Goal: Information Seeking & Learning: Learn about a topic

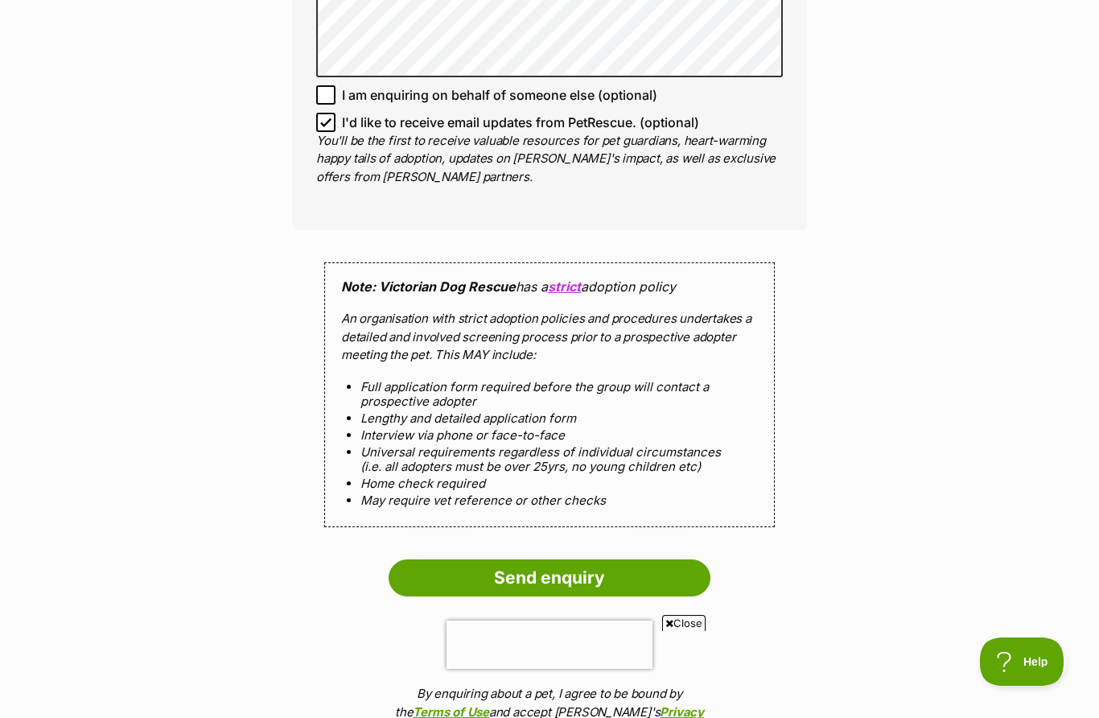
click at [573, 591] on input "Send enquiry" at bounding box center [550, 577] width 322 height 37
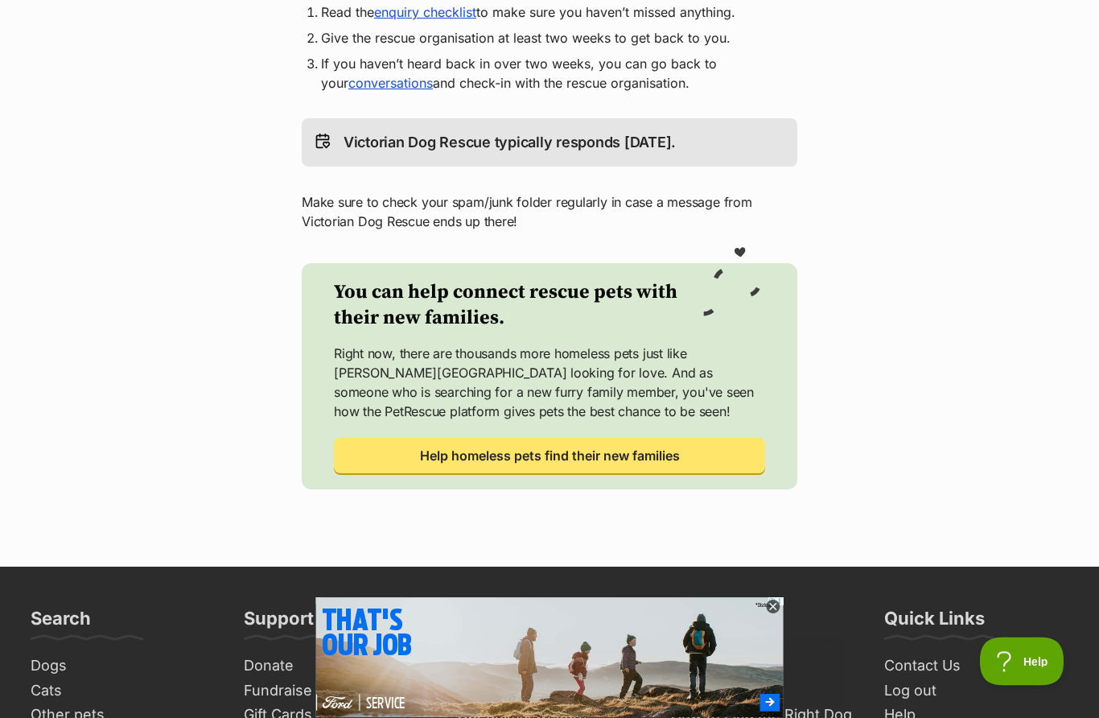
scroll to position [489, 0]
click at [599, 446] on span "Help homeless pets find their new families" at bounding box center [550, 455] width 260 height 19
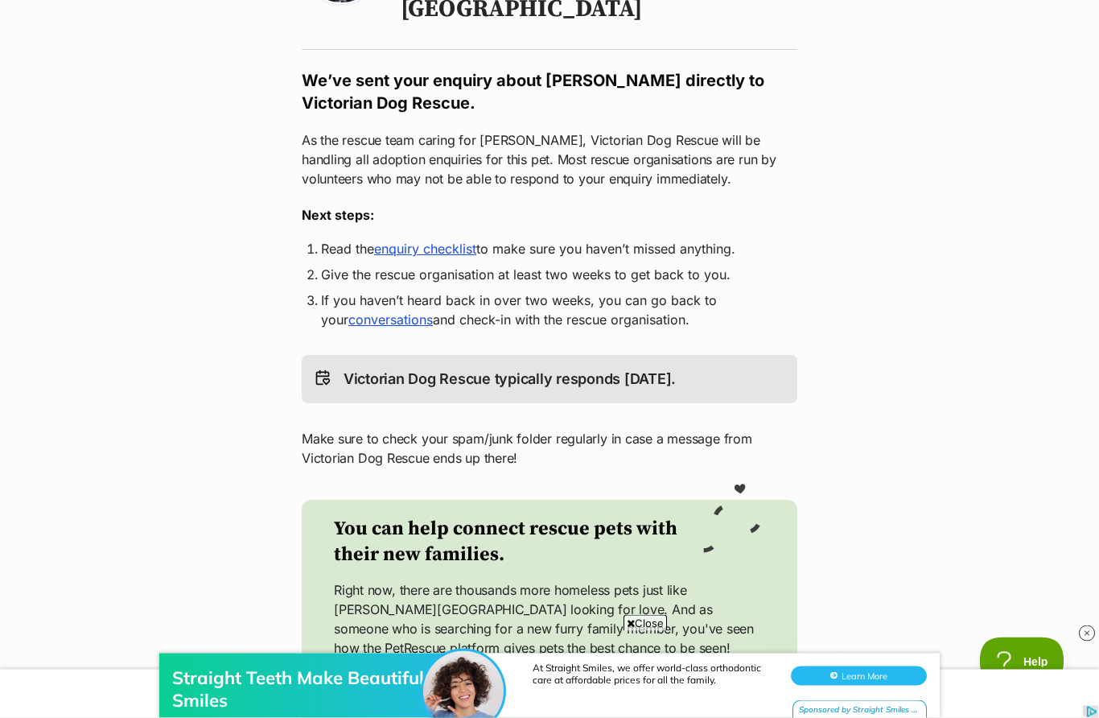
scroll to position [0, 0]
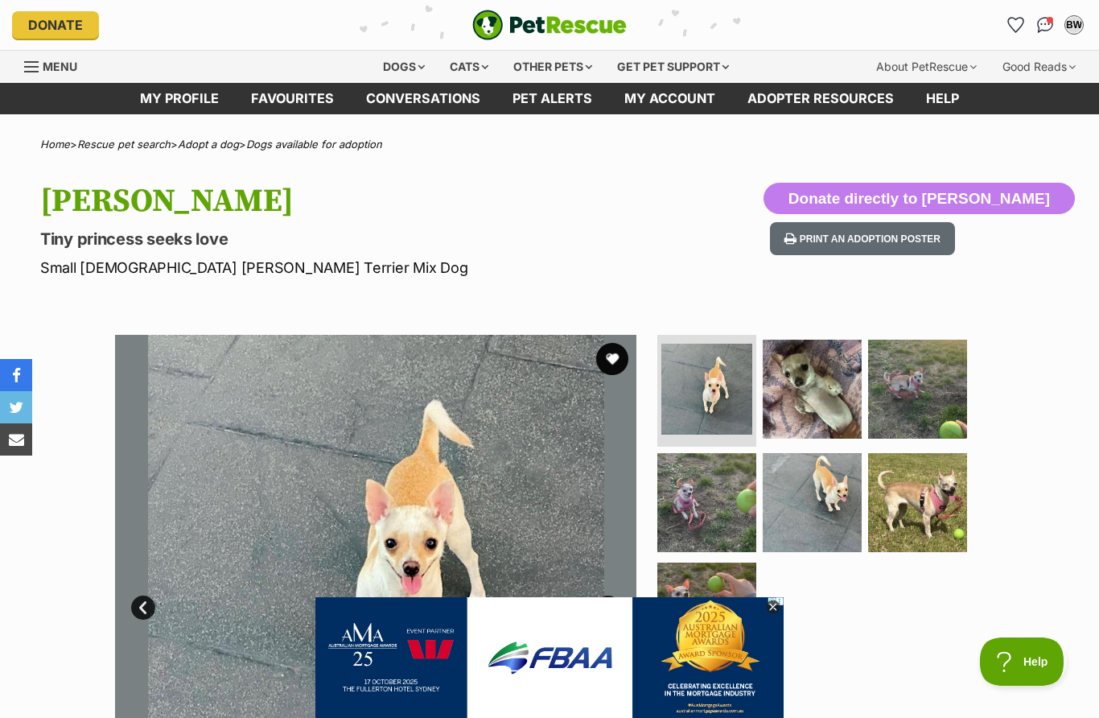
click at [817, 401] on img at bounding box center [812, 389] width 99 height 99
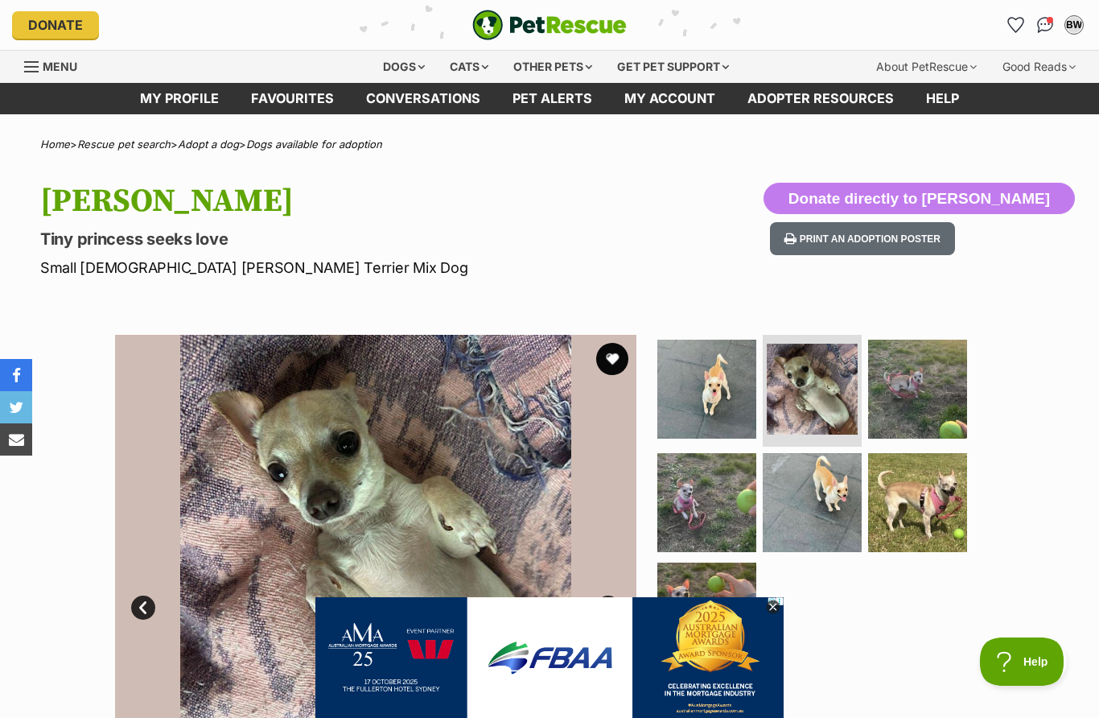
click at [929, 398] on img at bounding box center [917, 389] width 99 height 99
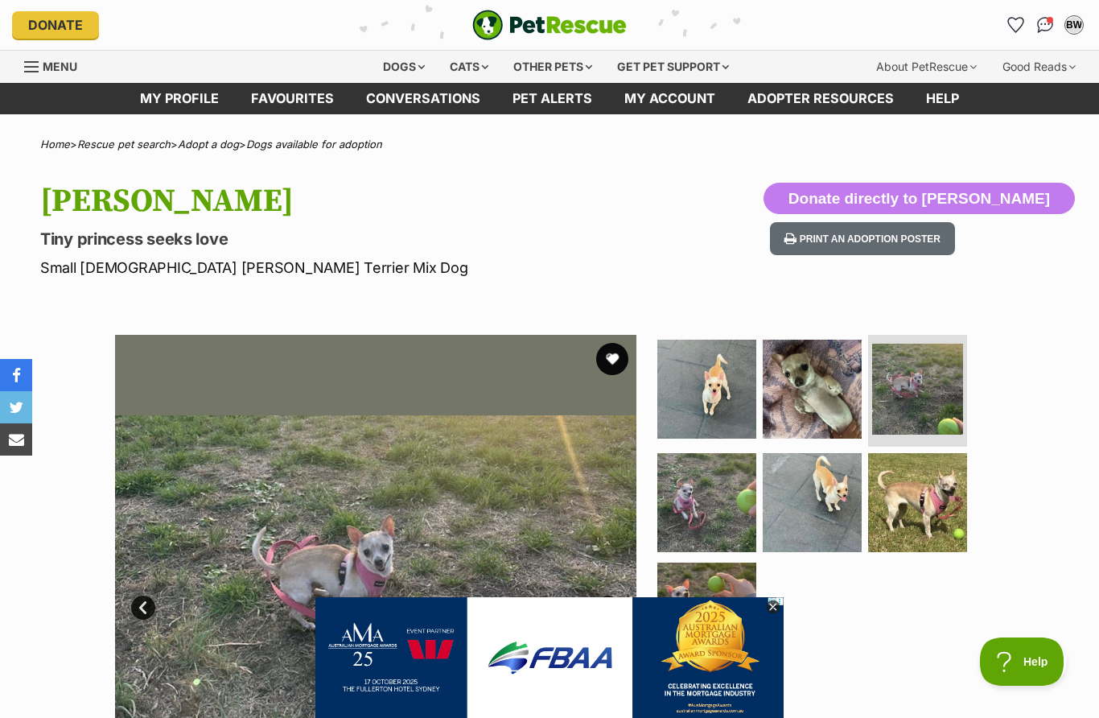
click at [711, 491] on img at bounding box center [706, 502] width 99 height 99
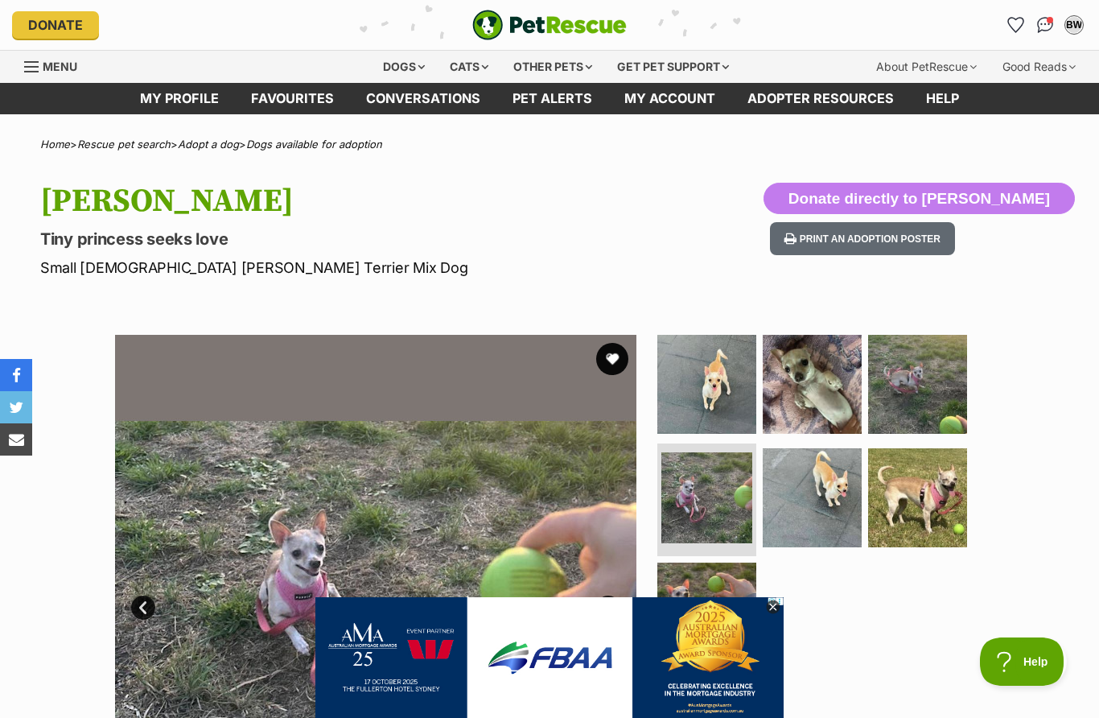
click at [838, 492] on img at bounding box center [812, 497] width 99 height 99
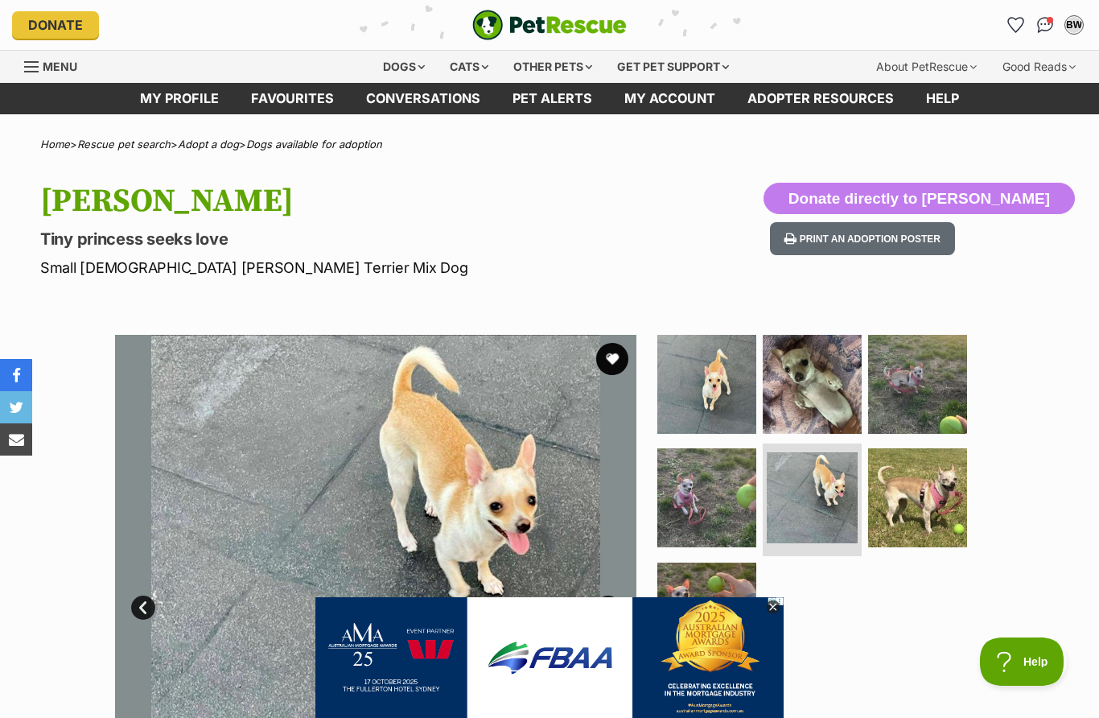
click at [934, 508] on img at bounding box center [917, 497] width 99 height 99
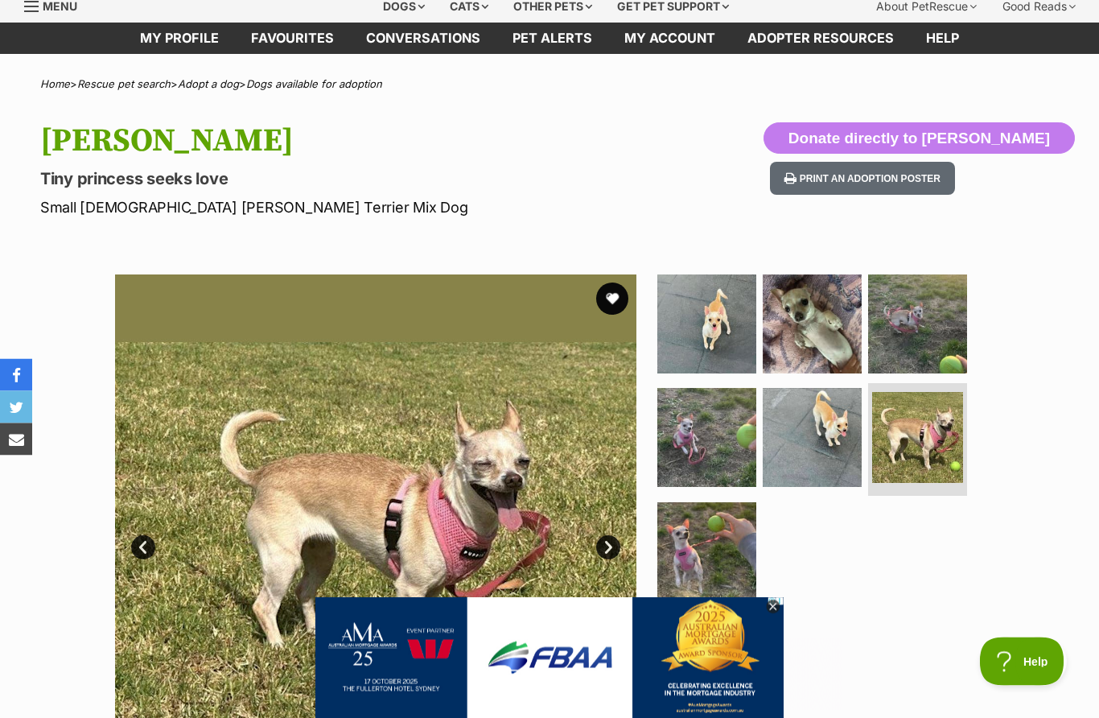
scroll to position [63, 0]
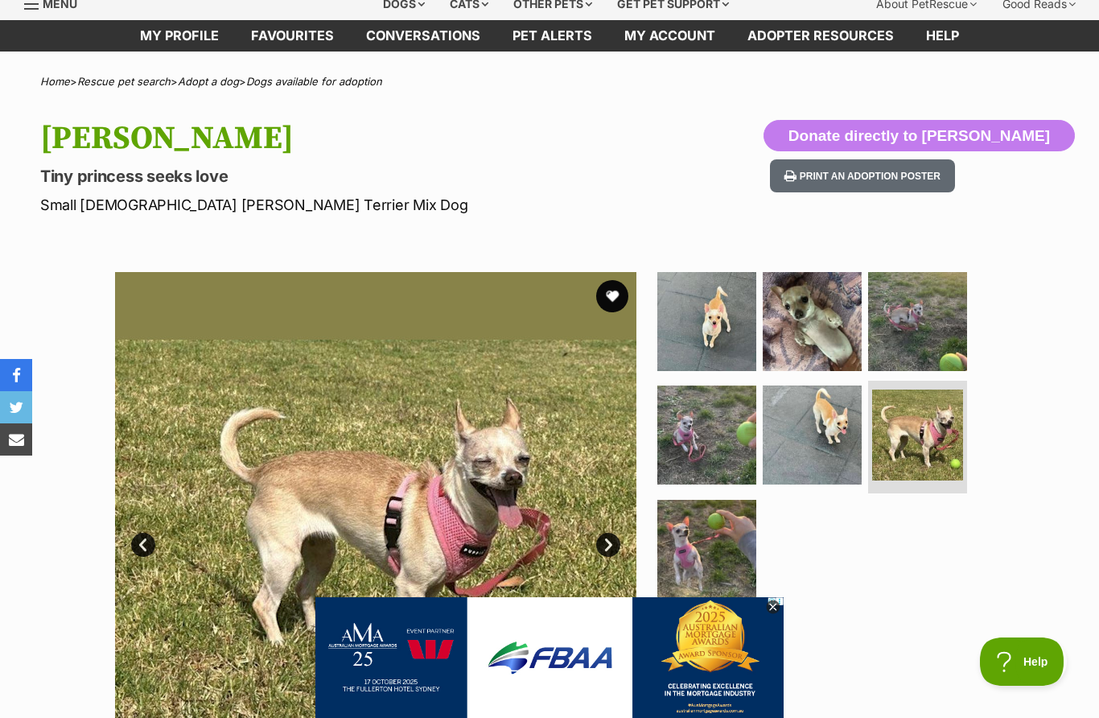
click at [730, 564] on img at bounding box center [706, 549] width 99 height 99
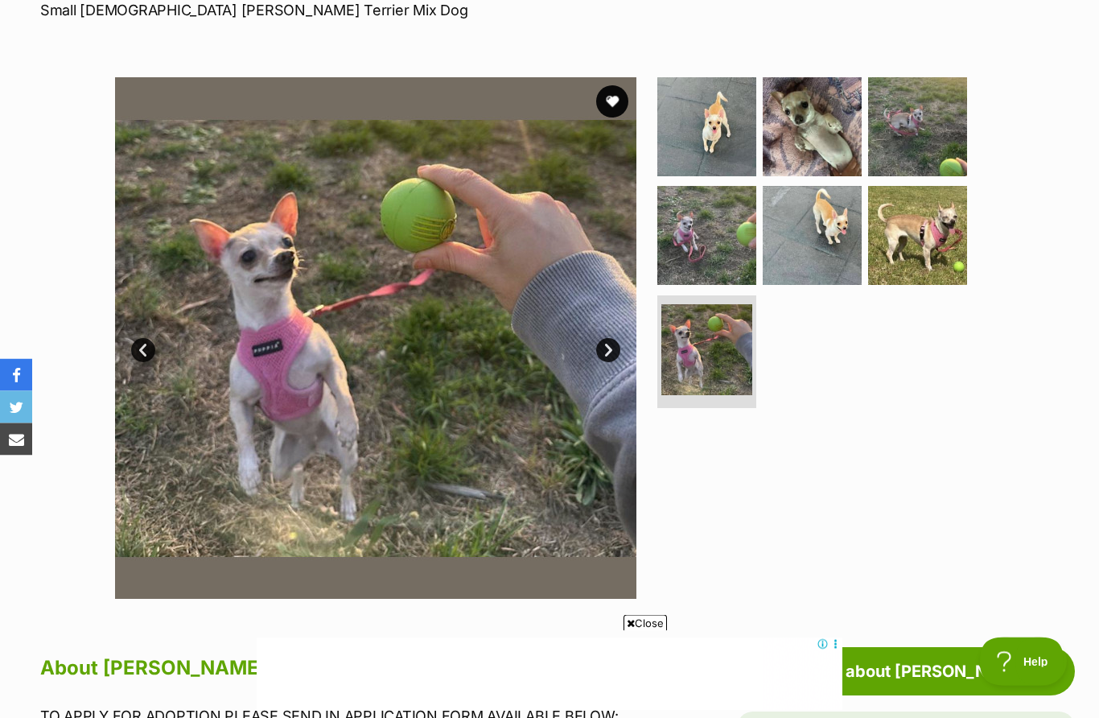
scroll to position [0, 0]
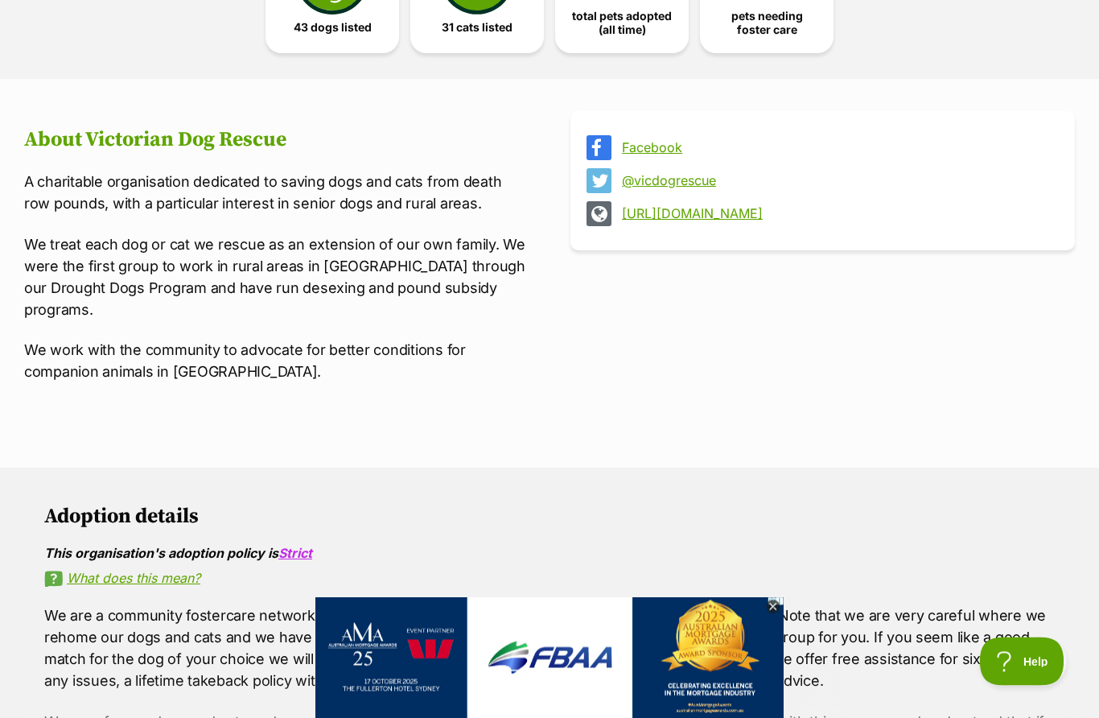
scroll to position [511, 0]
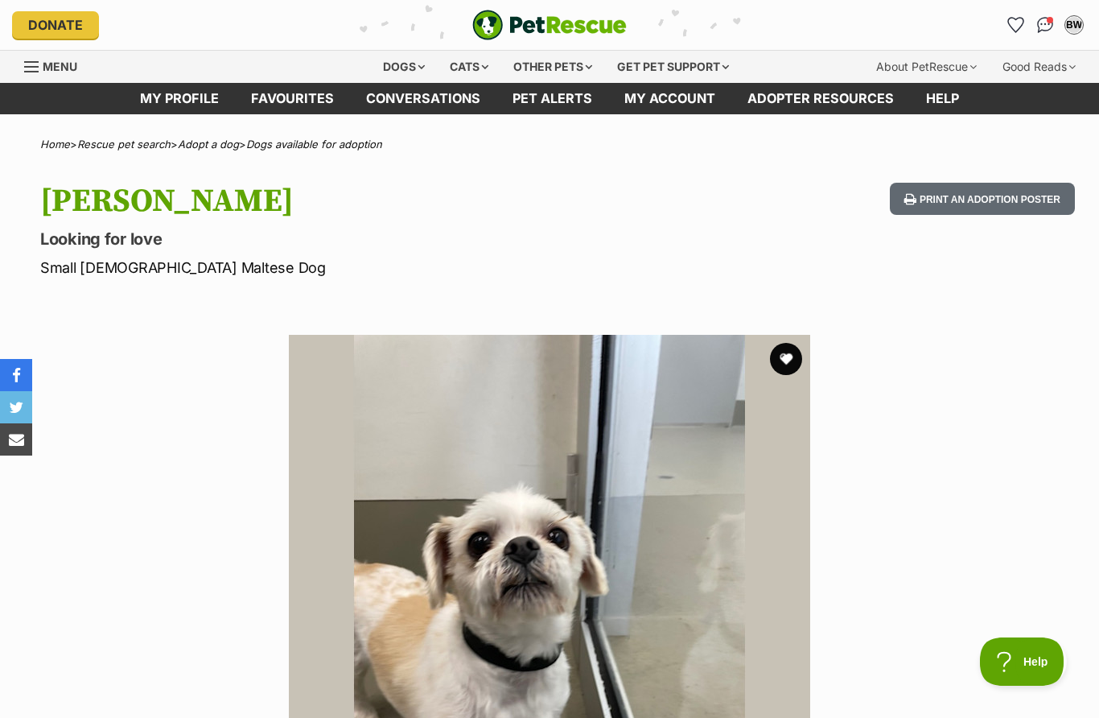
click at [400, 68] on div "Dogs" at bounding box center [404, 67] width 64 height 32
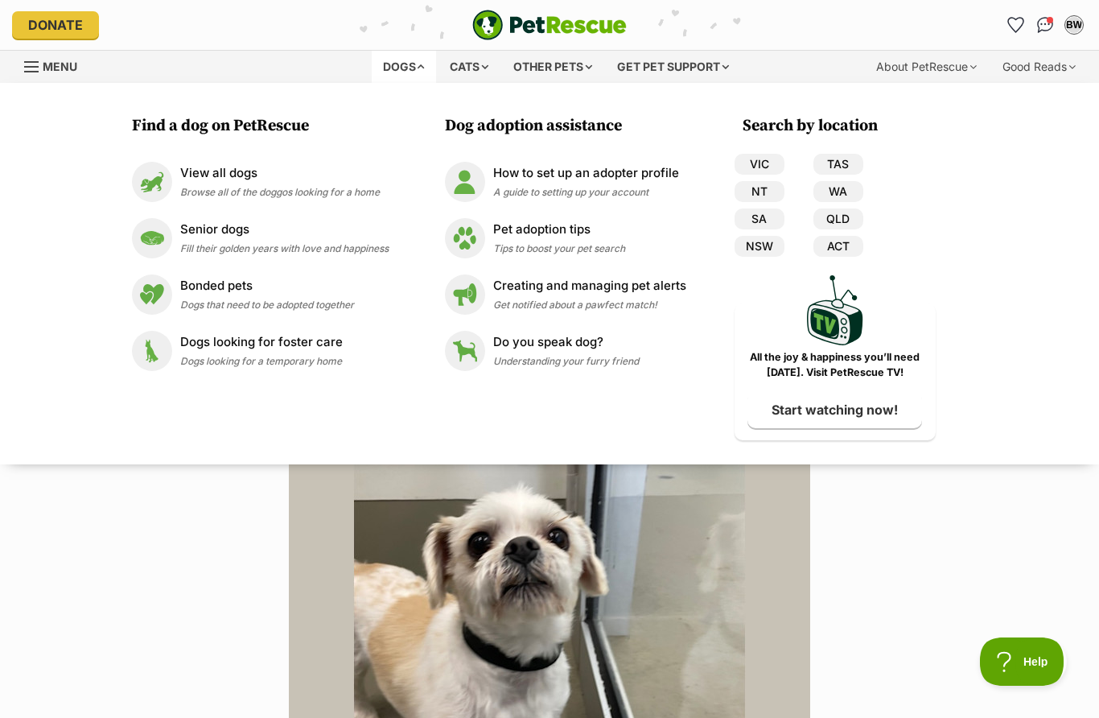
click at [311, 350] on p "Dogs looking for foster care" at bounding box center [261, 342] width 163 height 19
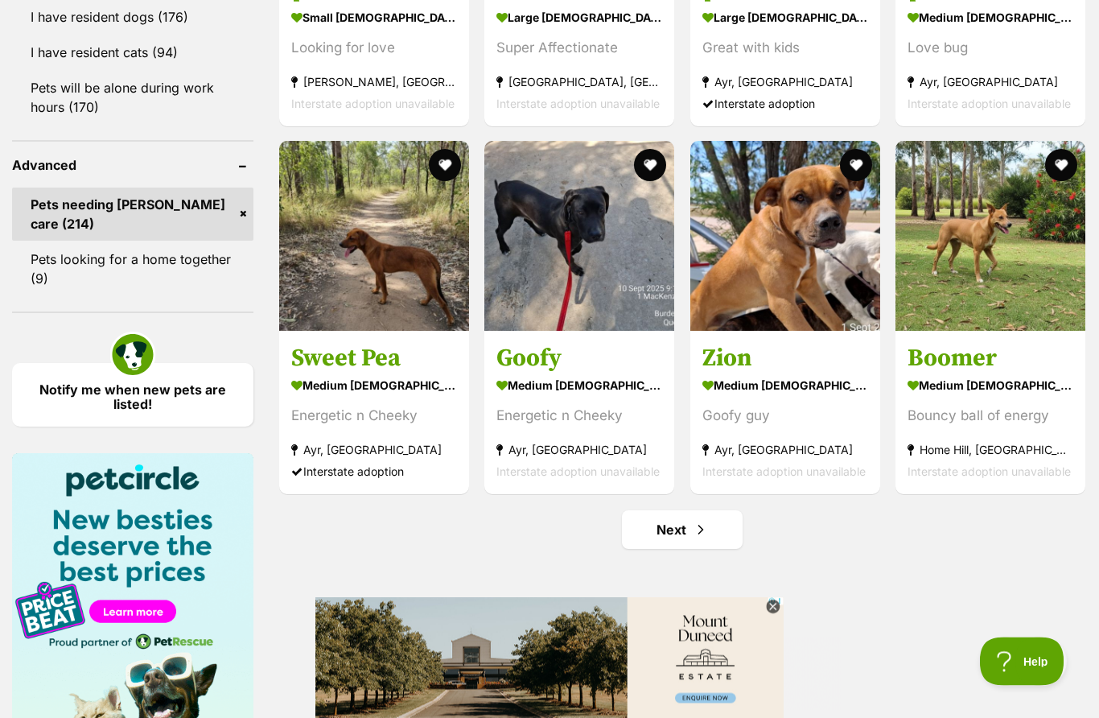
scroll to position [2016, 0]
click at [690, 539] on link "Next" at bounding box center [682, 529] width 121 height 39
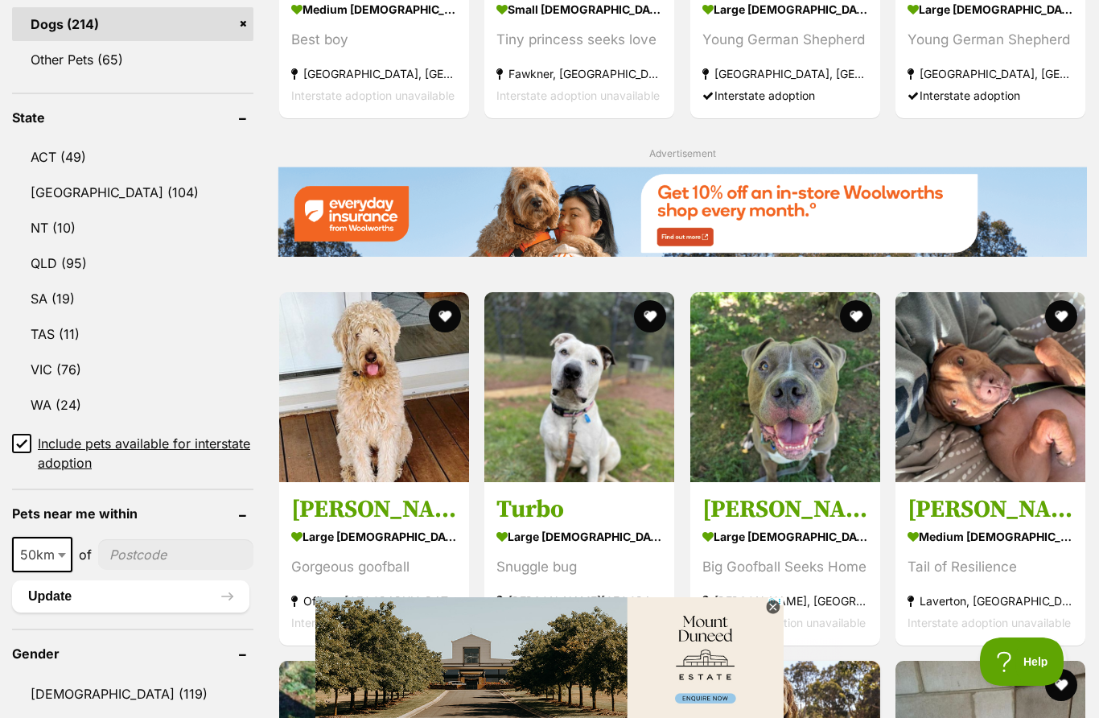
scroll to position [0, 0]
click at [76, 364] on link "VIC (76)" at bounding box center [132, 369] width 241 height 34
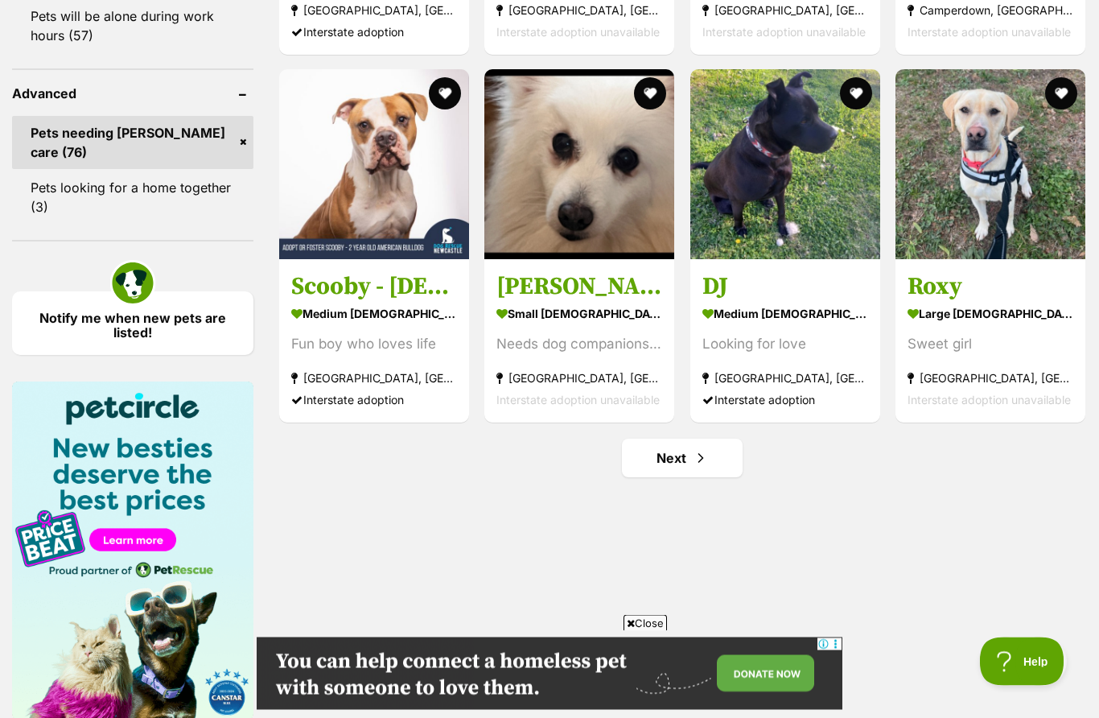
scroll to position [2089, 0]
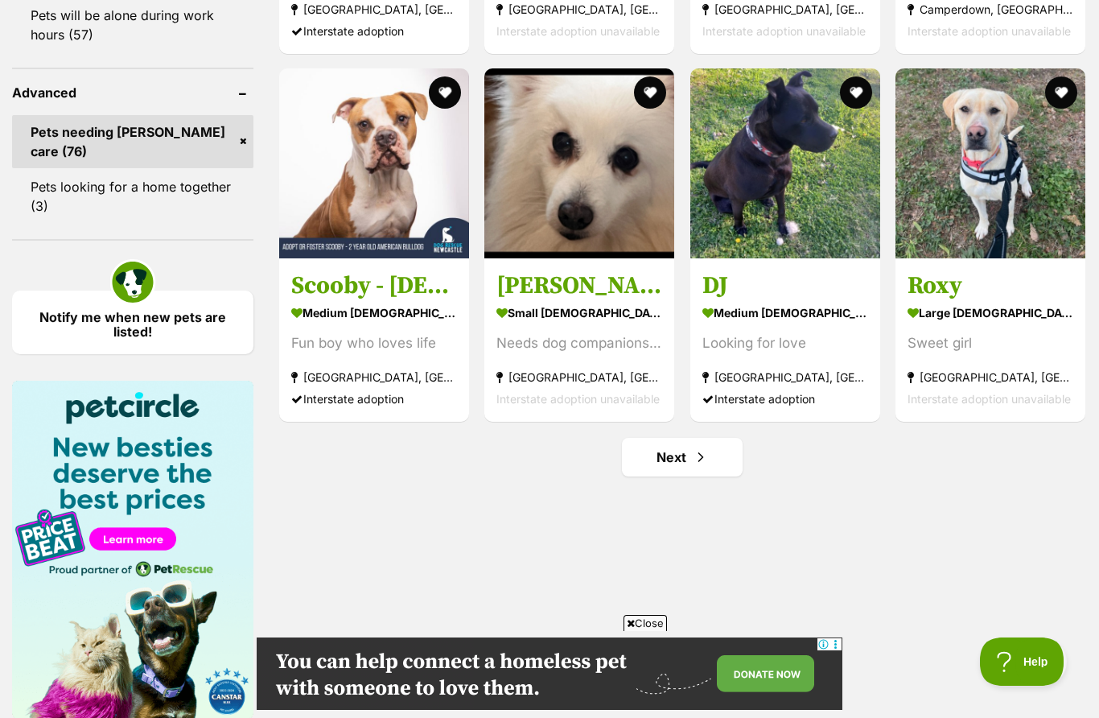
click at [694, 467] on link "Next" at bounding box center [682, 457] width 121 height 39
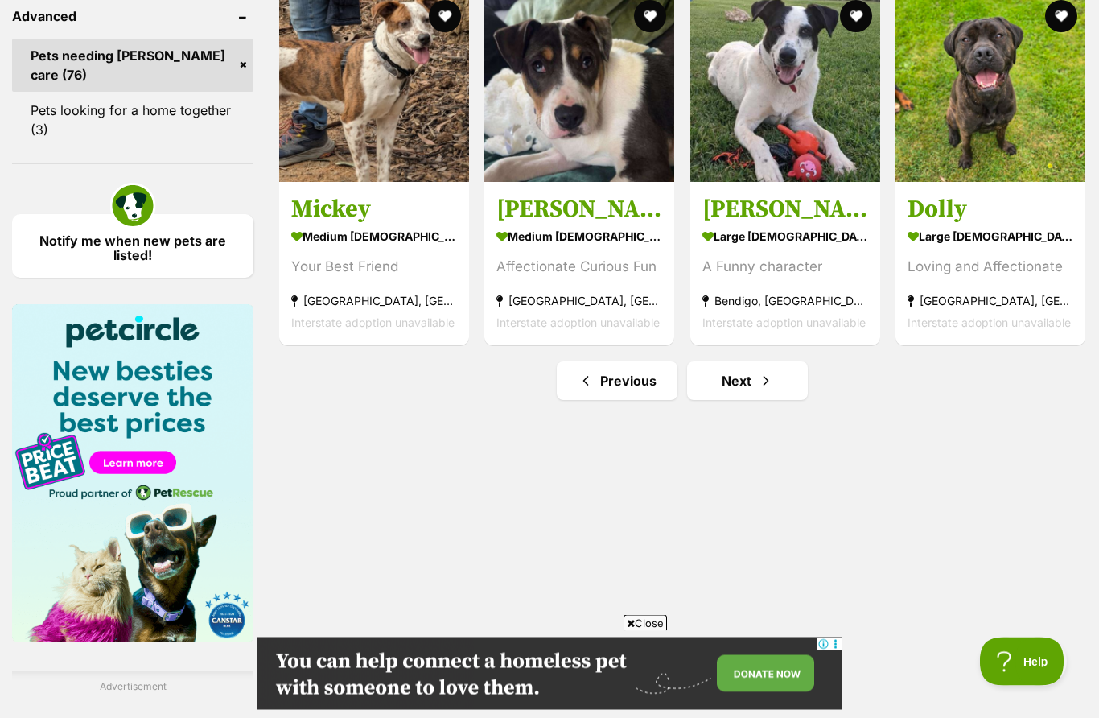
scroll to position [2165, 0]
click at [775, 389] on link "Next" at bounding box center [747, 380] width 121 height 39
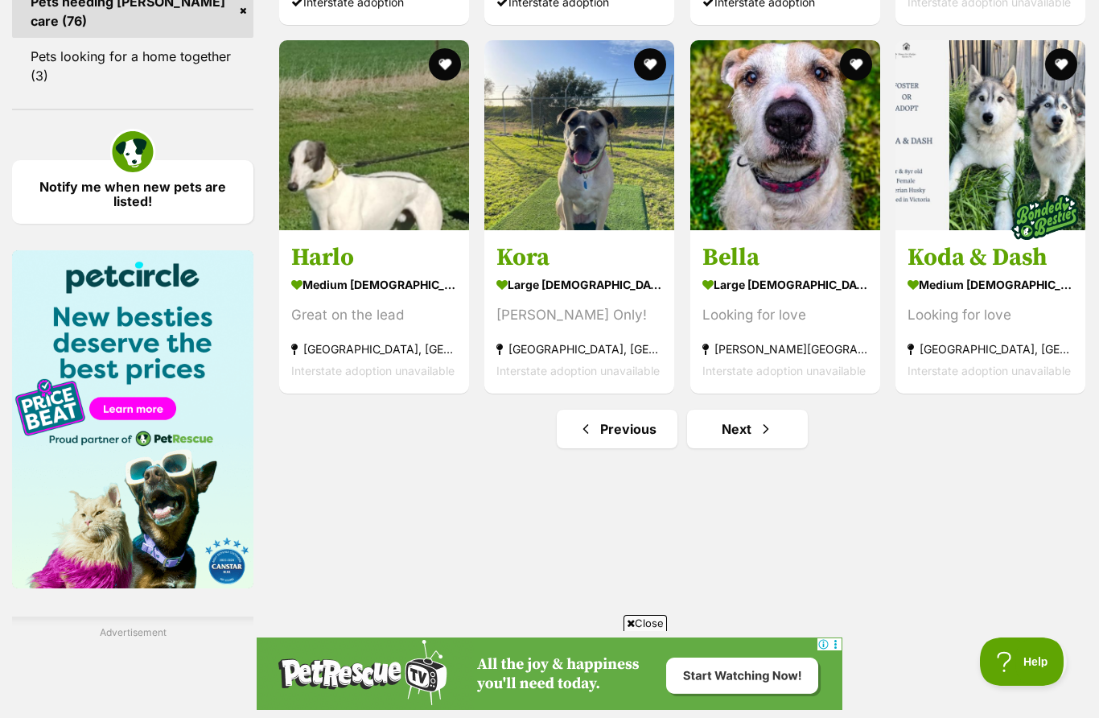
scroll to position [2214, 0]
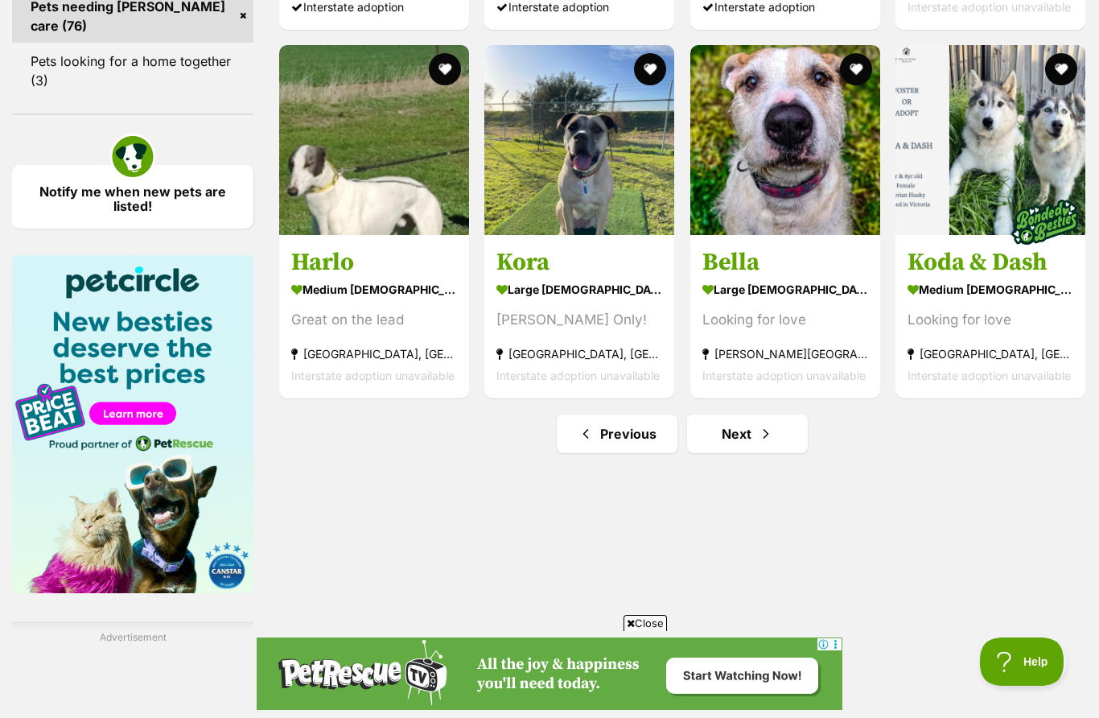
click at [770, 441] on span "Next page" at bounding box center [766, 433] width 16 height 19
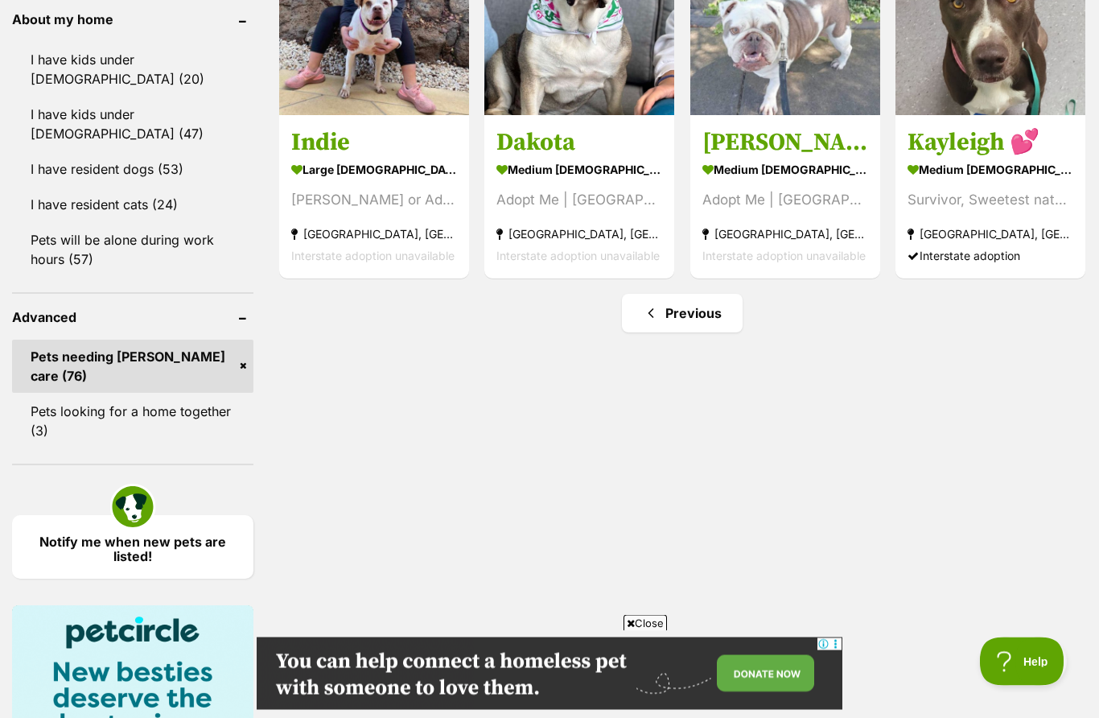
scroll to position [1877, 0]
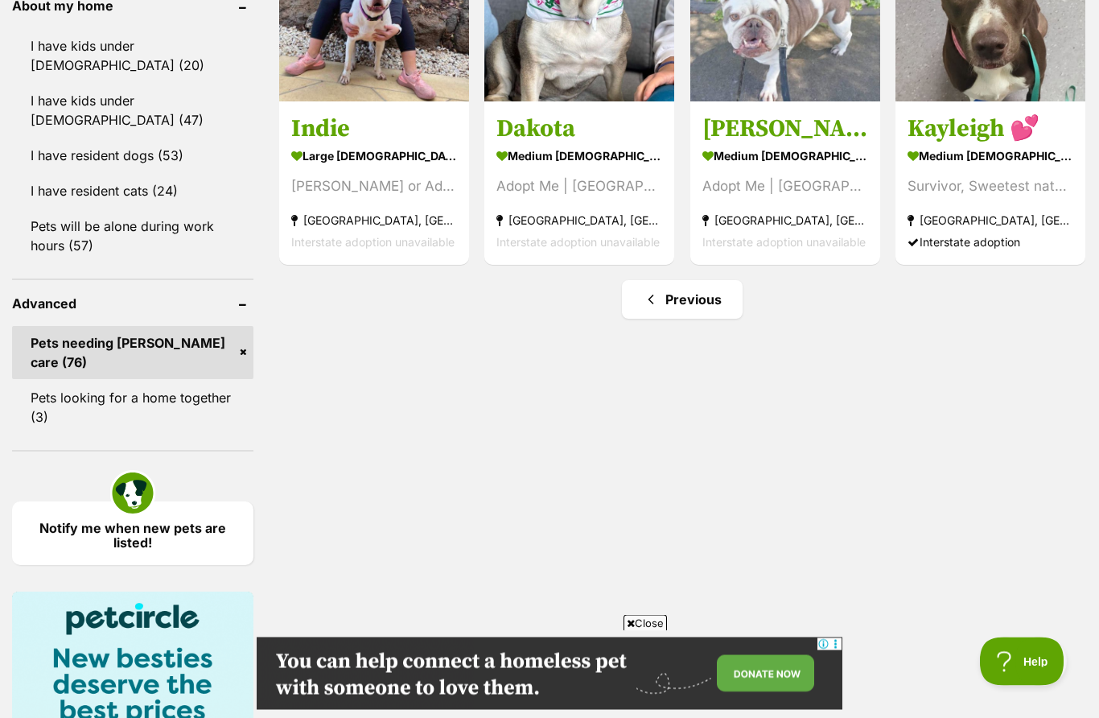
click at [360, 332] on div "1138221 Jessie medium female Dog Looking for love Glenwood, NSW Interstate adop…" at bounding box center [682, 67] width 809 height 2840
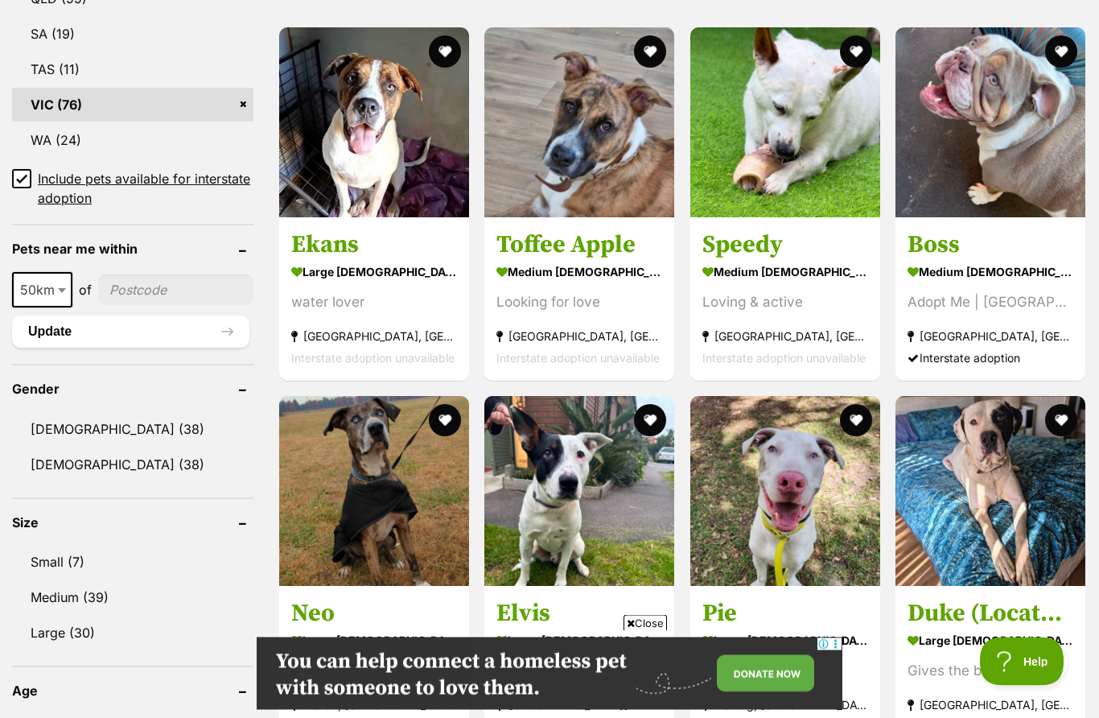
scroll to position [0, 0]
click at [69, 288] on span at bounding box center [64, 290] width 16 height 35
select select "250"
click at [247, 340] on button "Update" at bounding box center [130, 331] width 237 height 32
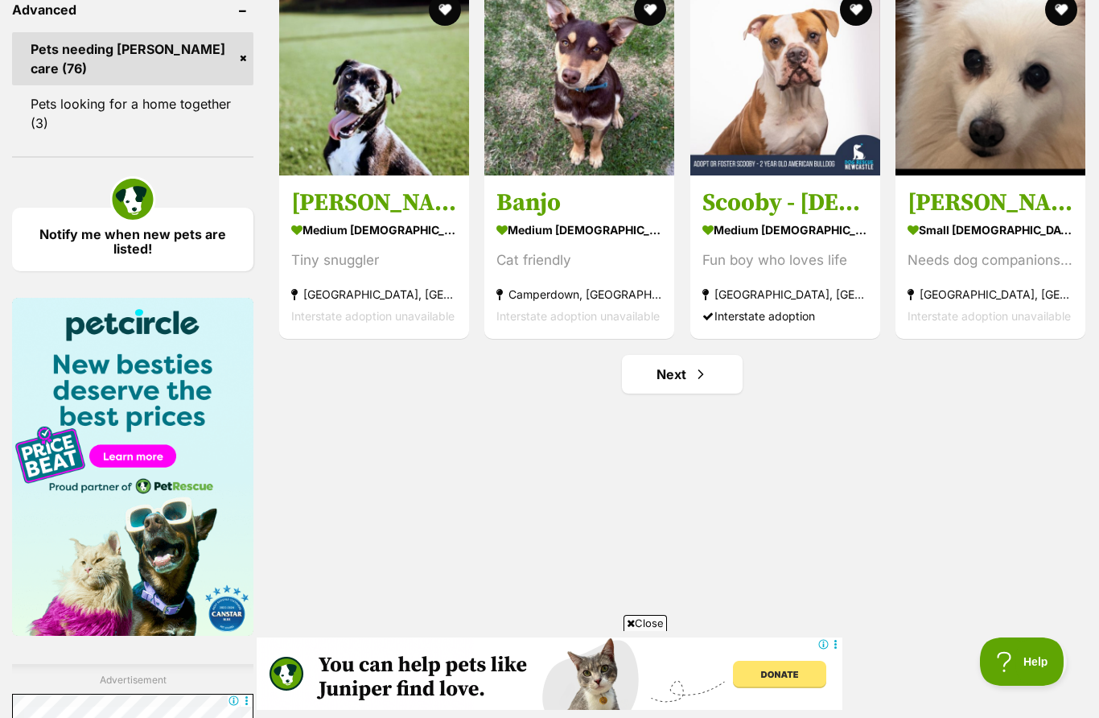
scroll to position [2170, 0]
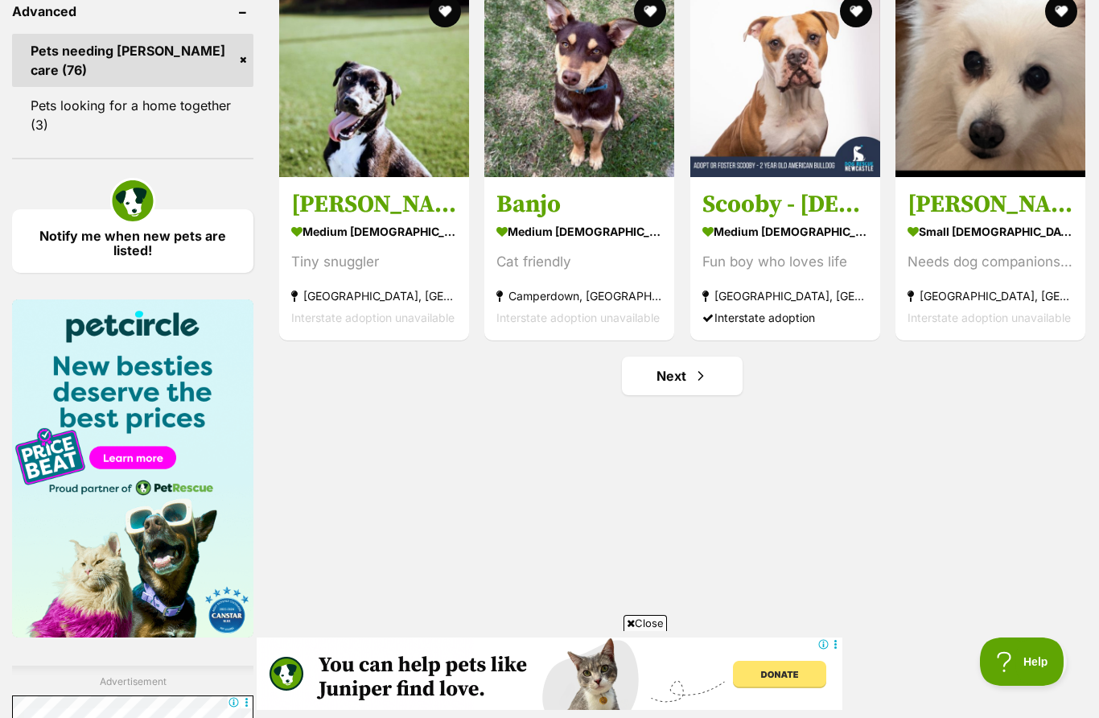
click at [977, 228] on strong "small female Dog" at bounding box center [991, 231] width 166 height 23
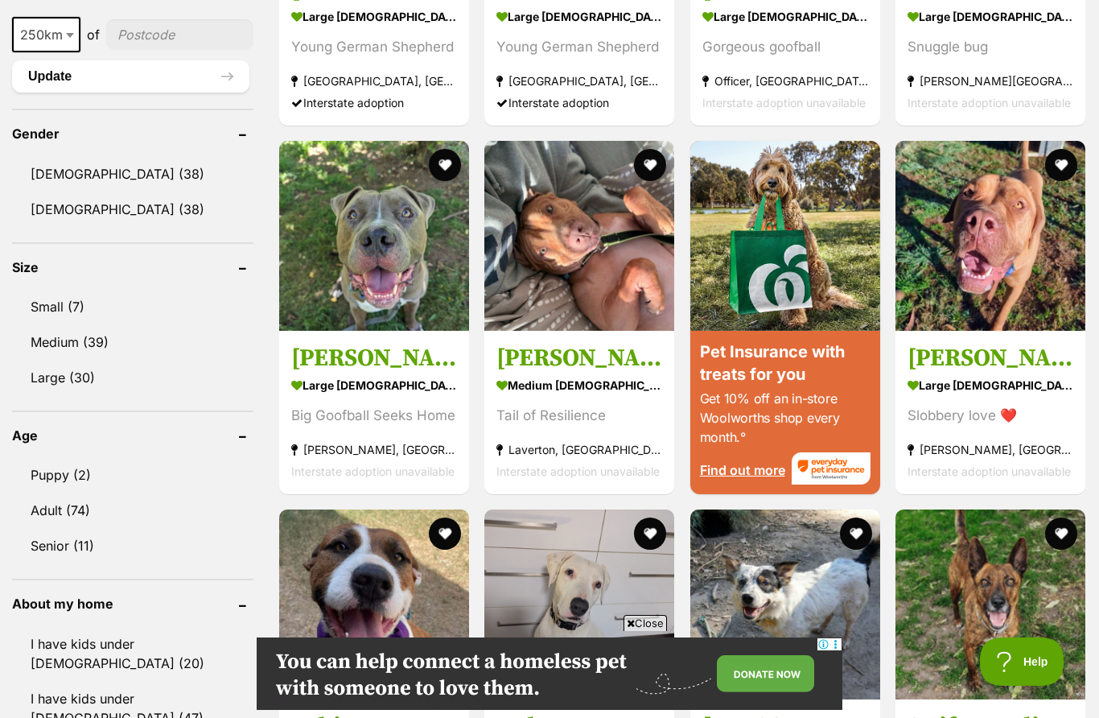
scroll to position [1278, 0]
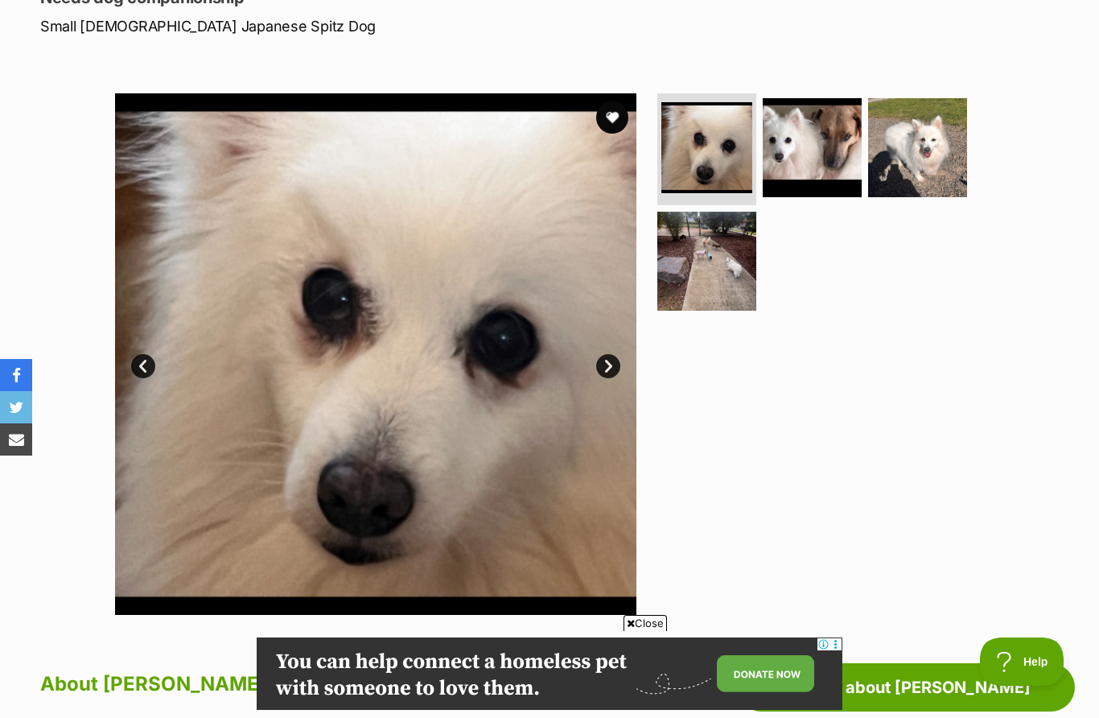
click at [613, 374] on link "Next" at bounding box center [608, 366] width 24 height 24
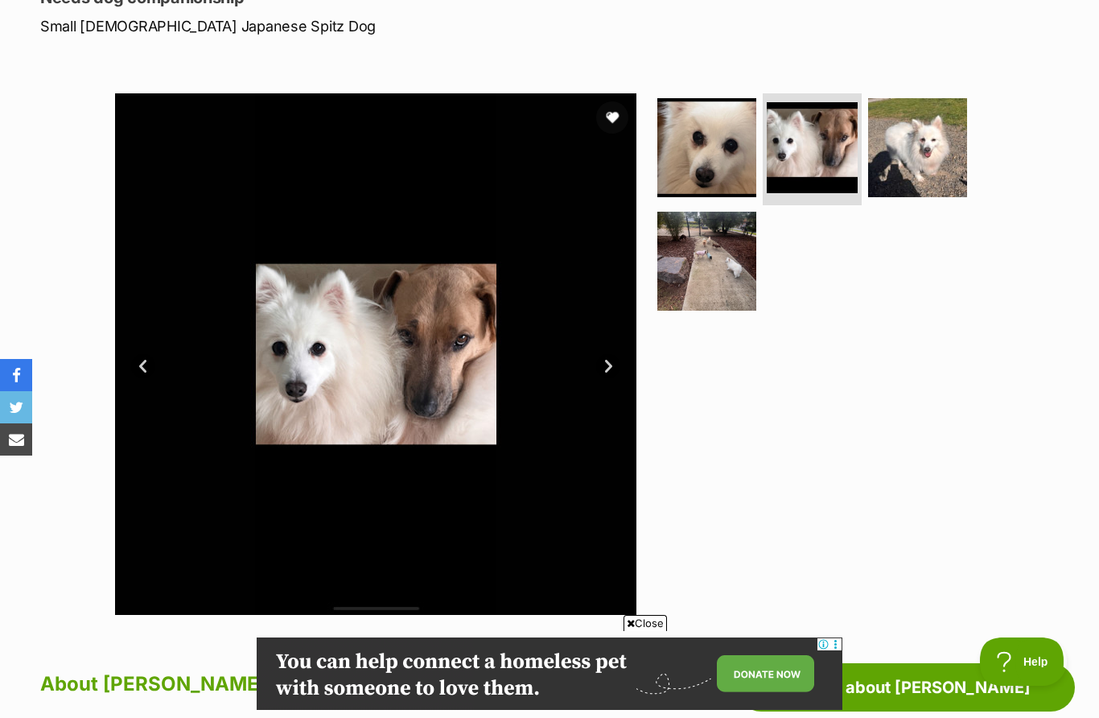
click at [618, 366] on link "Next" at bounding box center [608, 366] width 24 height 24
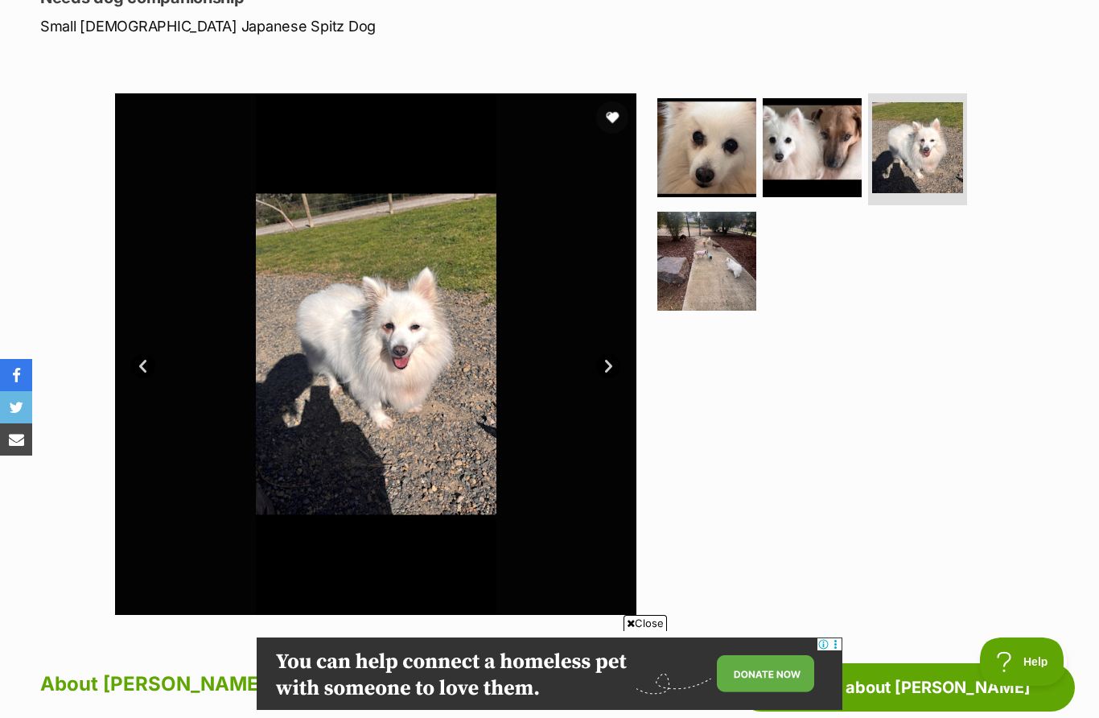
click at [618, 368] on link "Next" at bounding box center [608, 366] width 24 height 24
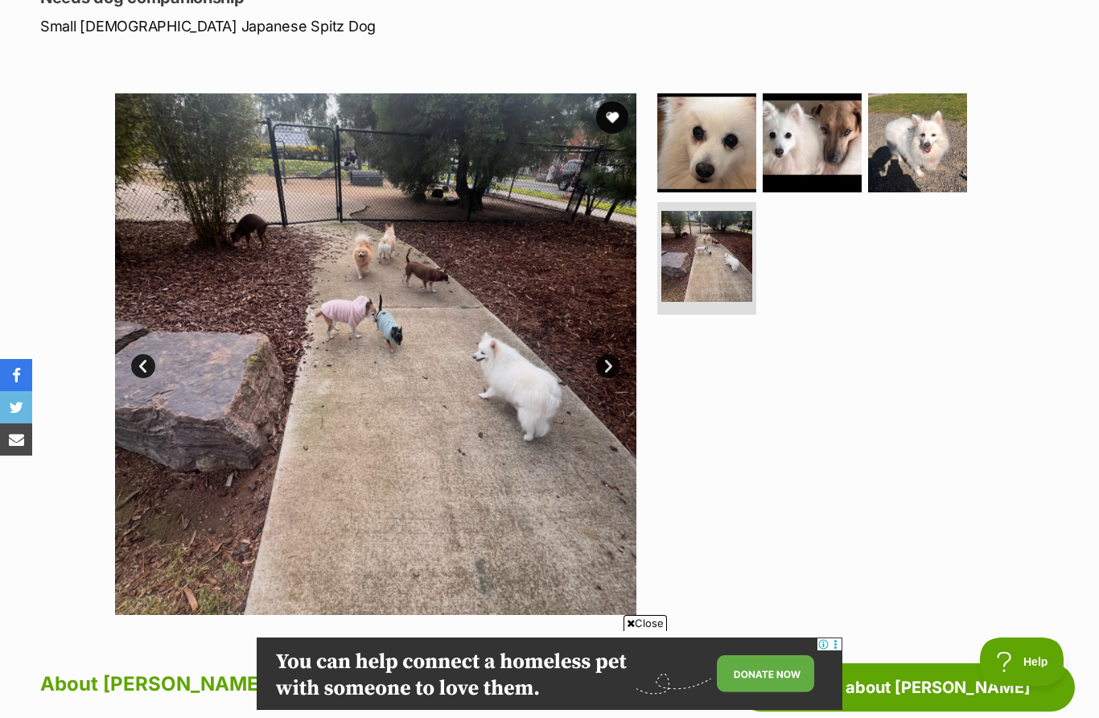
click at [617, 357] on link "Next" at bounding box center [608, 366] width 24 height 24
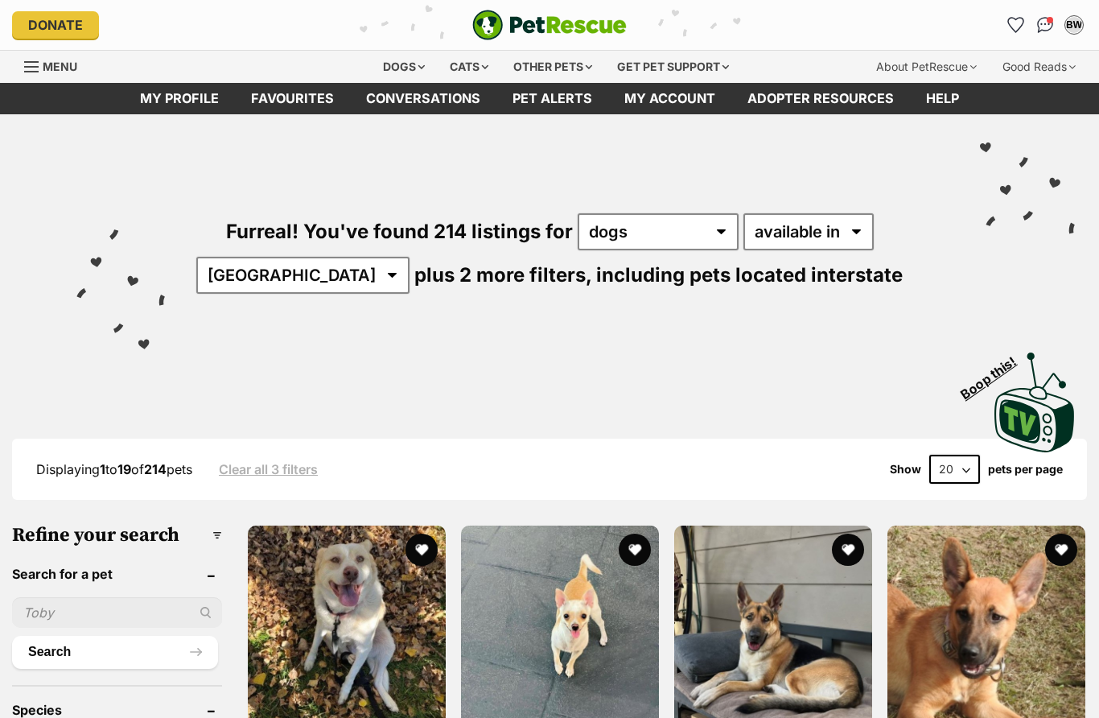
scroll to position [760, 0]
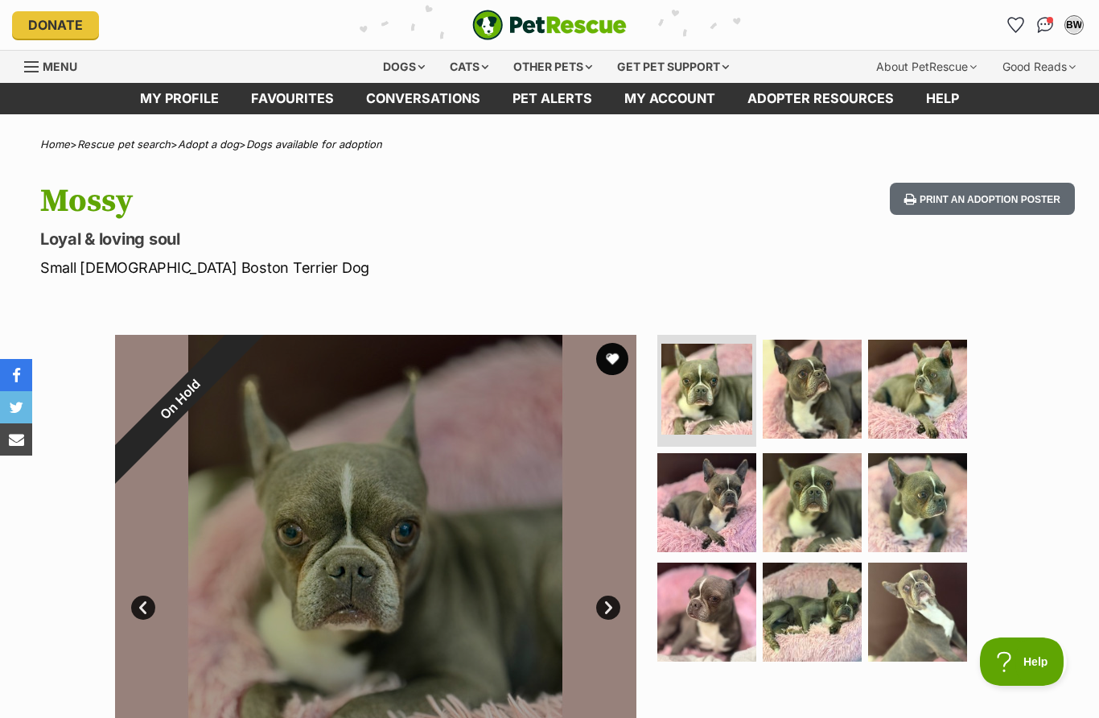
click at [393, 74] on div "Dogs" at bounding box center [404, 67] width 64 height 32
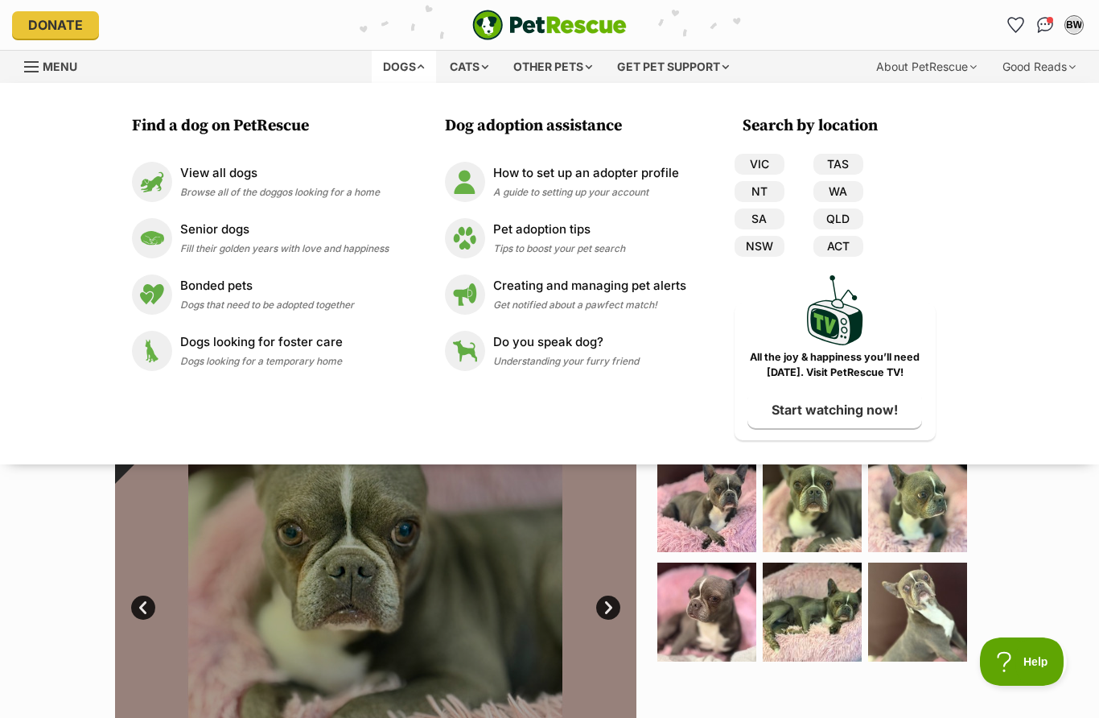
click at [241, 179] on p "View all dogs" at bounding box center [280, 173] width 200 height 19
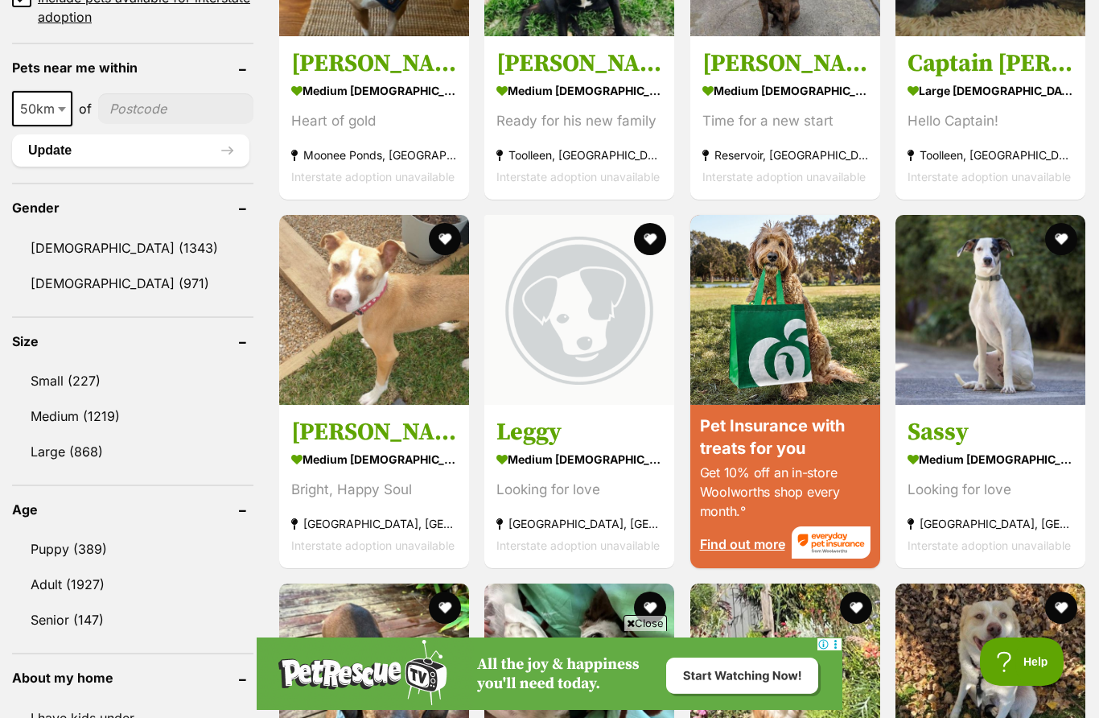
click at [1019, 434] on h3 "Sassy" at bounding box center [991, 432] width 166 height 31
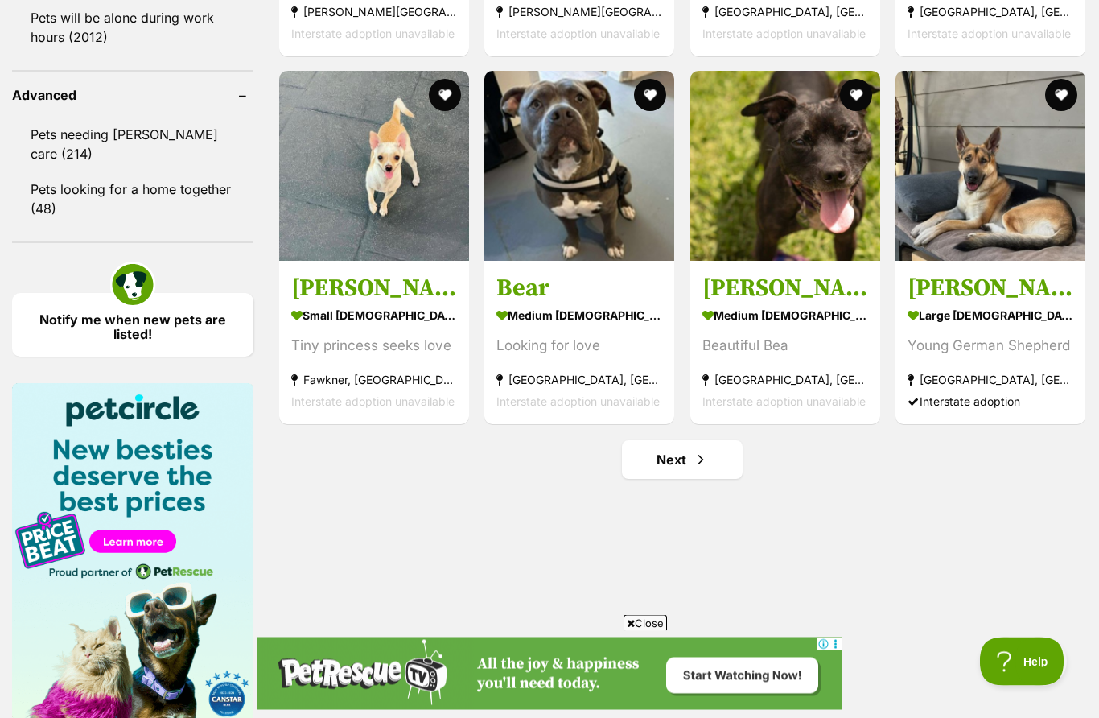
scroll to position [2086, 0]
click at [705, 466] on span "Next page" at bounding box center [701, 459] width 16 height 19
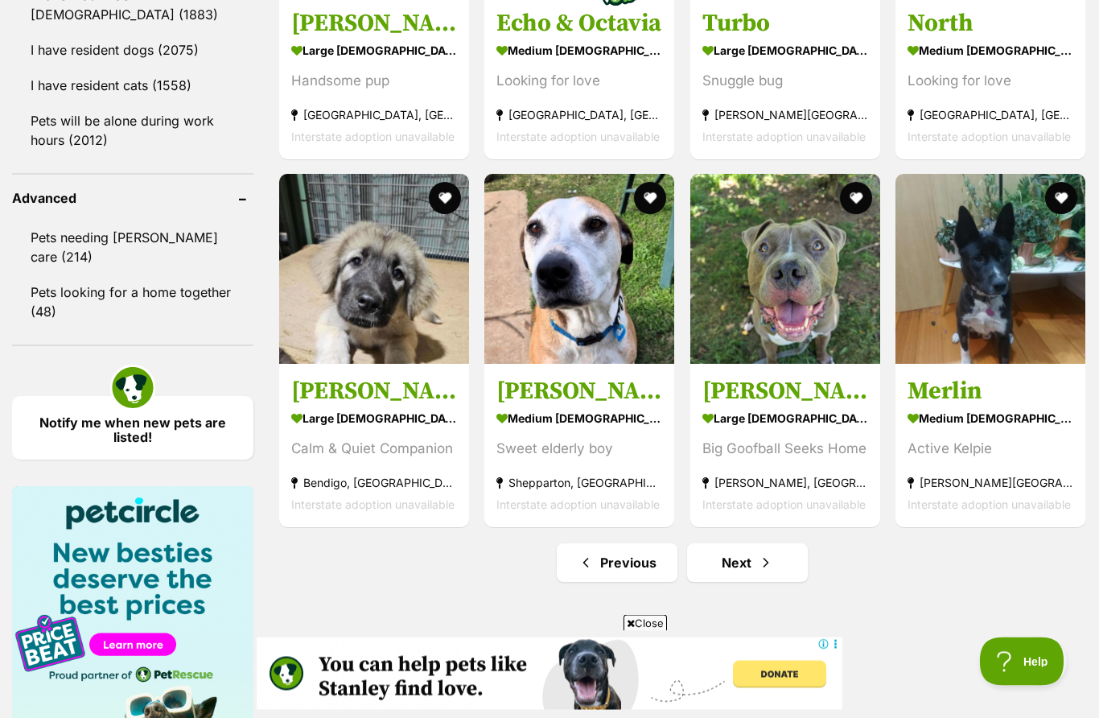
scroll to position [1984, 0]
click at [755, 561] on link "Next" at bounding box center [747, 561] width 121 height 39
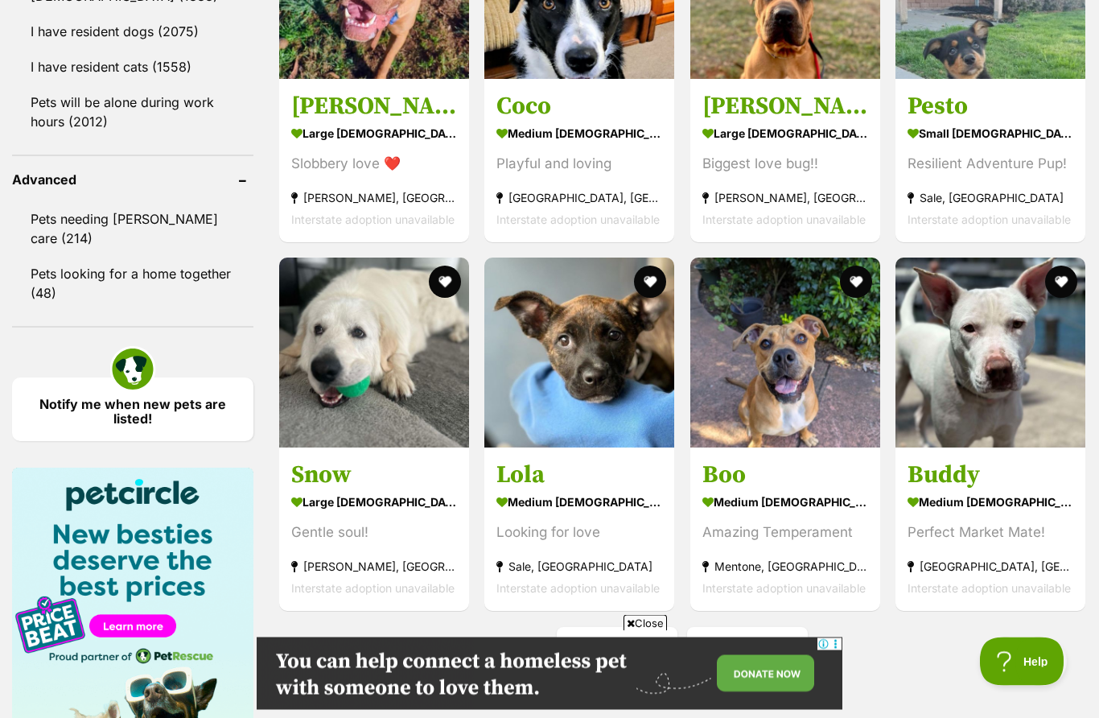
scroll to position [2002, 0]
click at [764, 645] on span "Next page" at bounding box center [766, 645] width 16 height 19
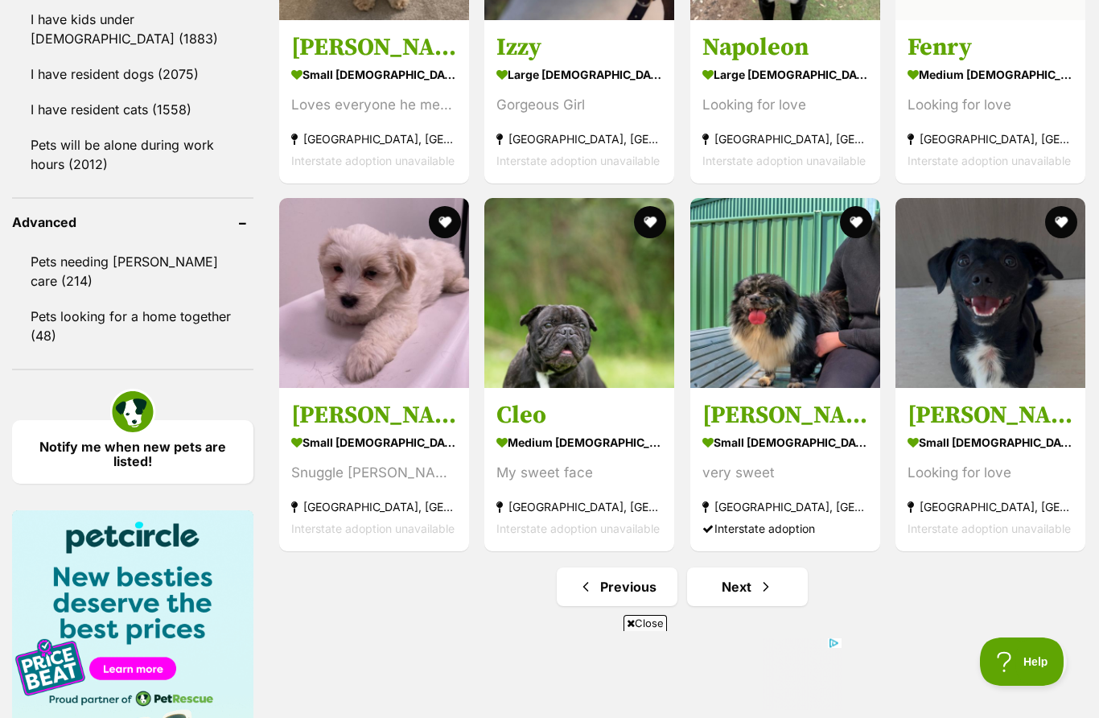
click at [776, 599] on link "Next" at bounding box center [747, 586] width 121 height 39
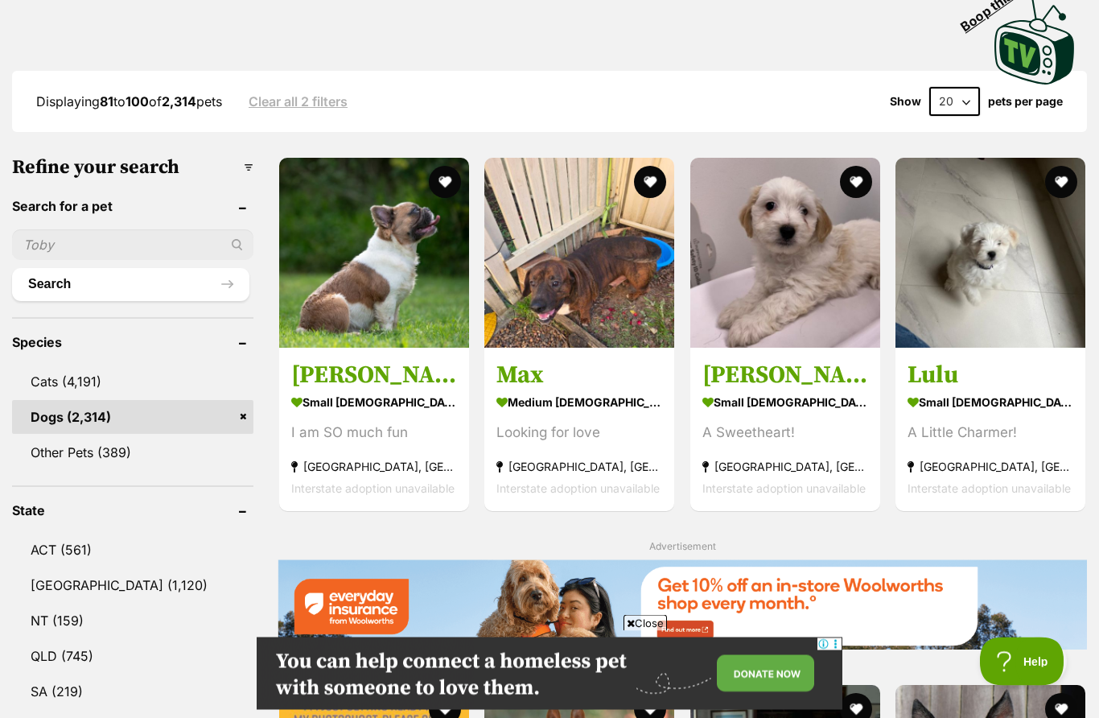
scroll to position [368, 0]
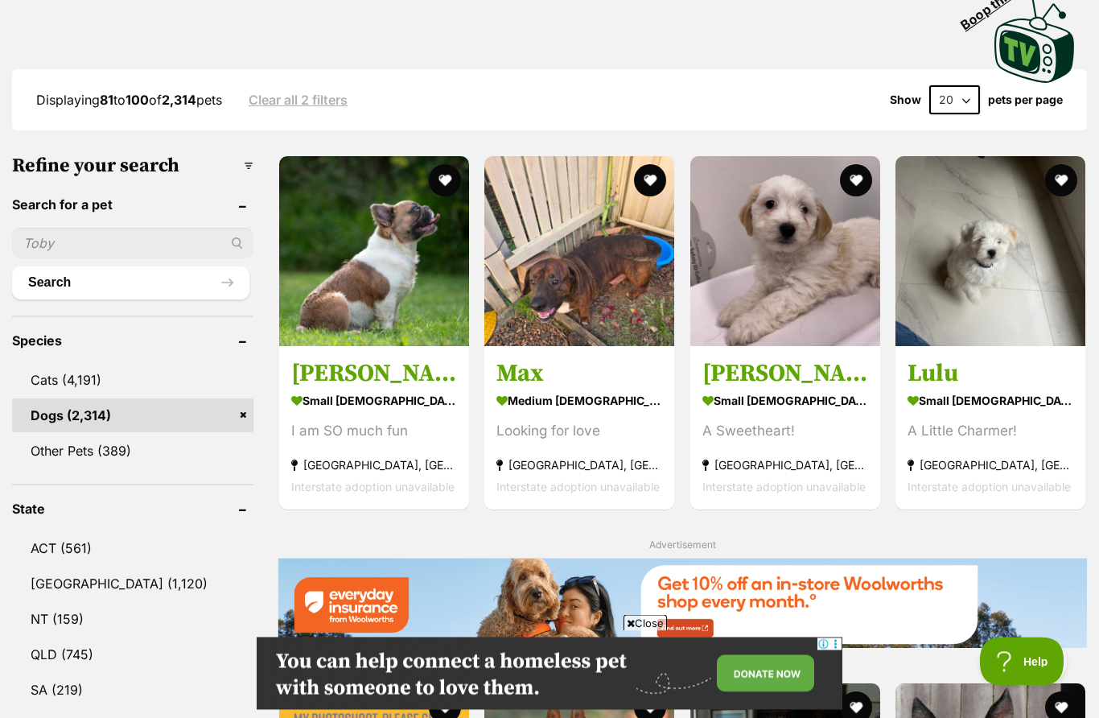
click at [991, 279] on img at bounding box center [990, 252] width 190 height 190
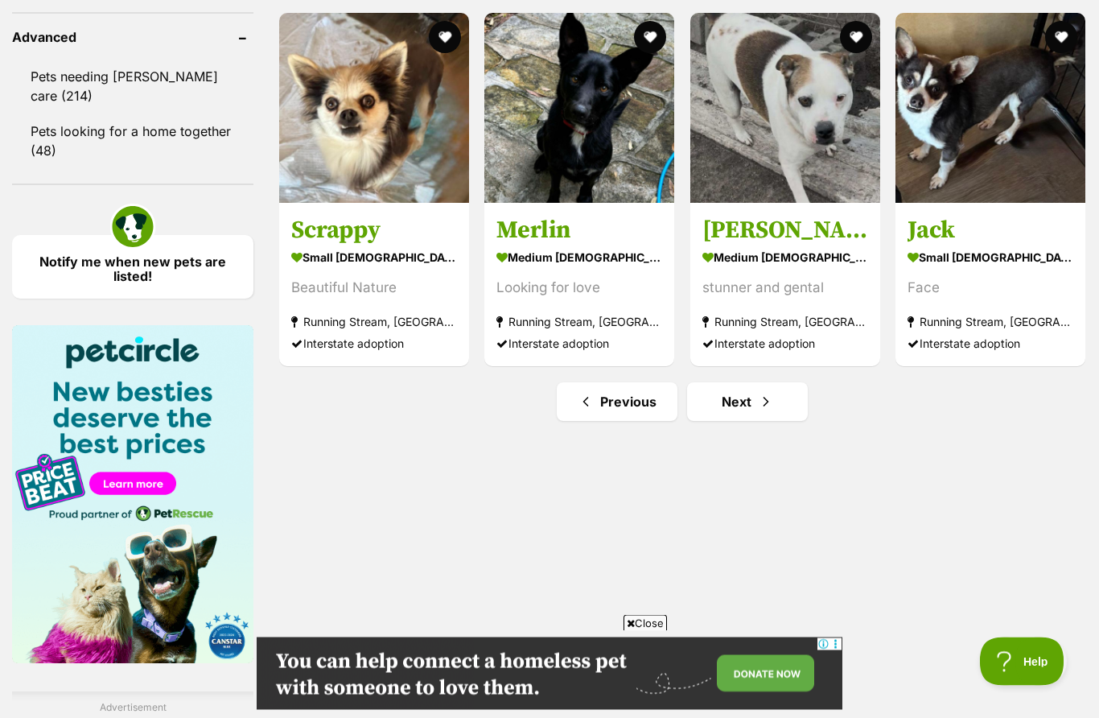
scroll to position [2155, 0]
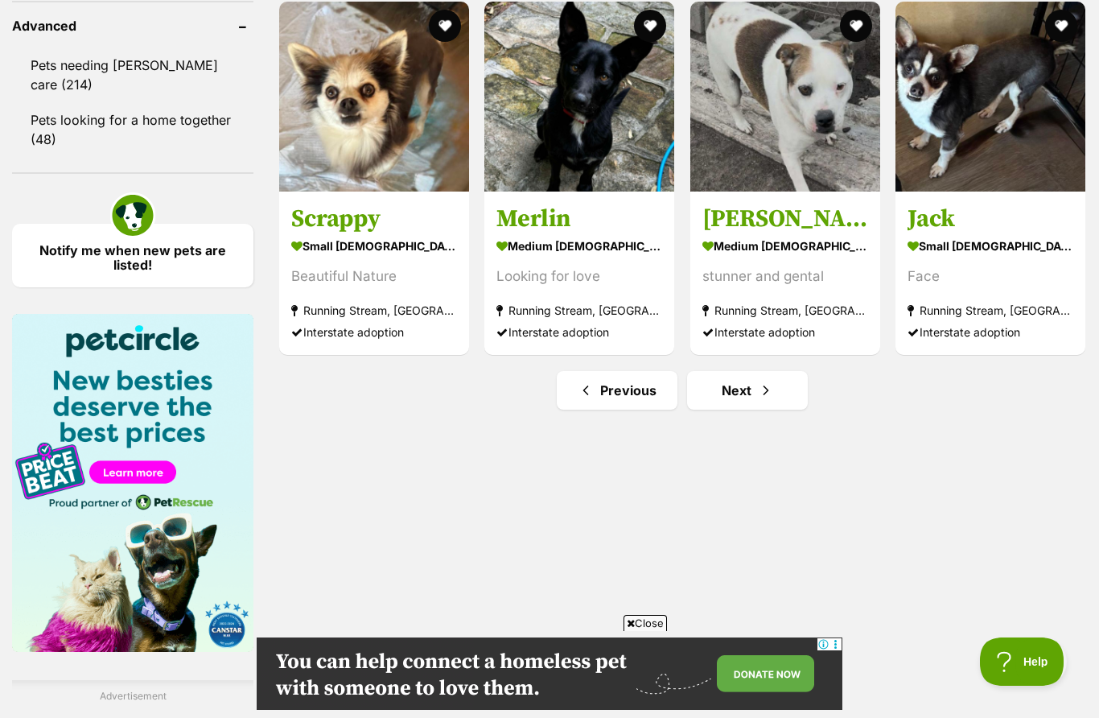
click at [752, 389] on link "Next" at bounding box center [747, 390] width 121 height 39
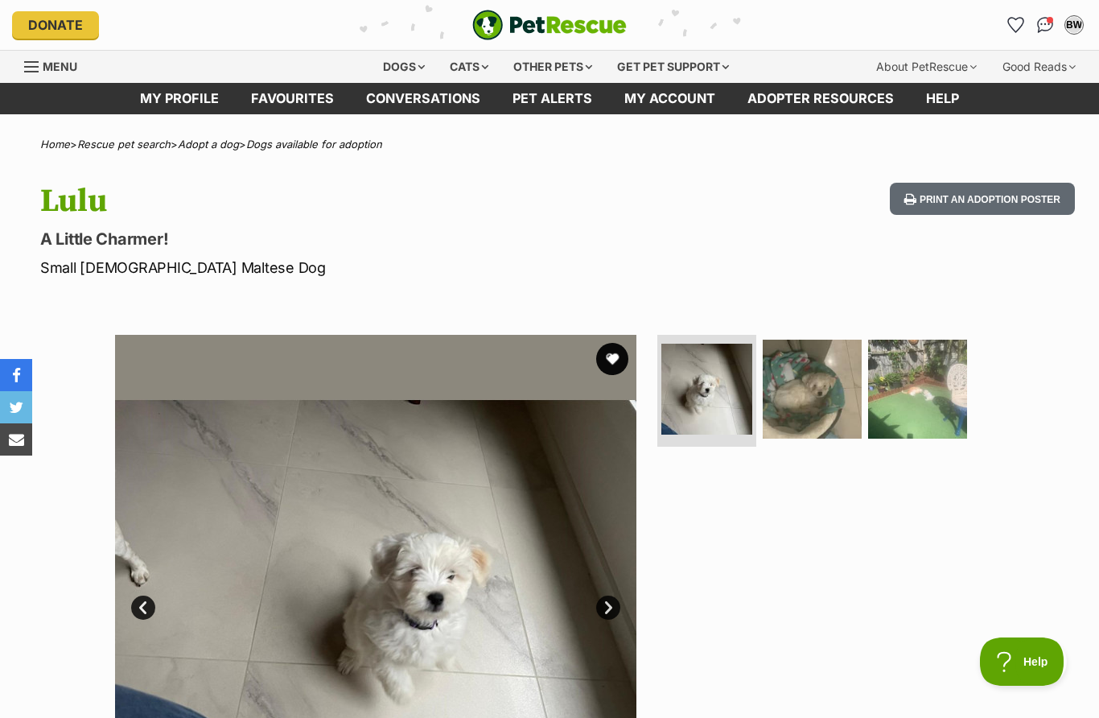
click at [822, 400] on img at bounding box center [812, 389] width 99 height 99
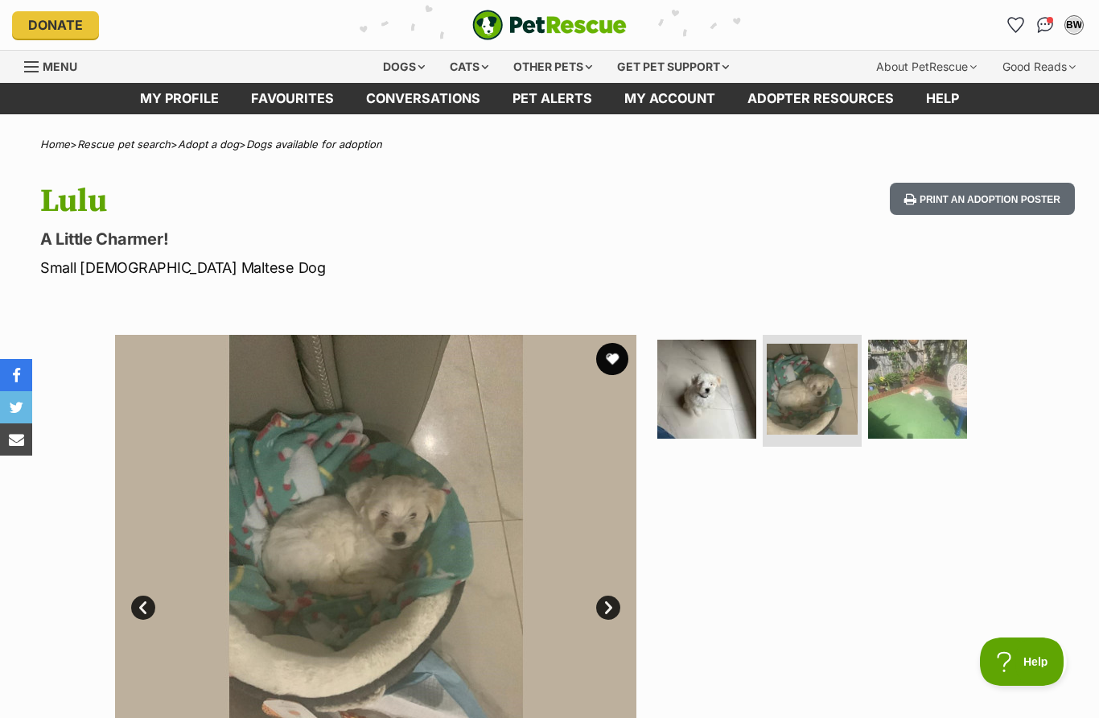
click at [942, 395] on img at bounding box center [917, 389] width 99 height 99
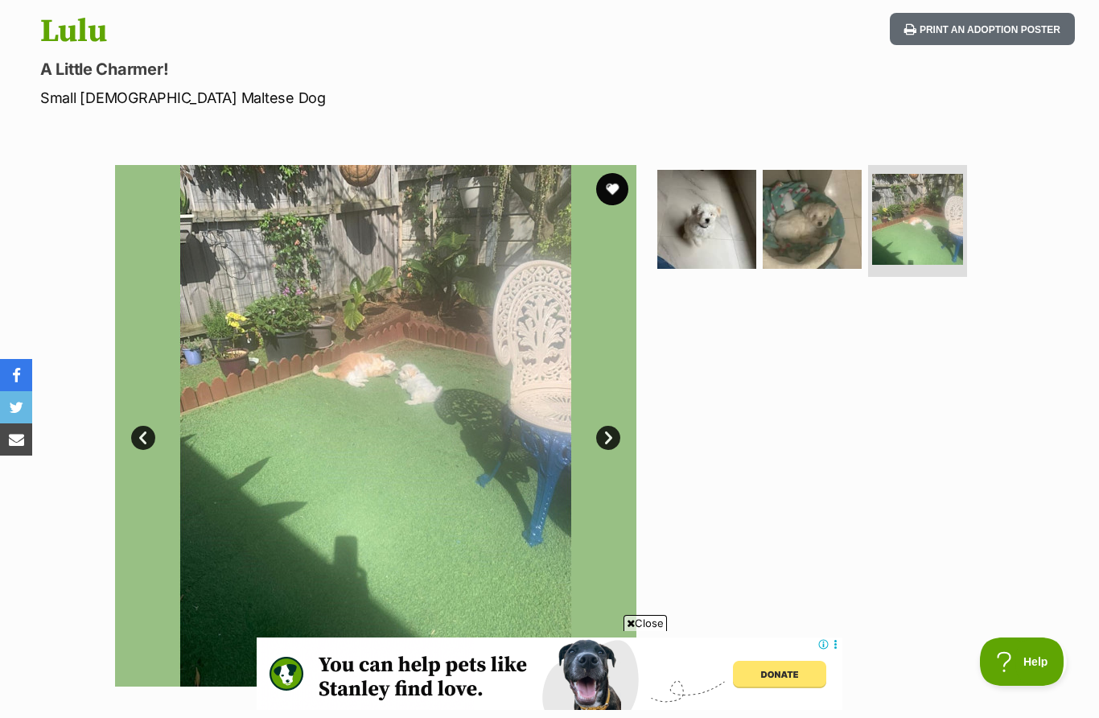
scroll to position [167, 0]
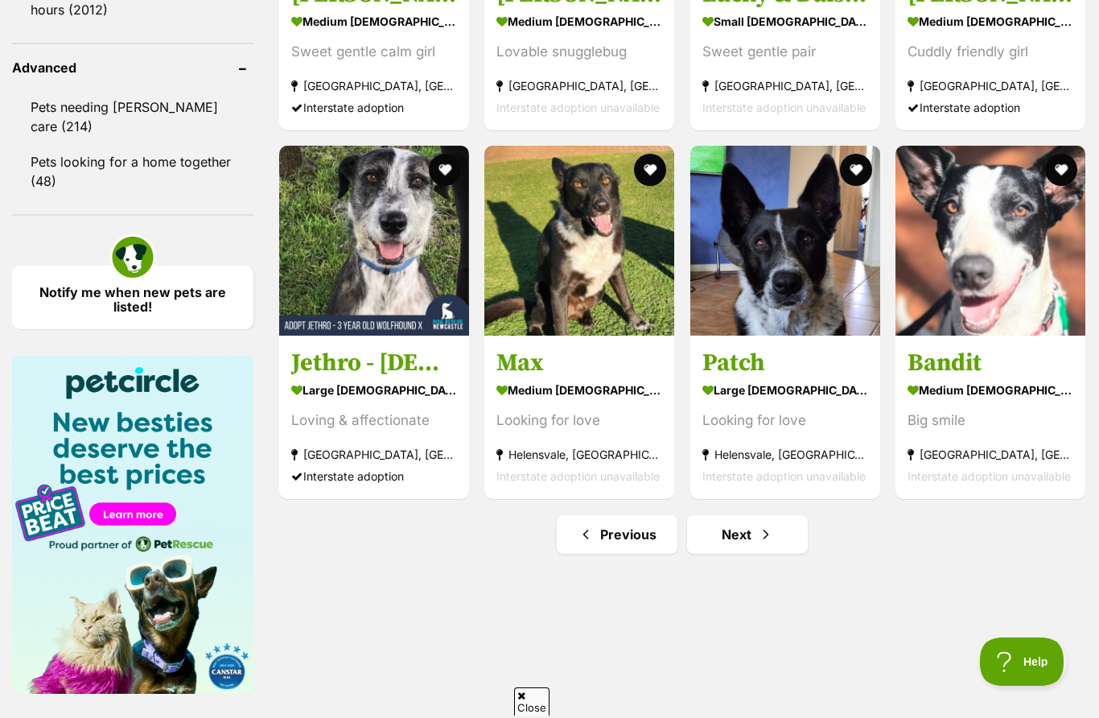
click at [773, 537] on span "Next page" at bounding box center [766, 534] width 16 height 19
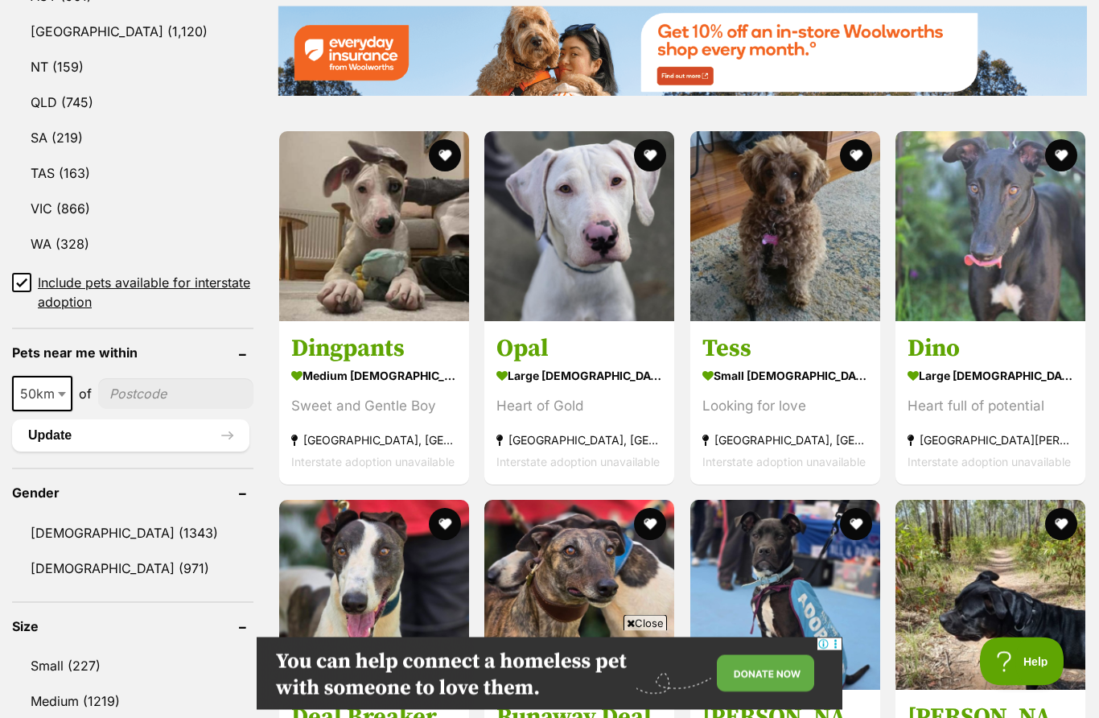
scroll to position [921, 0]
click at [785, 412] on div "Looking for love" at bounding box center [785, 406] width 166 height 22
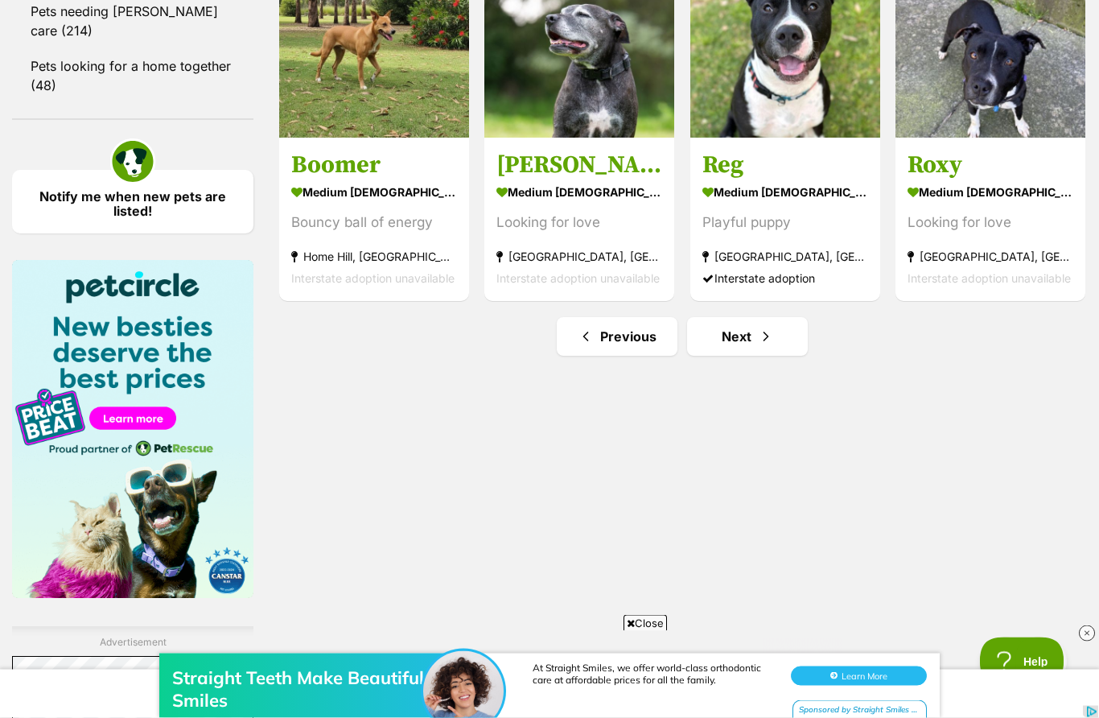
scroll to position [2209, 0]
click at [772, 348] on link "Next" at bounding box center [747, 336] width 121 height 39
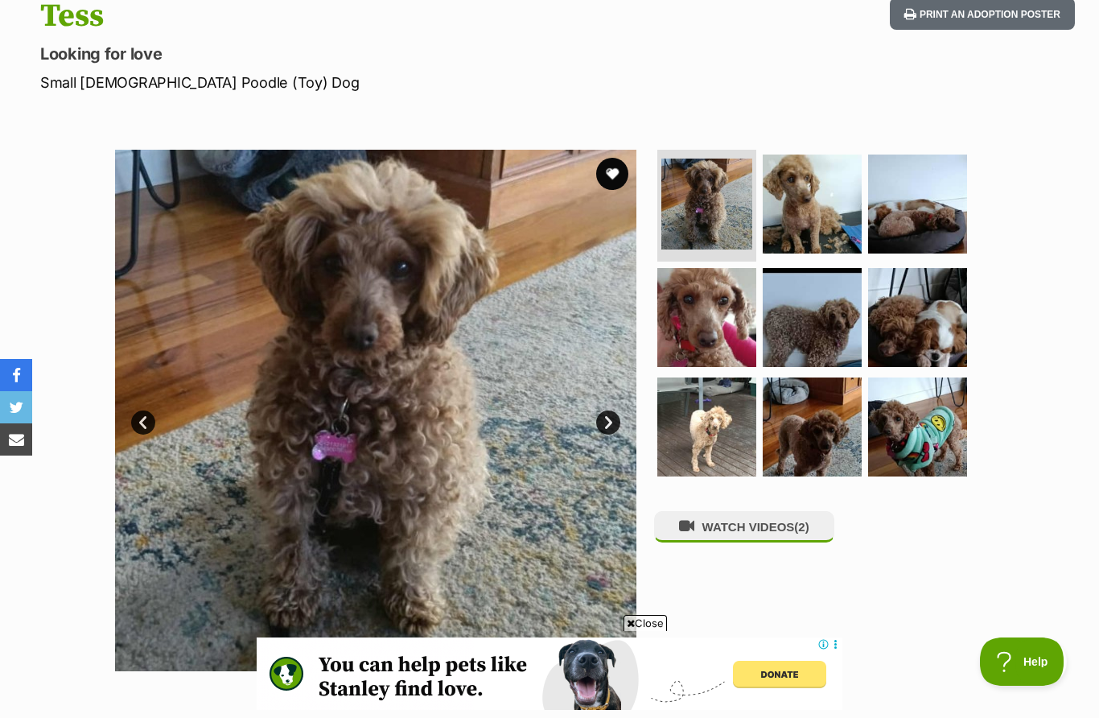
click at [714, 209] on img at bounding box center [706, 204] width 91 height 91
click at [608, 430] on link "Next" at bounding box center [608, 422] width 24 height 24
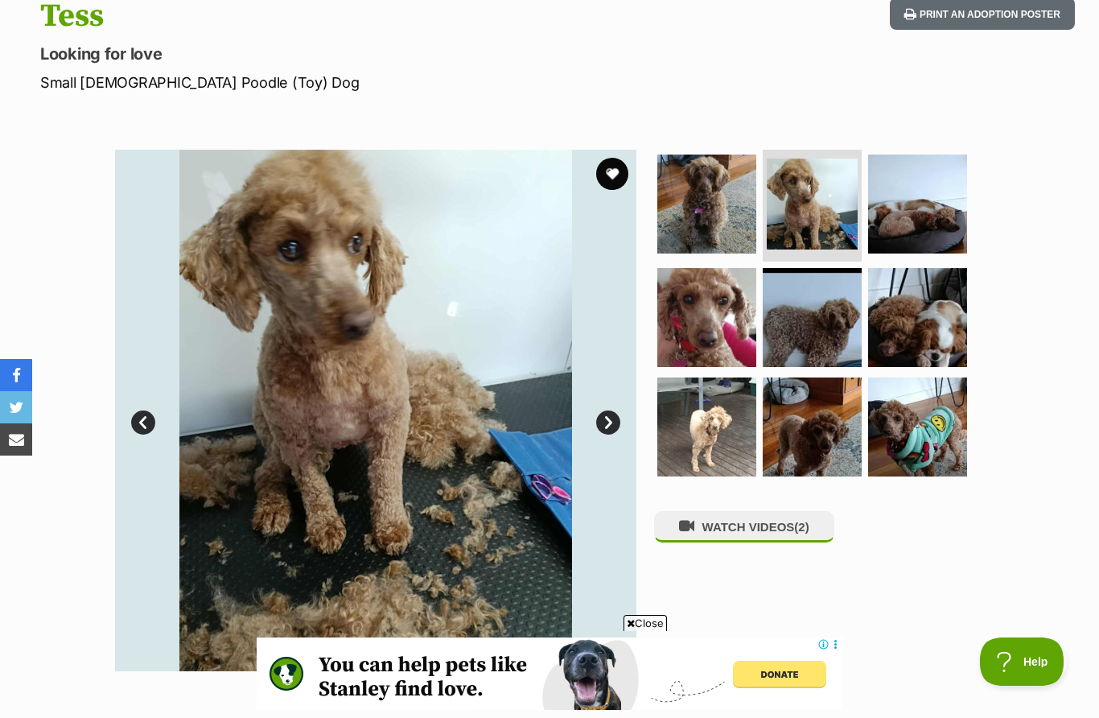
click at [614, 426] on link "Next" at bounding box center [608, 422] width 24 height 24
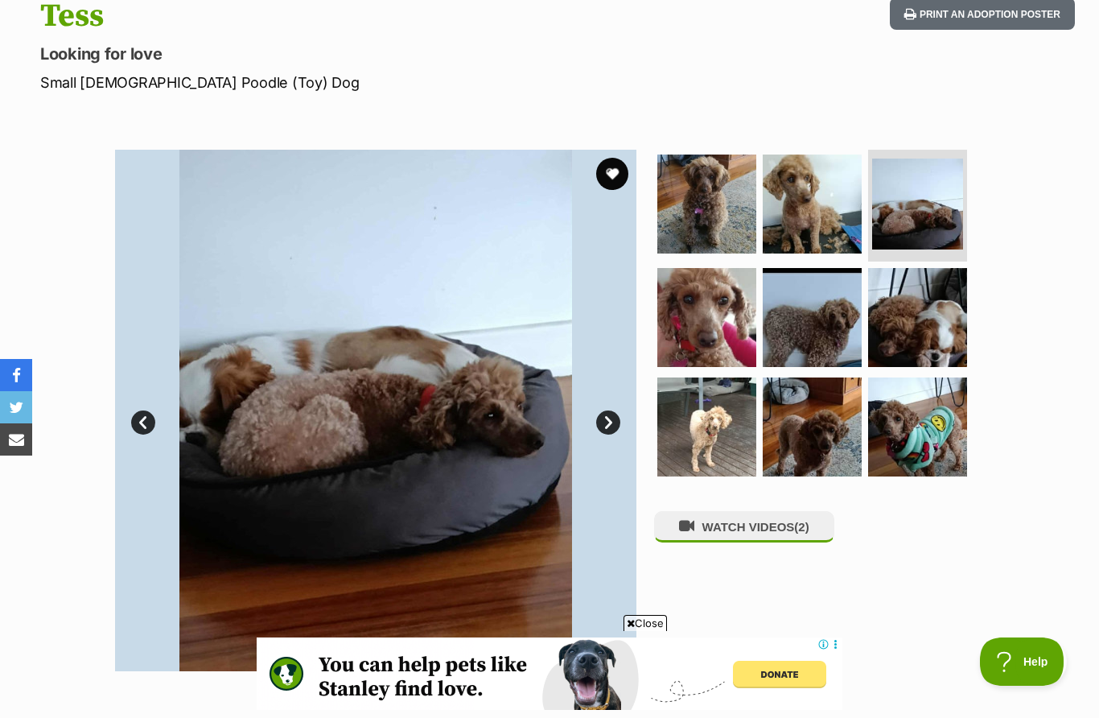
click at [619, 423] on link "Next" at bounding box center [608, 422] width 24 height 24
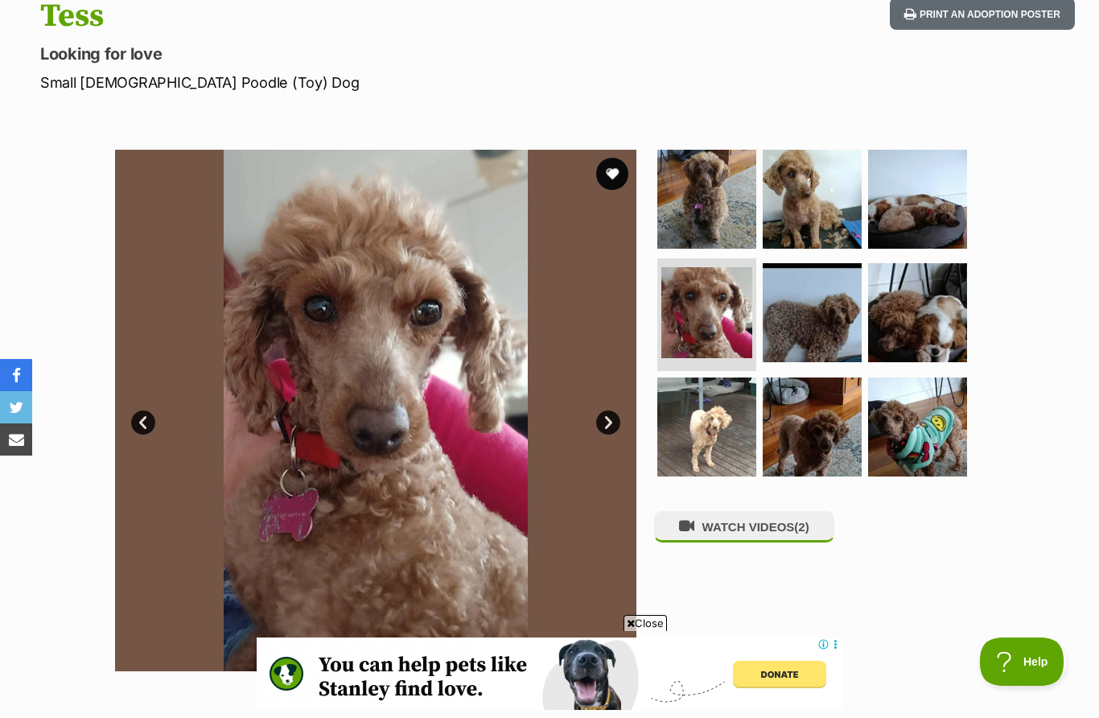
click at [615, 427] on link "Next" at bounding box center [608, 422] width 24 height 24
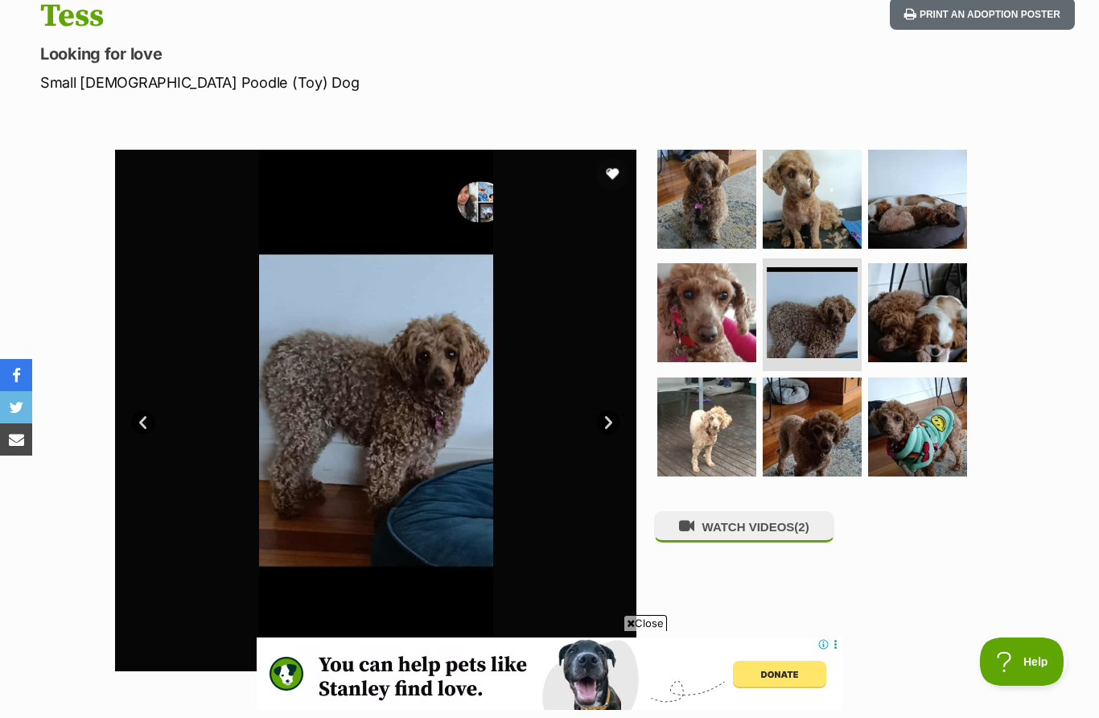
click at [604, 431] on link "Next" at bounding box center [608, 422] width 24 height 24
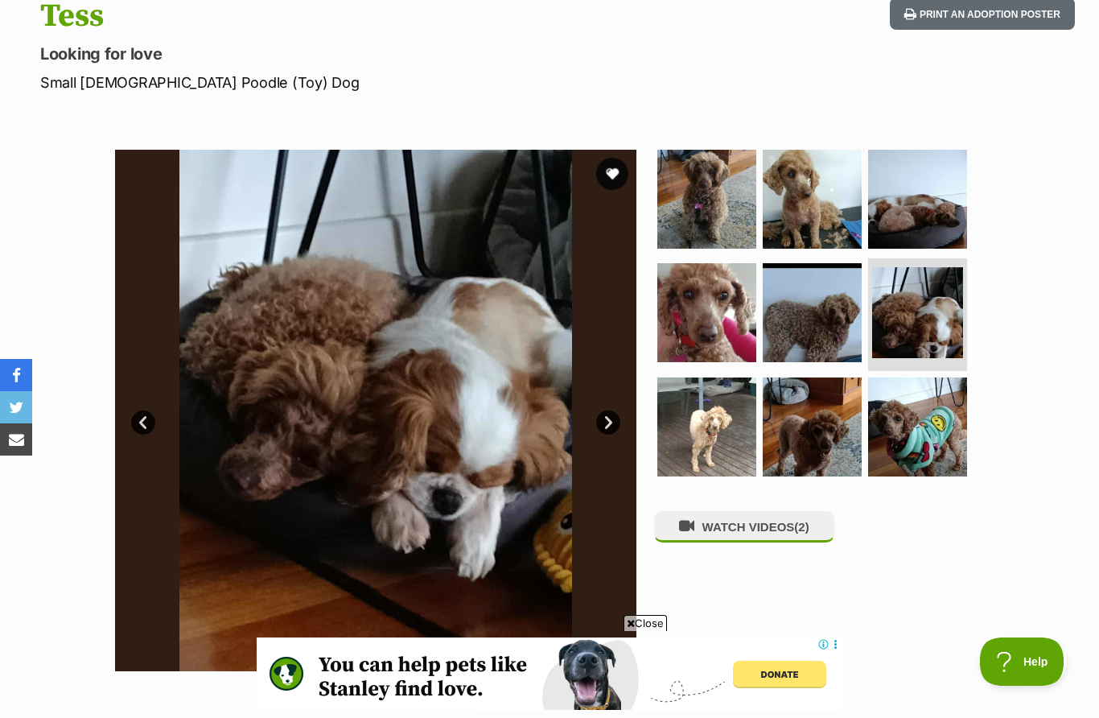
click at [620, 421] on link "Next" at bounding box center [608, 422] width 24 height 24
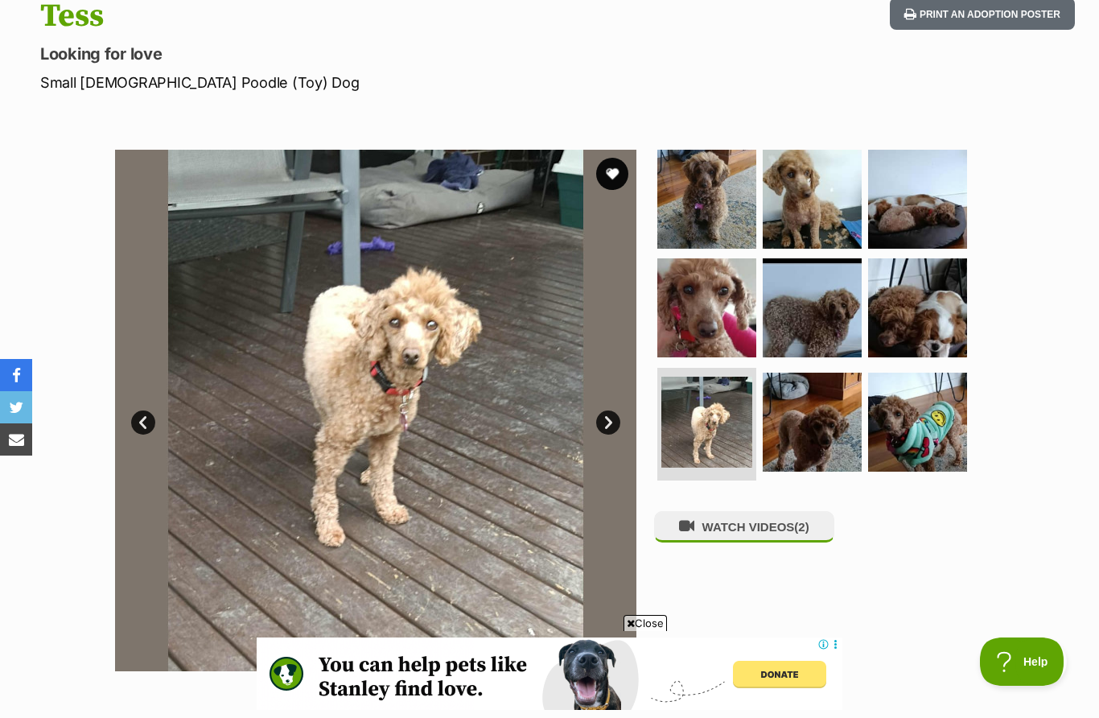
click at [636, 422] on img at bounding box center [896, 410] width 521 height 521
click at [614, 426] on link "Next" at bounding box center [608, 422] width 24 height 24
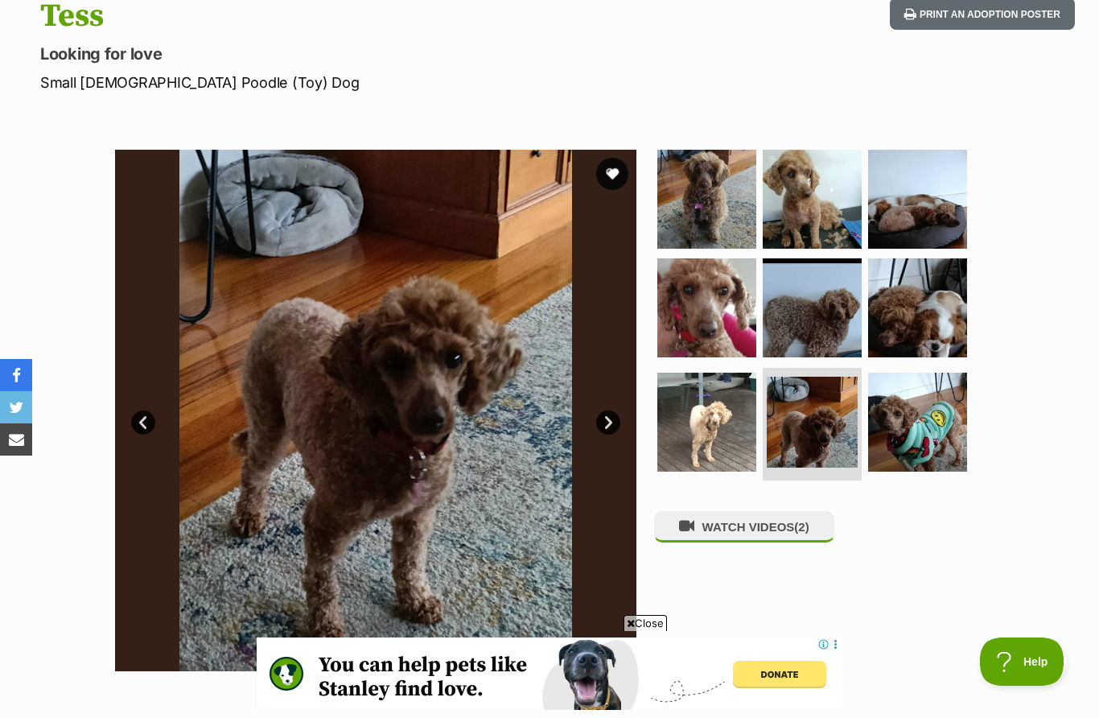
click at [617, 421] on link "Next" at bounding box center [608, 422] width 24 height 24
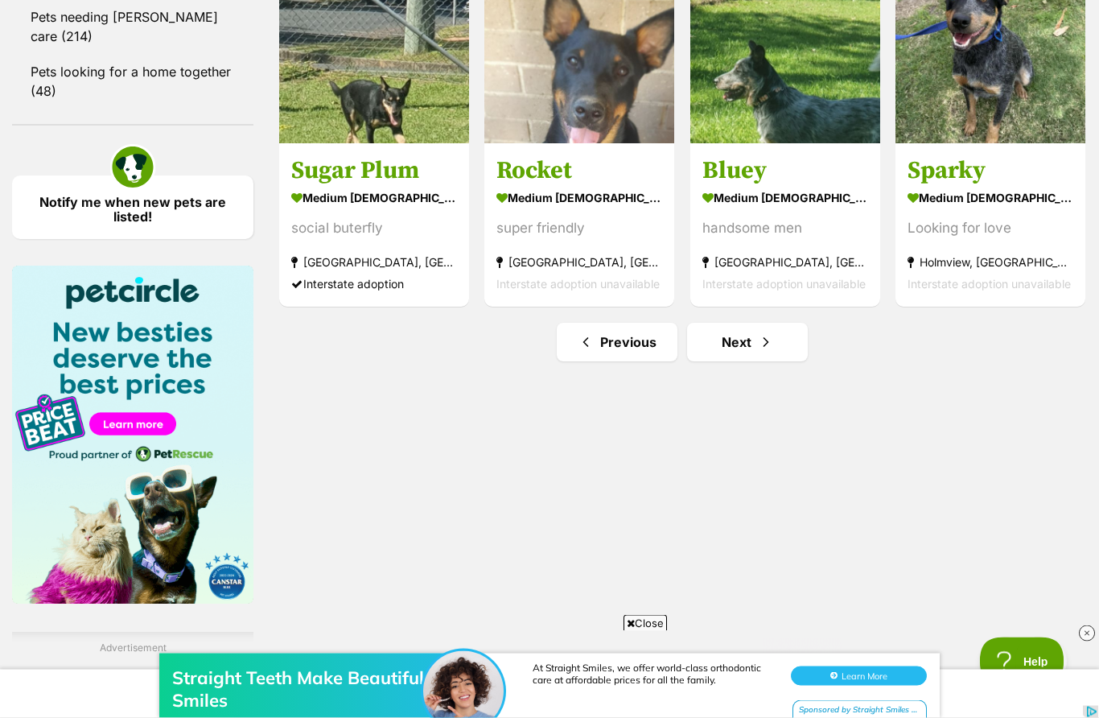
scroll to position [2204, 0]
click at [764, 346] on span "Next page" at bounding box center [766, 341] width 16 height 19
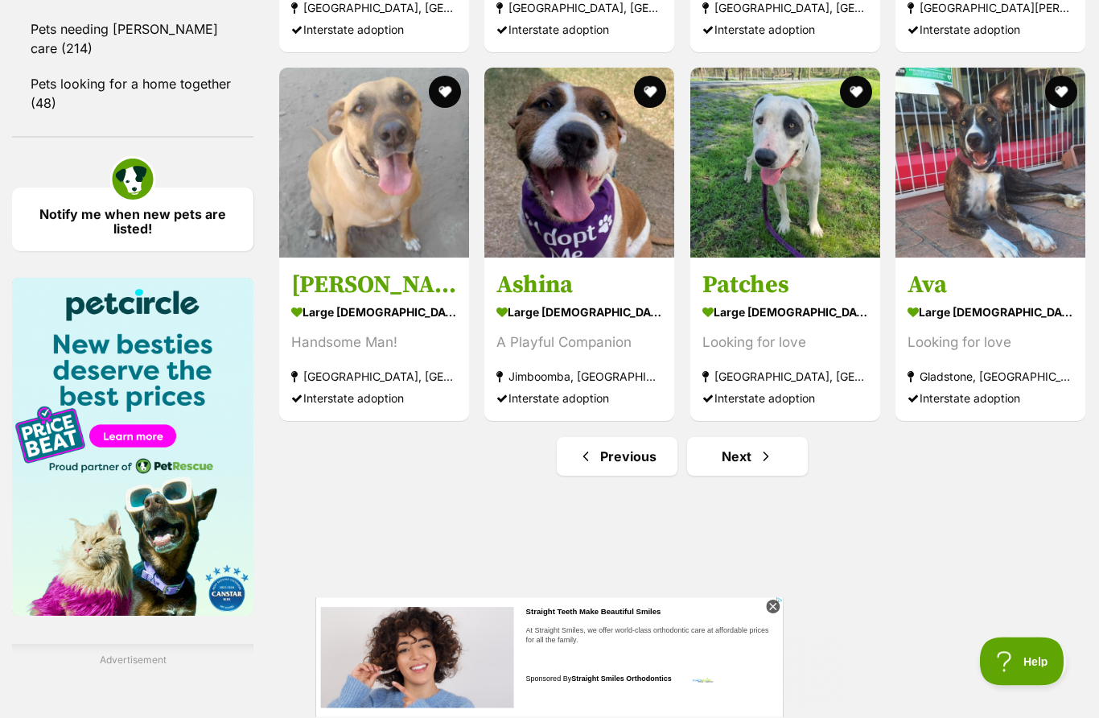
scroll to position [2192, 0]
click at [765, 459] on span "Next page" at bounding box center [766, 456] width 16 height 19
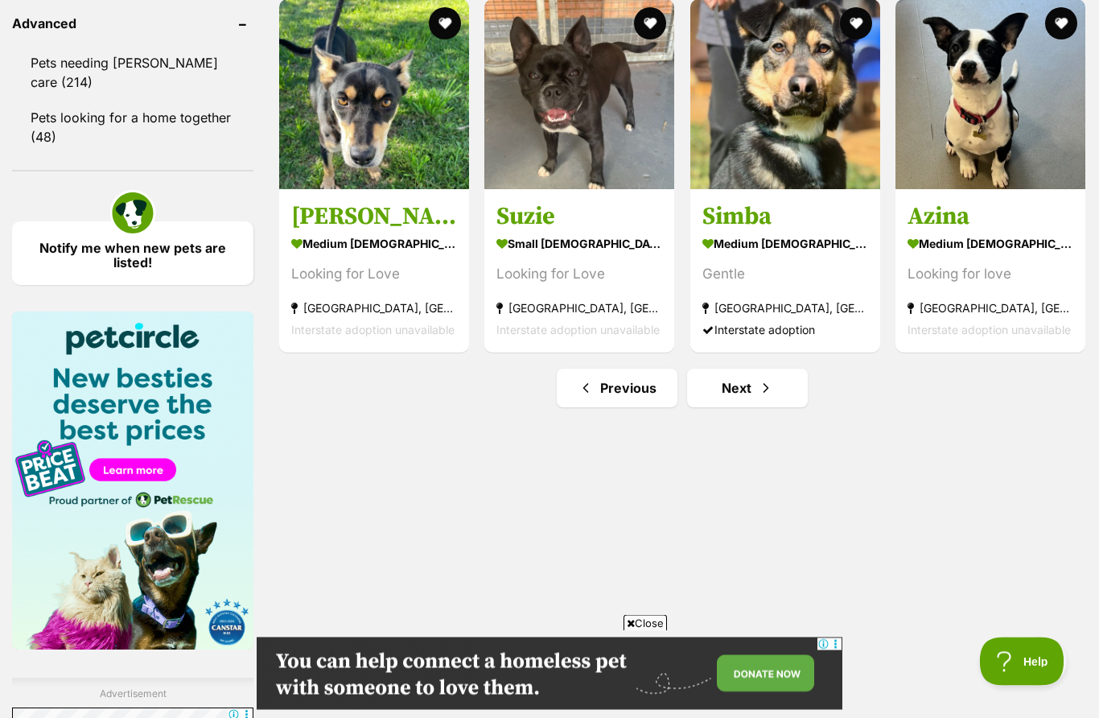
scroll to position [2158, 0]
click at [766, 393] on span "Next page" at bounding box center [766, 387] width 16 height 19
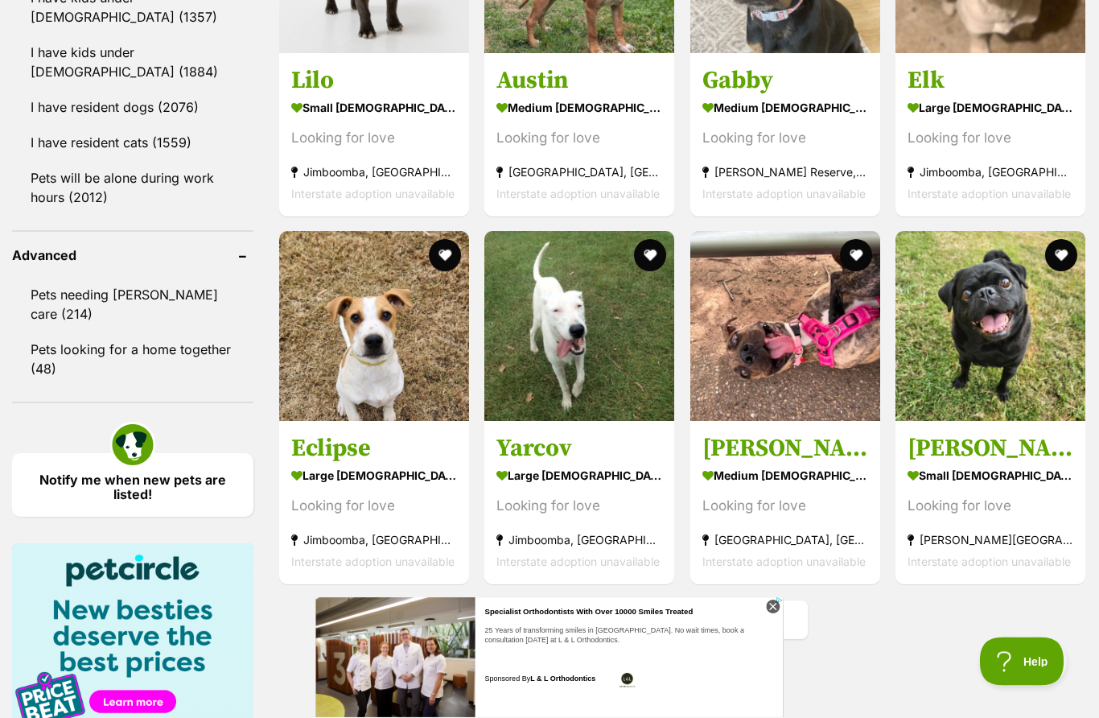
scroll to position [1926, 0]
click at [759, 618] on span "Next page" at bounding box center [766, 619] width 16 height 19
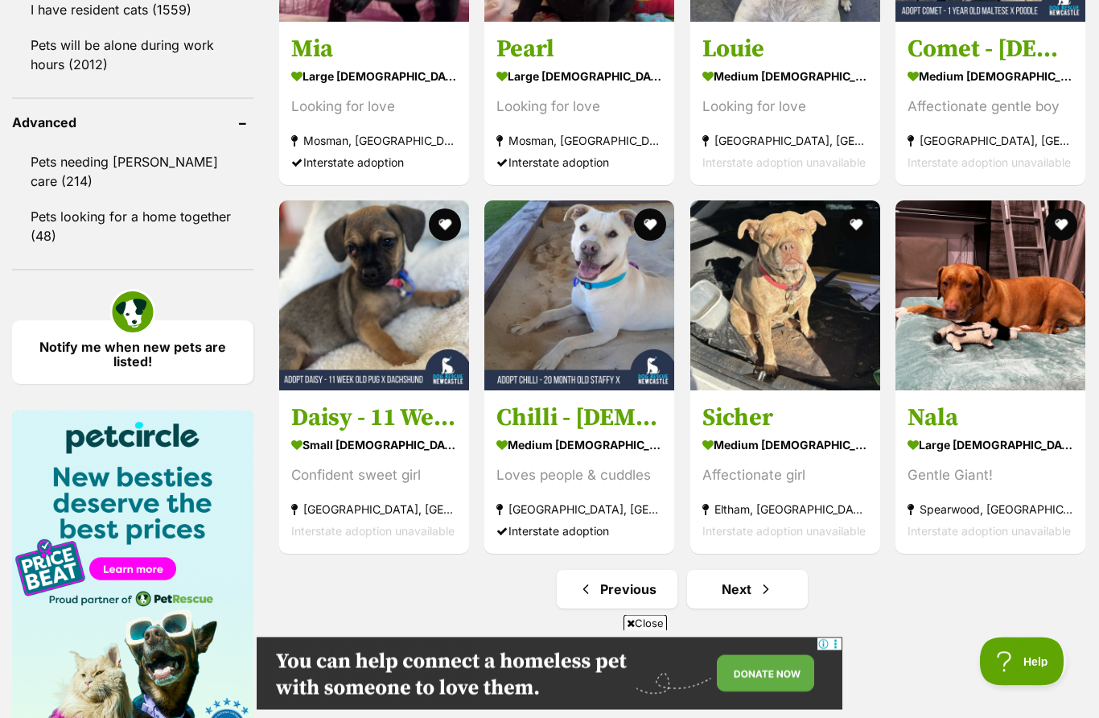
scroll to position [2059, 0]
click at [773, 595] on span "Next page" at bounding box center [766, 588] width 16 height 19
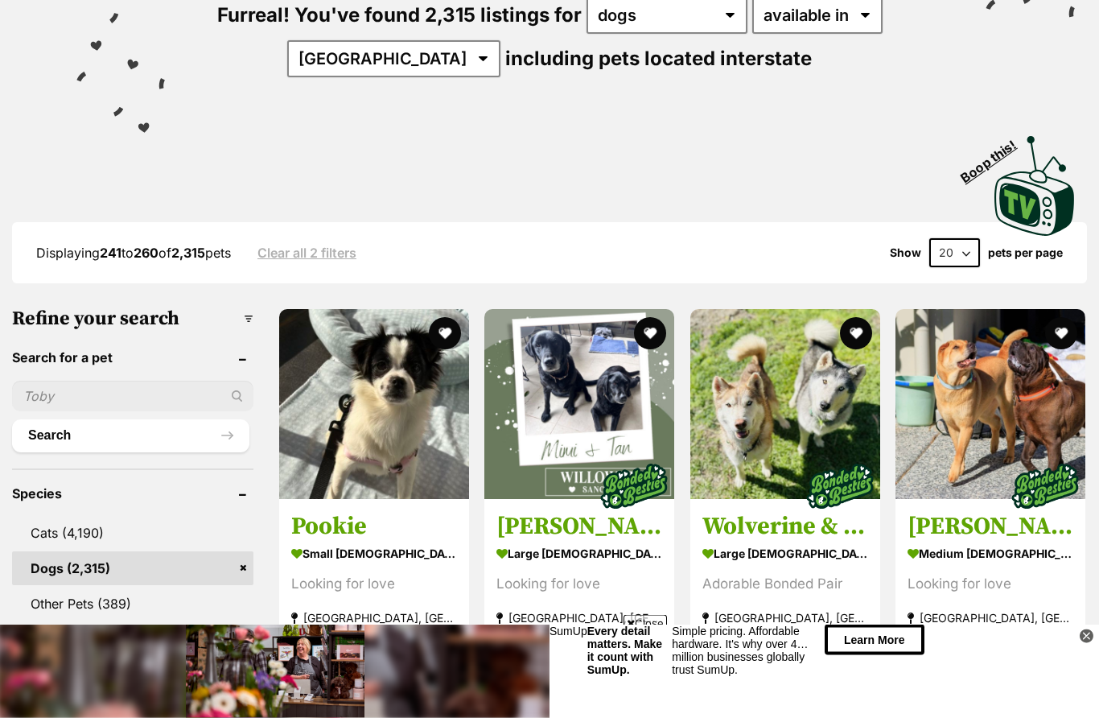
scroll to position [216, 0]
click at [391, 438] on img at bounding box center [374, 404] width 190 height 190
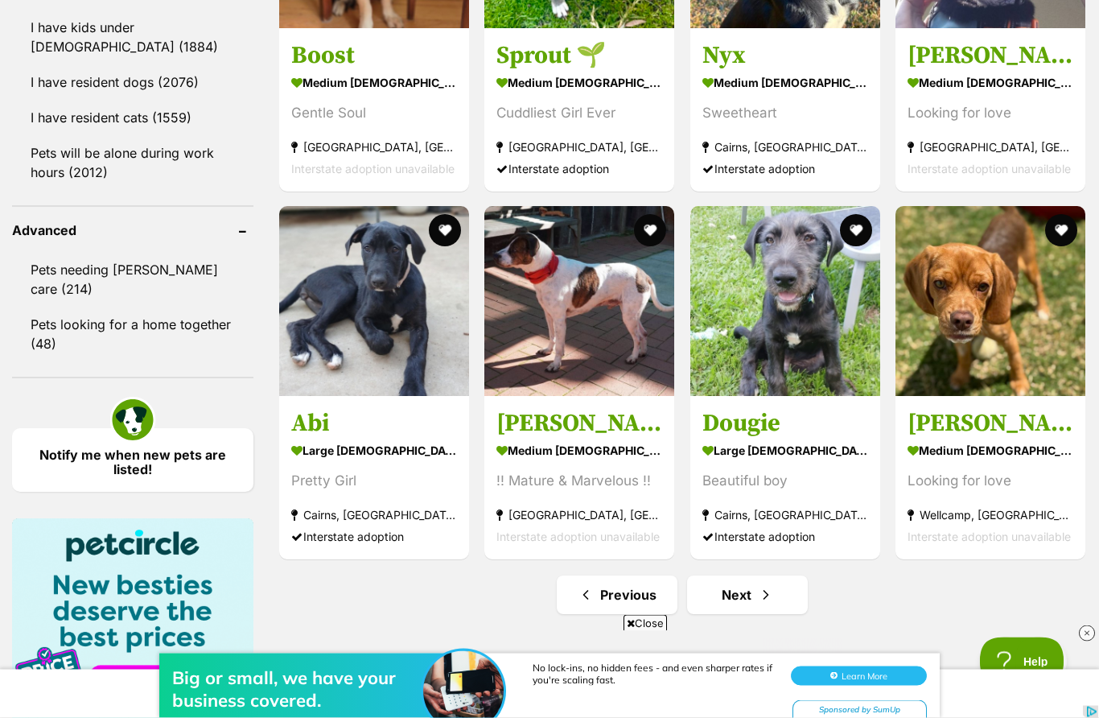
scroll to position [1952, 0]
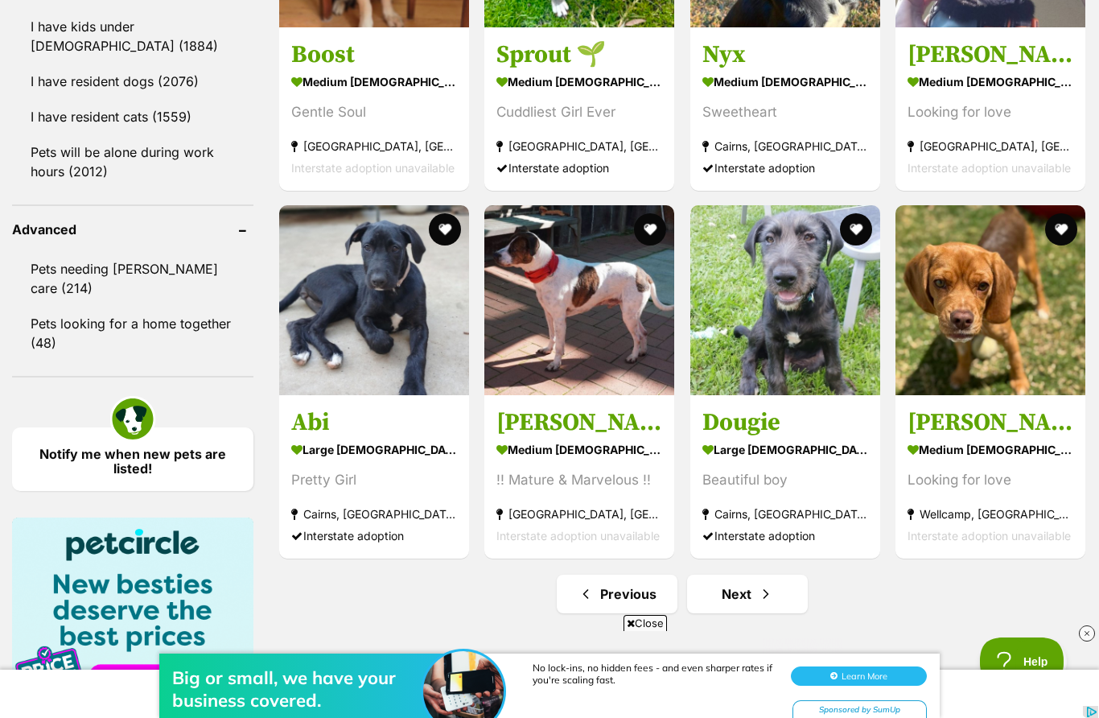
click at [769, 603] on span "Next page" at bounding box center [766, 593] width 16 height 19
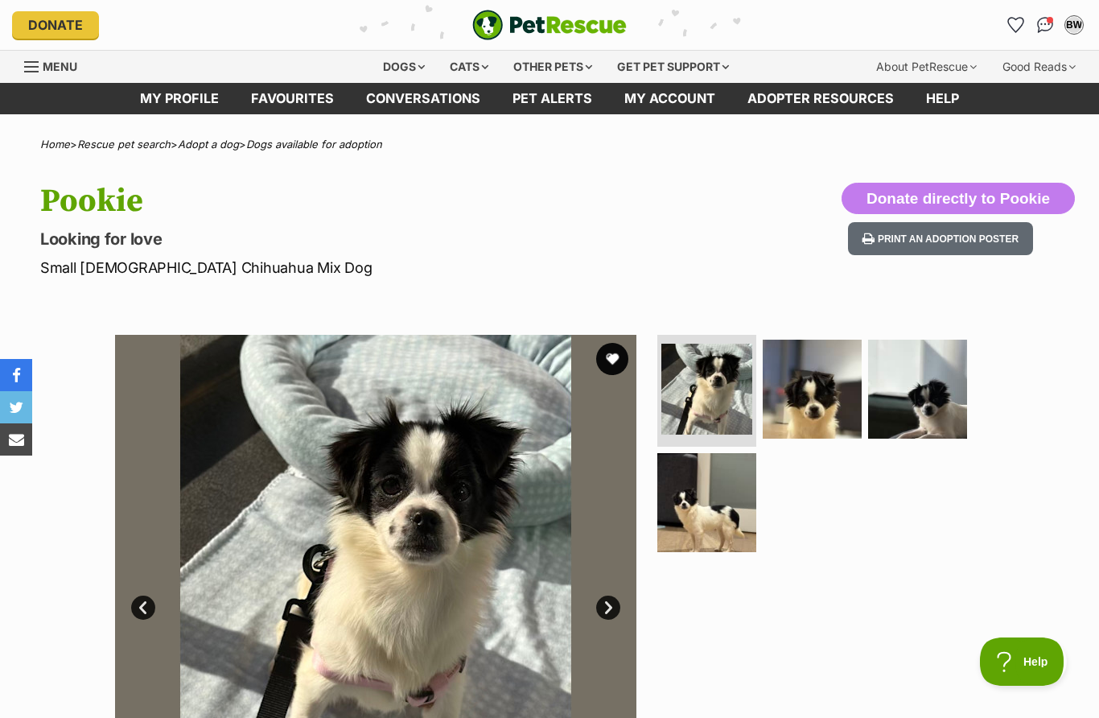
click at [817, 406] on img at bounding box center [812, 389] width 99 height 99
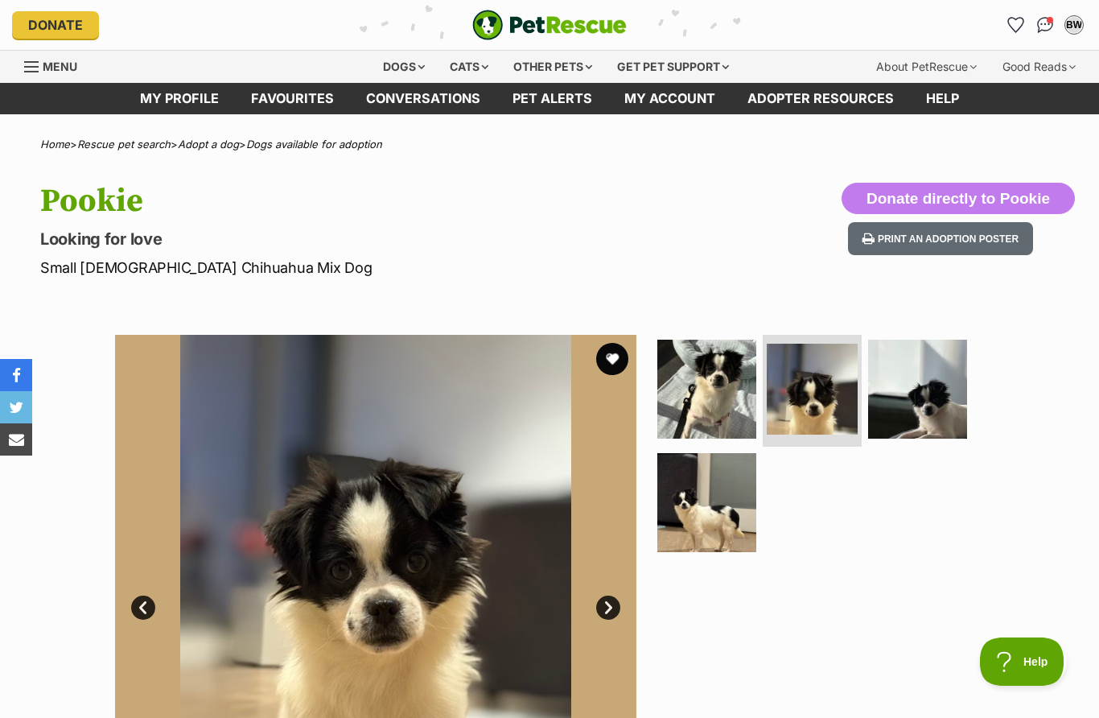
click at [721, 527] on img at bounding box center [706, 502] width 99 height 99
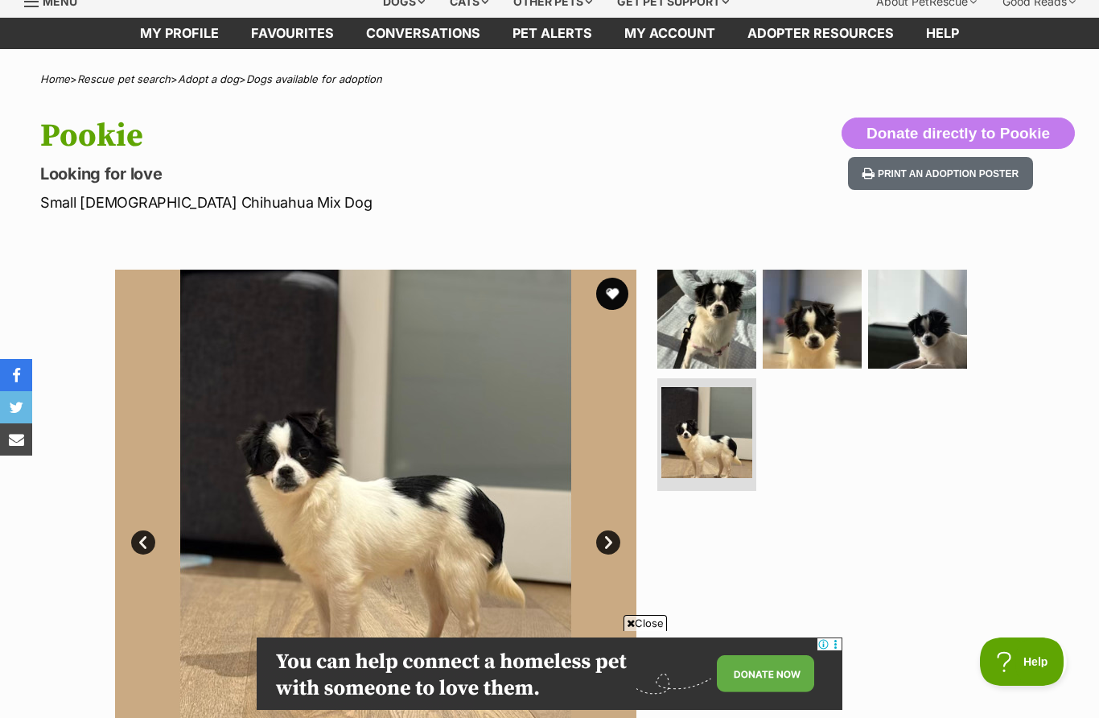
scroll to position [64, 0]
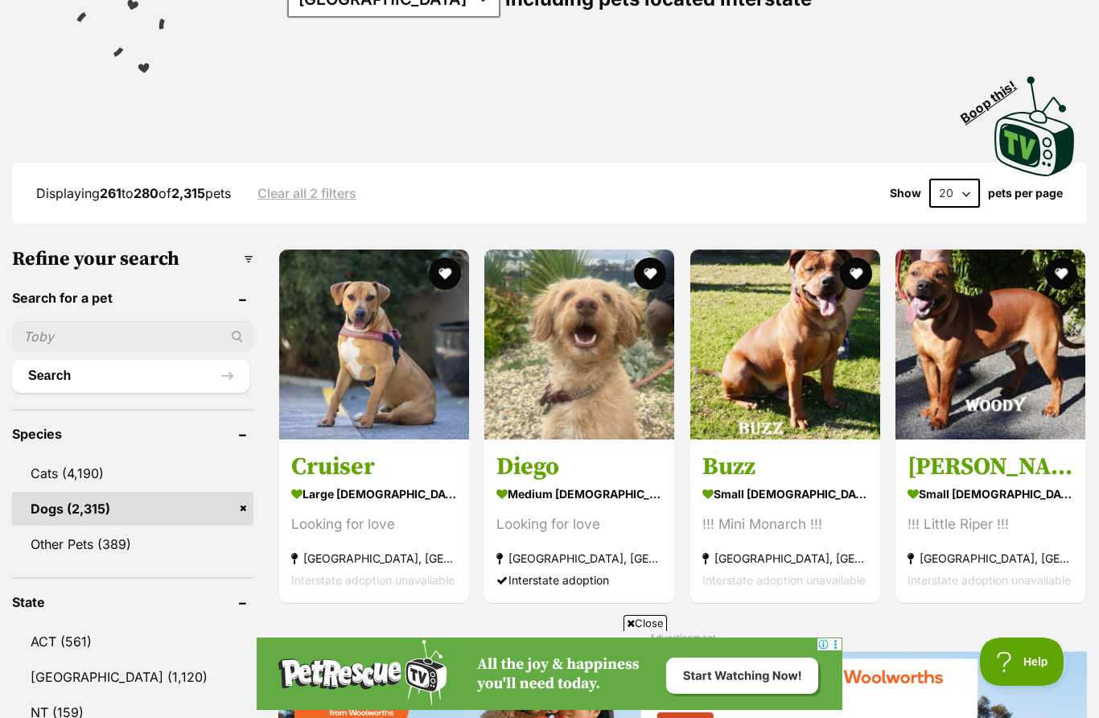
click at [591, 379] on img at bounding box center [579, 344] width 190 height 190
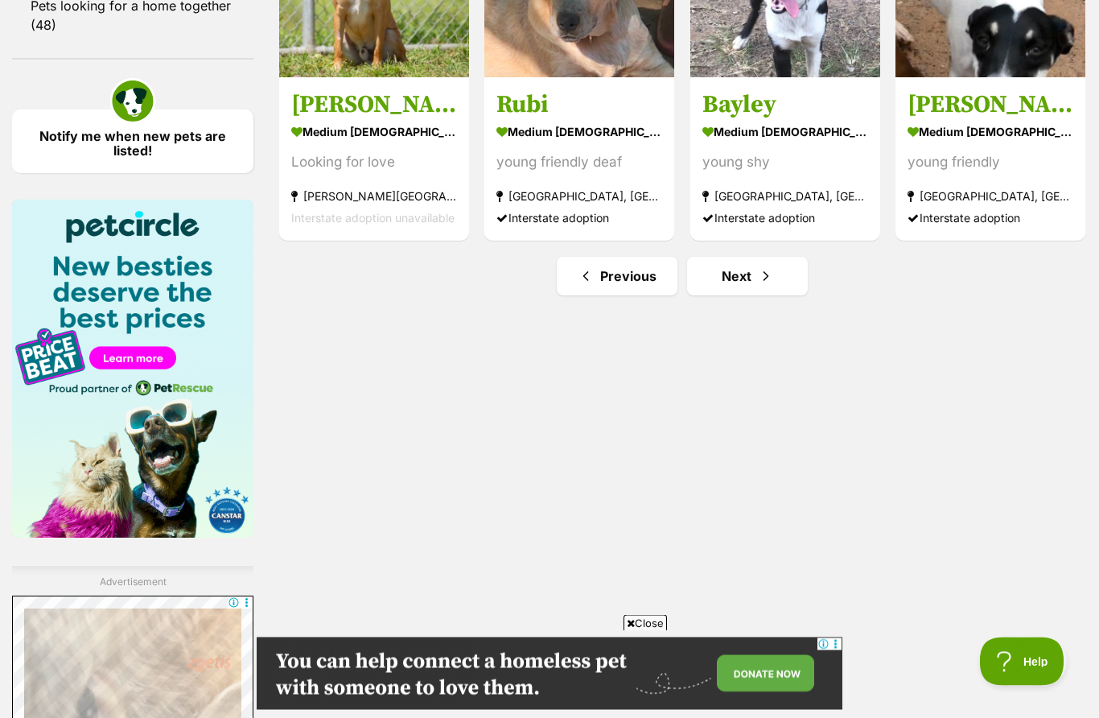
scroll to position [2270, 0]
click at [758, 278] on span "Next page" at bounding box center [766, 275] width 16 height 19
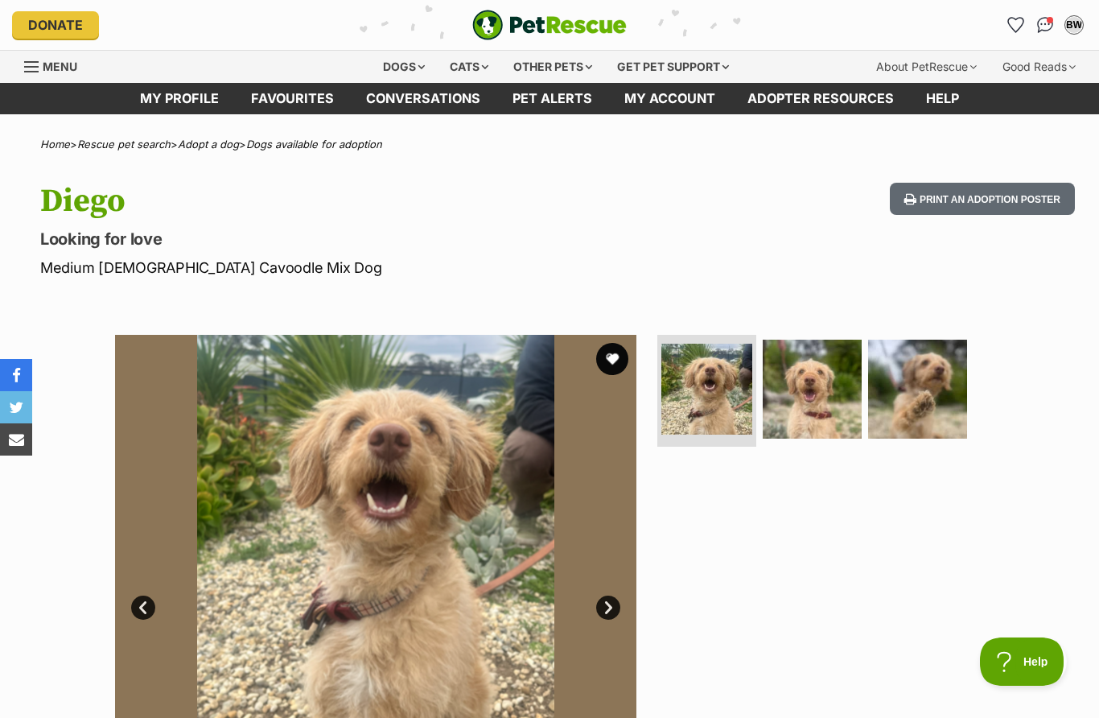
click at [823, 406] on img at bounding box center [812, 389] width 99 height 99
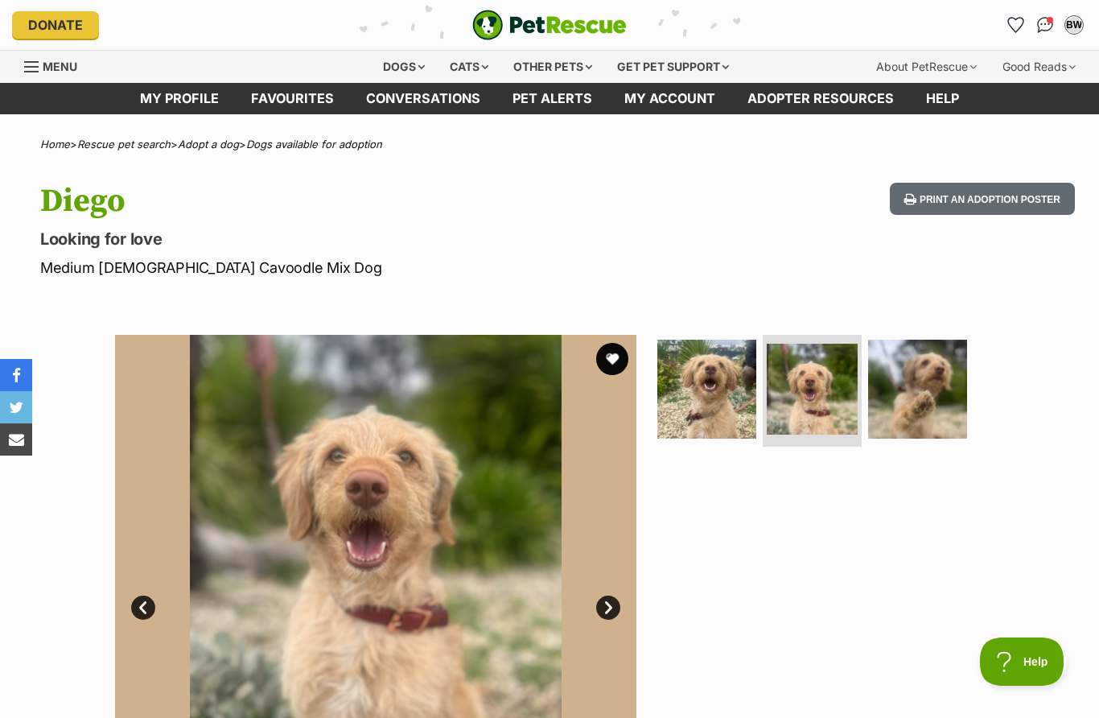
click at [811, 570] on div at bounding box center [819, 595] width 330 height 521
click at [737, 224] on div "Diego Looking for love Medium Male Cavoodle Mix Dog Print an adoption poster" at bounding box center [549, 231] width 1099 height 96
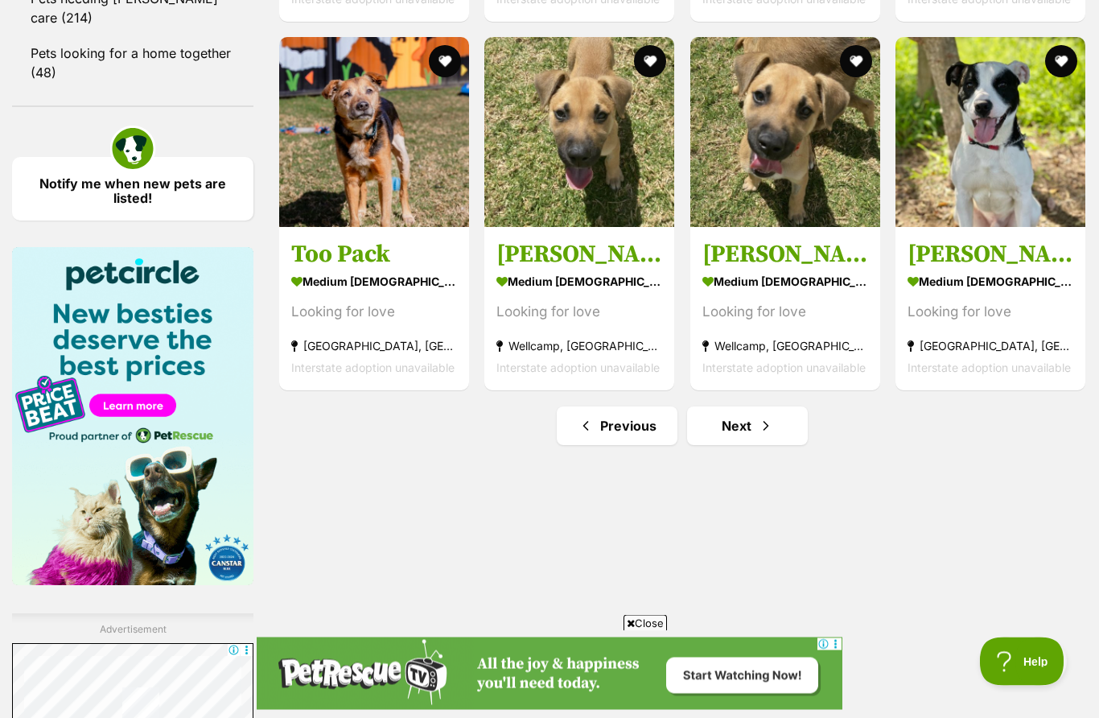
scroll to position [2222, 0]
click at [762, 442] on link "Next" at bounding box center [747, 425] width 121 height 39
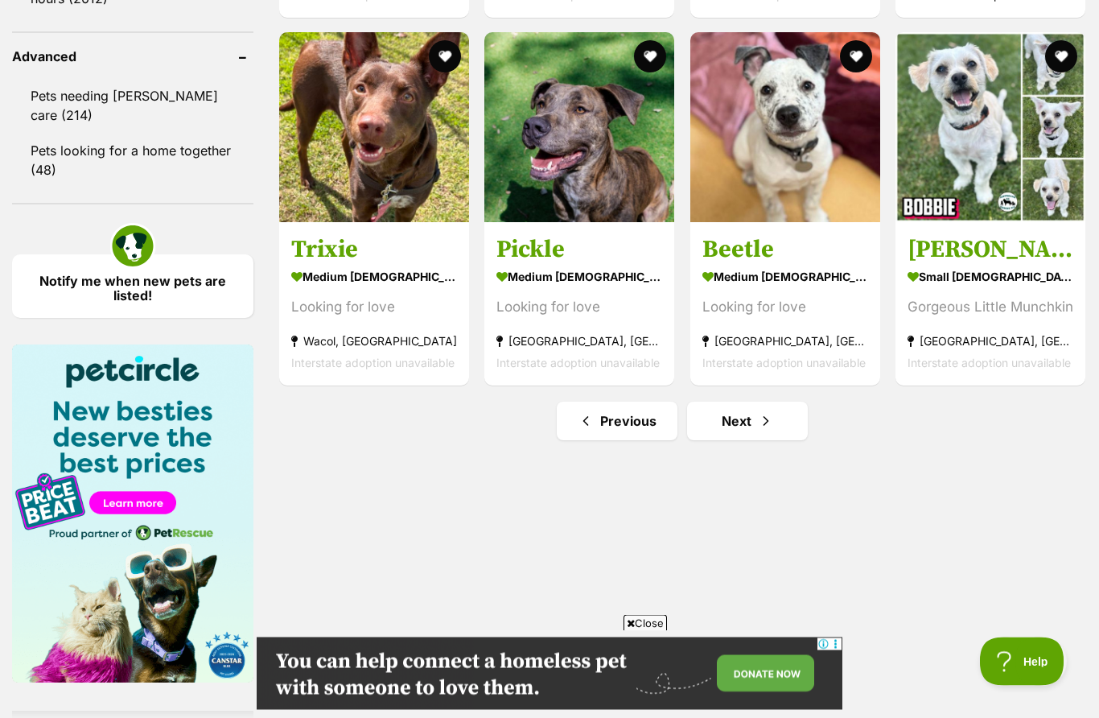
scroll to position [2125, 0]
click at [768, 427] on span "Next page" at bounding box center [766, 420] width 16 height 19
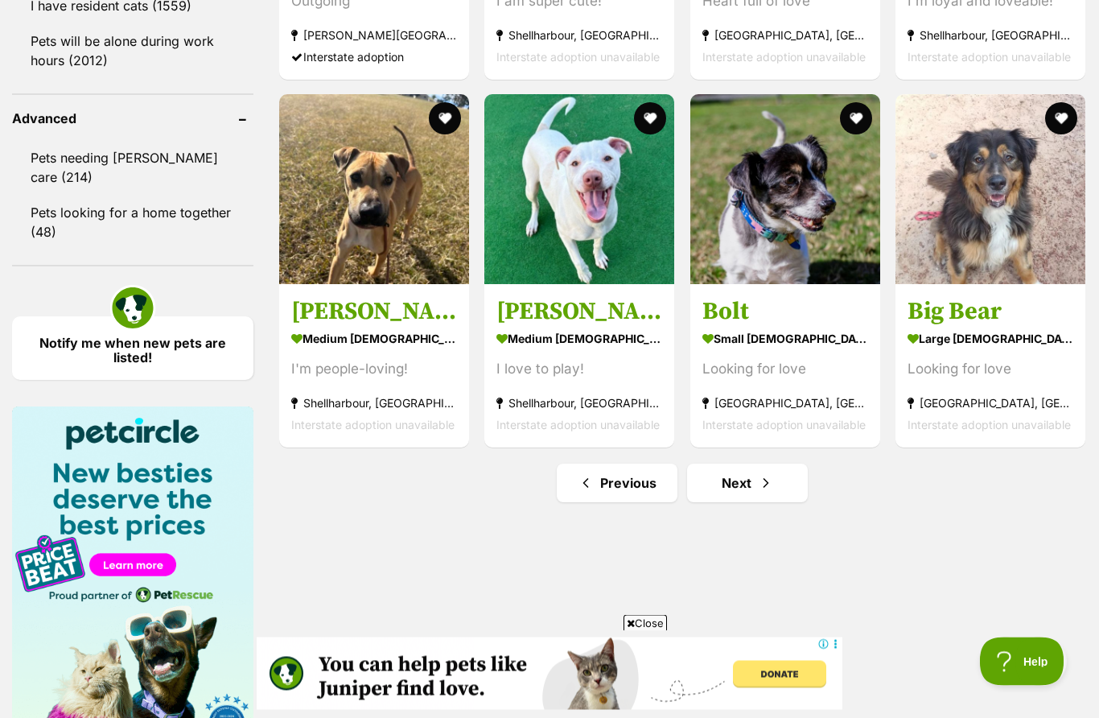
scroll to position [2063, 0]
click at [760, 492] on span "Next page" at bounding box center [766, 482] width 16 height 19
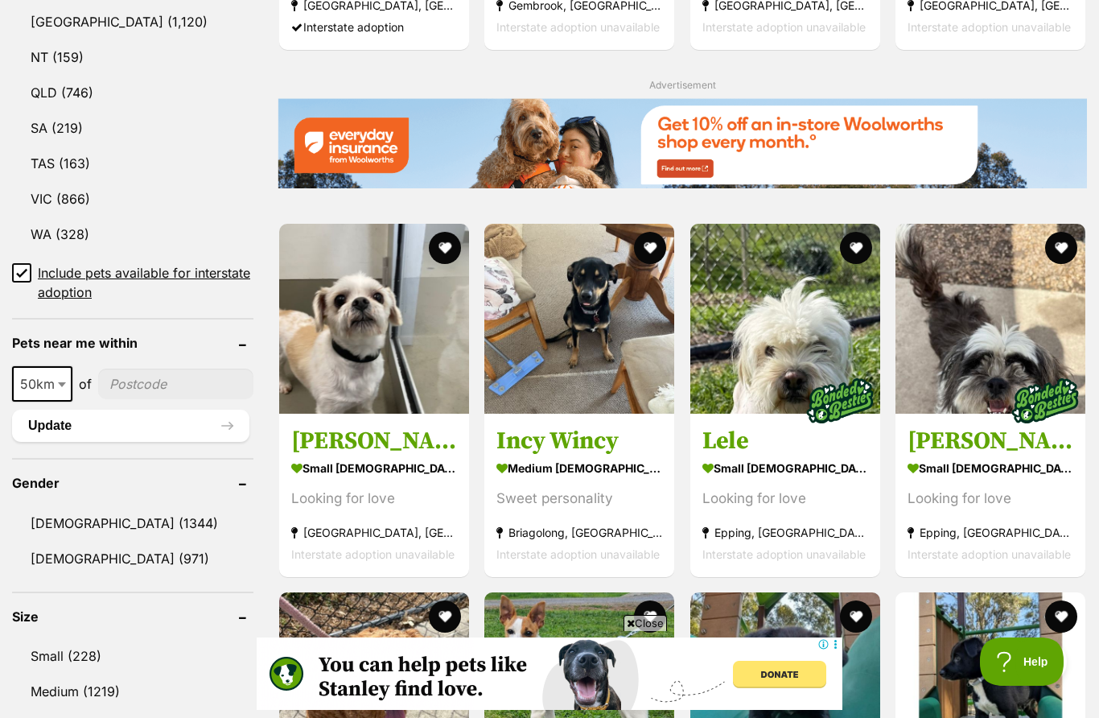
click at [793, 376] on img at bounding box center [785, 319] width 190 height 190
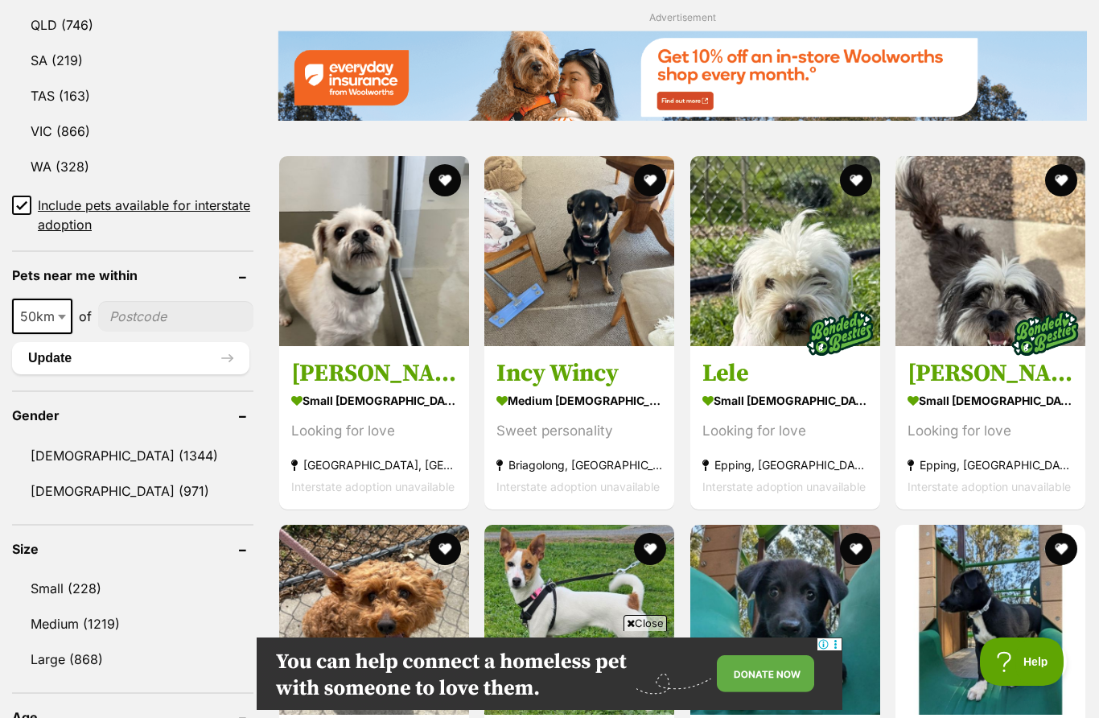
click at [997, 307] on img at bounding box center [990, 251] width 190 height 190
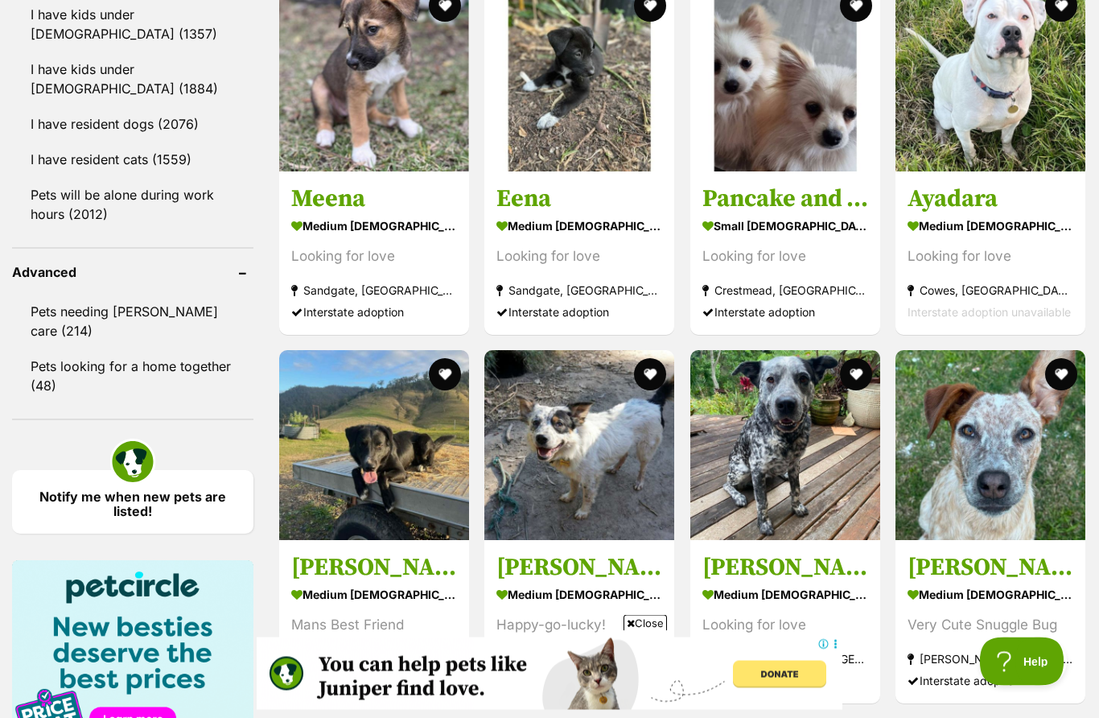
scroll to position [1909, 0]
click at [801, 109] on img at bounding box center [785, 76] width 190 height 190
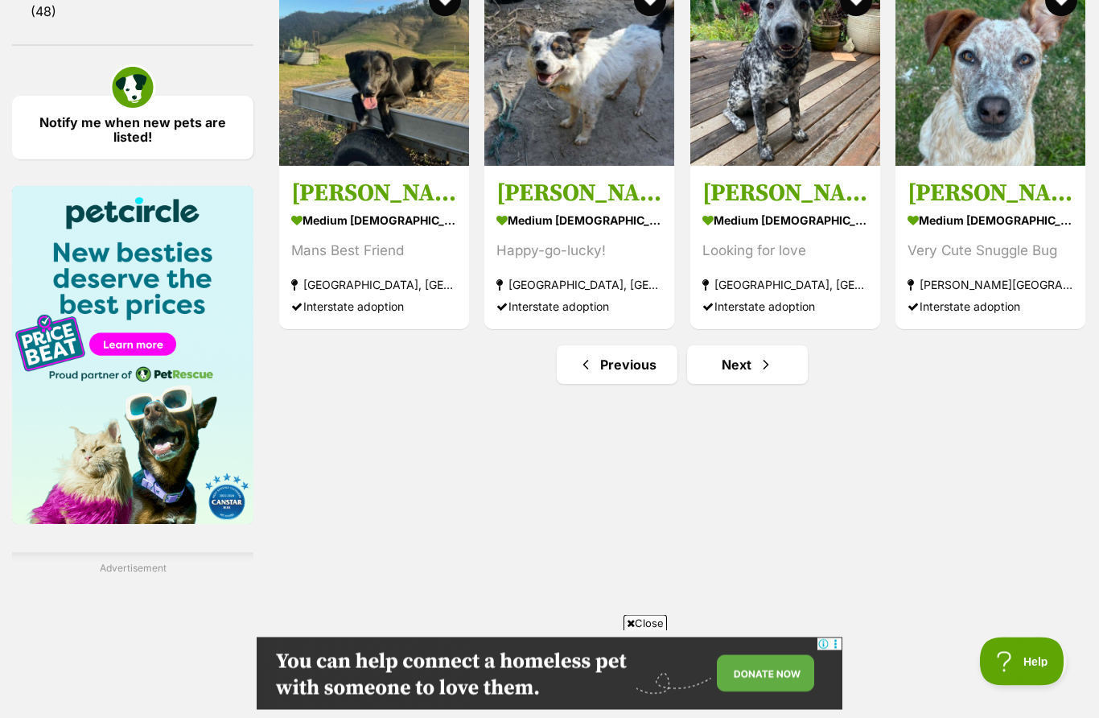
scroll to position [2283, 0]
click at [763, 367] on span "Next page" at bounding box center [766, 364] width 16 height 19
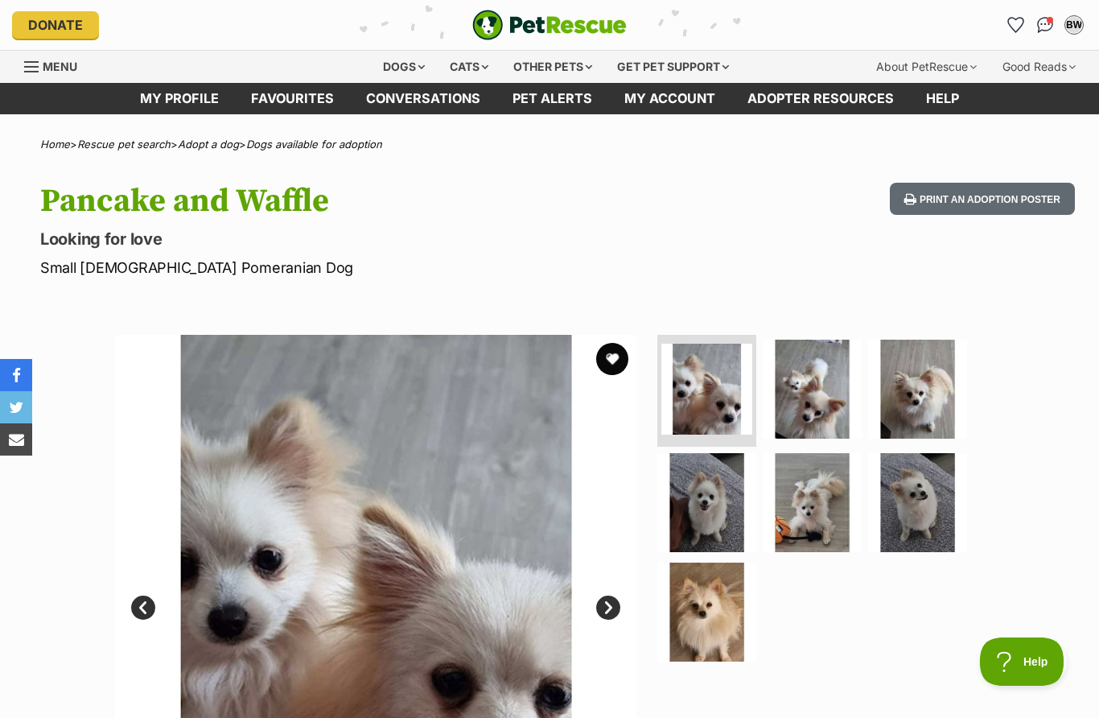
click at [928, 408] on img at bounding box center [917, 389] width 99 height 99
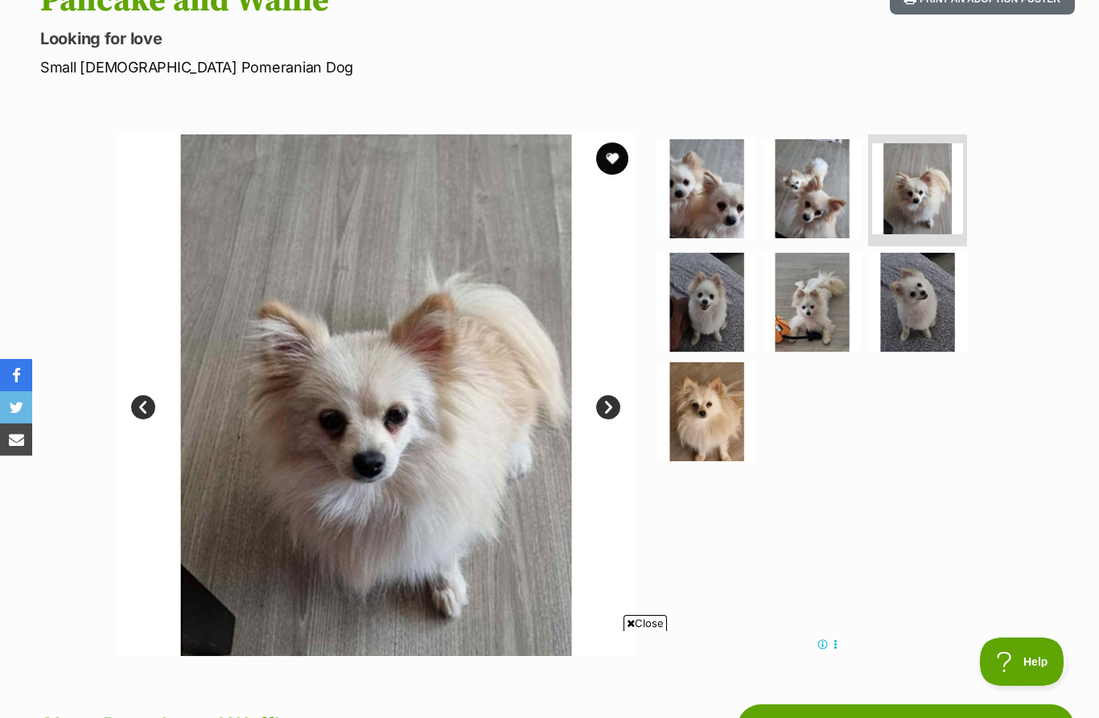
click at [619, 406] on link "Next" at bounding box center [608, 407] width 24 height 24
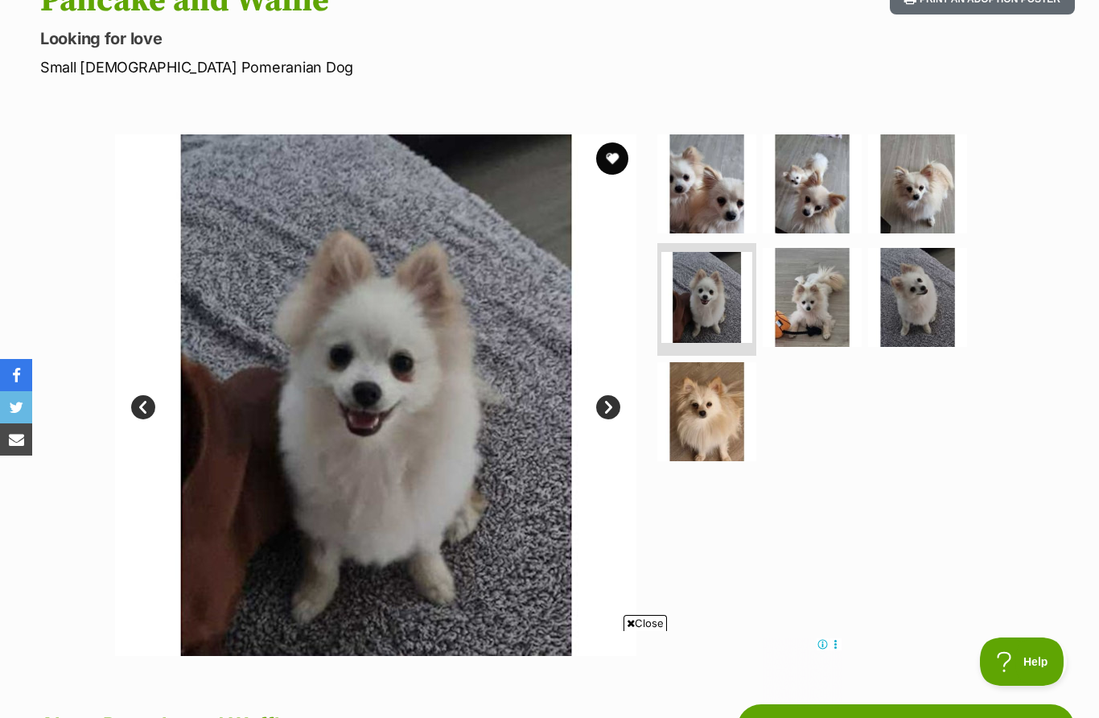
click at [620, 403] on link "Next" at bounding box center [608, 407] width 24 height 24
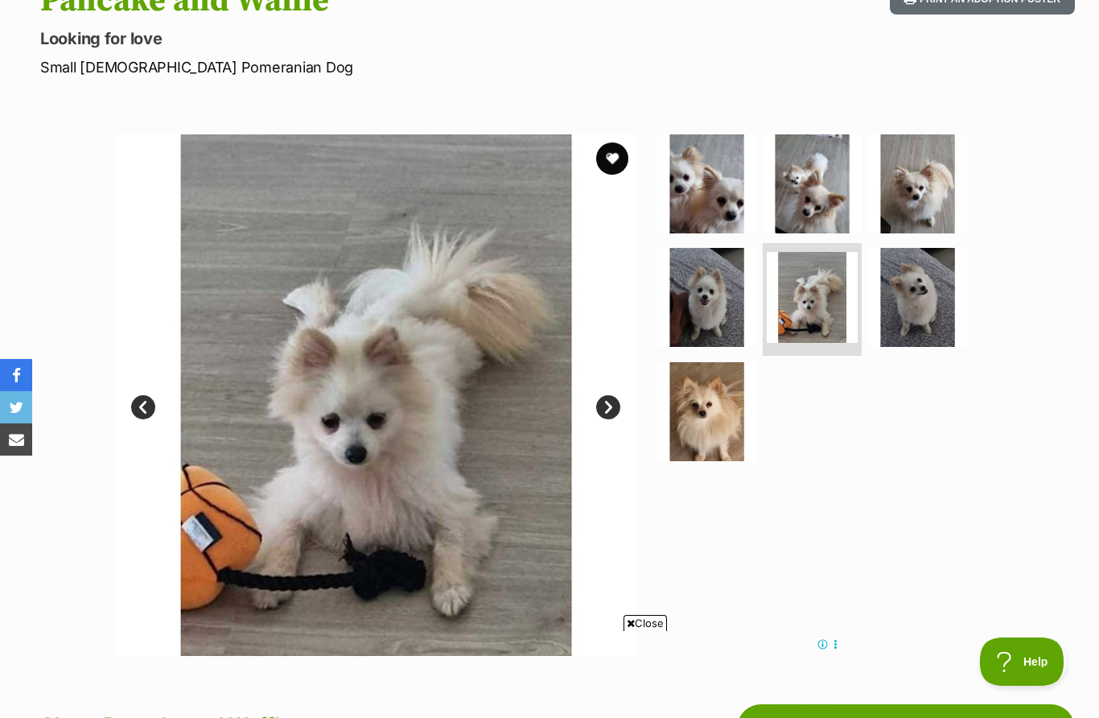
click at [616, 397] on link "Next" at bounding box center [608, 407] width 24 height 24
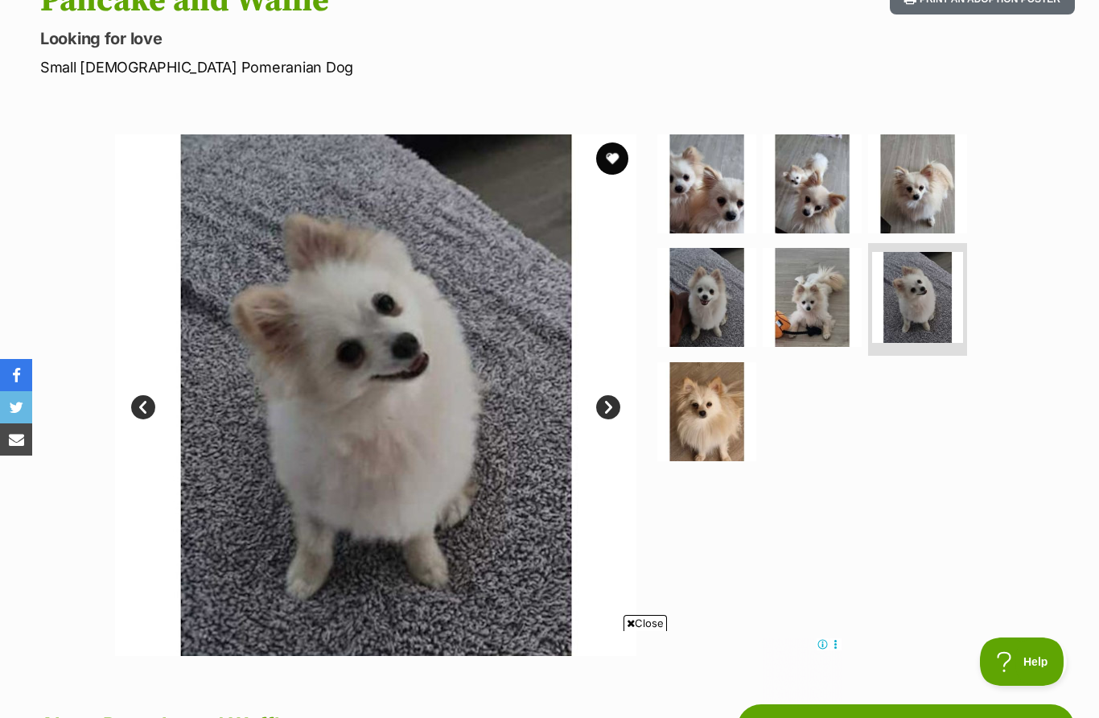
click at [617, 399] on link "Next" at bounding box center [608, 407] width 24 height 24
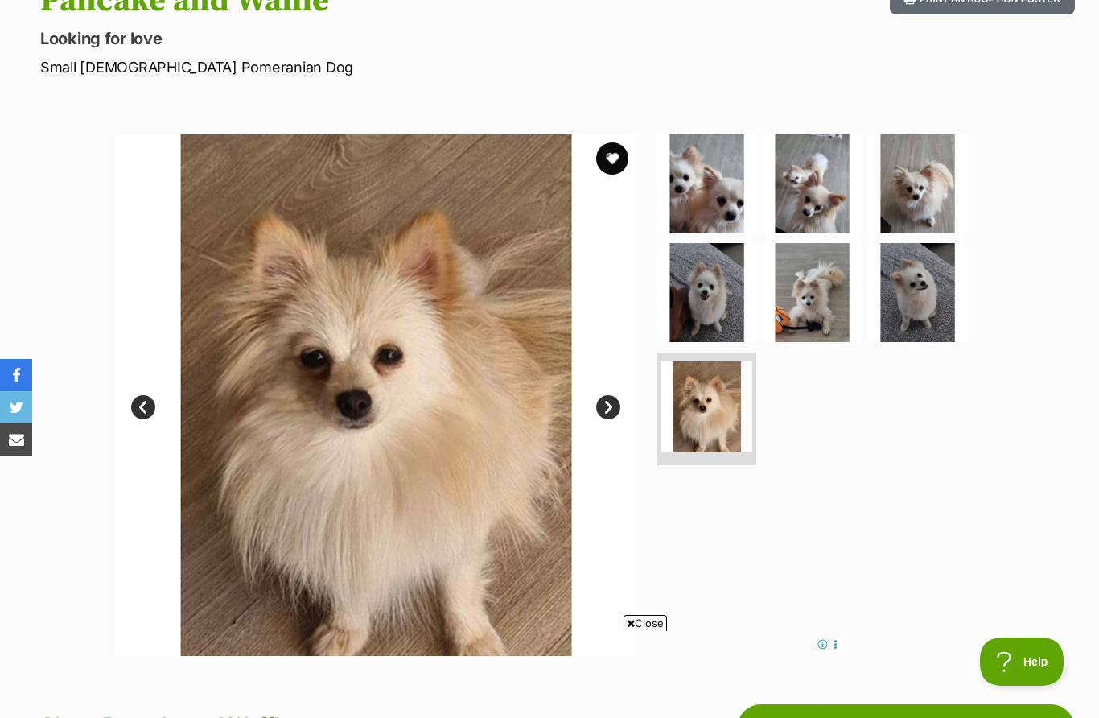
click at [619, 410] on link "Next" at bounding box center [608, 407] width 24 height 24
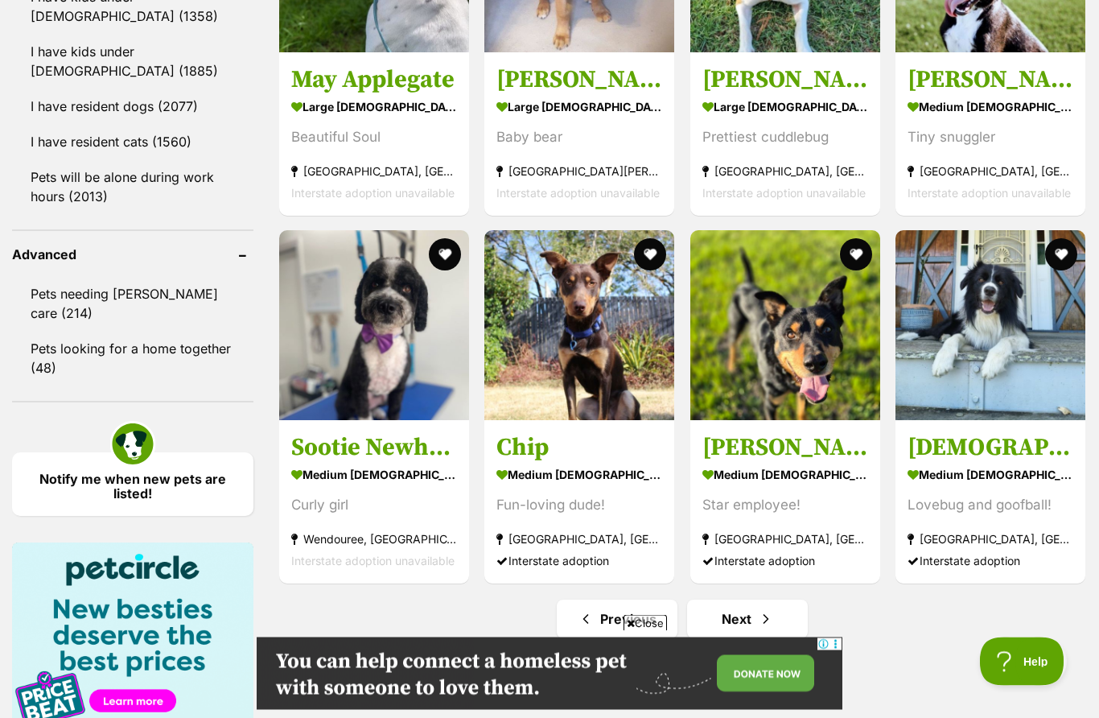
scroll to position [1927, 0]
click at [780, 625] on link "Next" at bounding box center [747, 618] width 121 height 39
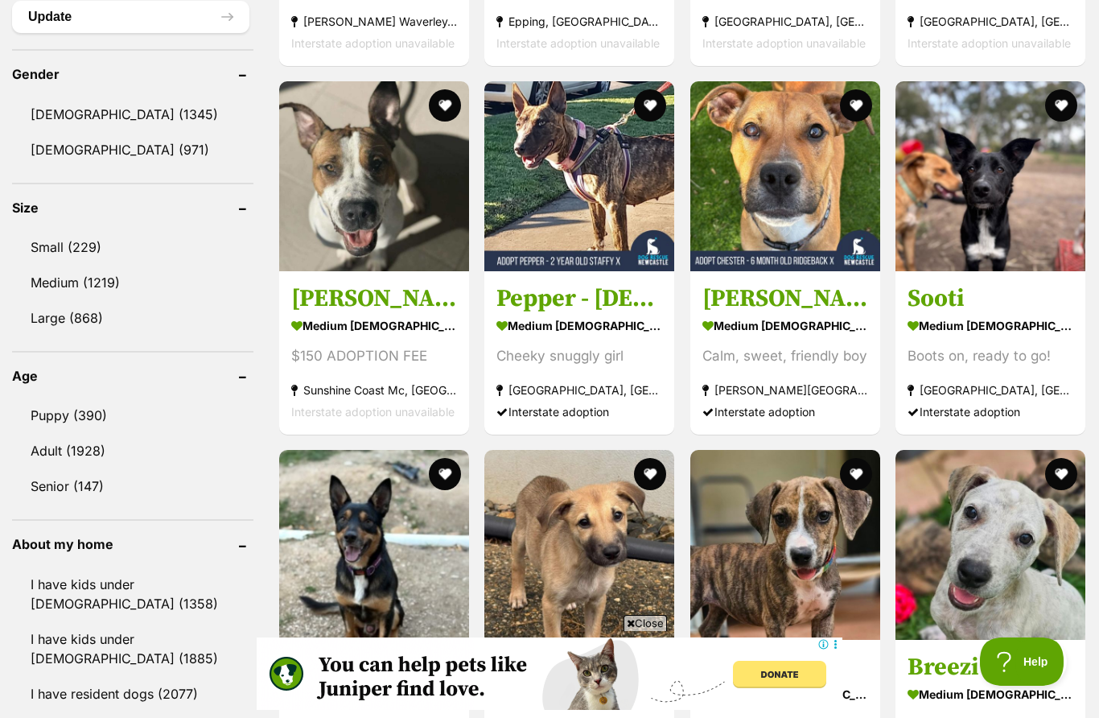
click at [994, 216] on img at bounding box center [990, 176] width 190 height 190
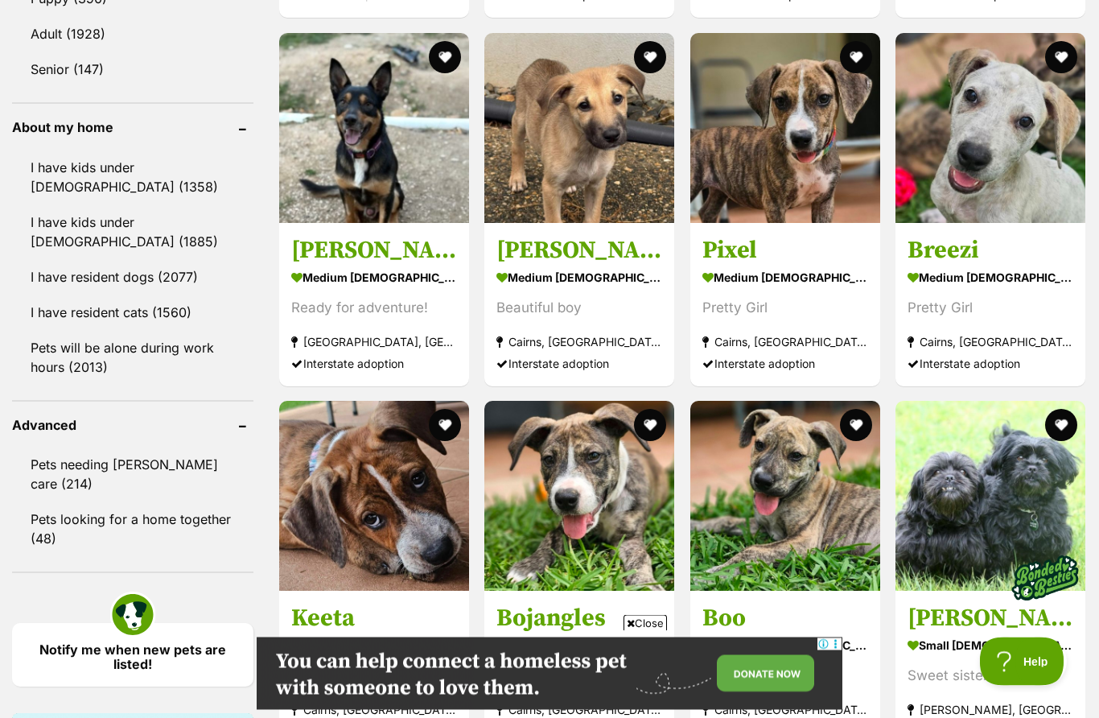
scroll to position [1756, 0]
click at [776, 161] on img at bounding box center [785, 128] width 190 height 190
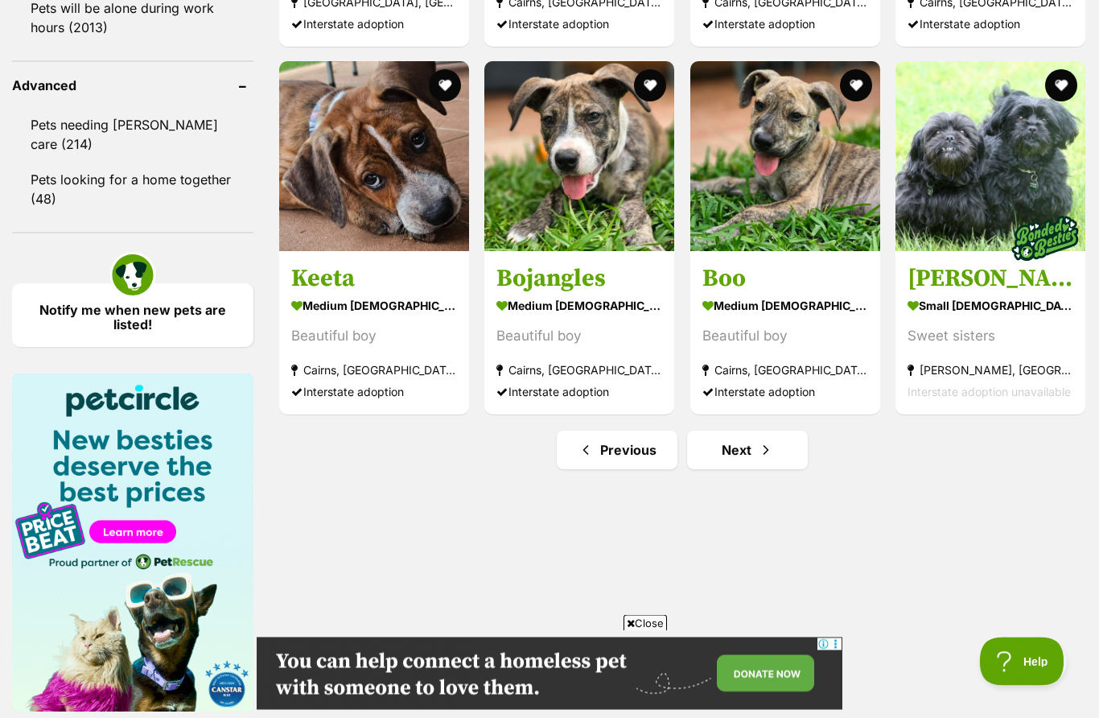
scroll to position [2100, 0]
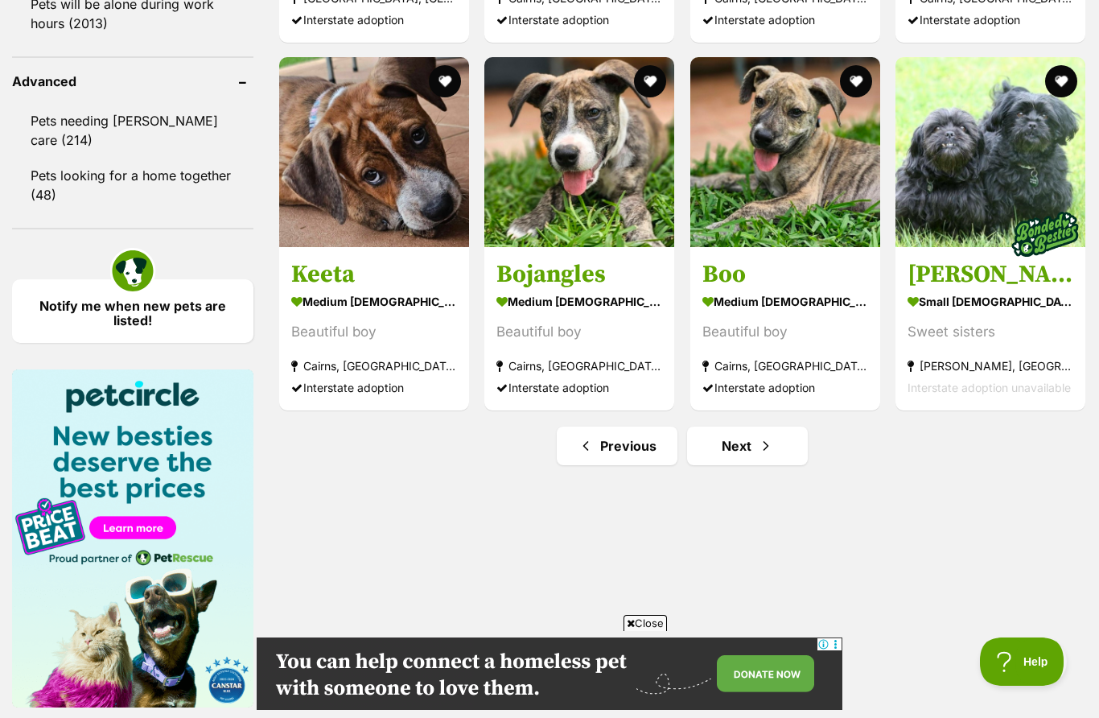
click at [776, 451] on link "Next" at bounding box center [747, 445] width 121 height 39
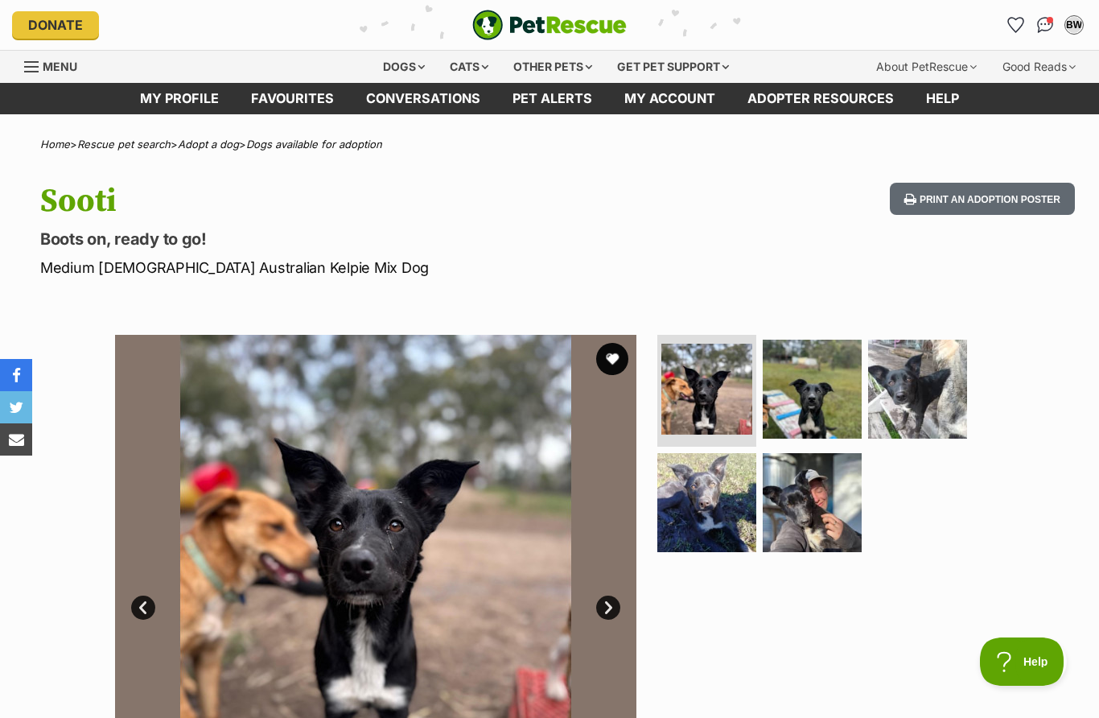
click at [830, 397] on img at bounding box center [812, 389] width 99 height 99
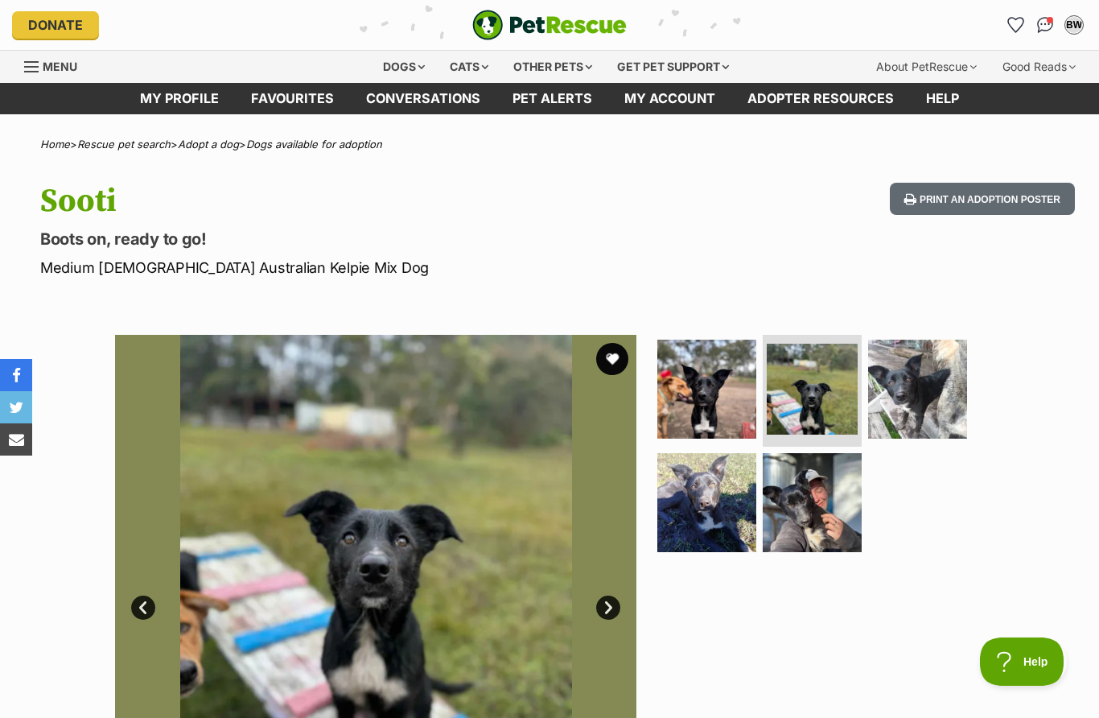
click at [928, 396] on img at bounding box center [917, 389] width 99 height 99
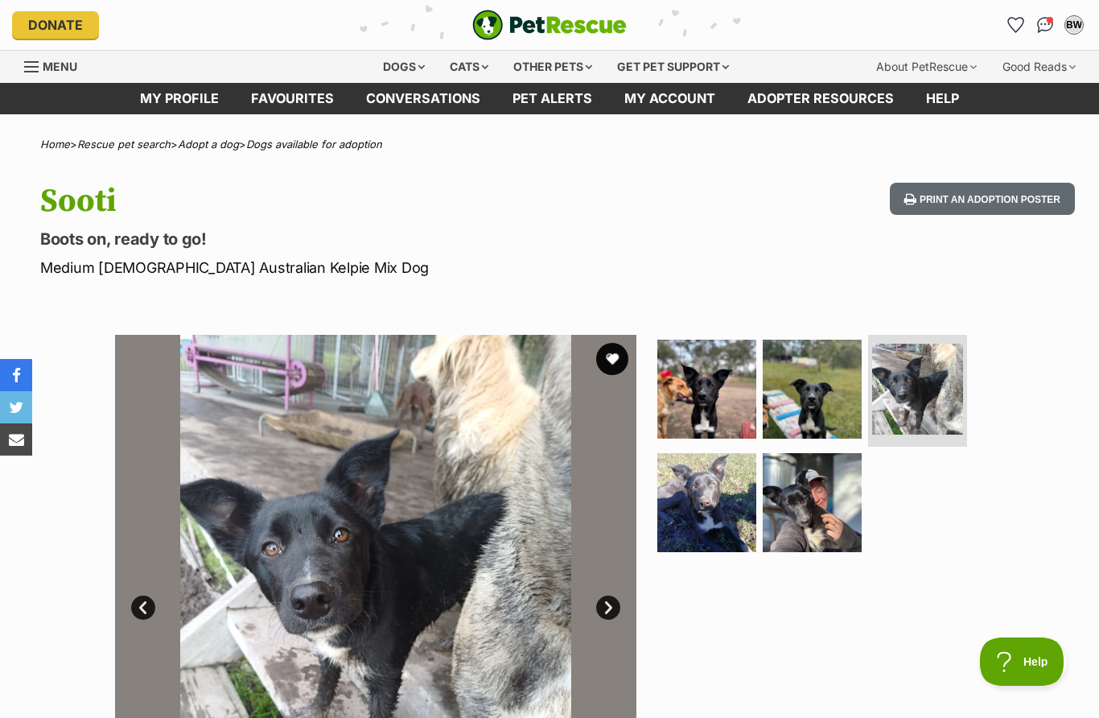
click at [722, 510] on img at bounding box center [706, 502] width 99 height 99
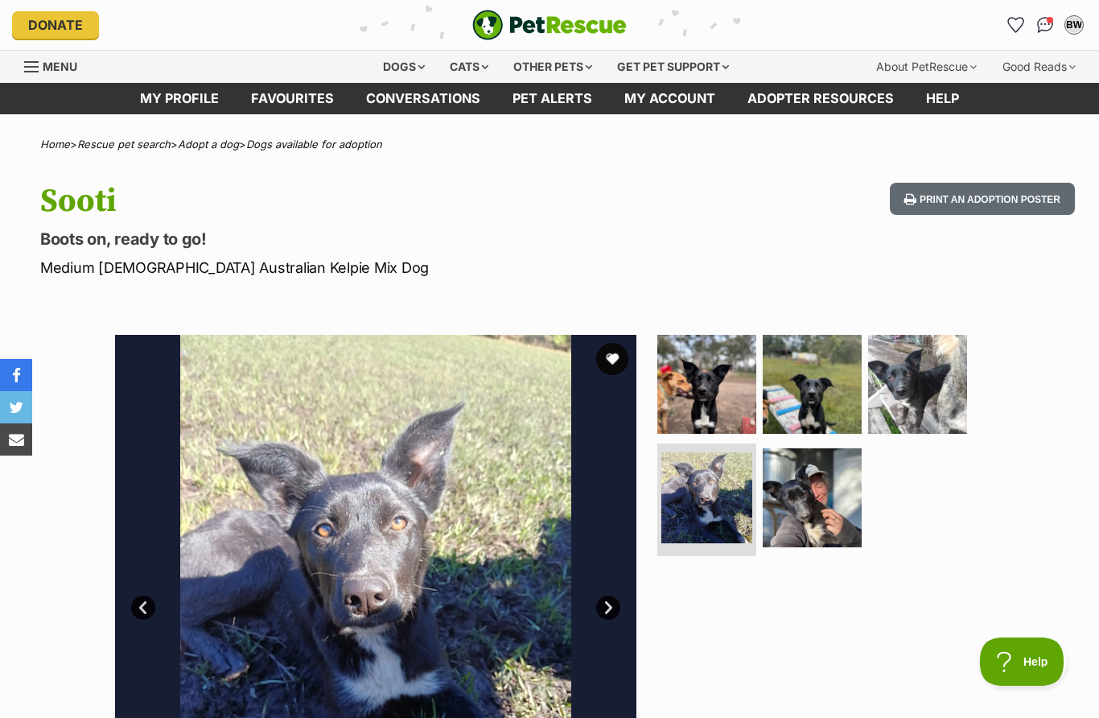
click at [823, 511] on img at bounding box center [812, 497] width 99 height 99
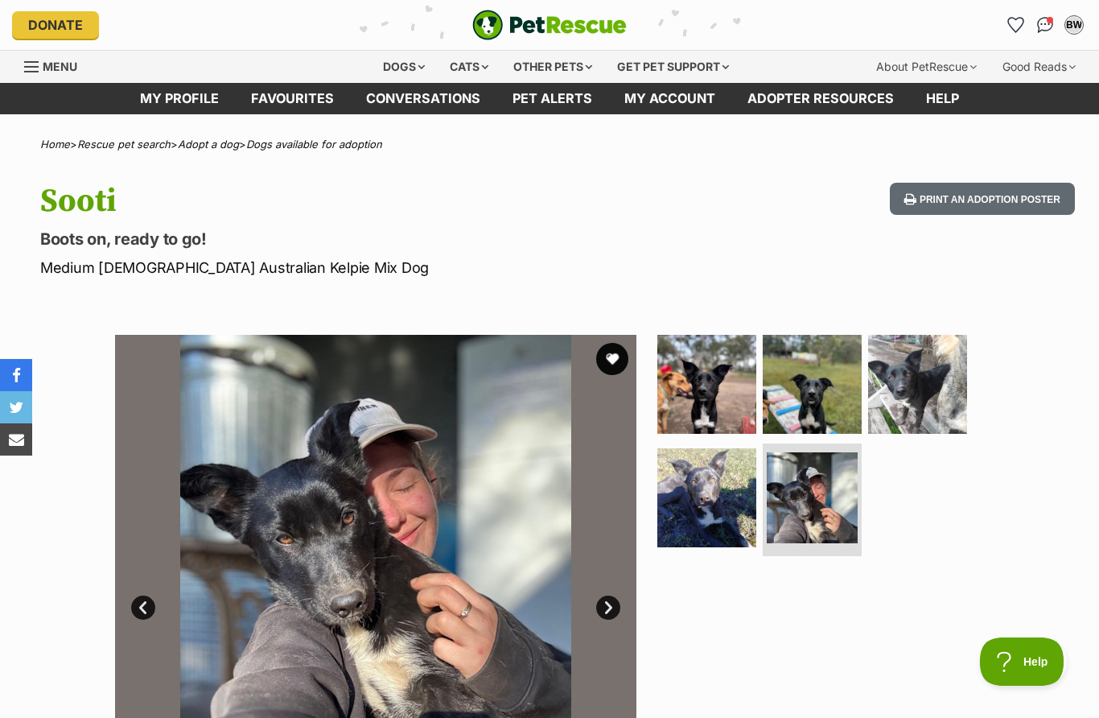
click at [1035, 502] on div "Available 5 of 5 images 5 of 5 images 5 of 5 images 5 of 5 images 5 of 5 images…" at bounding box center [549, 583] width 1099 height 545
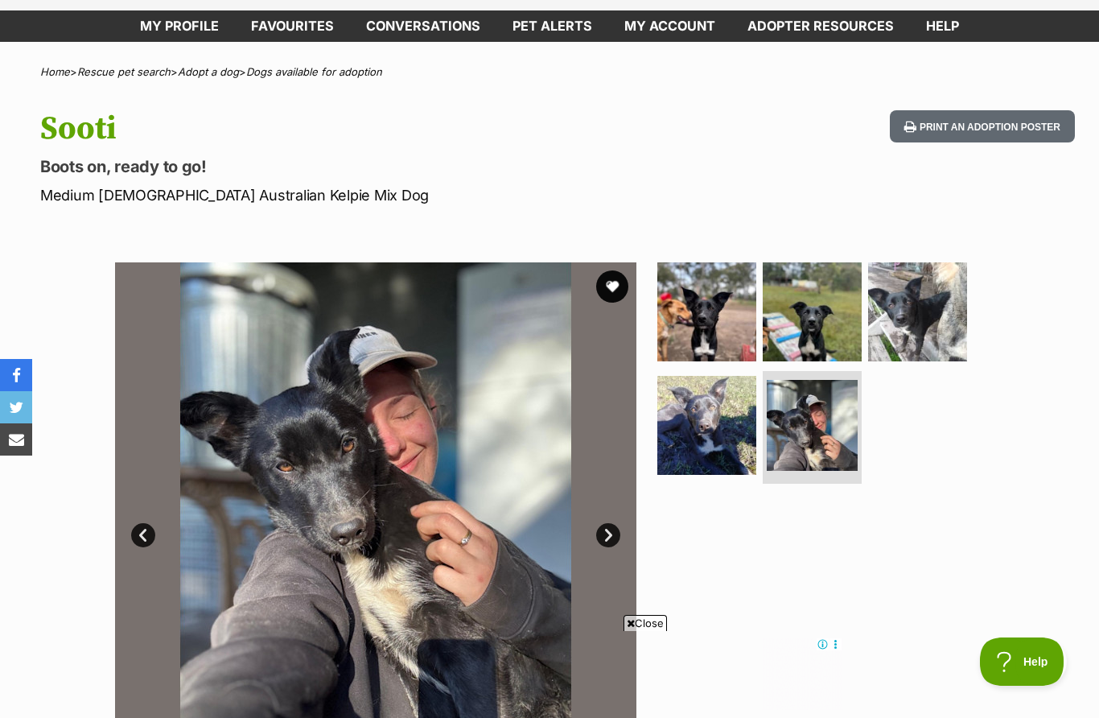
scroll to position [46, 0]
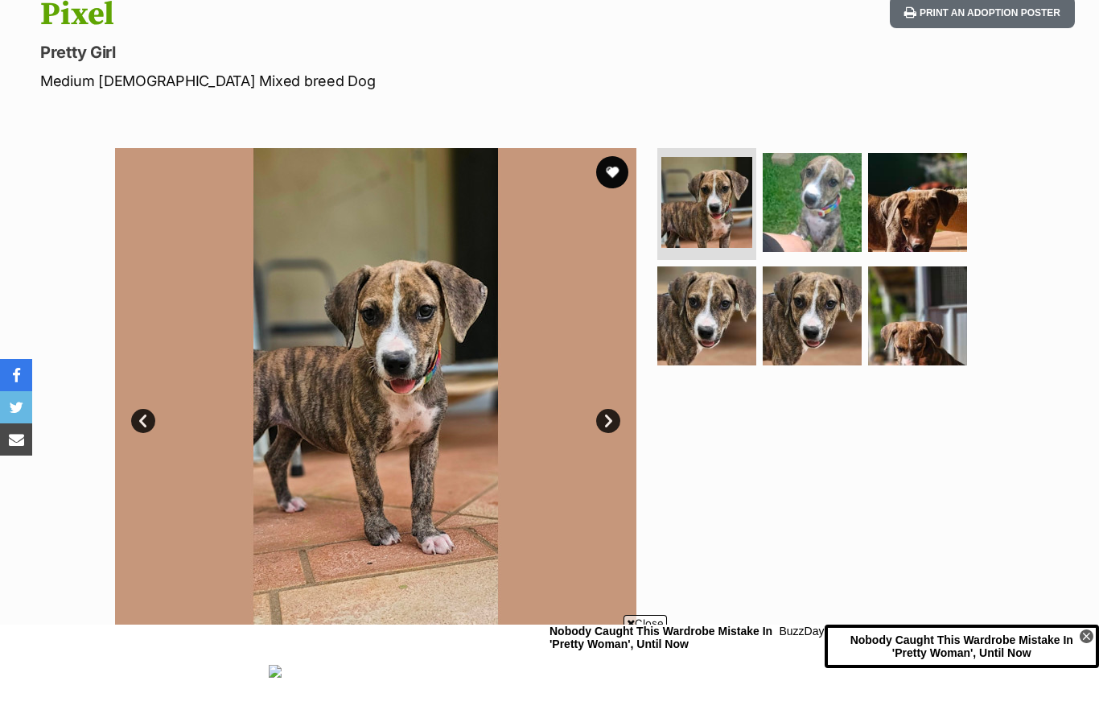
scroll to position [183, 0]
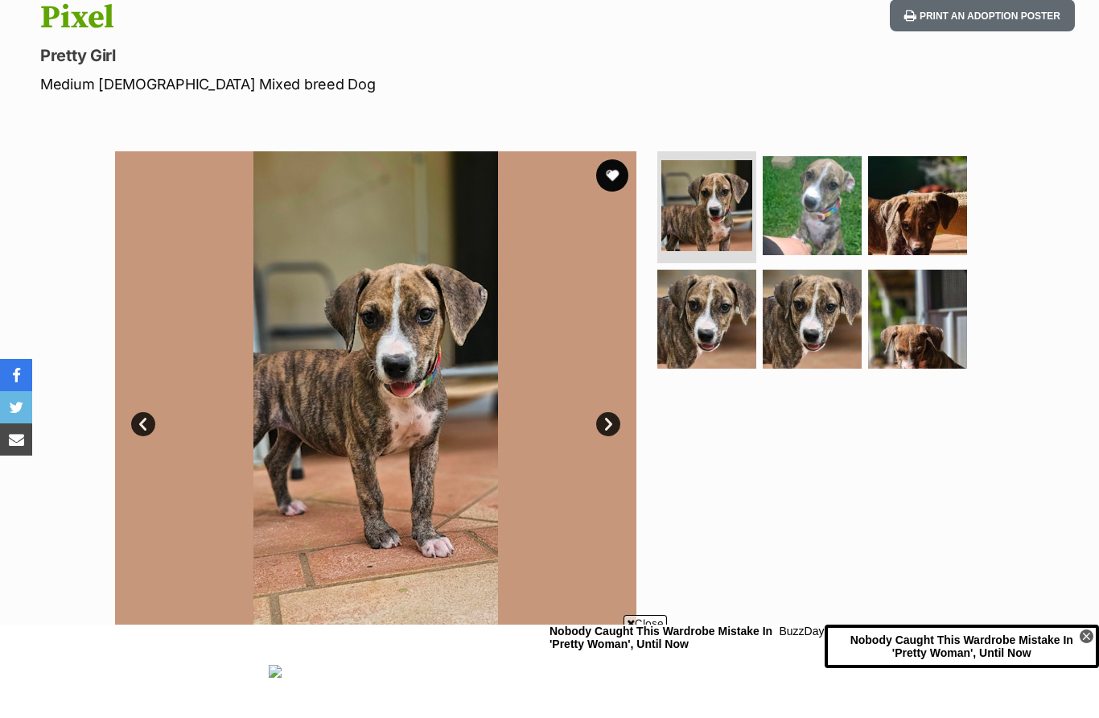
click at [614, 429] on link "Next" at bounding box center [608, 424] width 24 height 24
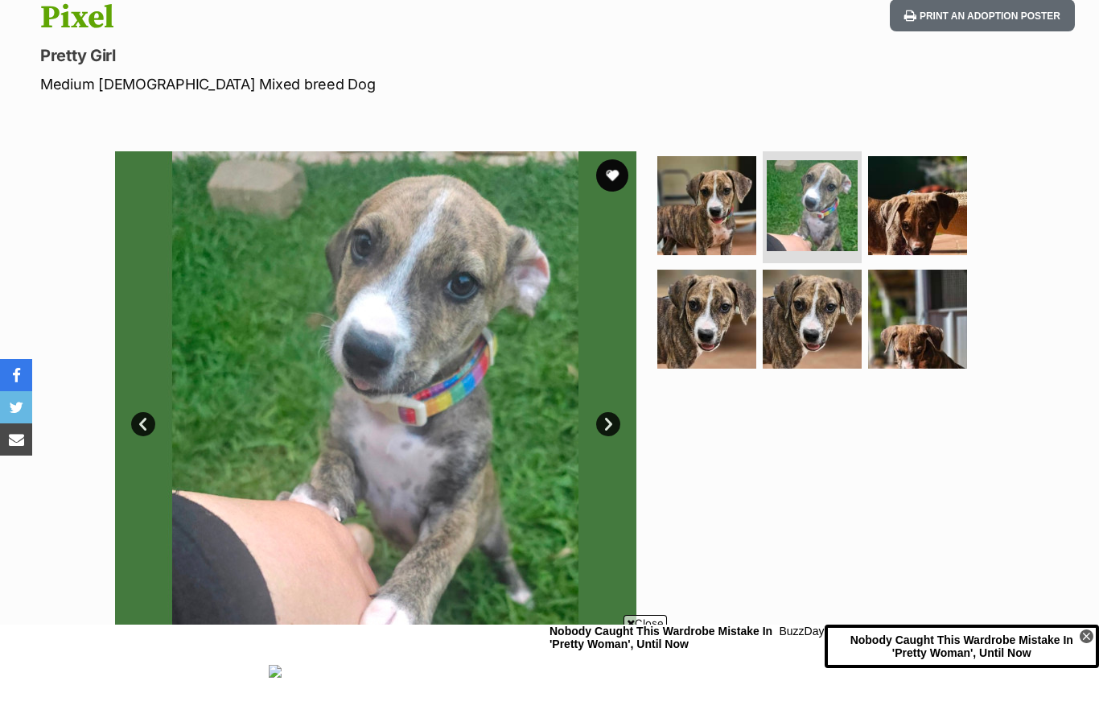
click at [629, 423] on img at bounding box center [375, 411] width 521 height 521
click at [619, 420] on link "Next" at bounding box center [608, 424] width 24 height 24
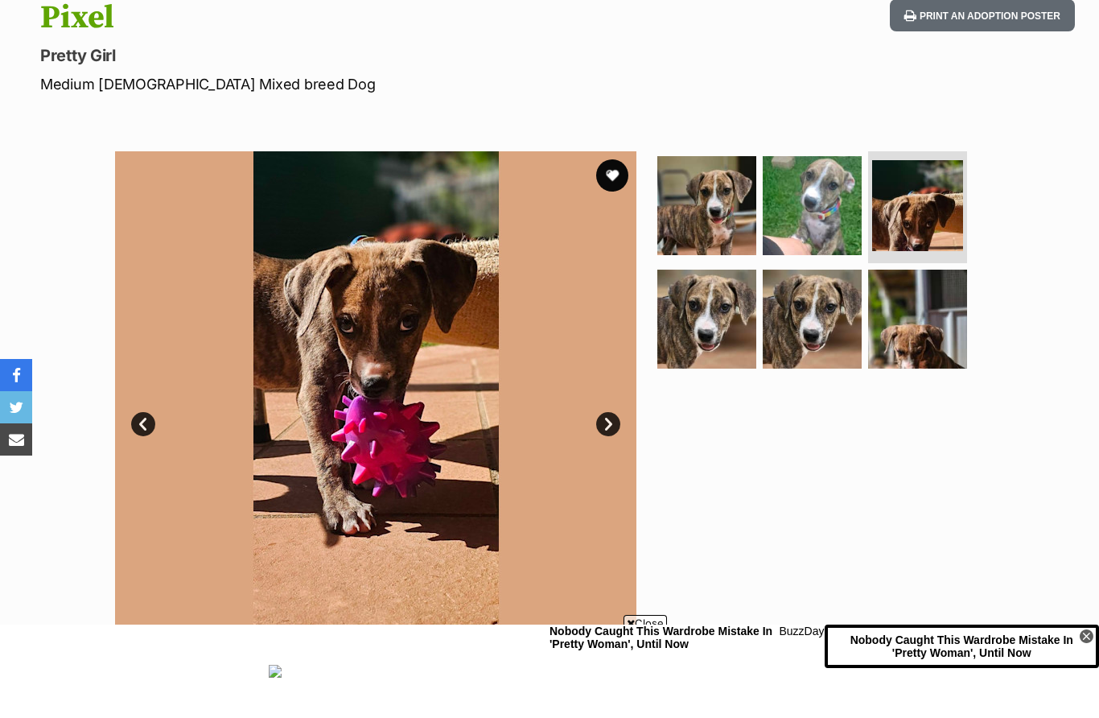
click at [629, 423] on img at bounding box center [375, 411] width 521 height 521
click at [617, 414] on link "Next" at bounding box center [608, 424] width 24 height 24
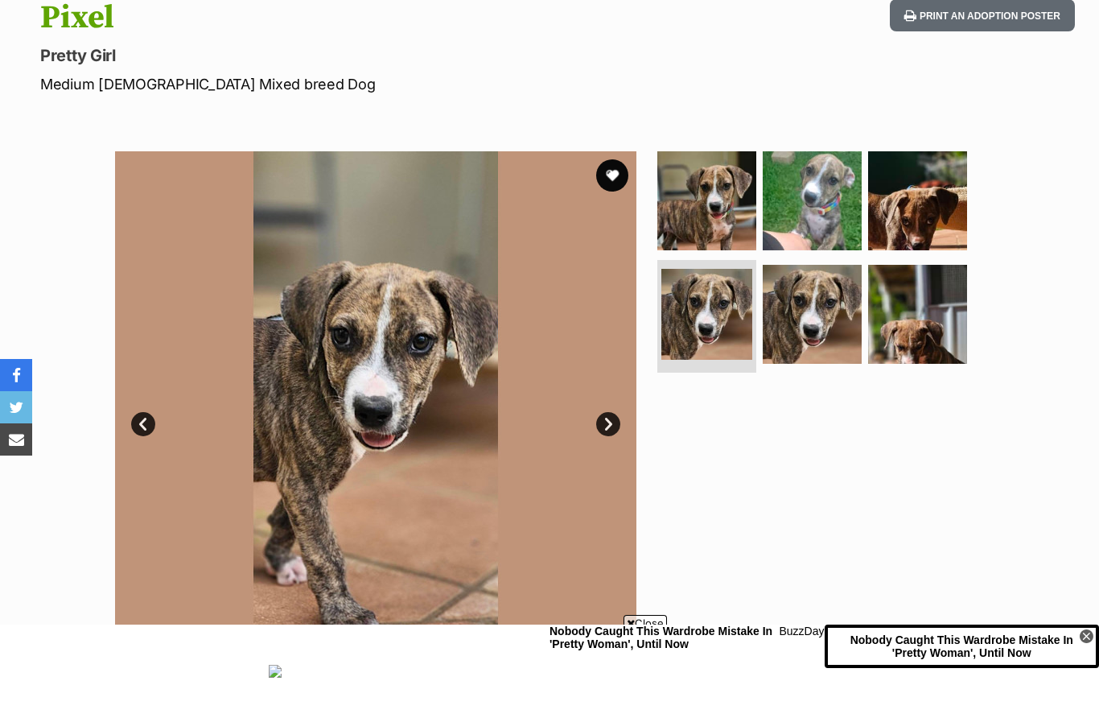
click at [638, 423] on section "Available 4 of 6 images 4 of 6 images 4 of 6 images 4 of 6 images 4 of 6 images…" at bounding box center [549, 399] width 917 height 545
click at [628, 425] on img at bounding box center [375, 411] width 521 height 521
click at [619, 423] on link "Next" at bounding box center [608, 424] width 24 height 24
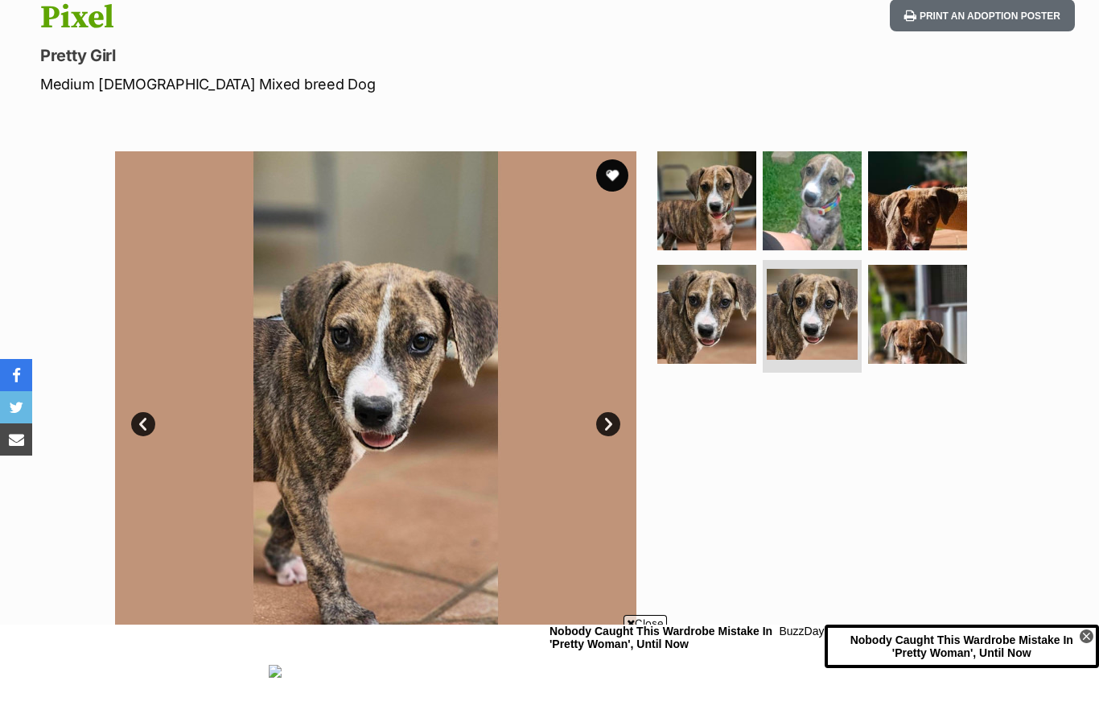
click at [615, 416] on link "Next" at bounding box center [608, 424] width 24 height 24
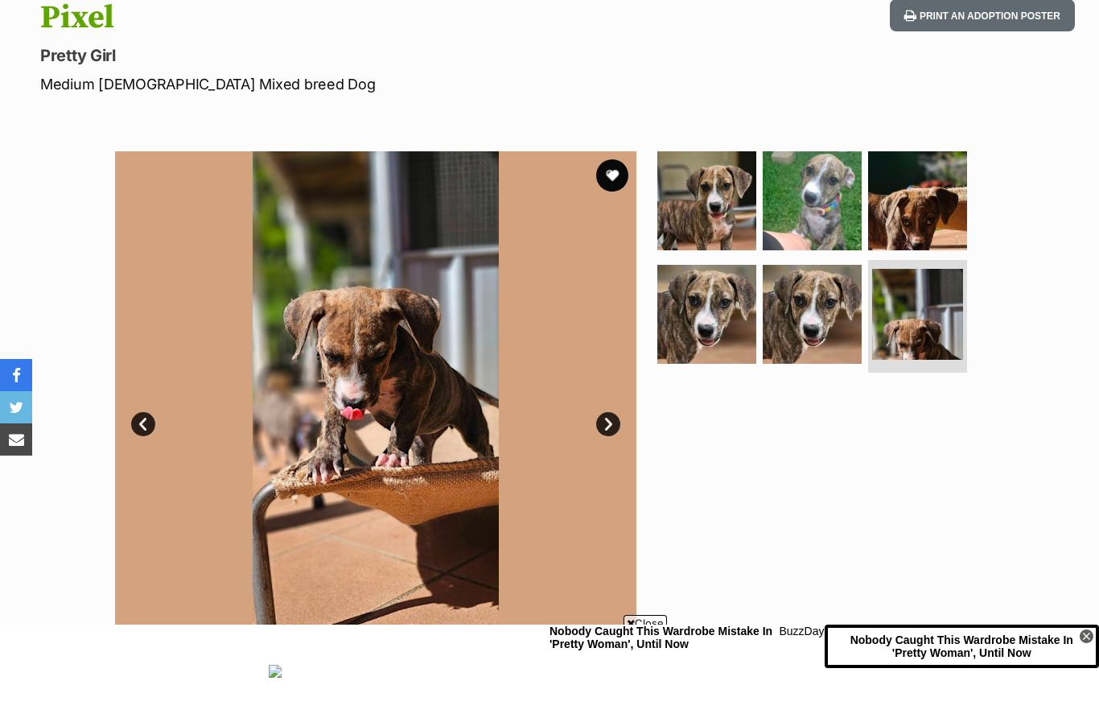
click at [632, 426] on div "Available 6 of 6 images 6 of 6 images 6 of 6 images 6 of 6 images 6 of 6 images…" at bounding box center [375, 411] width 521 height 521
click at [619, 423] on link "Next" at bounding box center [608, 424] width 24 height 24
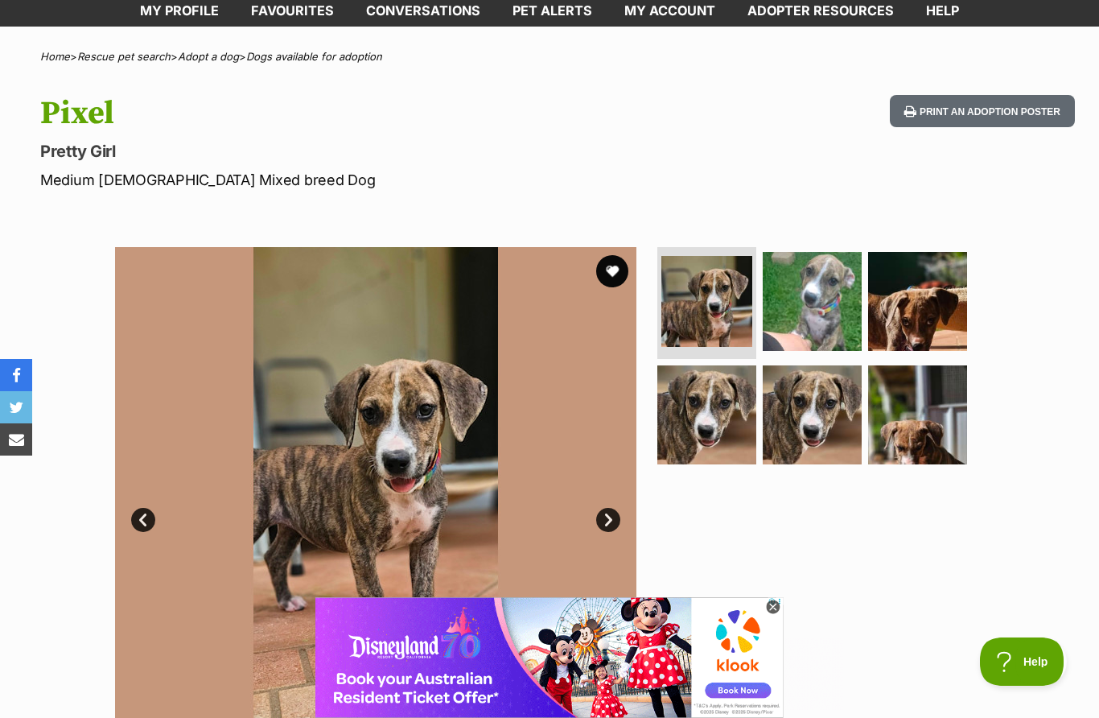
scroll to position [75, 0]
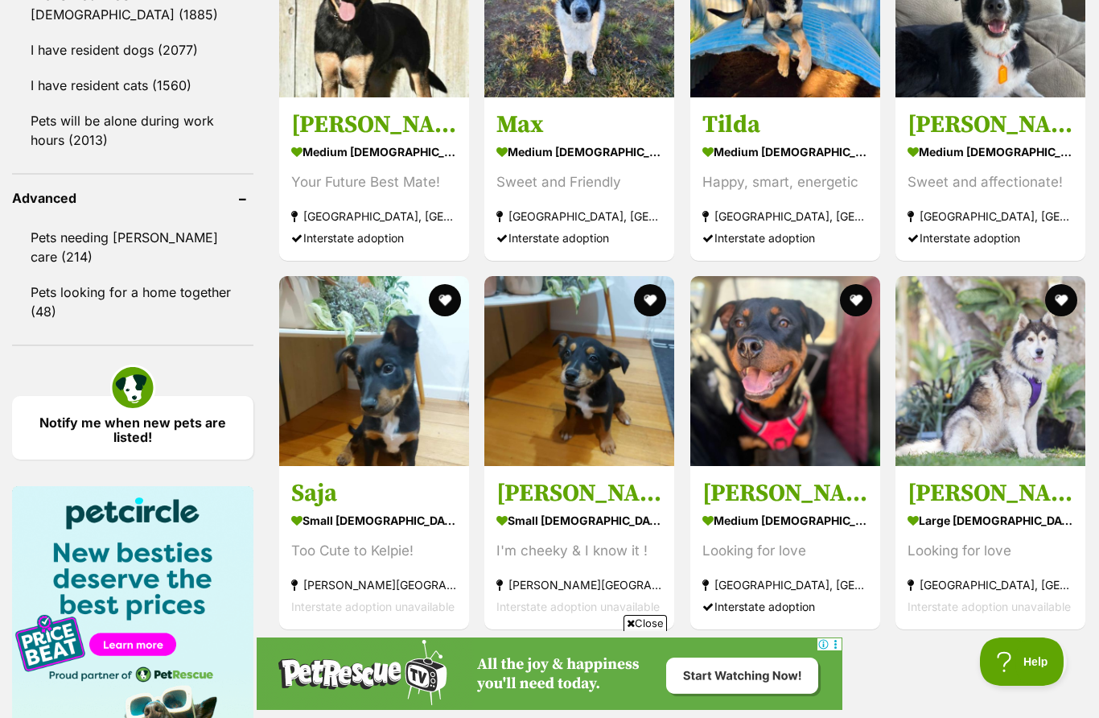
click at [374, 416] on img at bounding box center [374, 371] width 190 height 190
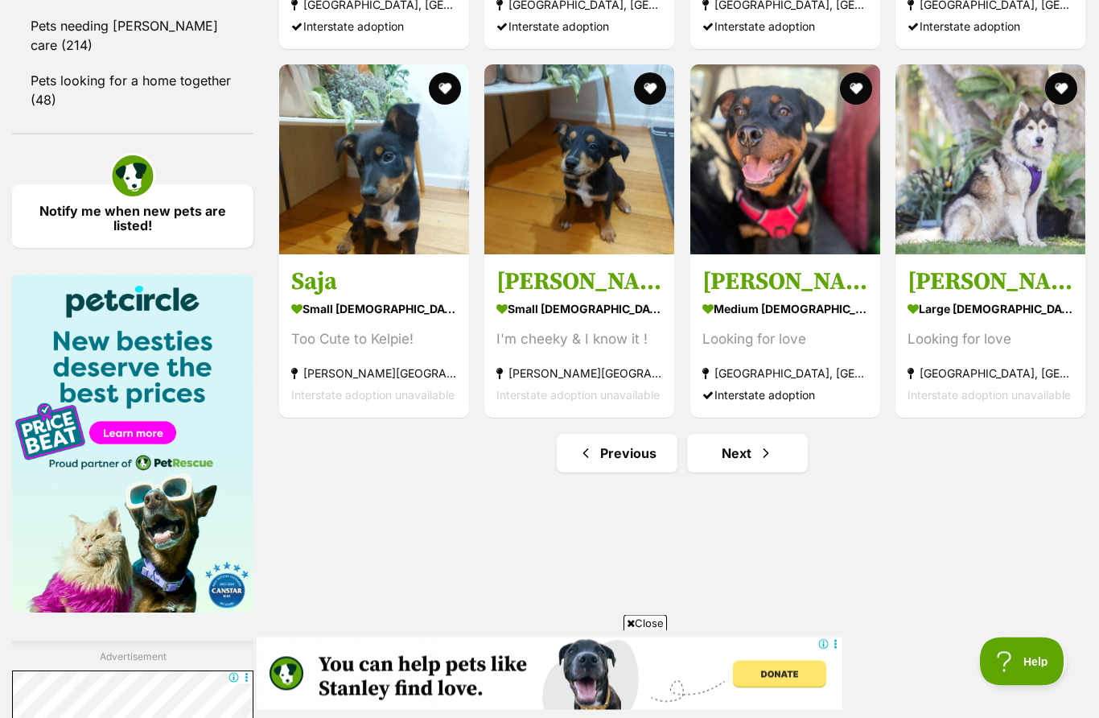
scroll to position [2195, 0]
click at [755, 447] on link "Next" at bounding box center [747, 453] width 121 height 39
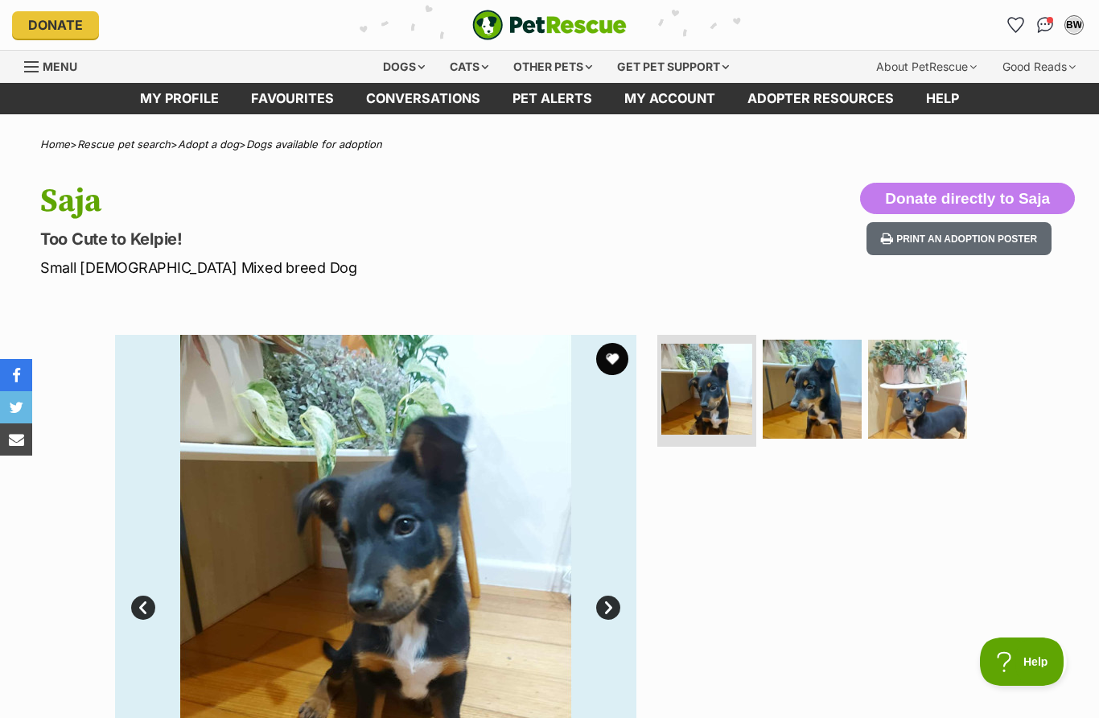
click at [822, 397] on img at bounding box center [812, 389] width 99 height 99
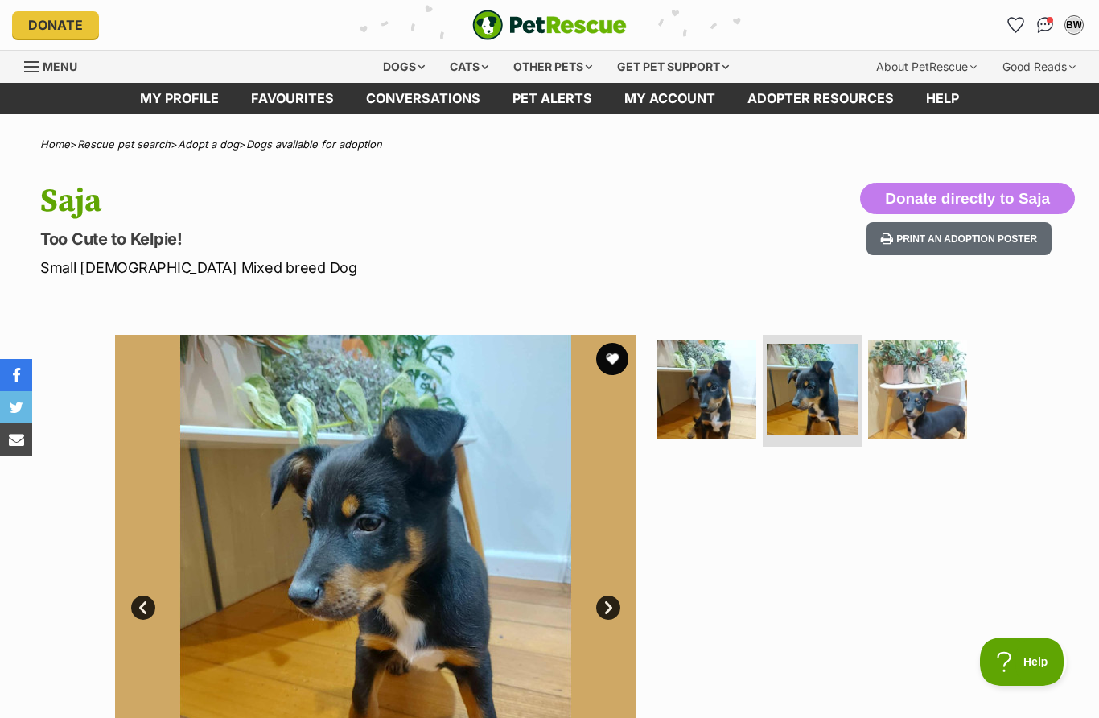
click at [930, 396] on img at bounding box center [917, 389] width 99 height 99
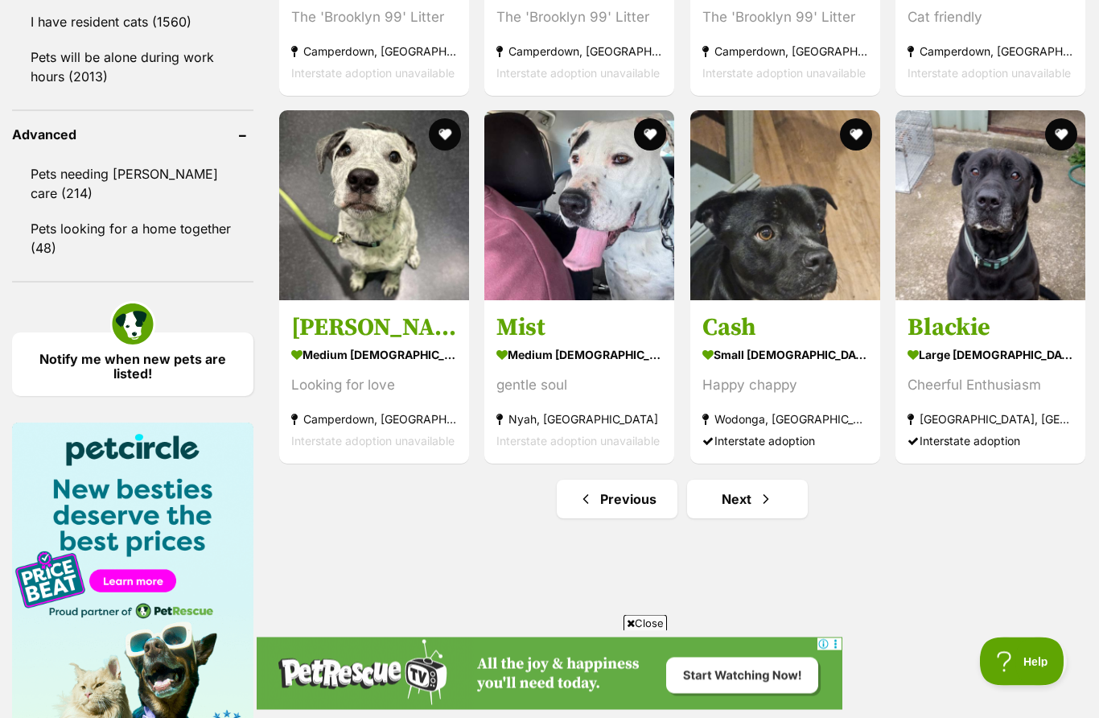
scroll to position [2047, 0]
click at [754, 501] on link "Next" at bounding box center [747, 499] width 121 height 39
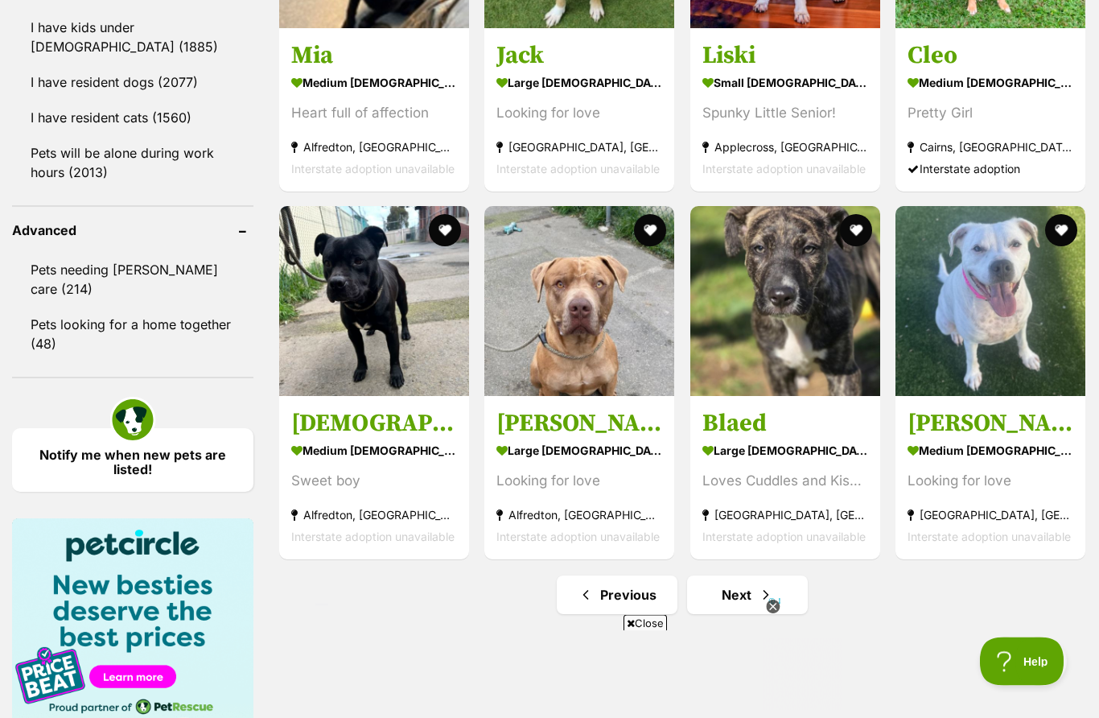
scroll to position [1951, 0]
click at [758, 603] on span "Next page" at bounding box center [766, 594] width 16 height 19
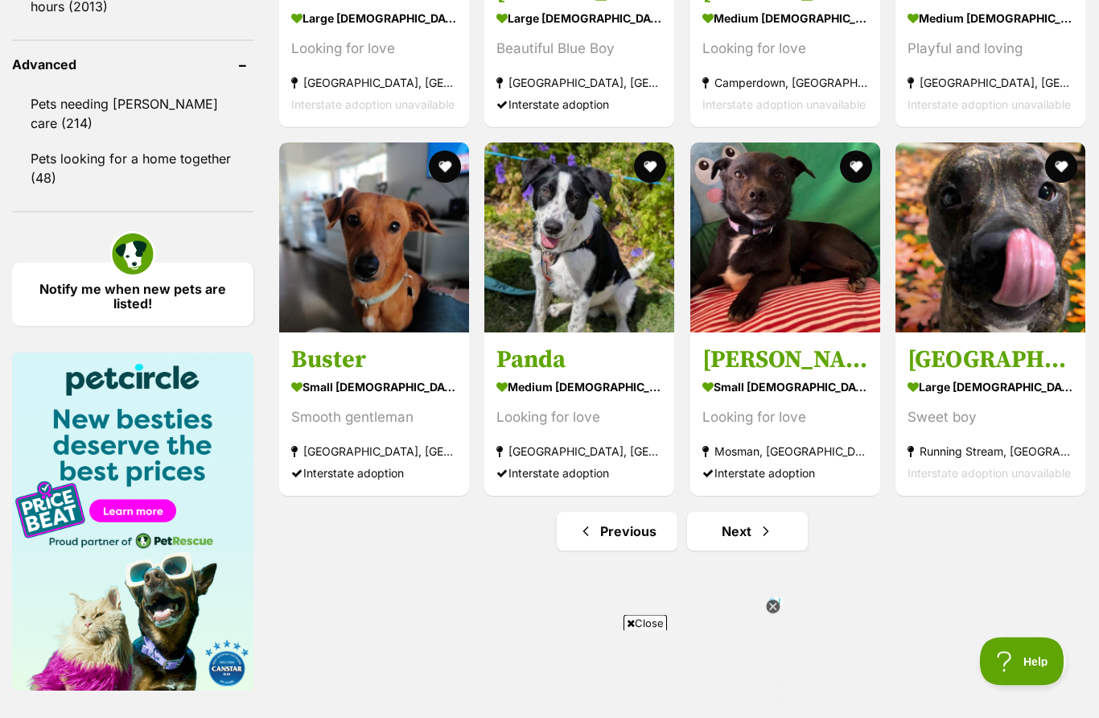
scroll to position [2117, 0]
click at [764, 531] on span "Next page" at bounding box center [766, 530] width 16 height 19
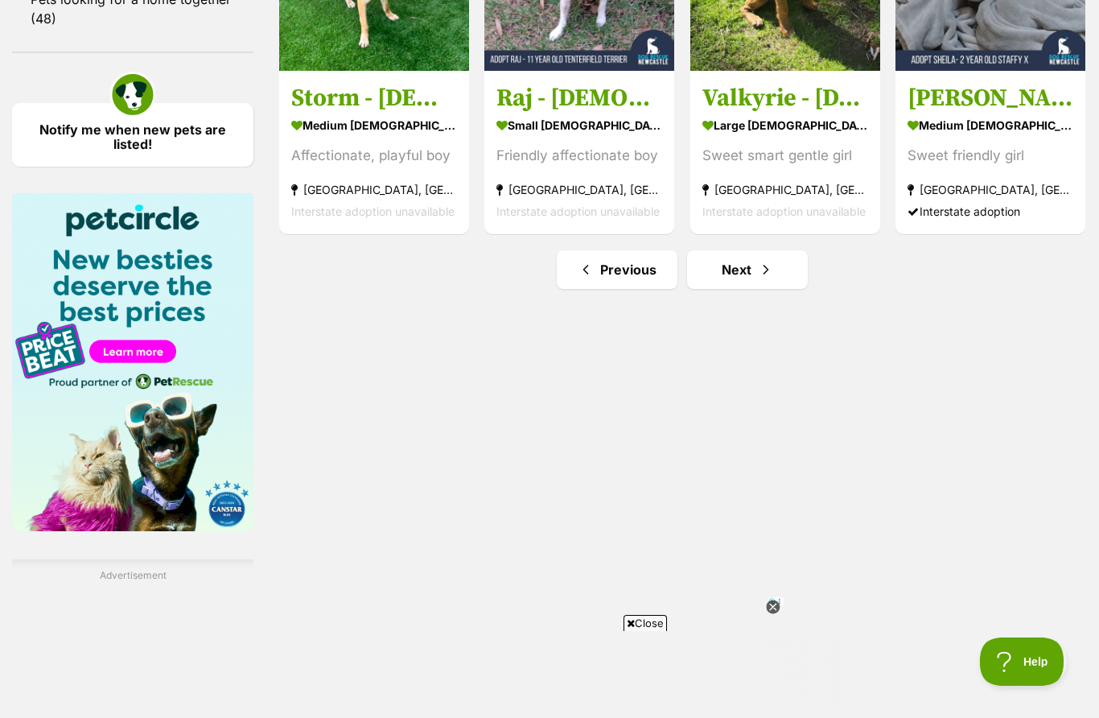
click at [765, 282] on link "Next" at bounding box center [747, 269] width 121 height 39
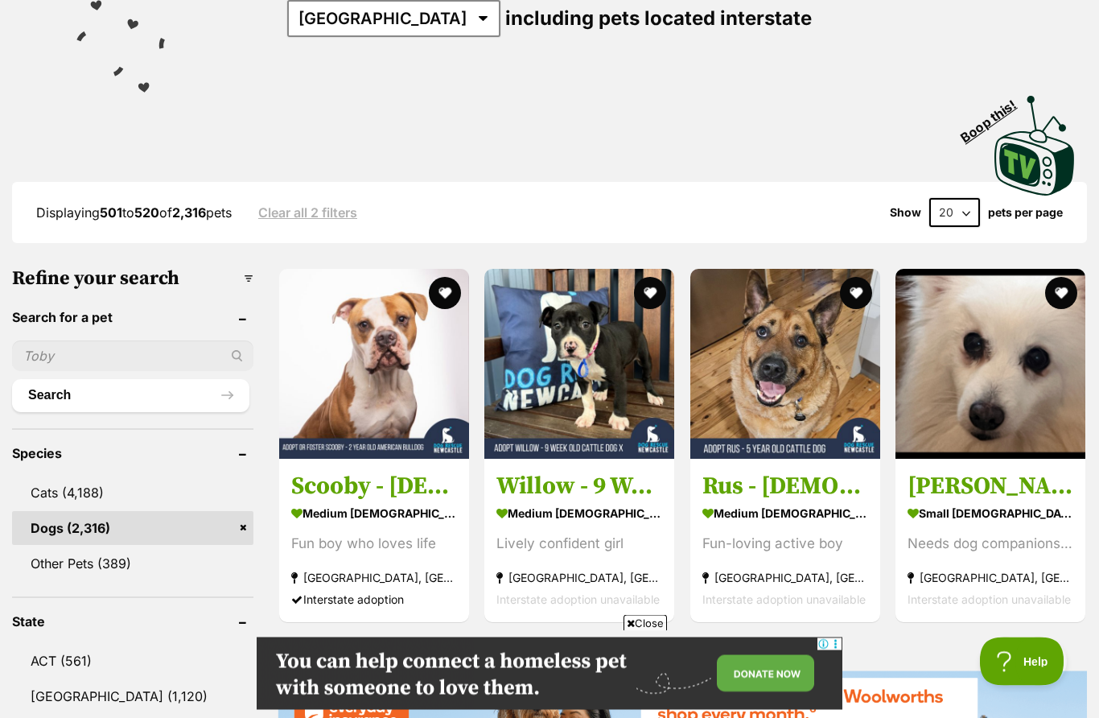
scroll to position [257, 0]
click at [1011, 385] on img at bounding box center [990, 364] width 190 height 190
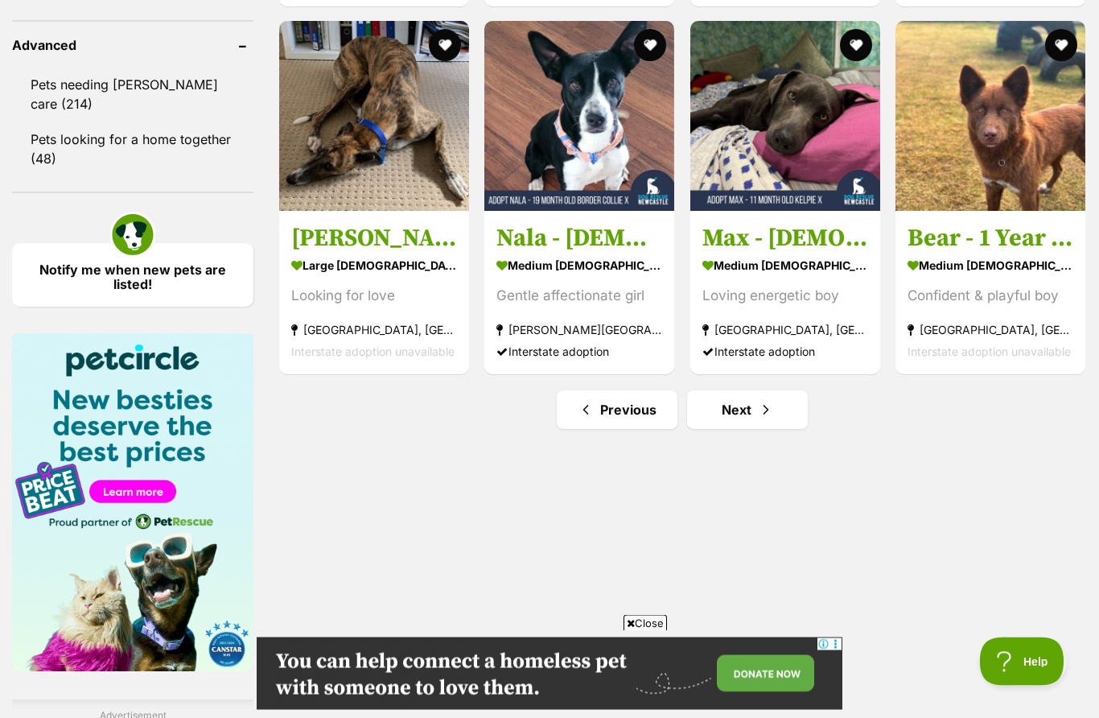
scroll to position [2136, 0]
click at [751, 422] on link "Next" at bounding box center [747, 409] width 121 height 39
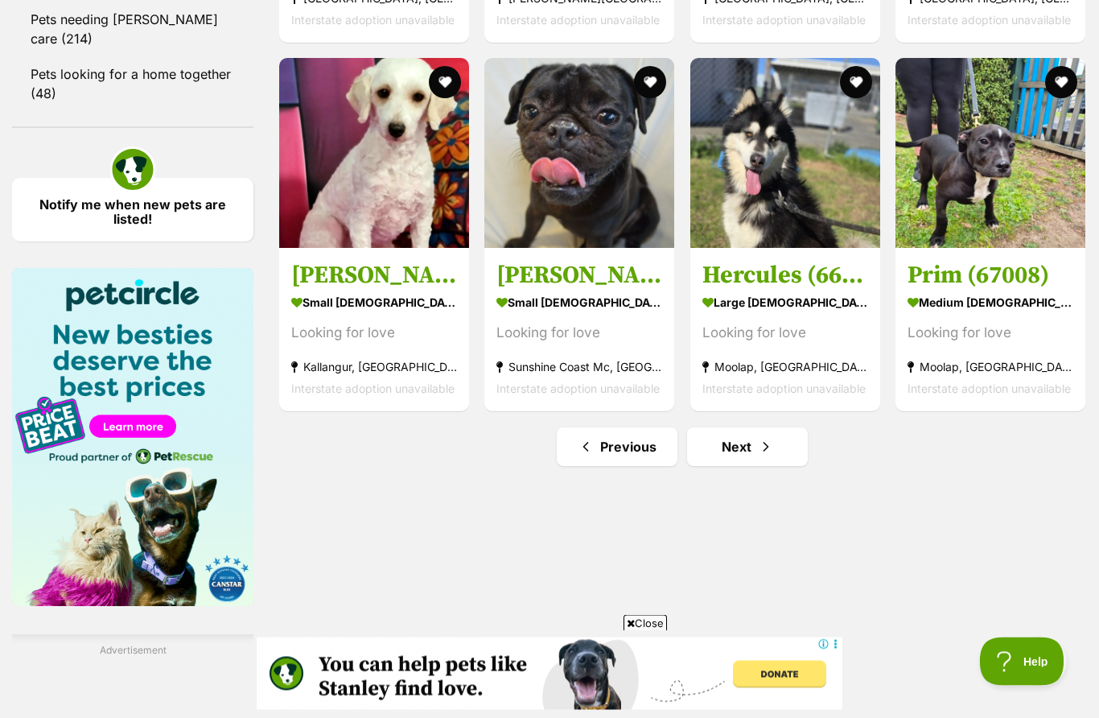
scroll to position [2201, 0]
click at [759, 459] on link "Next" at bounding box center [747, 446] width 121 height 39
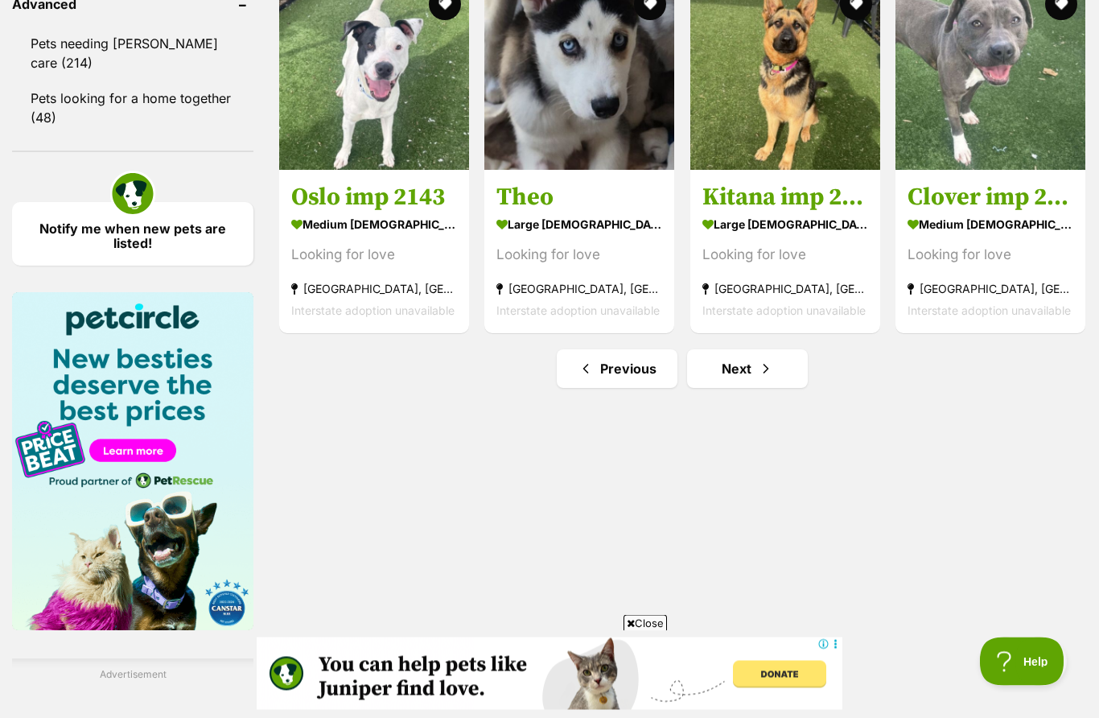
scroll to position [2177, 0]
click at [751, 384] on link "Next" at bounding box center [747, 368] width 121 height 39
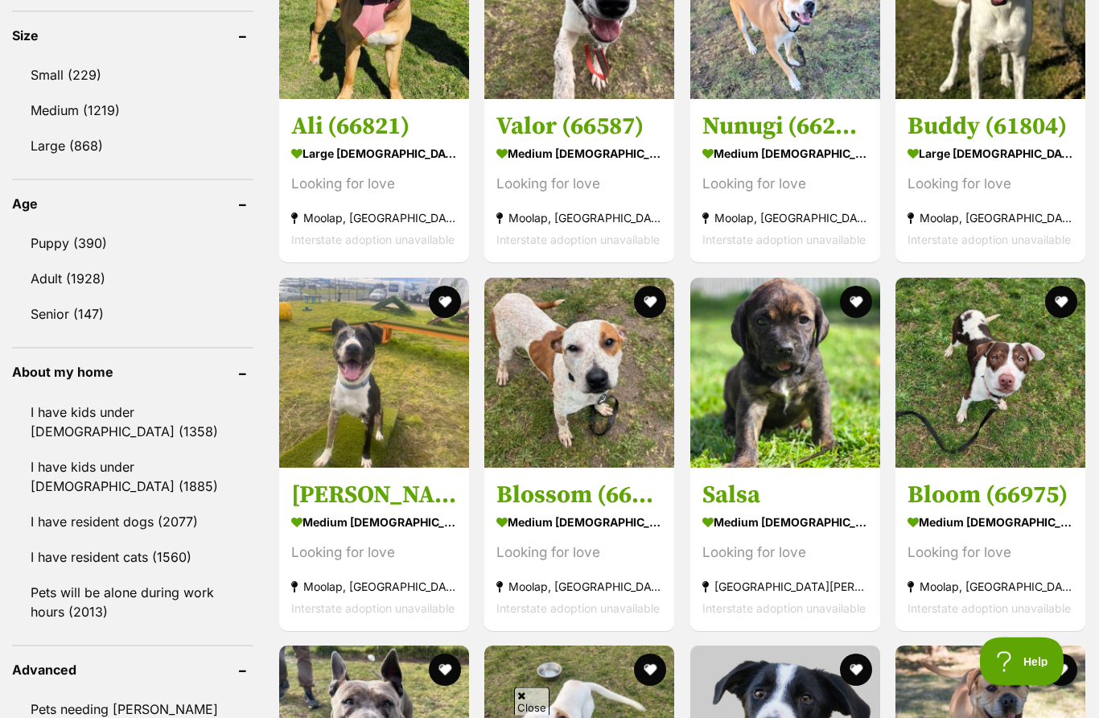
scroll to position [1512, 0]
click at [1002, 398] on img at bounding box center [990, 373] width 190 height 190
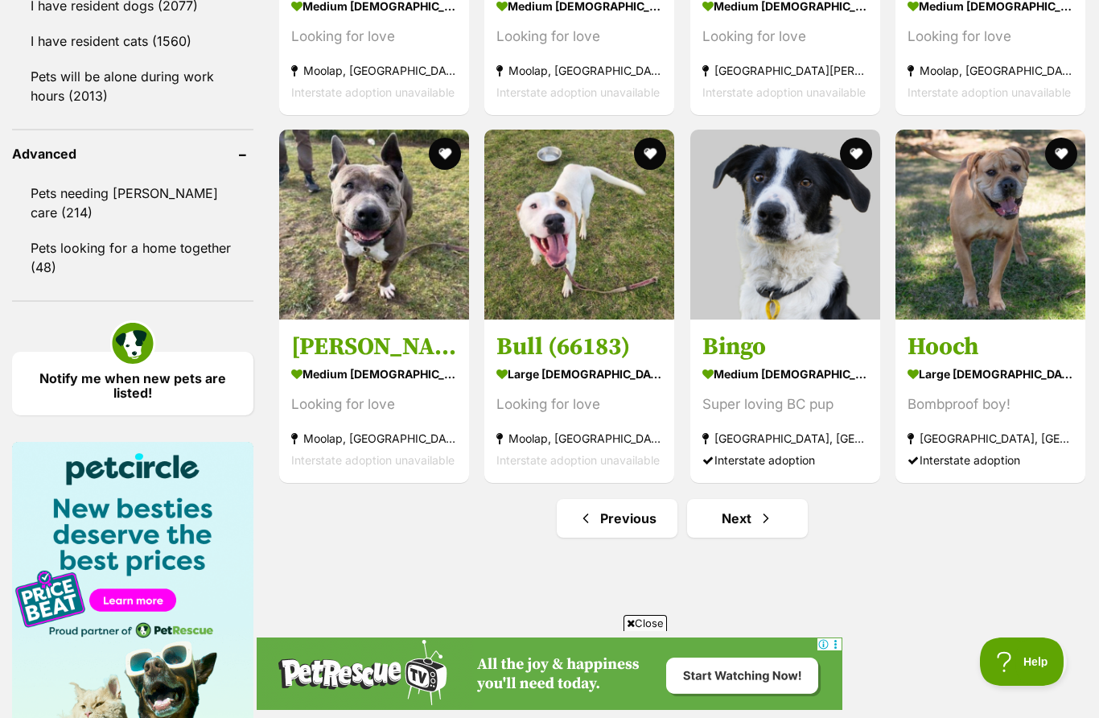
scroll to position [0, 0]
click at [767, 525] on span "Next page" at bounding box center [766, 517] width 16 height 19
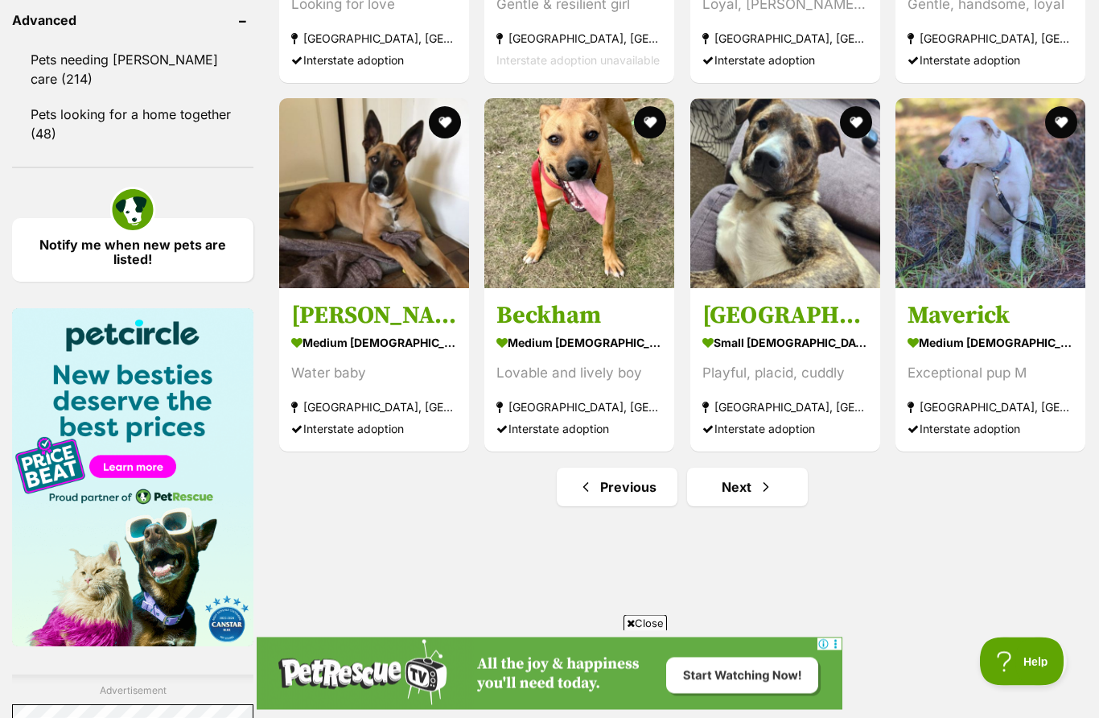
scroll to position [2162, 0]
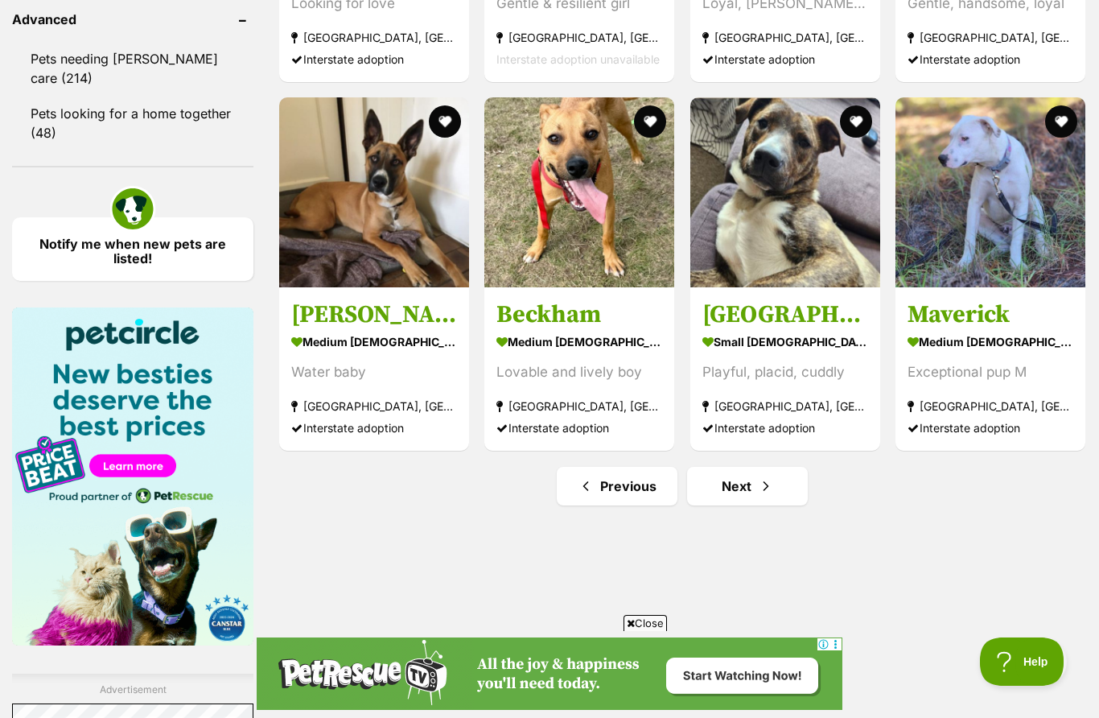
click at [756, 490] on link "Next" at bounding box center [747, 486] width 121 height 39
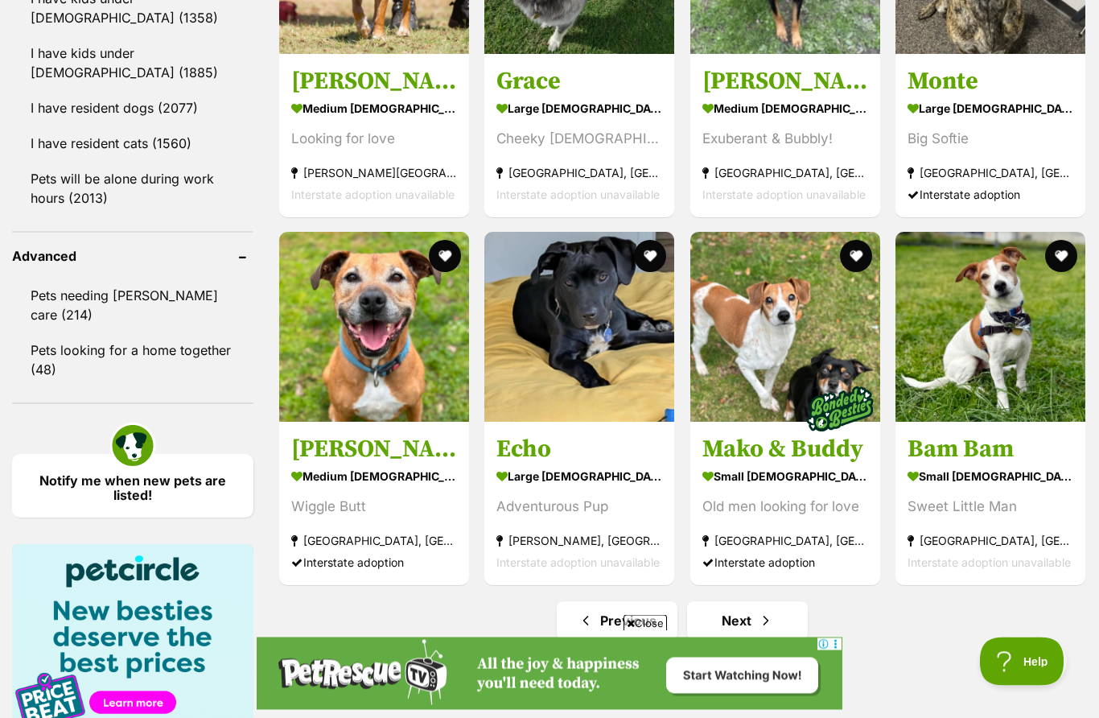
scroll to position [1925, 0]
click at [754, 636] on link "Next" at bounding box center [747, 620] width 121 height 39
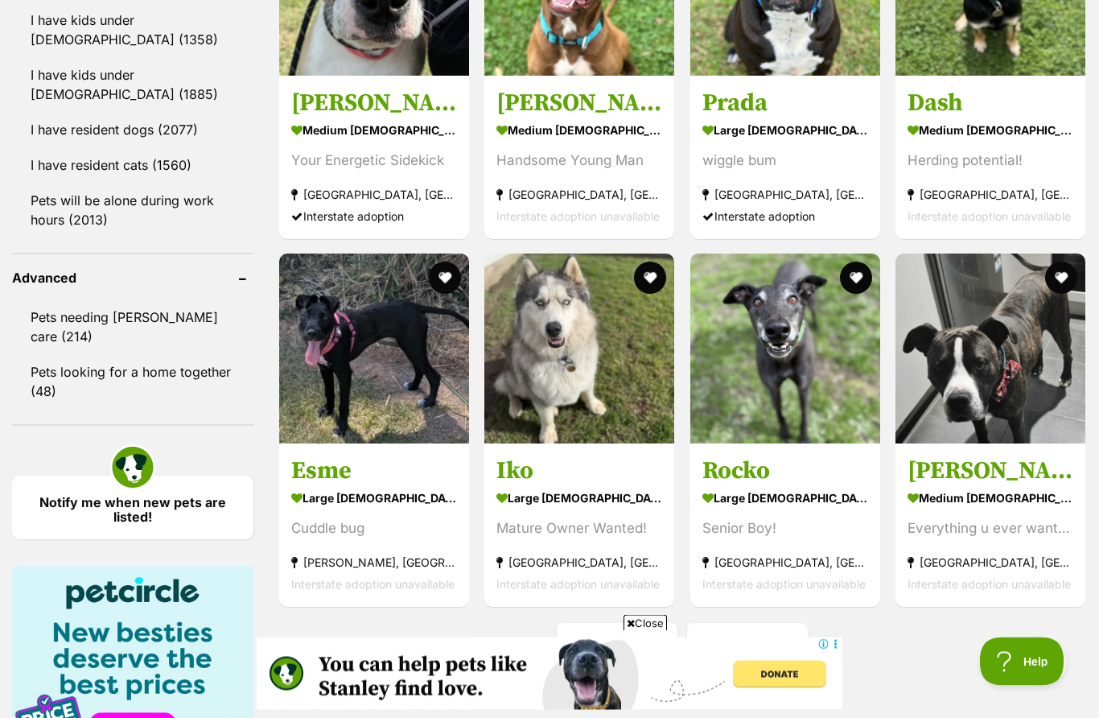
scroll to position [1904, 0]
click at [764, 658] on link "Next" at bounding box center [747, 642] width 121 height 39
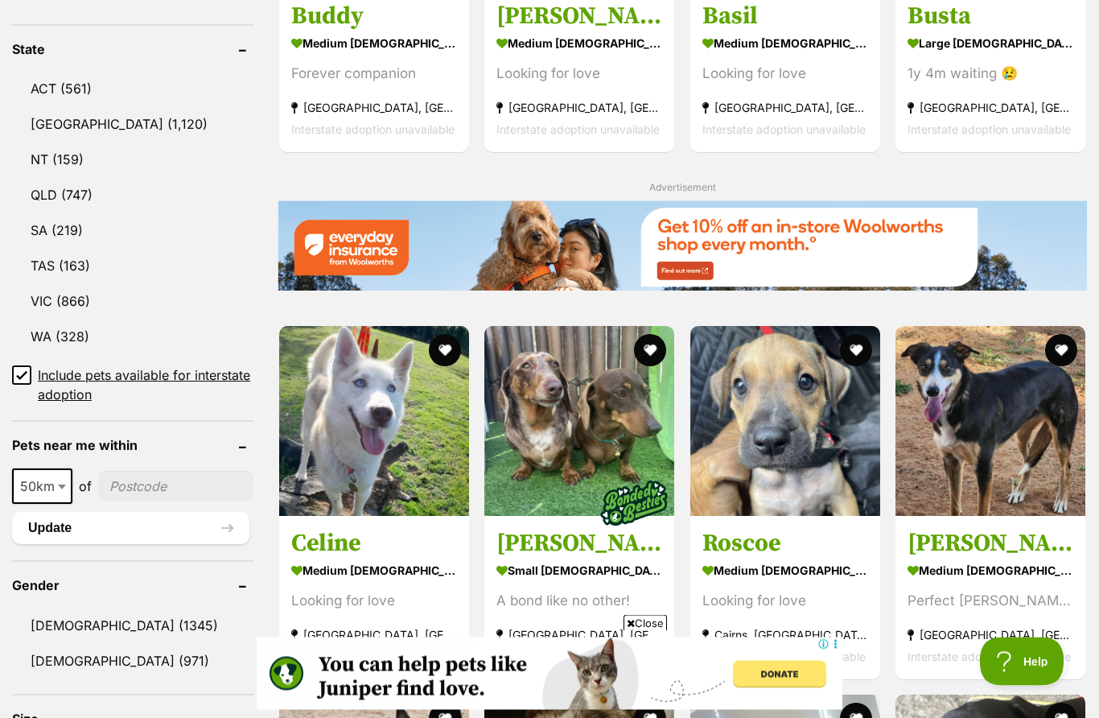
scroll to position [829, 0]
click at [376, 562] on strong "medium female Dog" at bounding box center [374, 569] width 166 height 23
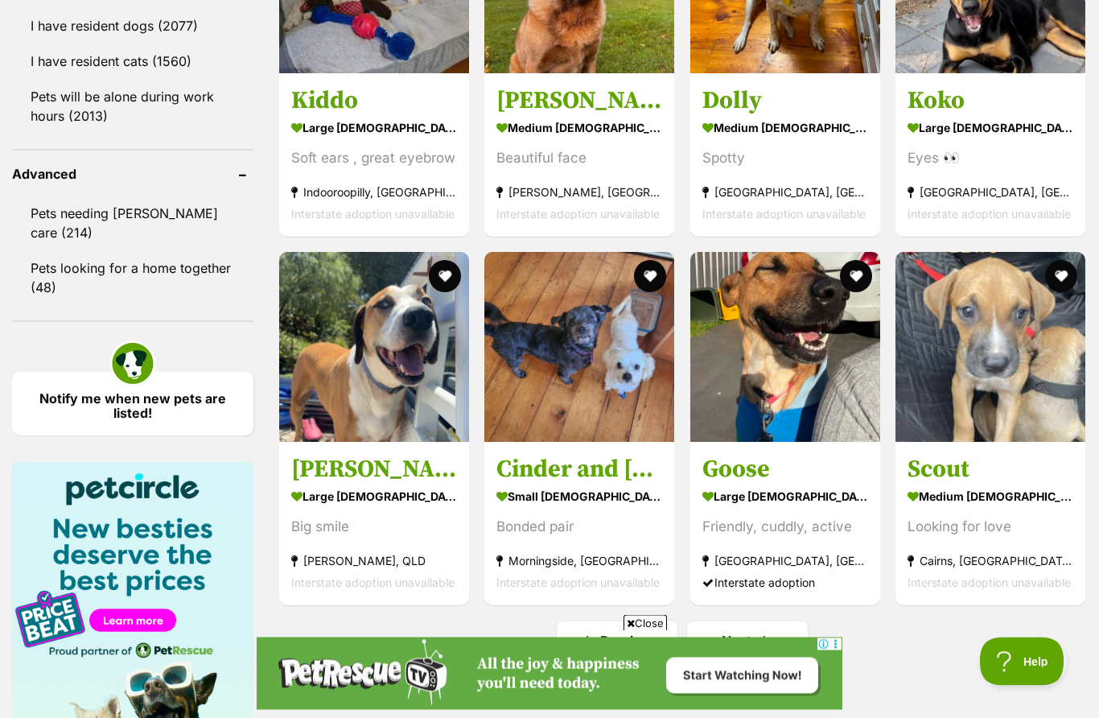
scroll to position [2007, 0]
click at [755, 643] on link "Next" at bounding box center [747, 640] width 121 height 39
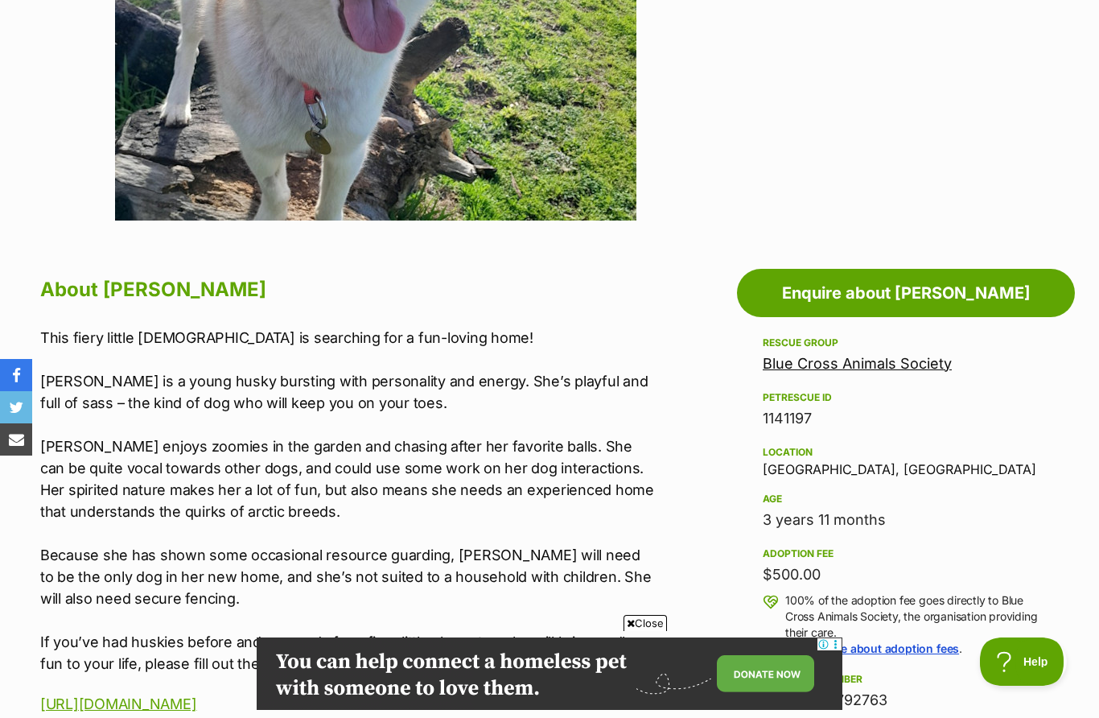
scroll to position [637, 0]
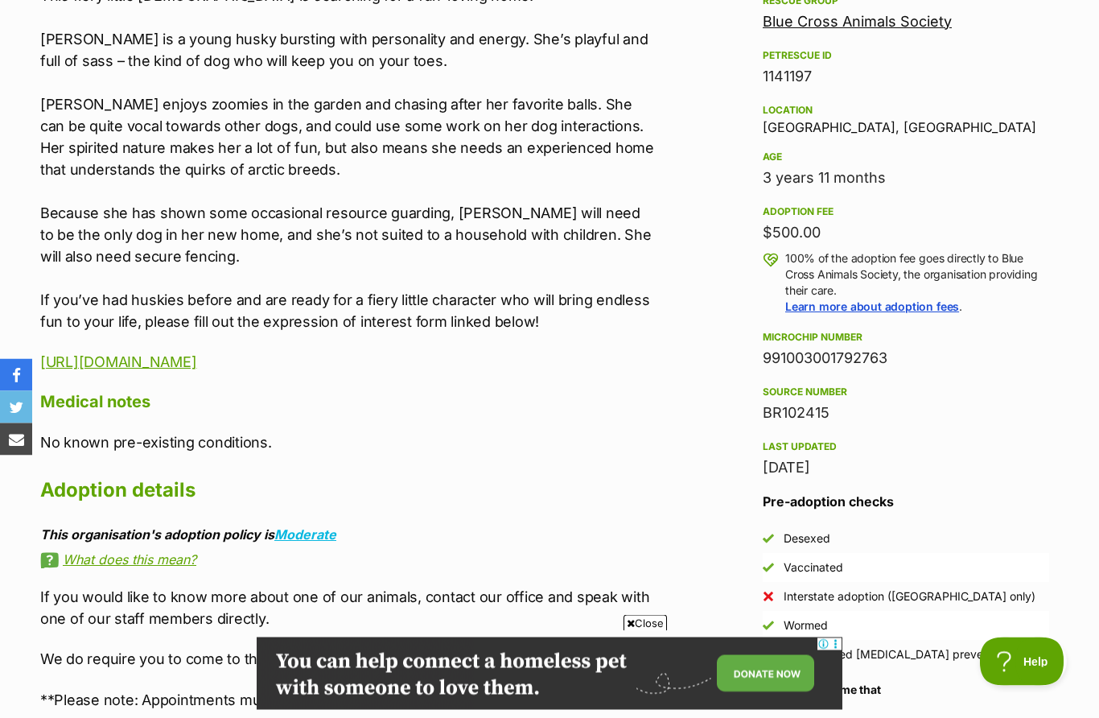
click at [1004, 572] on li "Vaccinated" at bounding box center [906, 568] width 286 height 29
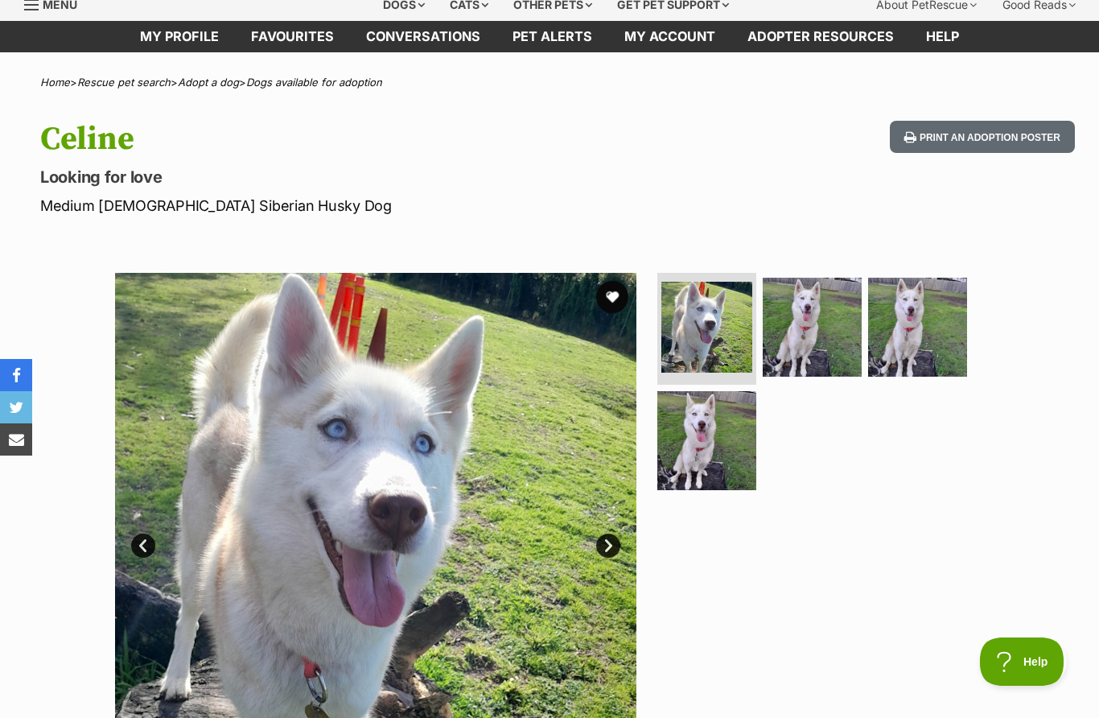
scroll to position [0, 0]
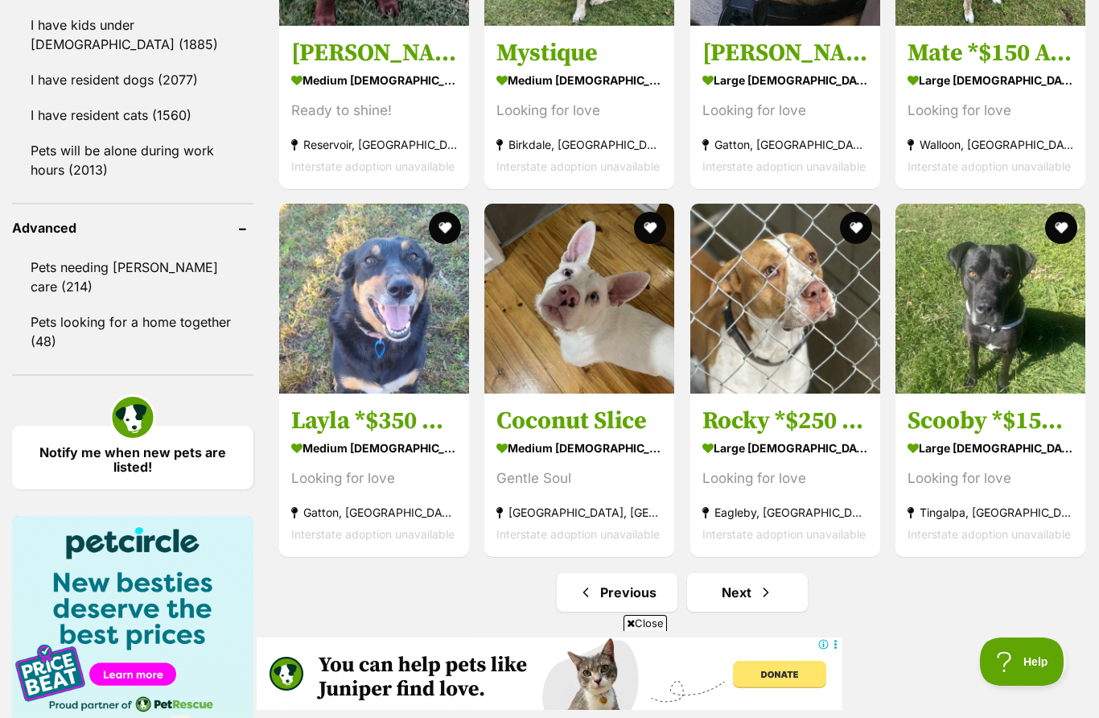
click at [756, 602] on link "Next" at bounding box center [747, 592] width 121 height 39
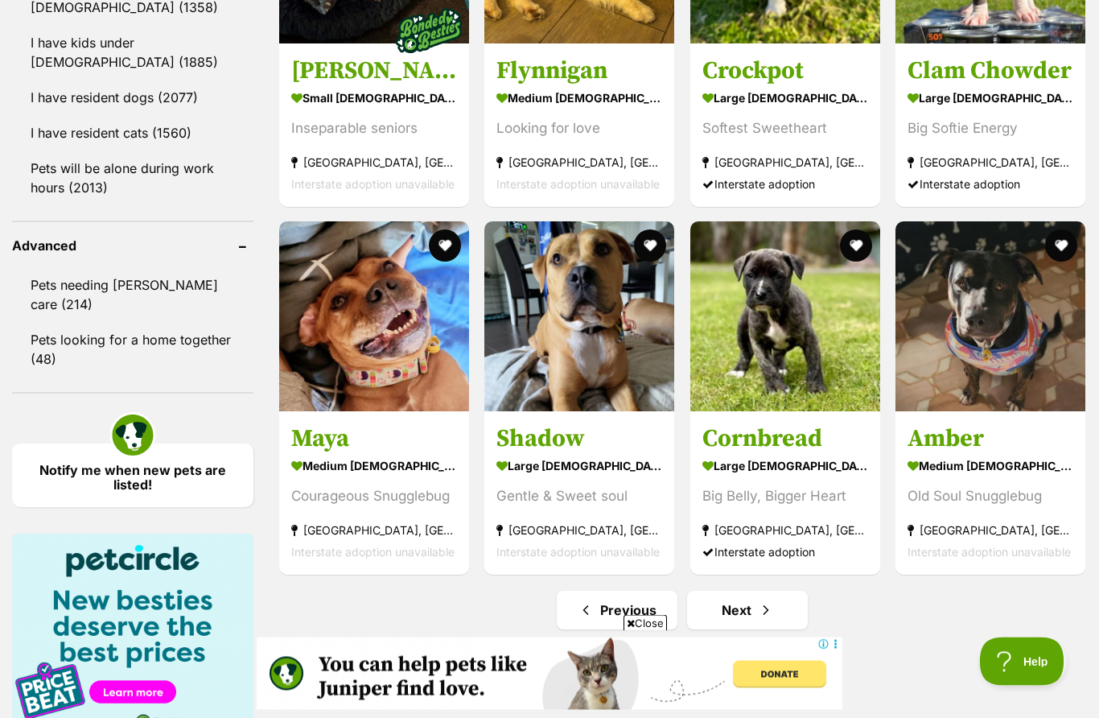
scroll to position [1936, 0]
click at [766, 615] on span "Next page" at bounding box center [766, 609] width 16 height 19
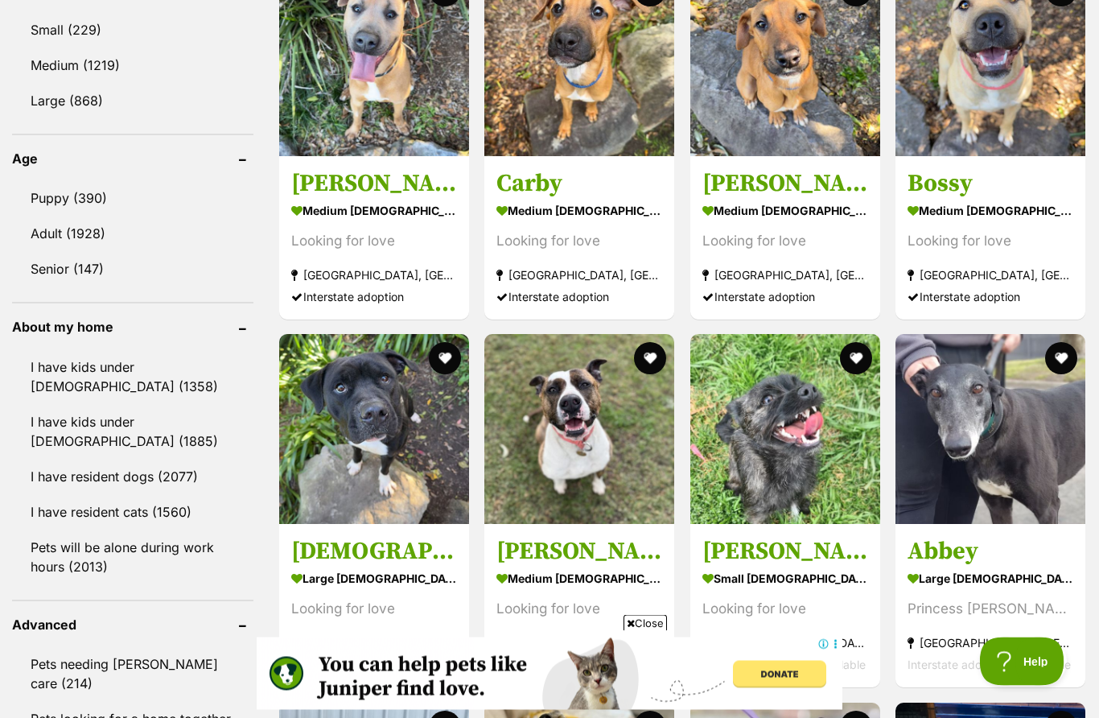
scroll to position [1557, 0]
click at [799, 480] on img at bounding box center [785, 429] width 190 height 190
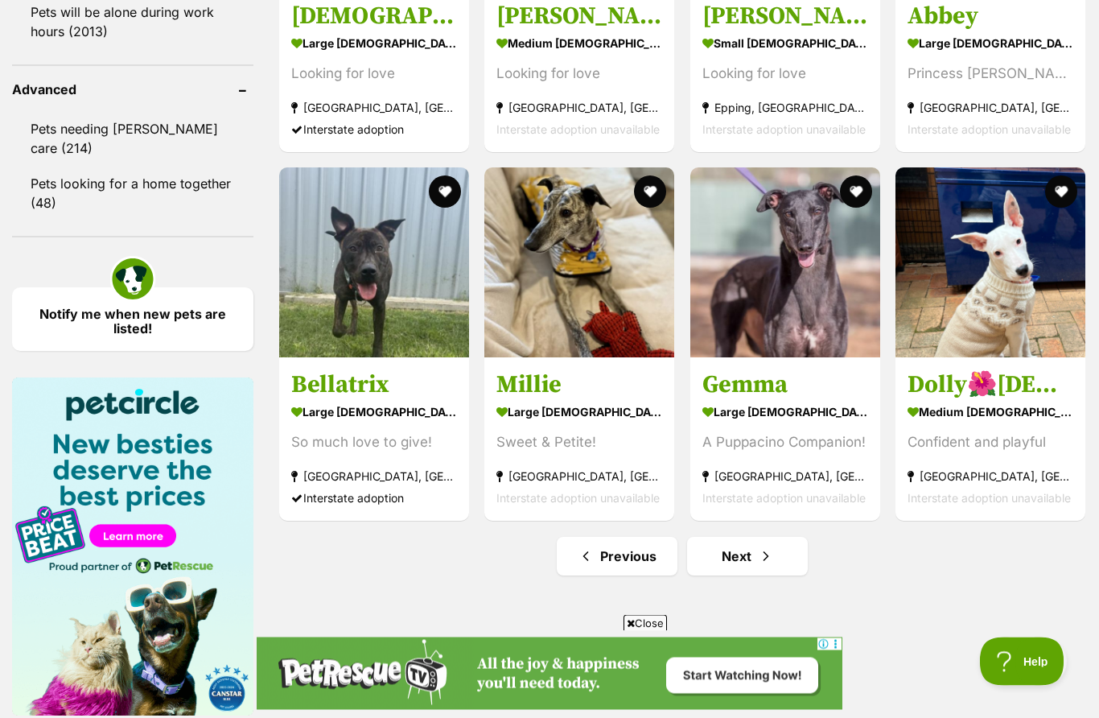
scroll to position [2092, 0]
click at [760, 558] on span "Next page" at bounding box center [766, 555] width 16 height 19
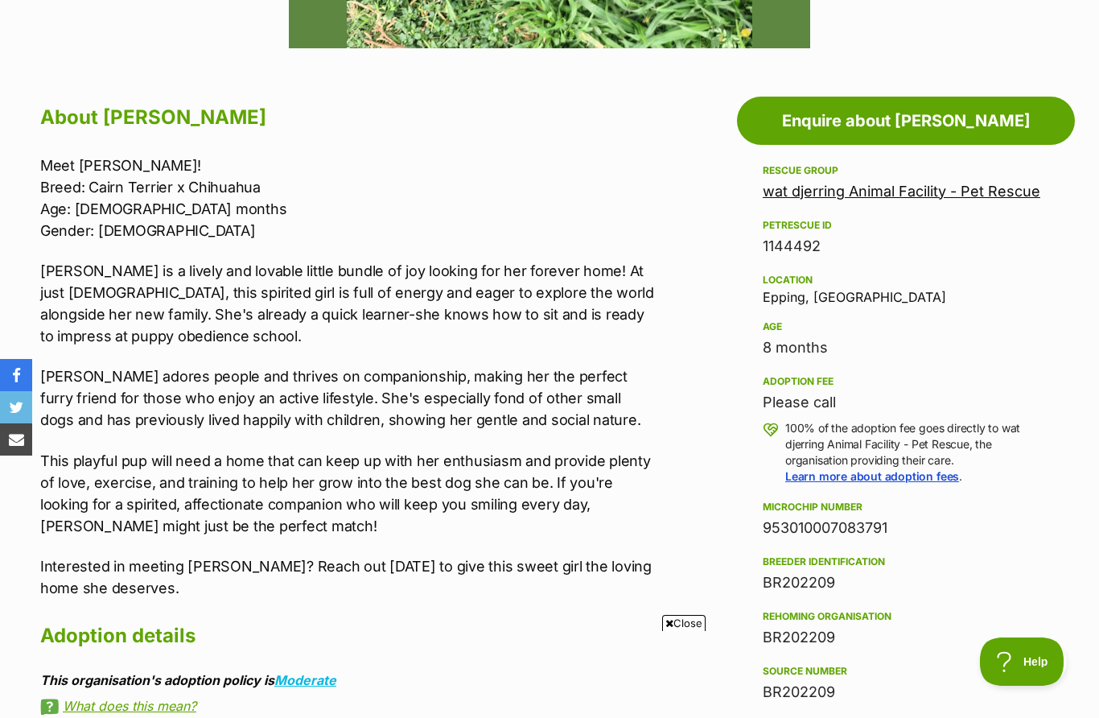
scroll to position [807, 0]
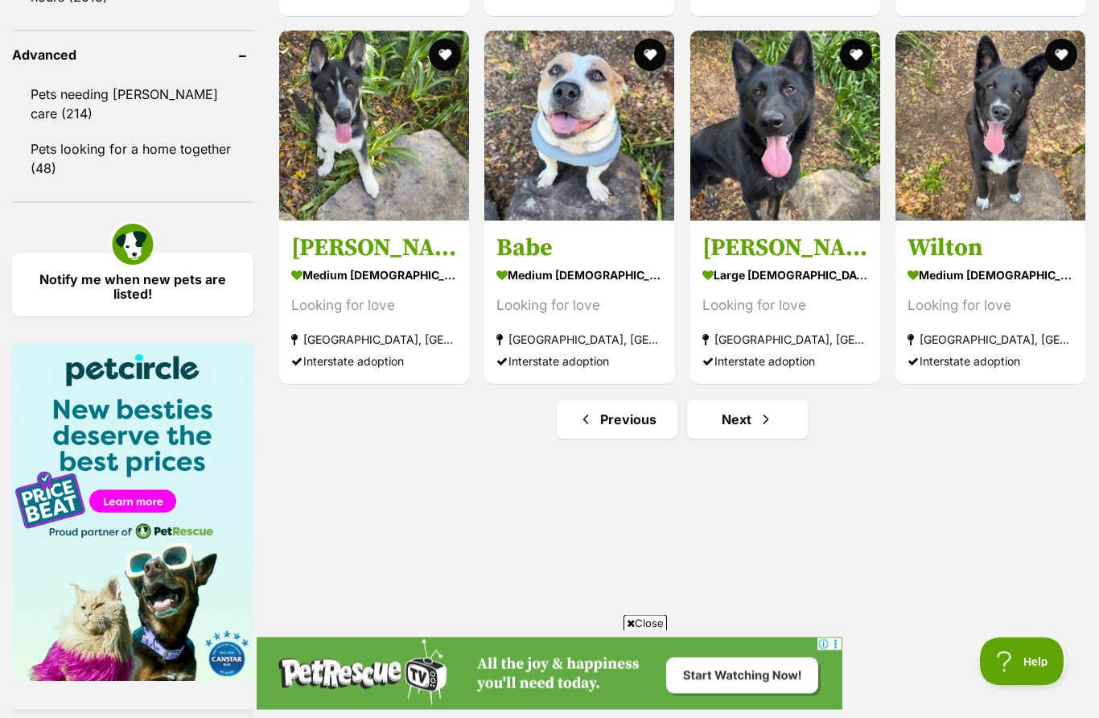
scroll to position [2126, 0]
click at [759, 428] on span "Next page" at bounding box center [766, 419] width 16 height 19
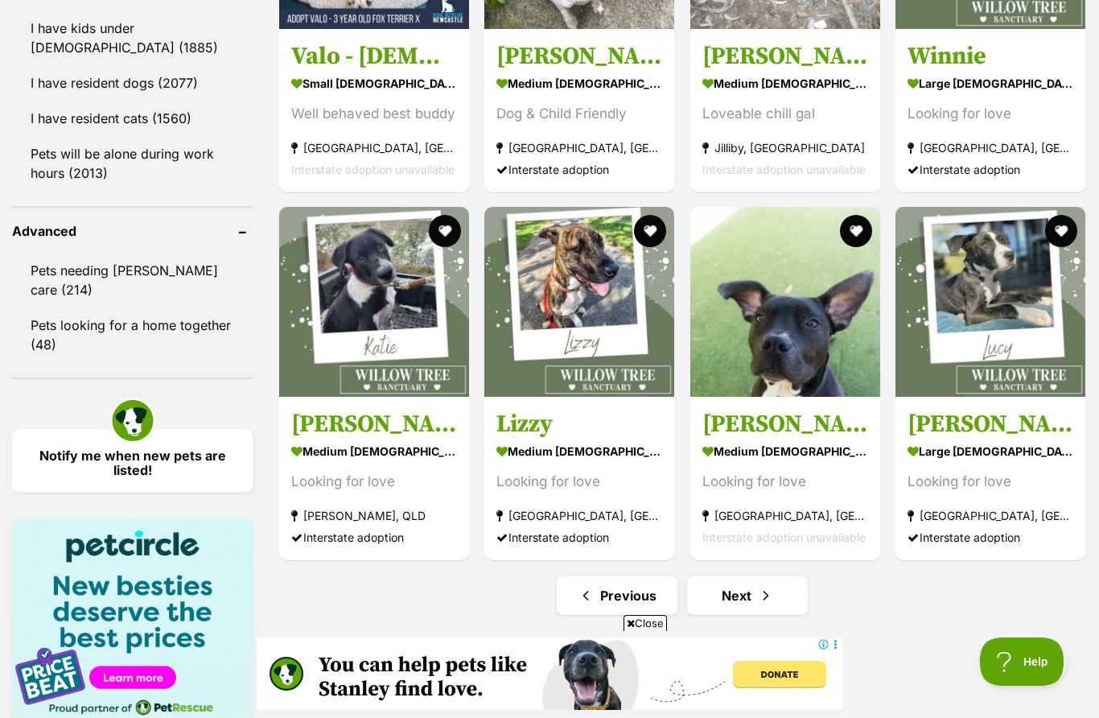
click at [761, 602] on span "Next page" at bounding box center [766, 595] width 16 height 19
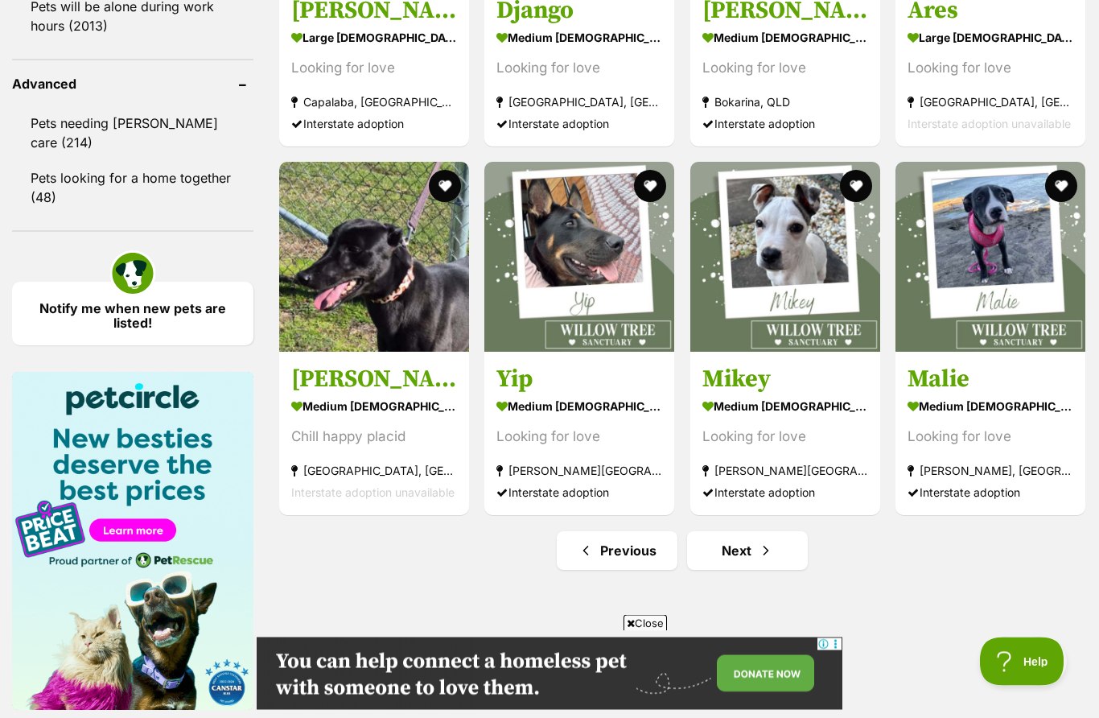
scroll to position [2098, 0]
click at [776, 557] on link "Next" at bounding box center [747, 550] width 121 height 39
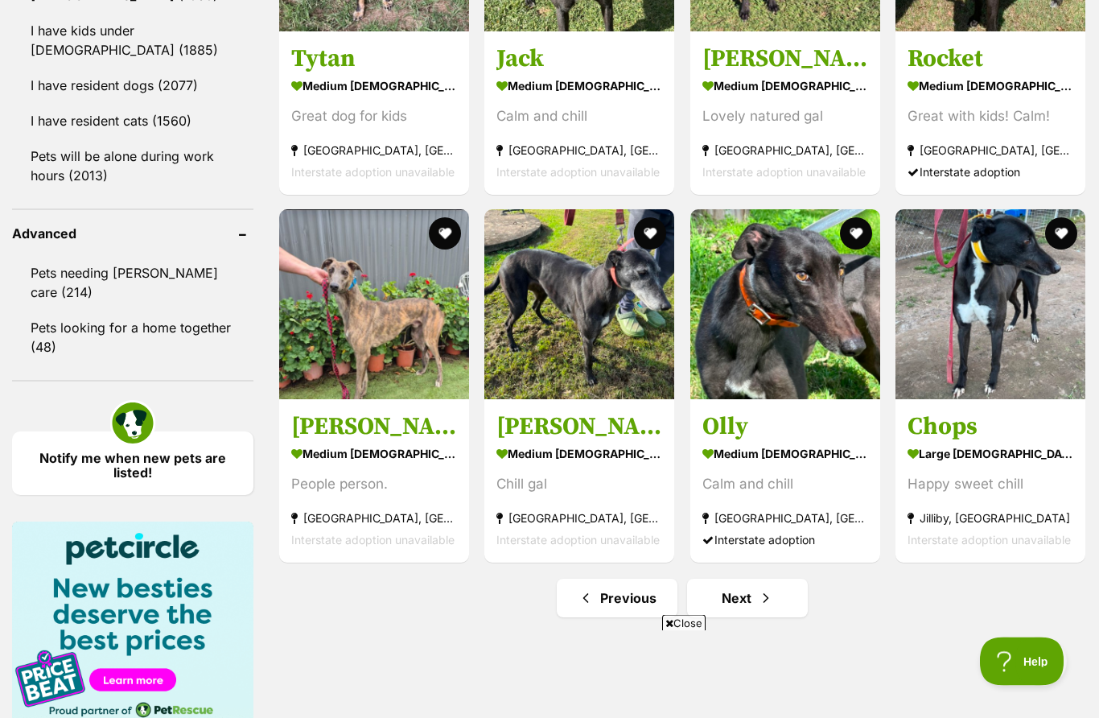
scroll to position [1948, 0]
click at [758, 615] on link "Next" at bounding box center [747, 597] width 121 height 39
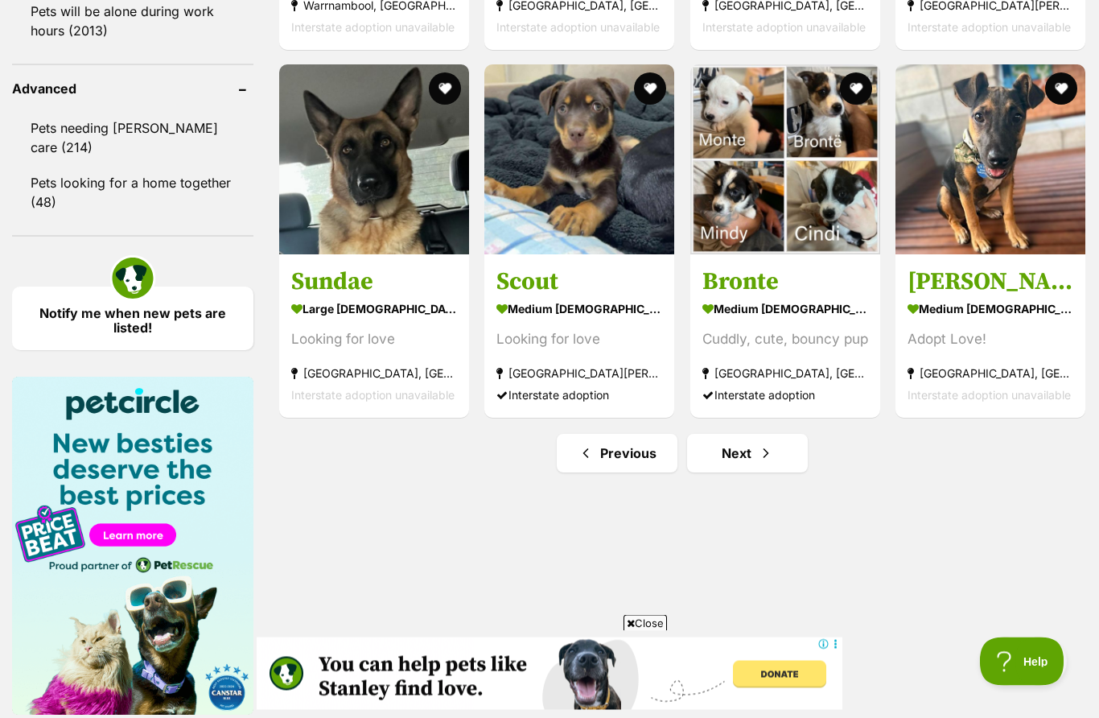
scroll to position [2124, 0]
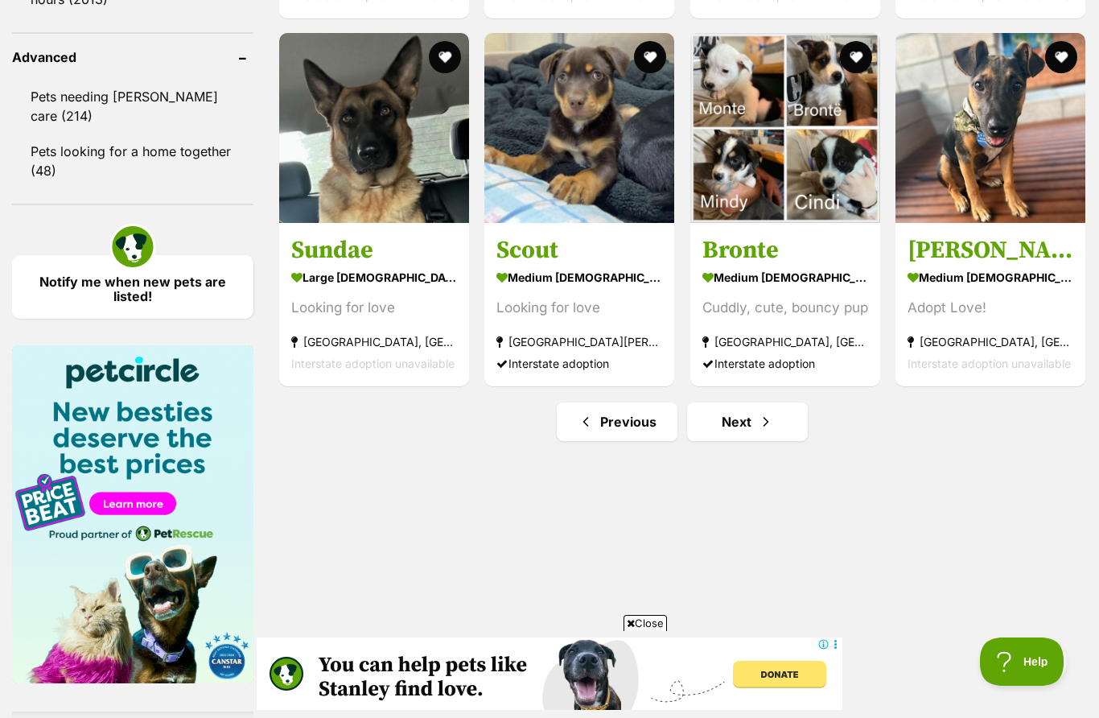
click at [760, 426] on span "Next page" at bounding box center [766, 421] width 16 height 19
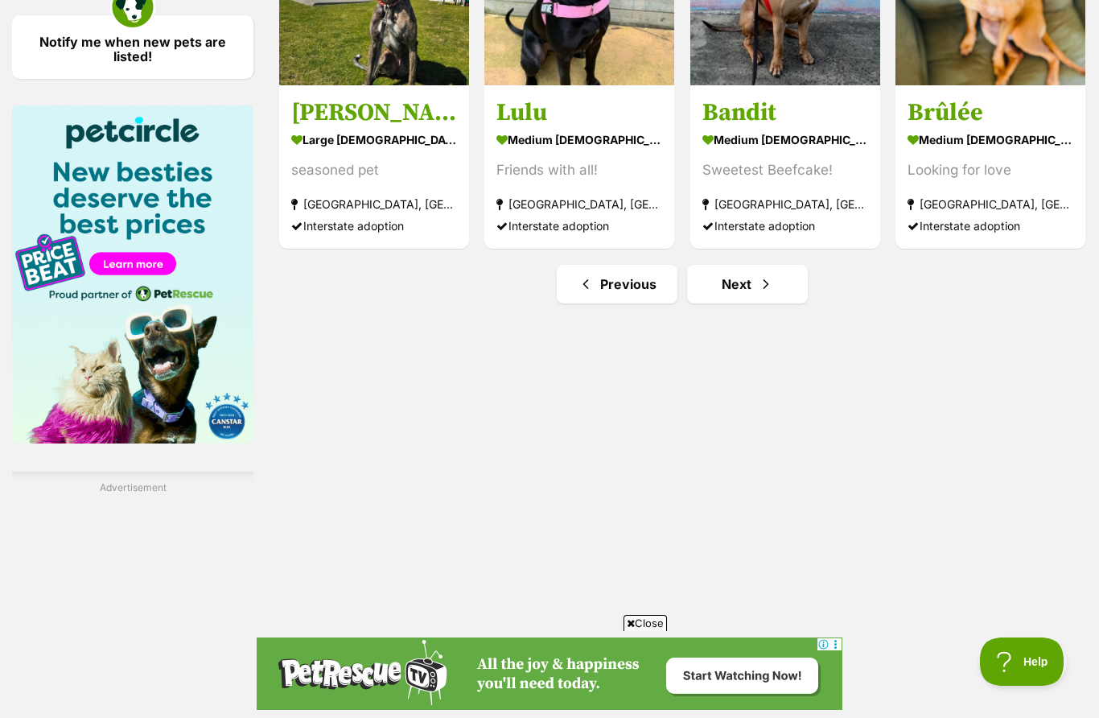
click at [760, 286] on span "Next page" at bounding box center [766, 283] width 16 height 19
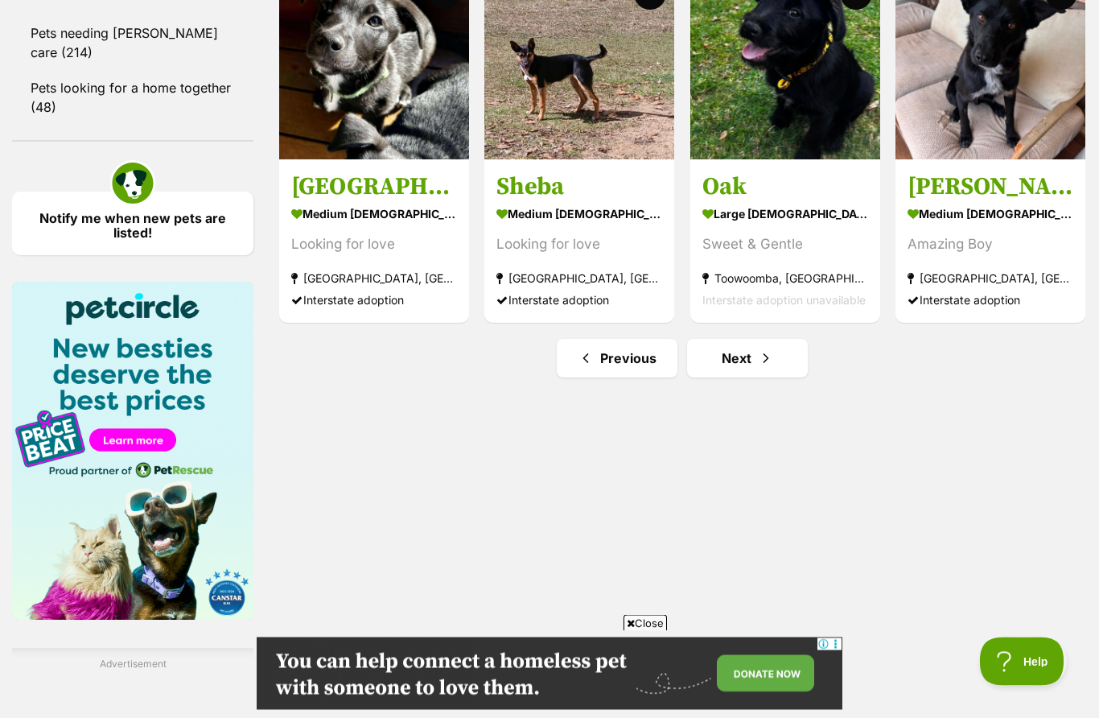
scroll to position [2188, 0]
click at [764, 364] on span "Next page" at bounding box center [766, 357] width 16 height 19
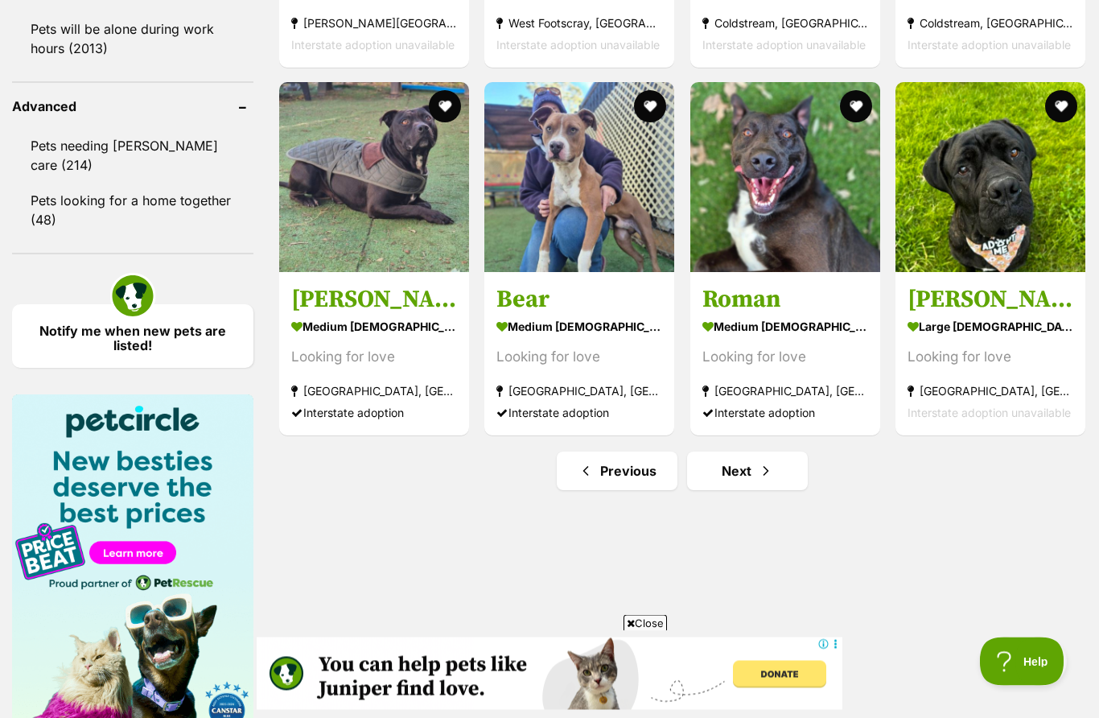
scroll to position [2077, 0]
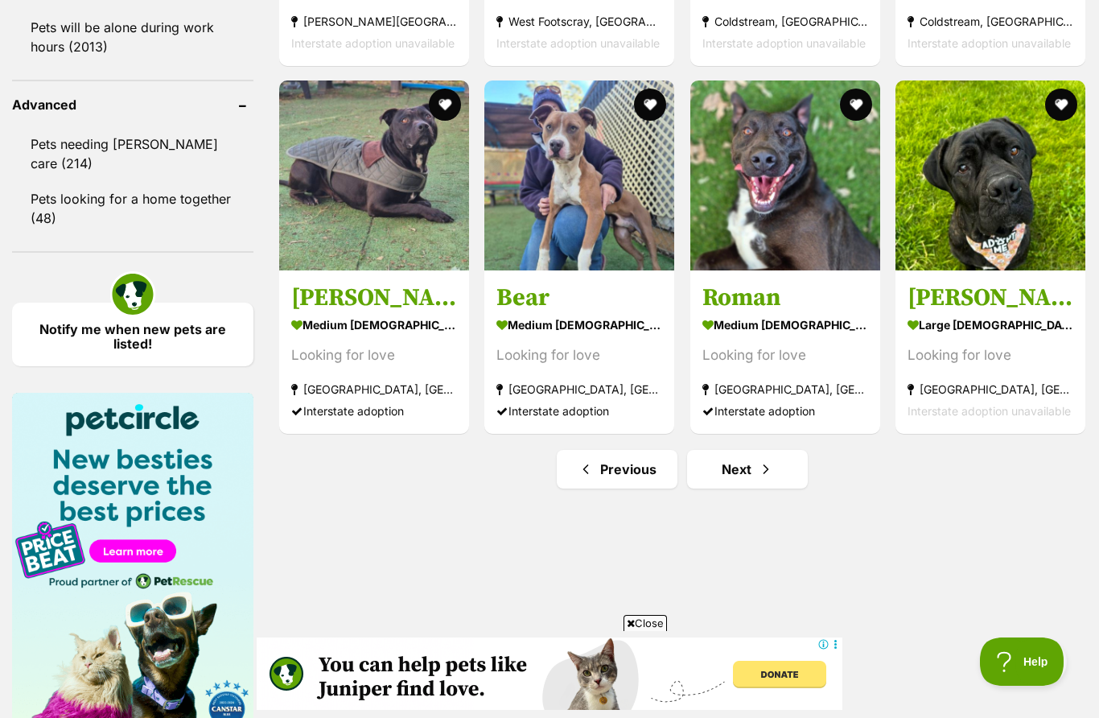
click at [762, 484] on link "Next" at bounding box center [747, 469] width 121 height 39
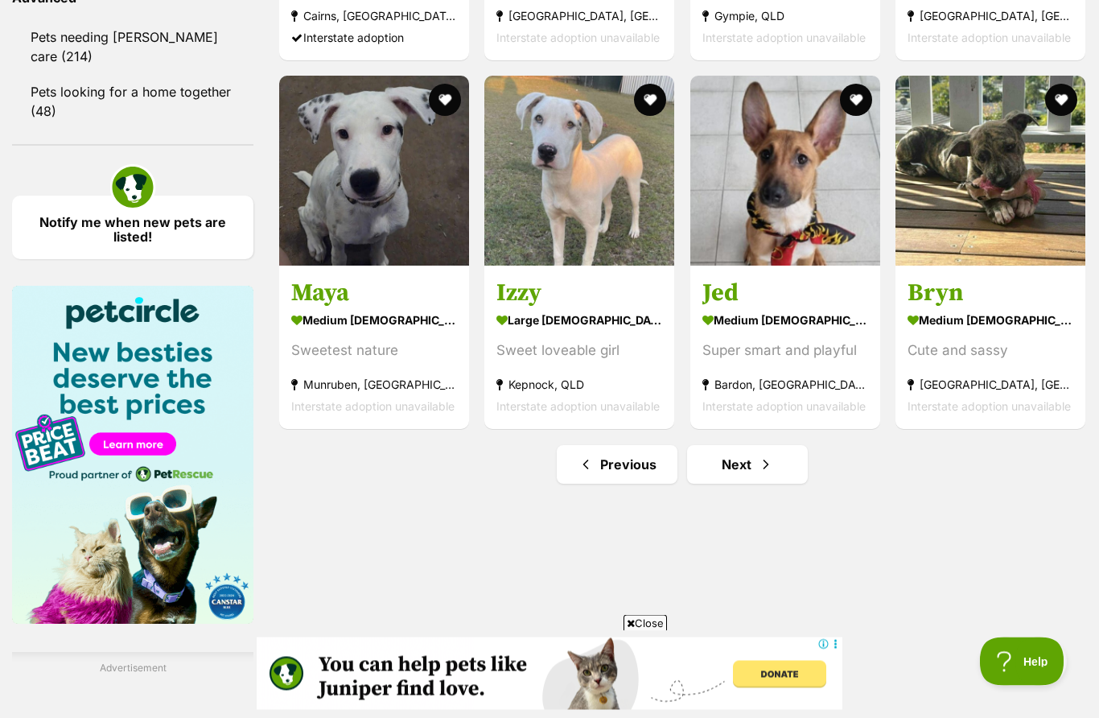
scroll to position [2184, 0]
click at [764, 477] on link "Next" at bounding box center [747, 464] width 121 height 39
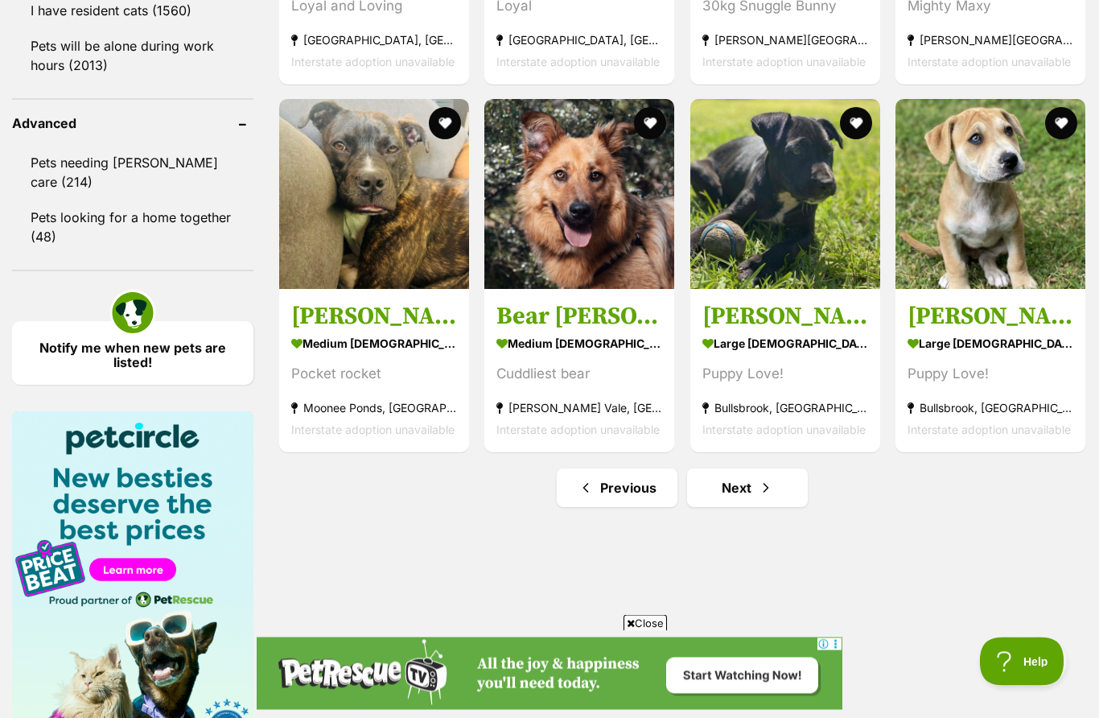
scroll to position [2058, 0]
click at [763, 493] on span "Next page" at bounding box center [766, 487] width 16 height 19
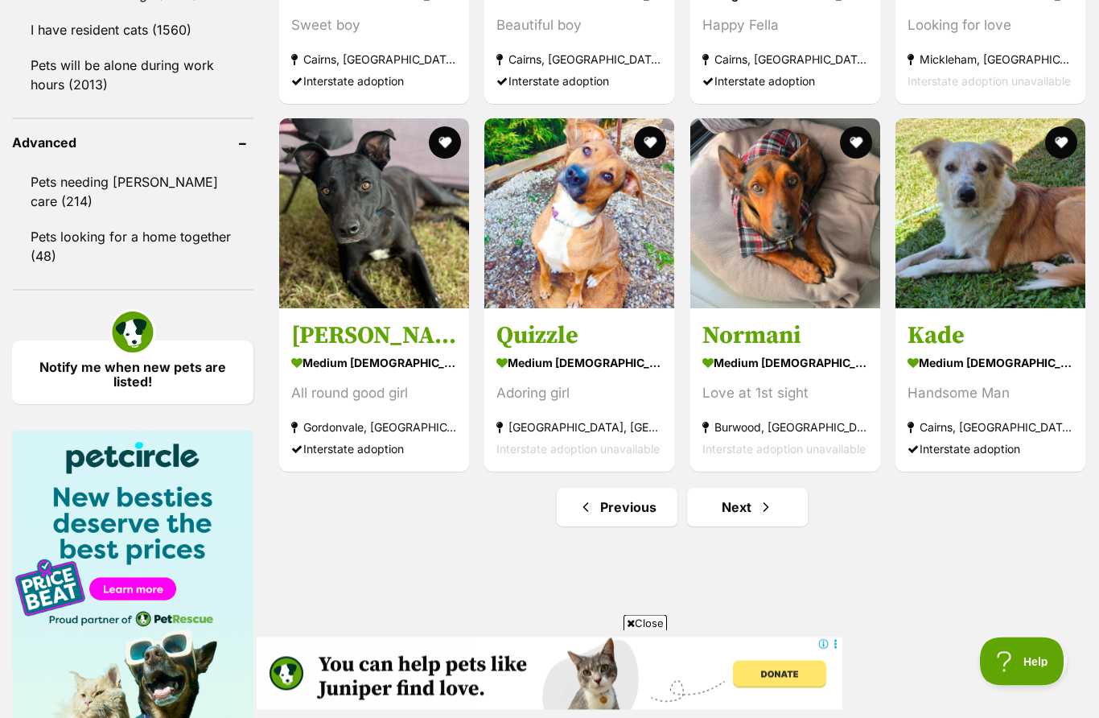
scroll to position [2039, 0]
click at [760, 514] on span "Next page" at bounding box center [766, 506] width 16 height 19
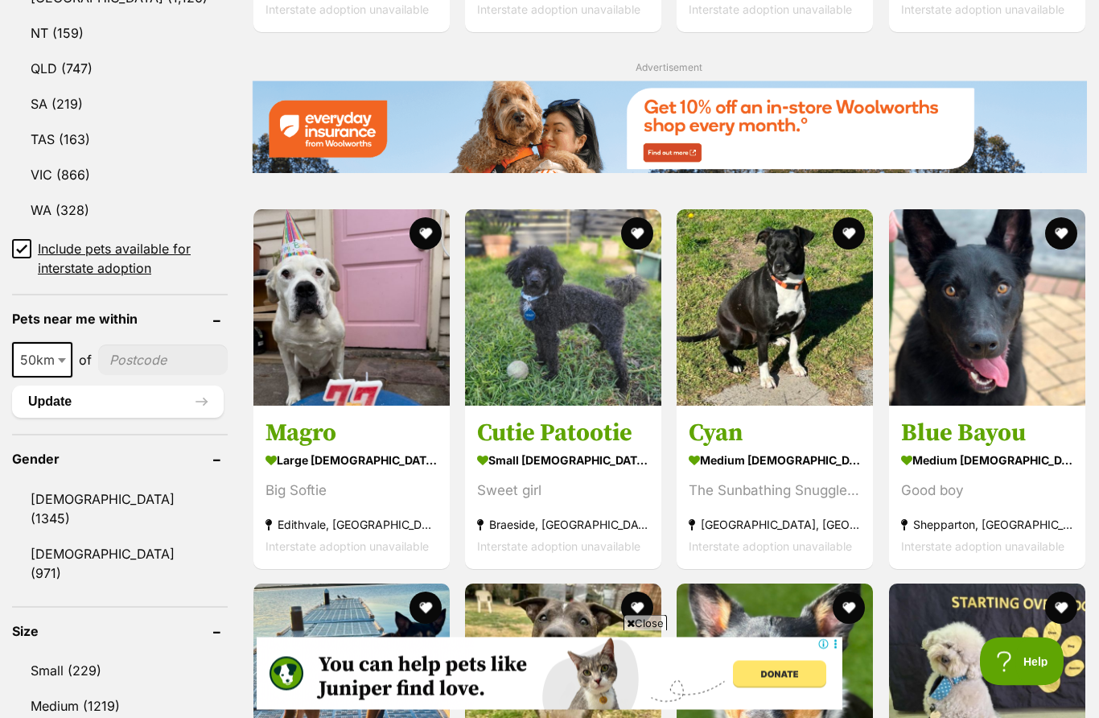
scroll to position [955, 0]
click at [533, 356] on img at bounding box center [563, 307] width 196 height 196
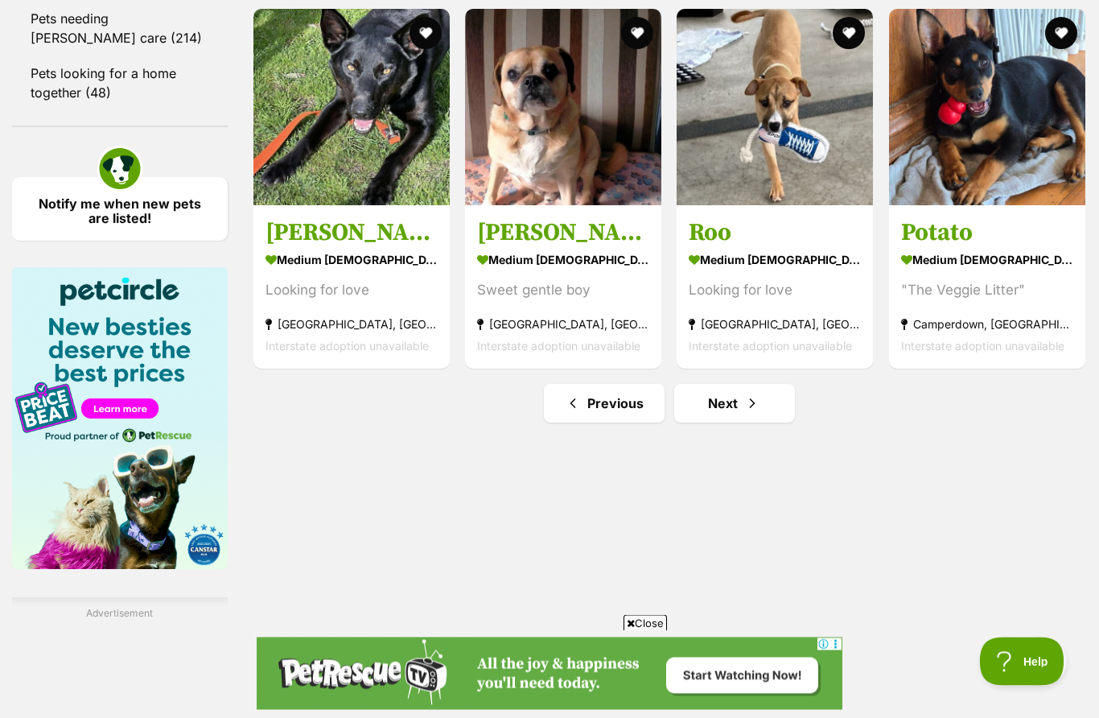
scroll to position [2279, 0]
click at [723, 422] on link "Next" at bounding box center [734, 403] width 121 height 39
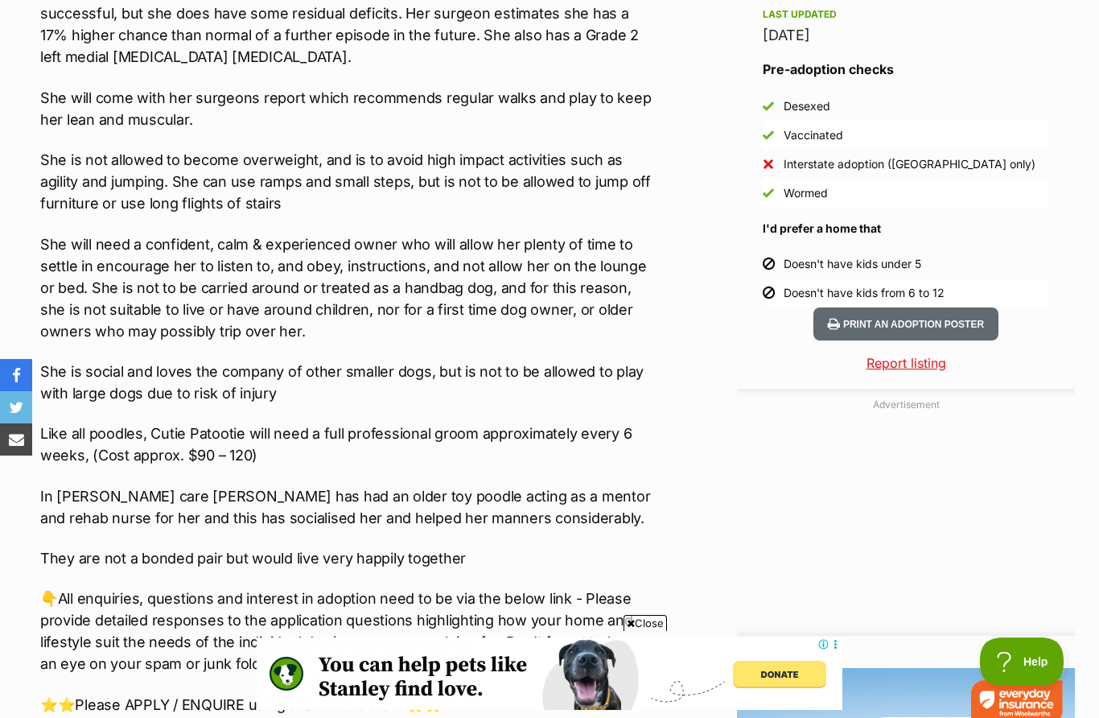
scroll to position [1409, 0]
click at [663, 595] on div "Advertisement Adoption information I've been adopted! This pet is no longer ava…" at bounding box center [549, 570] width 1051 height 2183
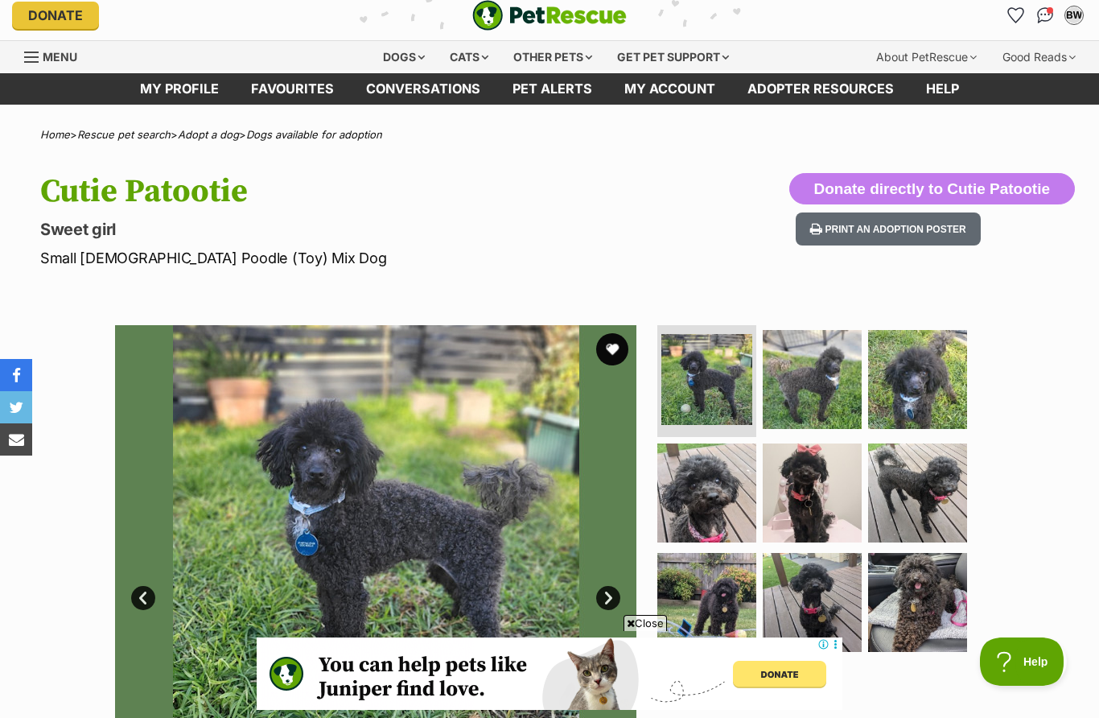
scroll to position [0, 0]
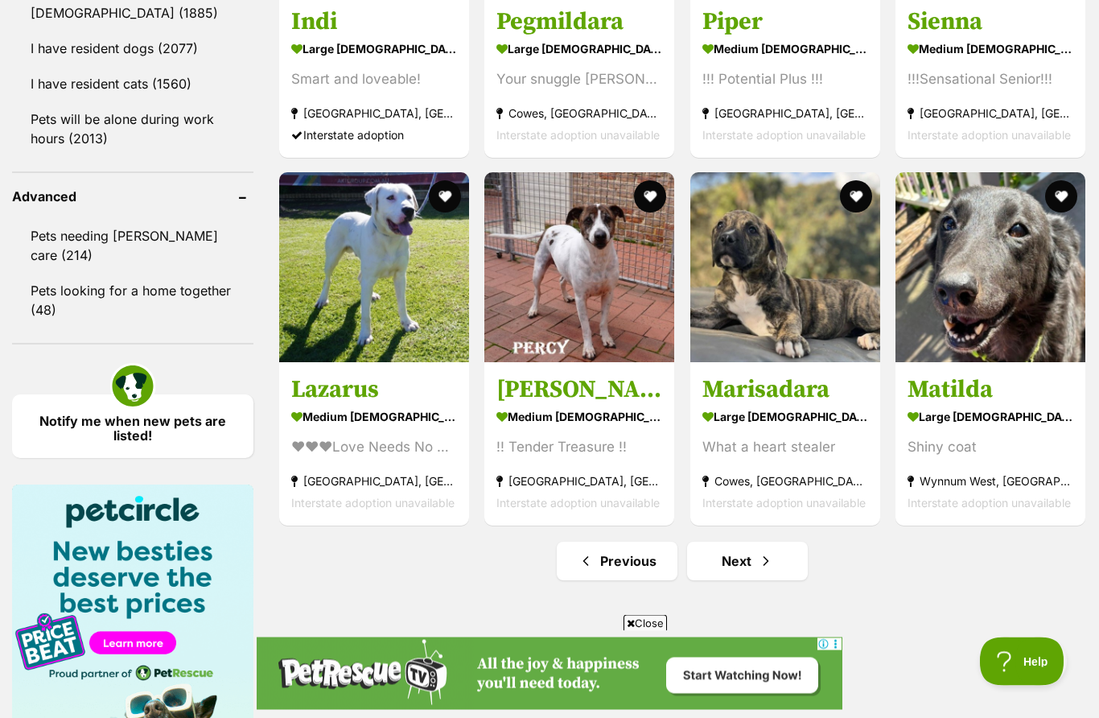
scroll to position [1986, 0]
click at [763, 566] on span "Next page" at bounding box center [766, 559] width 16 height 19
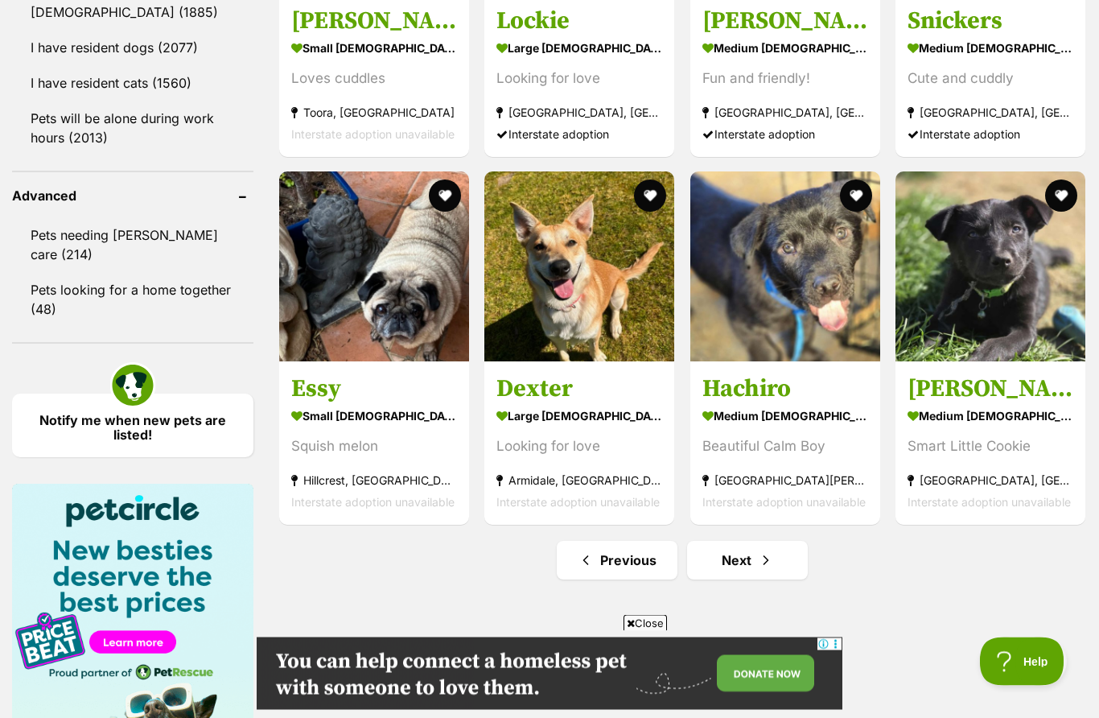
scroll to position [1986, 0]
click at [760, 566] on span "Next page" at bounding box center [766, 559] width 16 height 19
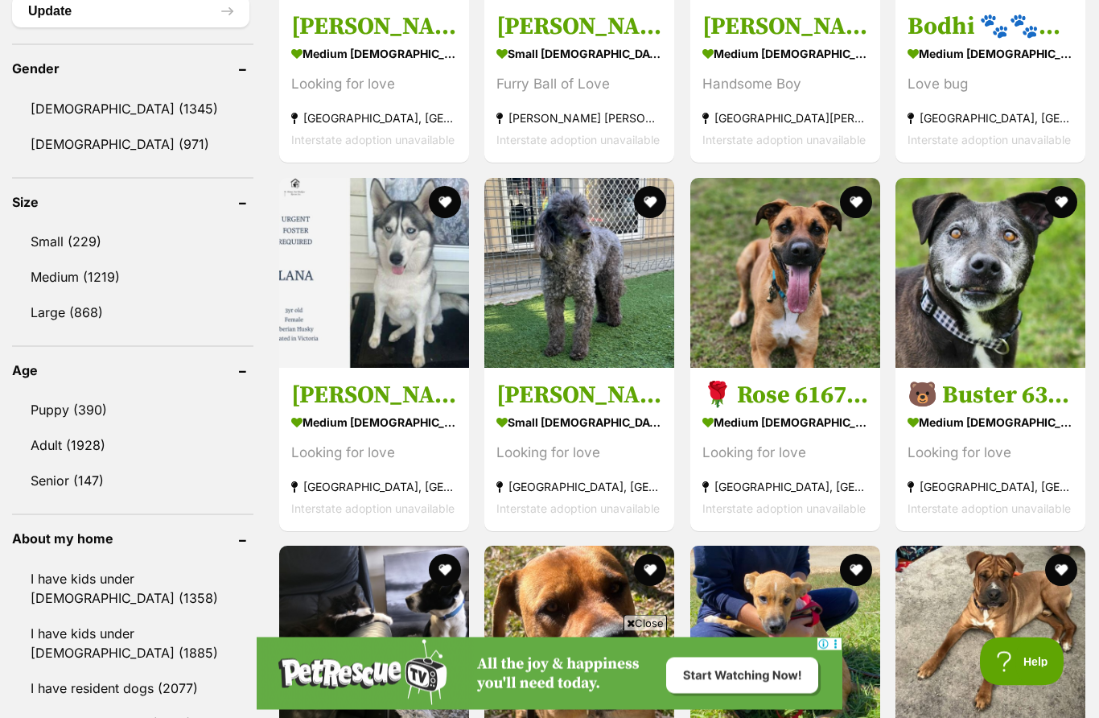
scroll to position [1345, 0]
click at [573, 452] on div "Looking for love" at bounding box center [579, 452] width 166 height 22
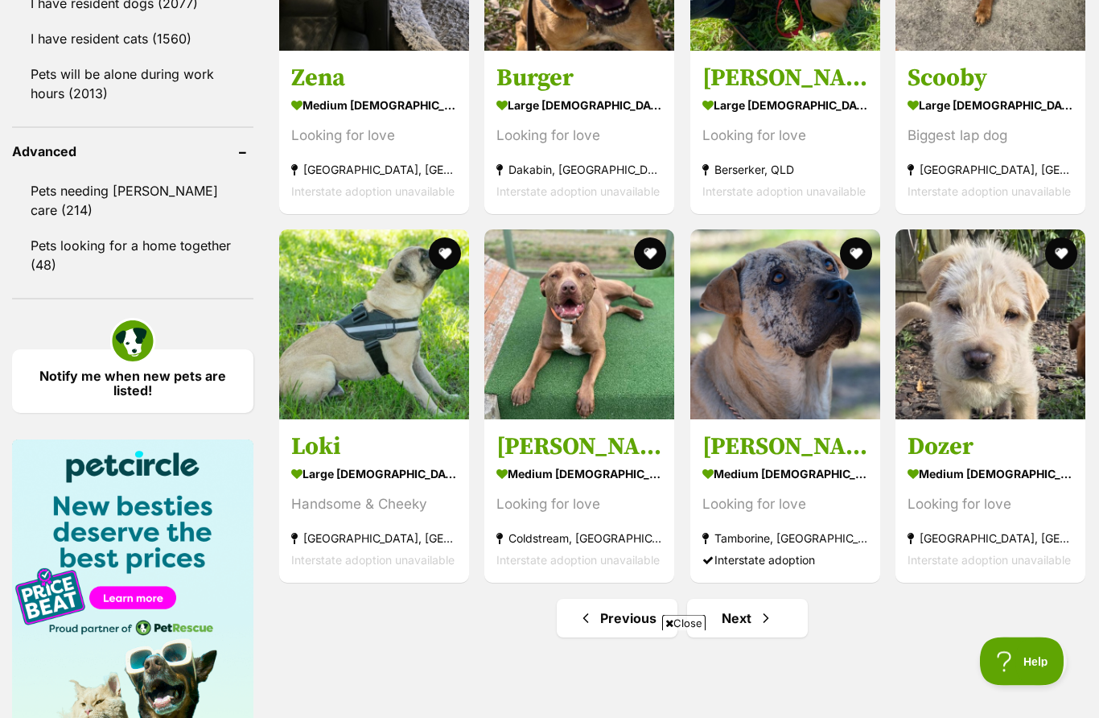
scroll to position [2030, 0]
click at [758, 623] on span "Next page" at bounding box center [766, 617] width 16 height 19
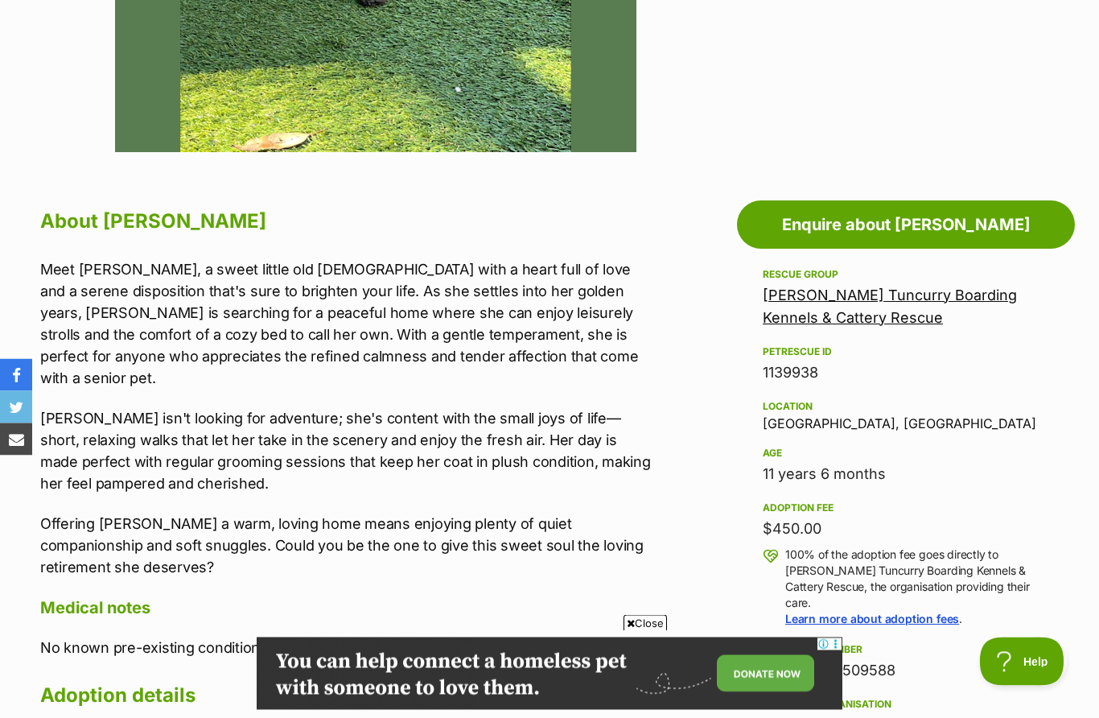
scroll to position [704, 0]
click at [635, 631] on span "Close" at bounding box center [645, 623] width 43 height 16
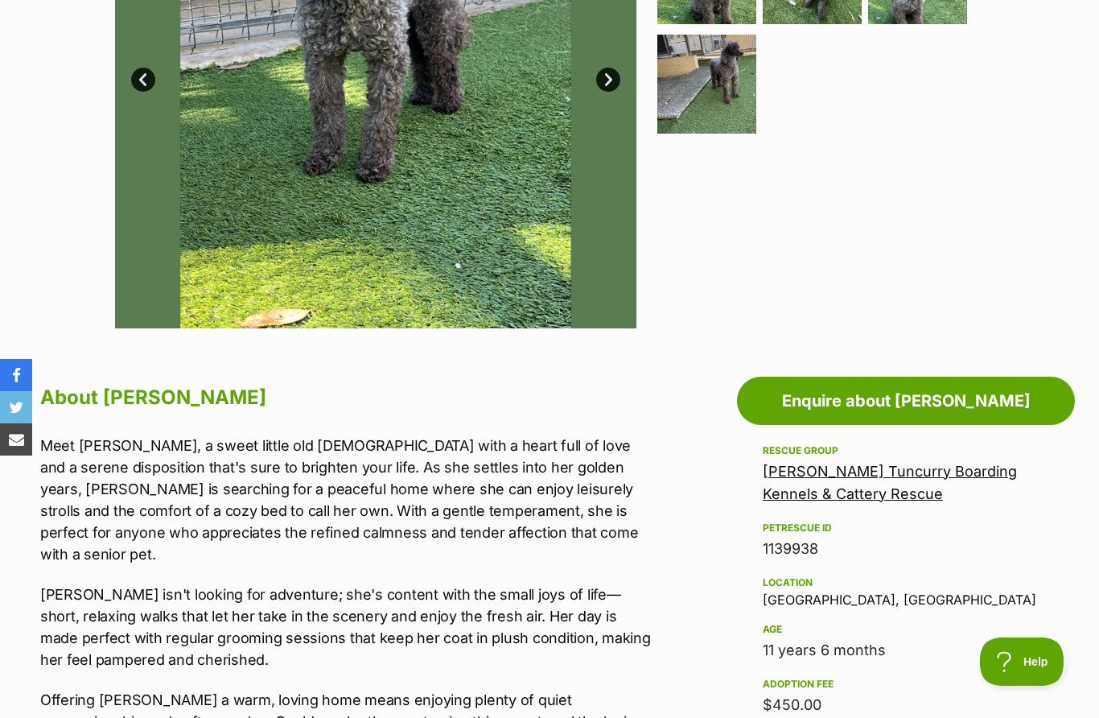
scroll to position [520, 0]
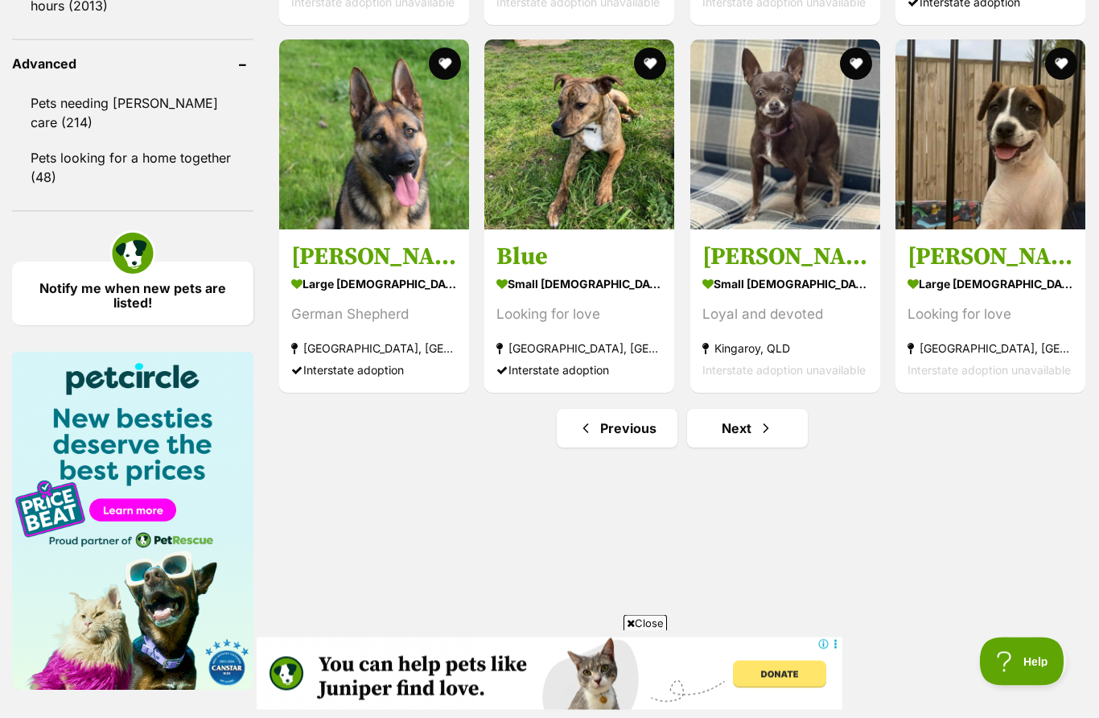
scroll to position [2118, 0]
click at [748, 427] on link "Next" at bounding box center [747, 428] width 121 height 39
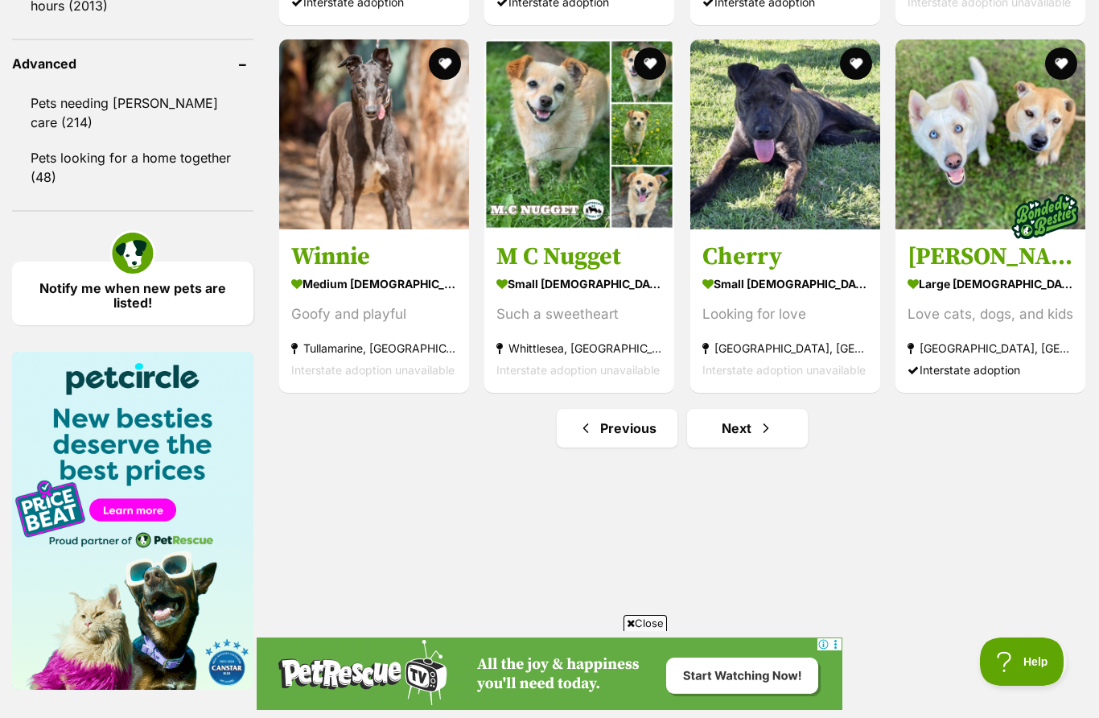
click at [746, 426] on link "Next" at bounding box center [747, 428] width 121 height 39
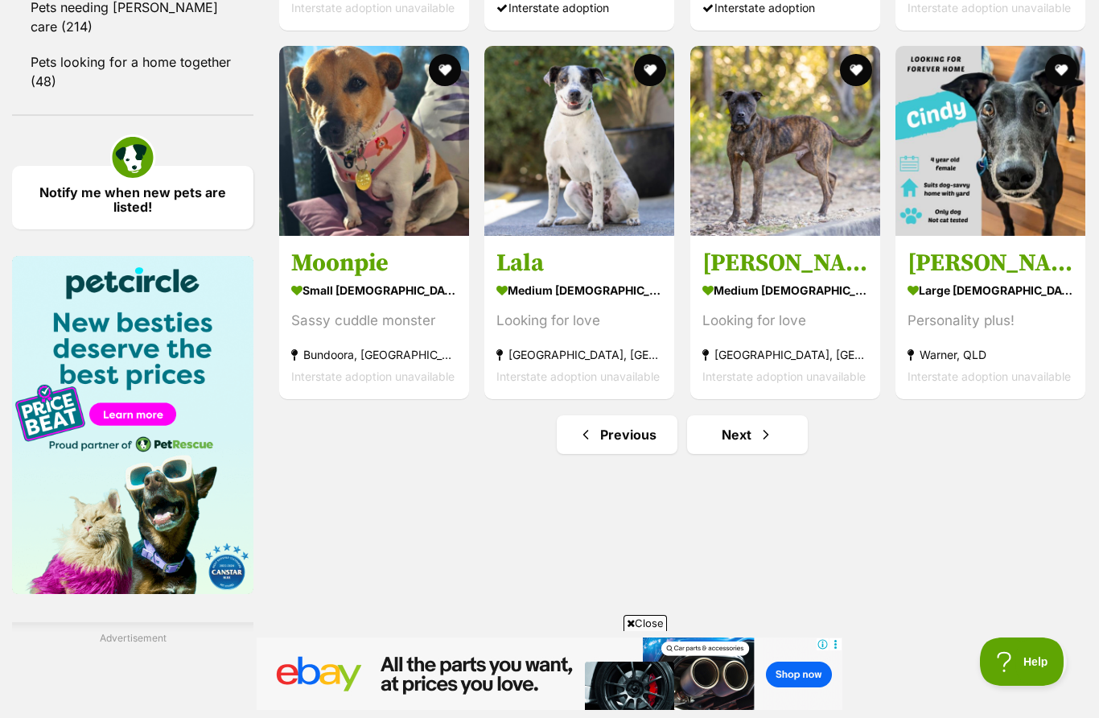
click at [764, 435] on span "Next page" at bounding box center [766, 434] width 16 height 19
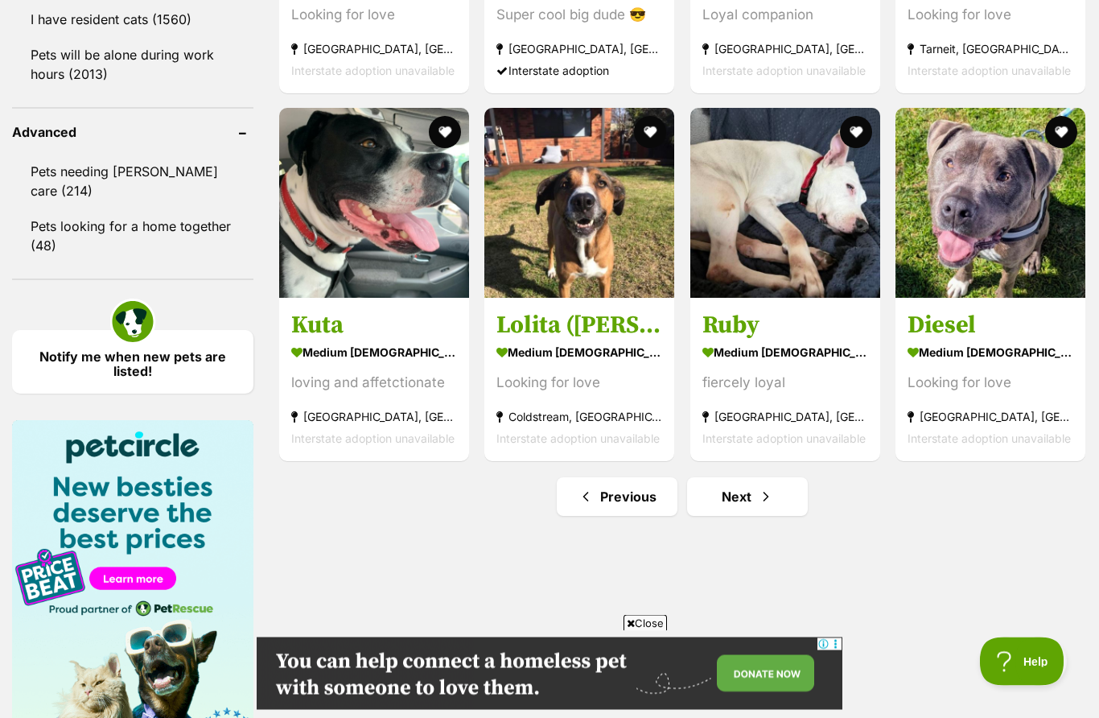
scroll to position [2049, 0]
click at [760, 508] on link "Next" at bounding box center [747, 496] width 121 height 39
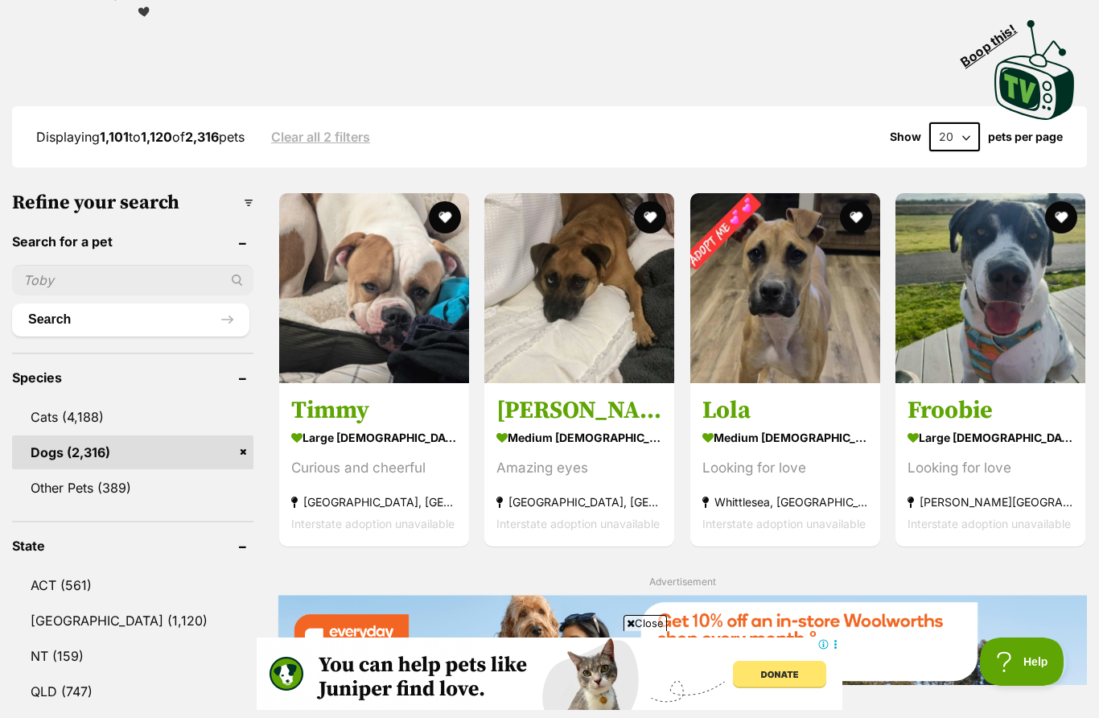
scroll to position [333, 0]
click at [832, 585] on div "Advertisement" at bounding box center [682, 579] width 809 height 15
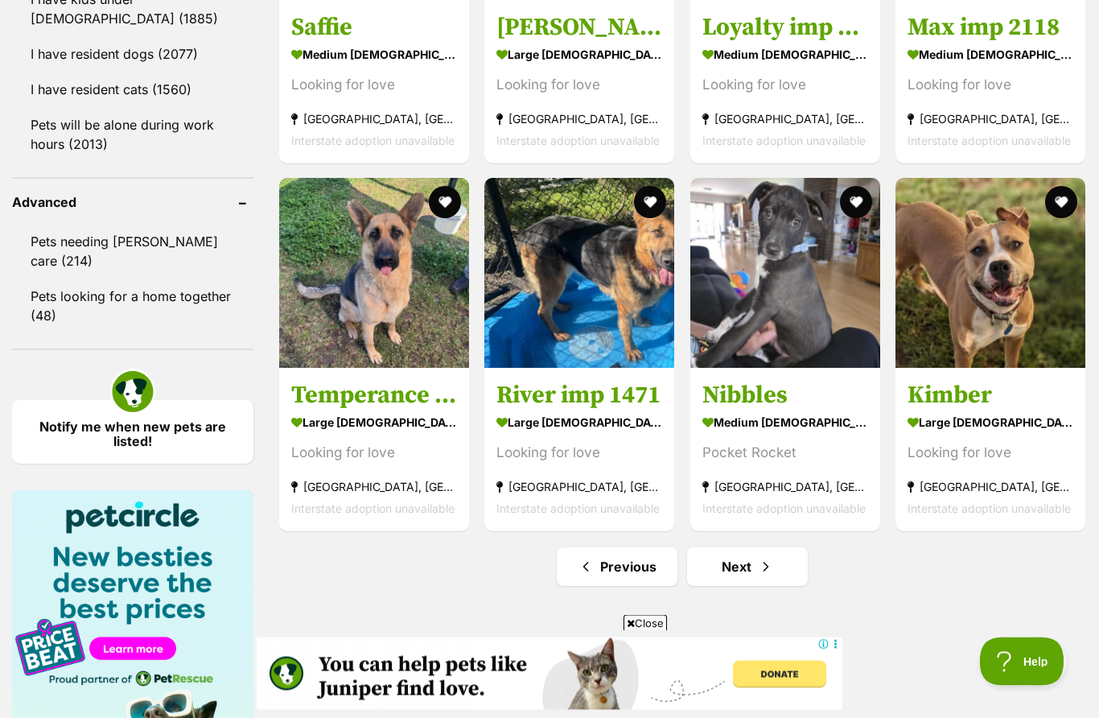
scroll to position [1980, 0]
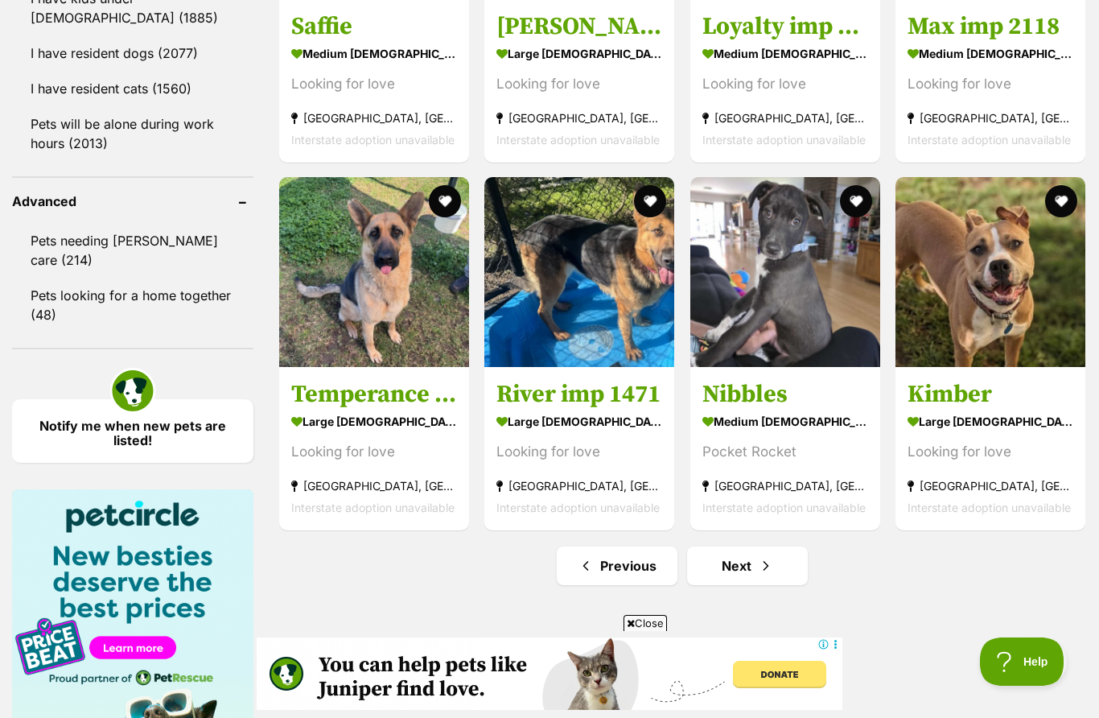
click at [760, 574] on span "Next page" at bounding box center [766, 565] width 16 height 19
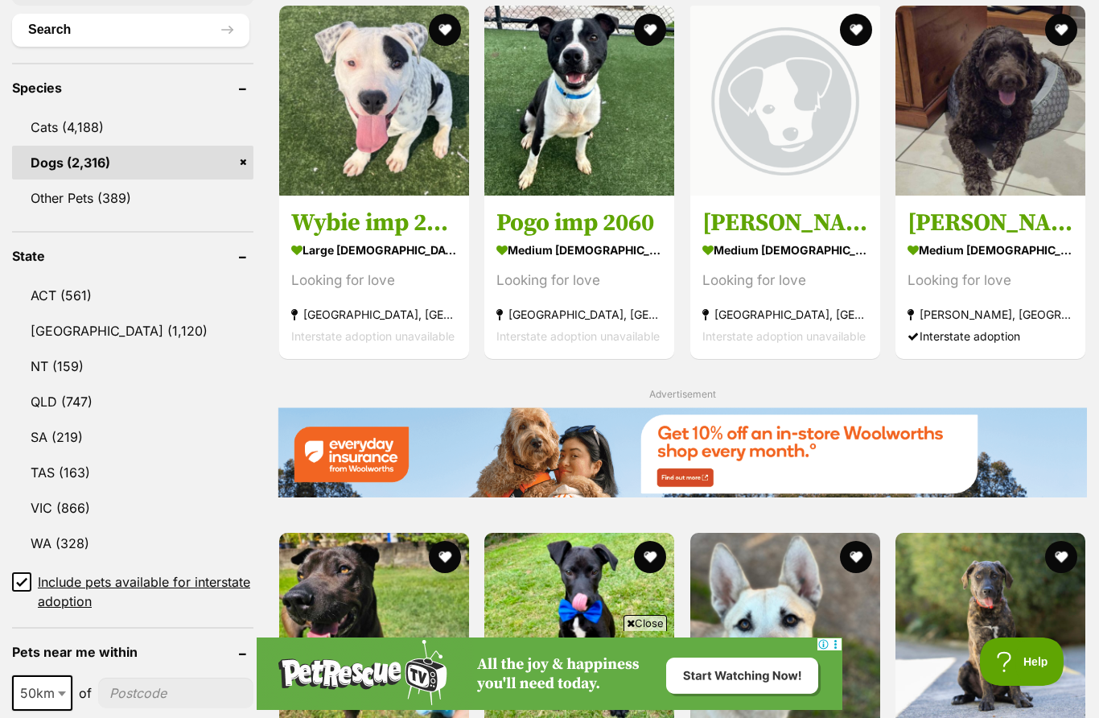
scroll to position [603, 0]
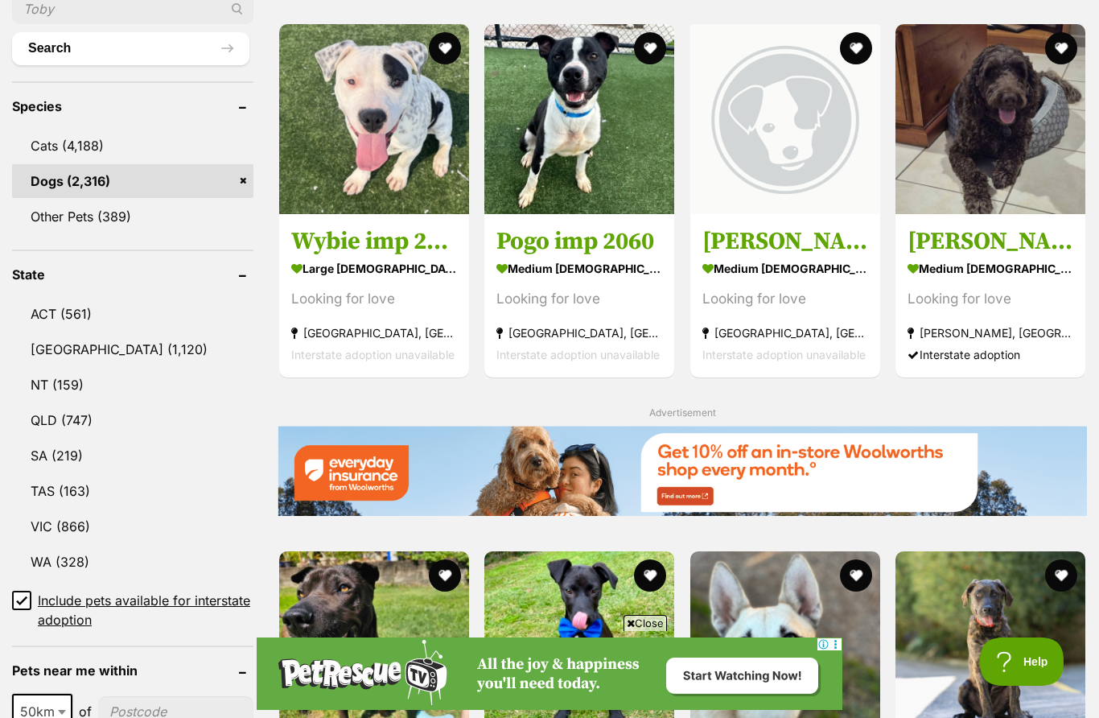
click at [1001, 149] on img at bounding box center [990, 119] width 190 height 190
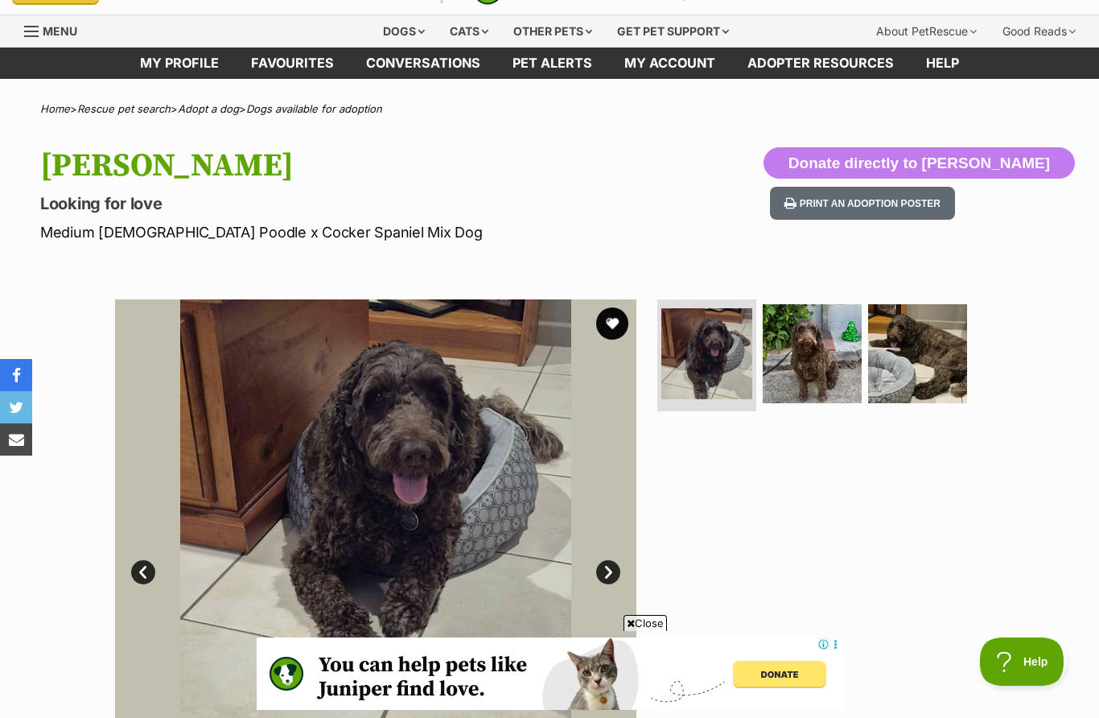
scroll to position [27, 0]
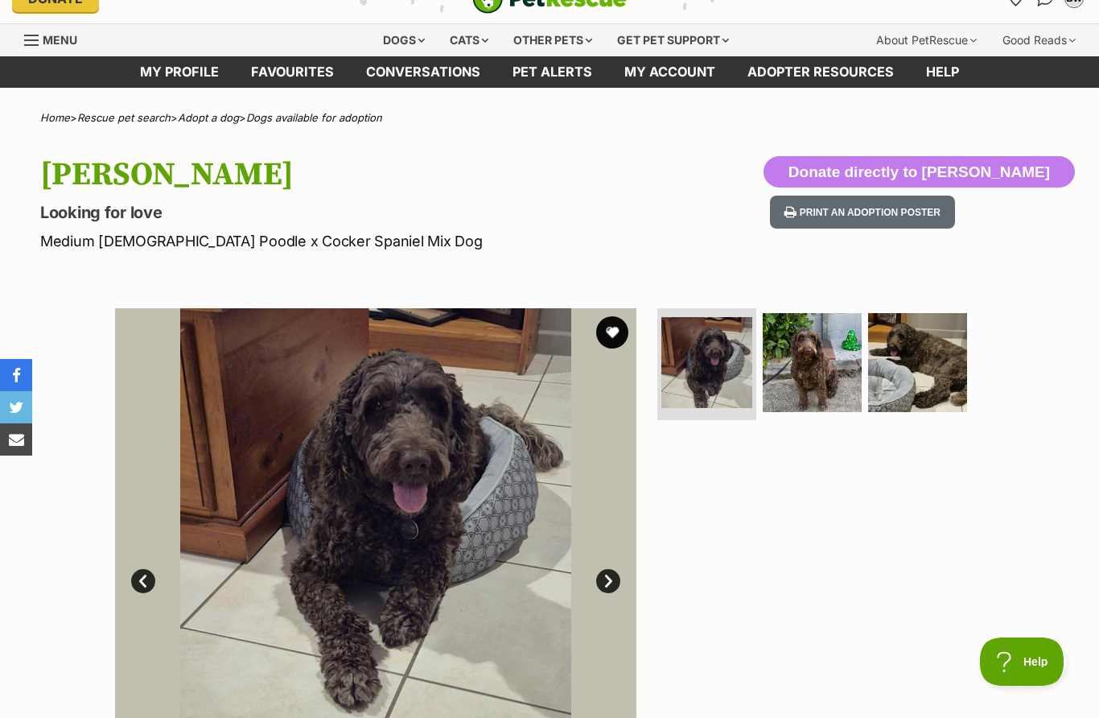
click at [825, 373] on img at bounding box center [812, 362] width 99 height 99
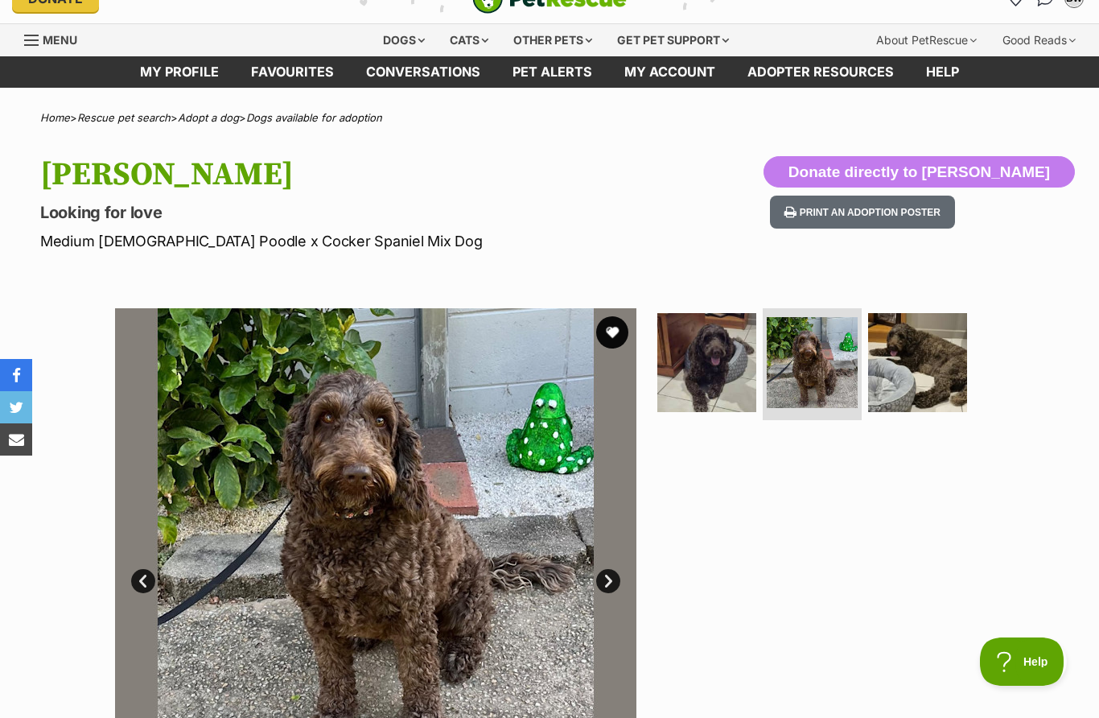
click at [940, 359] on img at bounding box center [917, 362] width 99 height 99
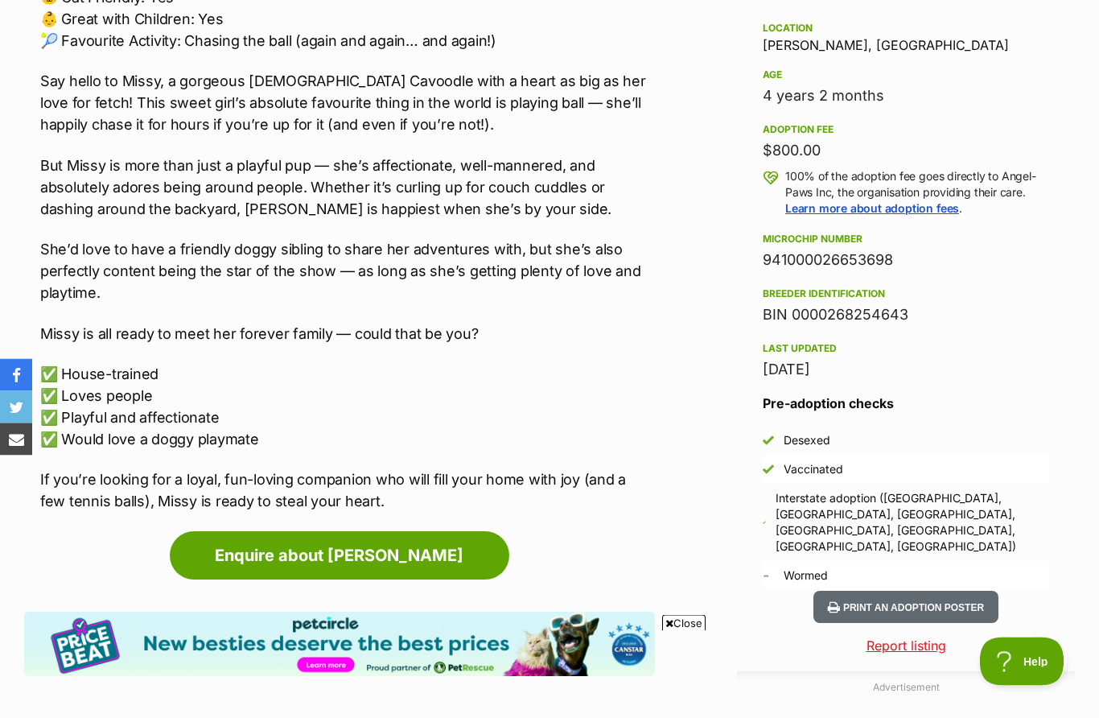
scroll to position [1060, 0]
click at [398, 557] on link "Enquire about [PERSON_NAME]" at bounding box center [340, 555] width 340 height 48
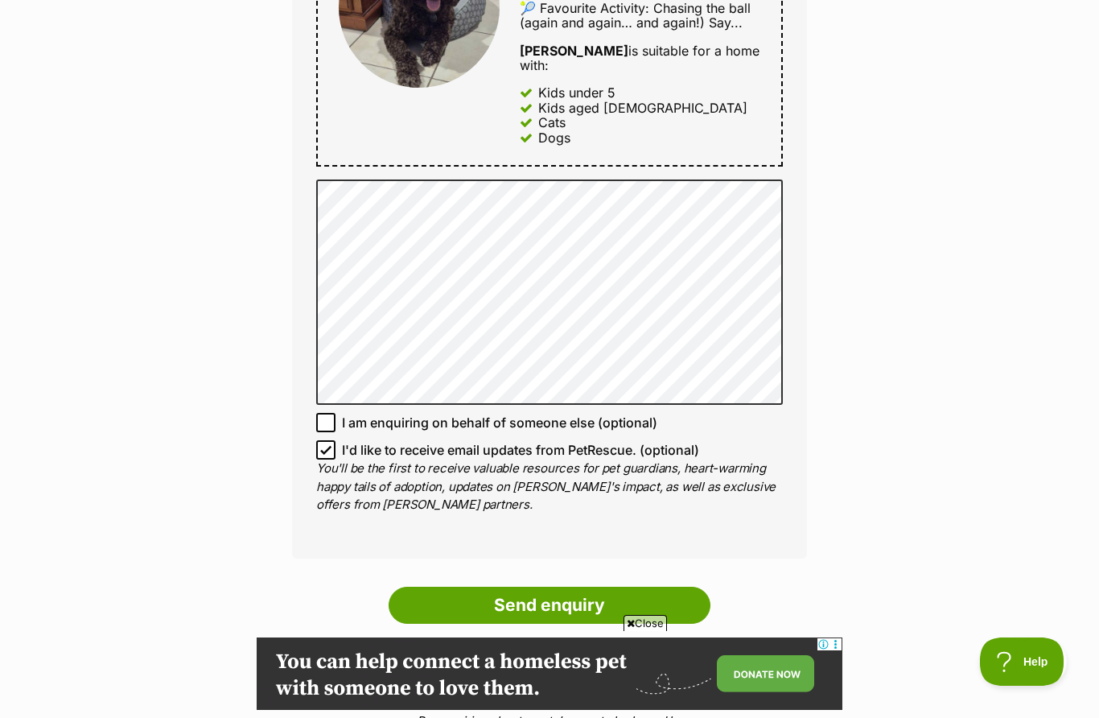
scroll to position [1019, 0]
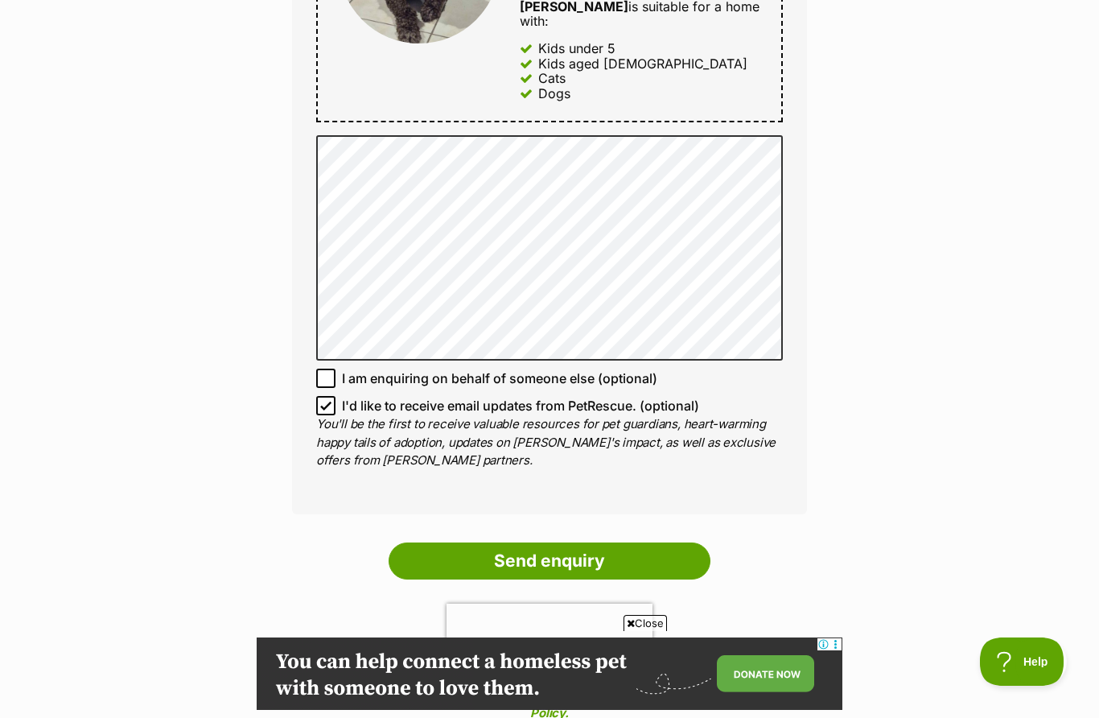
click at [610, 547] on input "Send enquiry" at bounding box center [550, 560] width 322 height 37
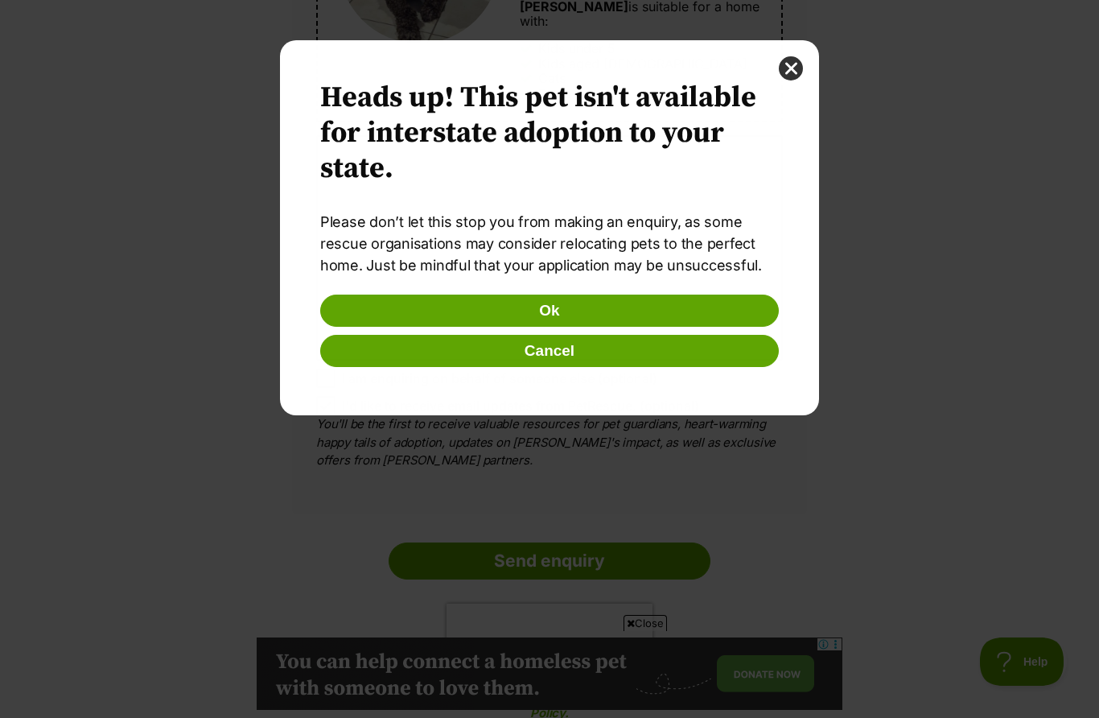
scroll to position [0, 0]
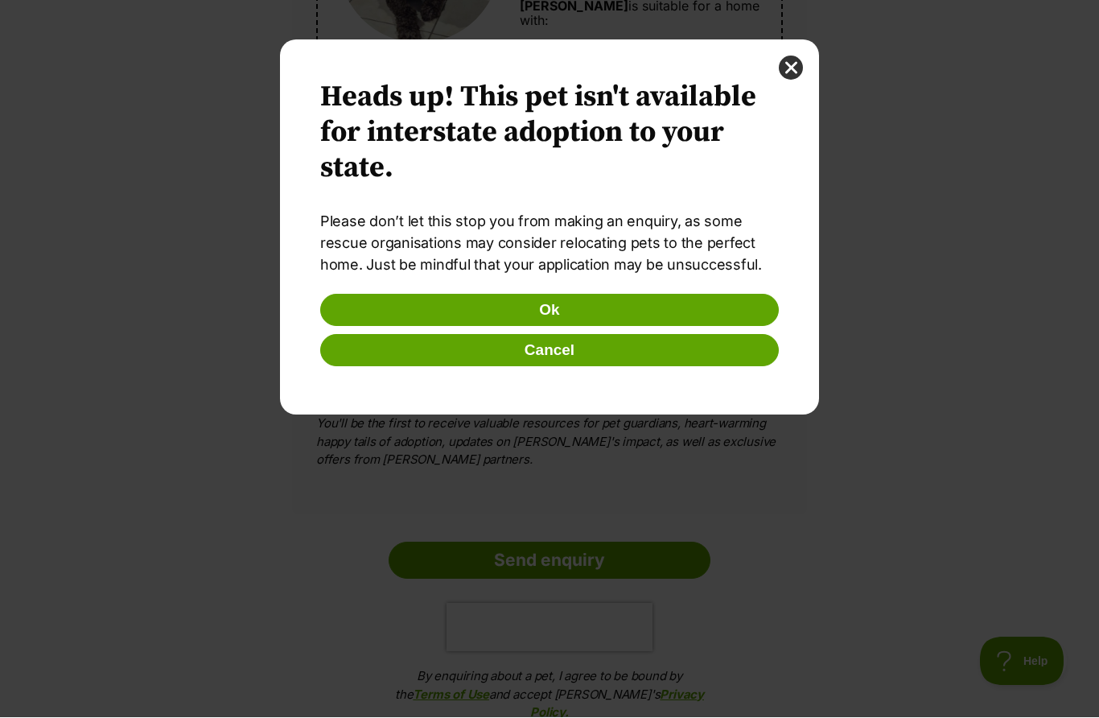
click at [601, 312] on button "Ok" at bounding box center [549, 310] width 459 height 32
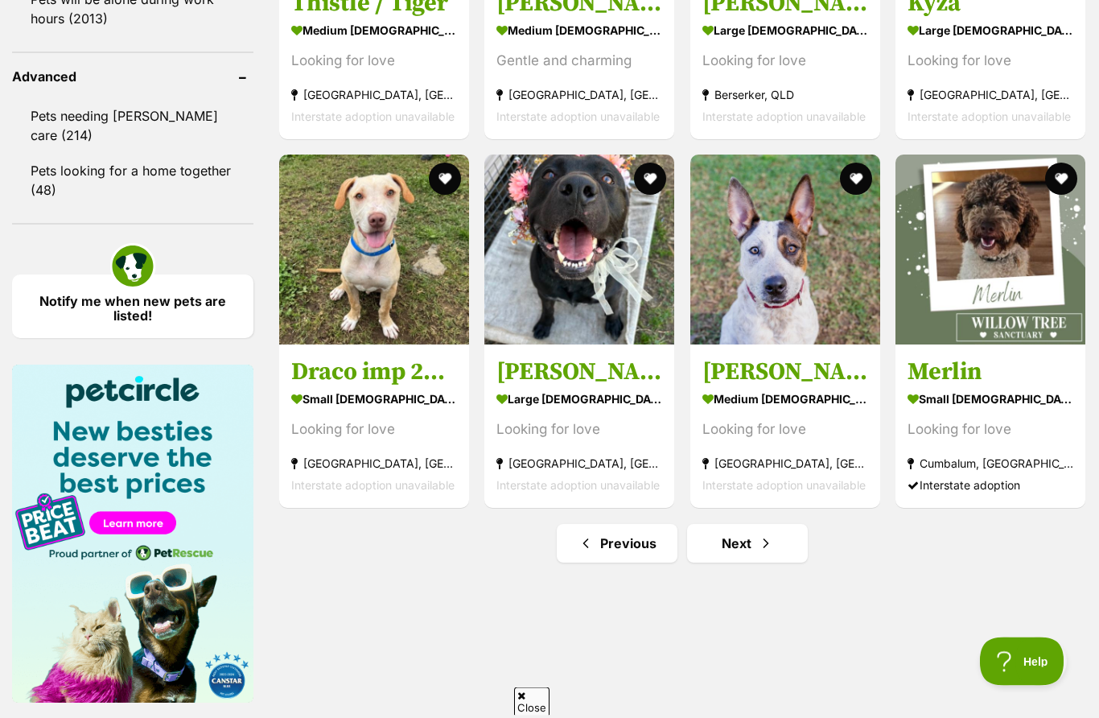
scroll to position [2105, 0]
click at [1002, 253] on img at bounding box center [990, 249] width 190 height 190
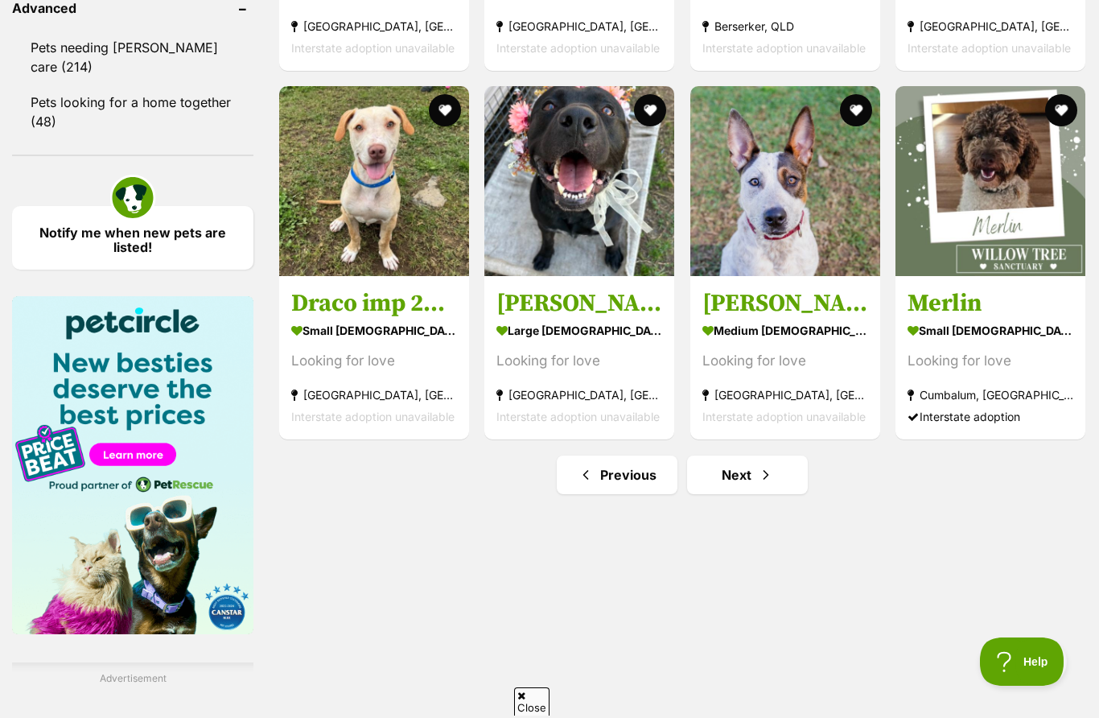
scroll to position [0, 0]
click at [764, 480] on span "Next page" at bounding box center [766, 474] width 16 height 19
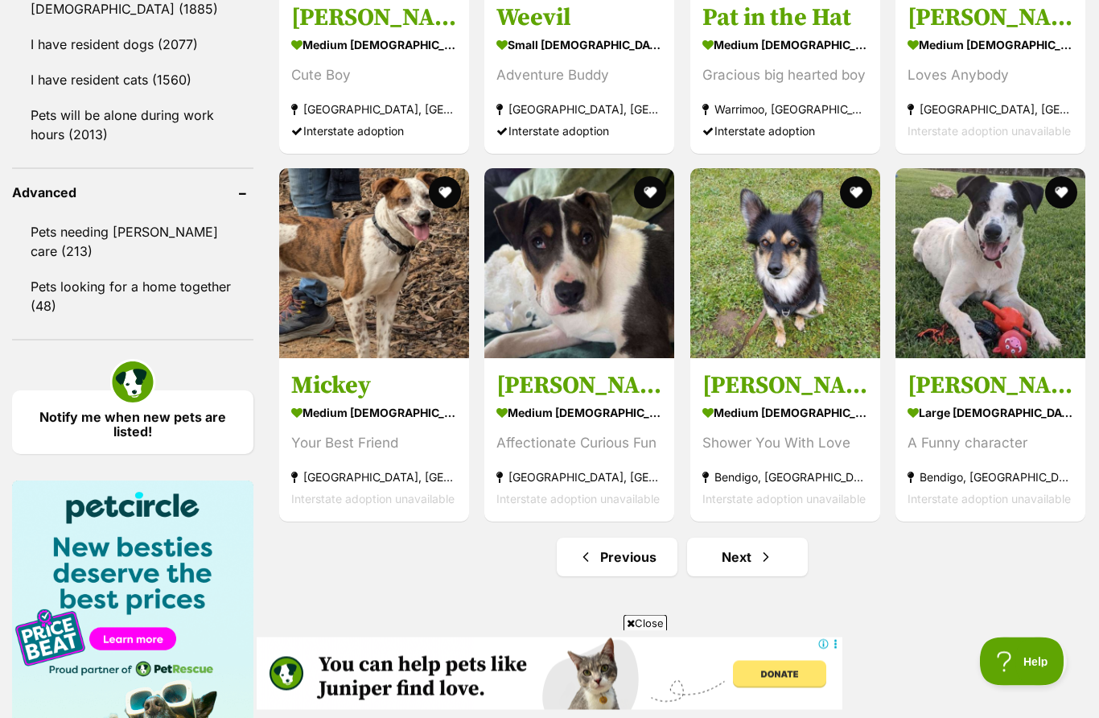
scroll to position [1989, 0]
click at [797, 298] on img at bounding box center [785, 263] width 190 height 190
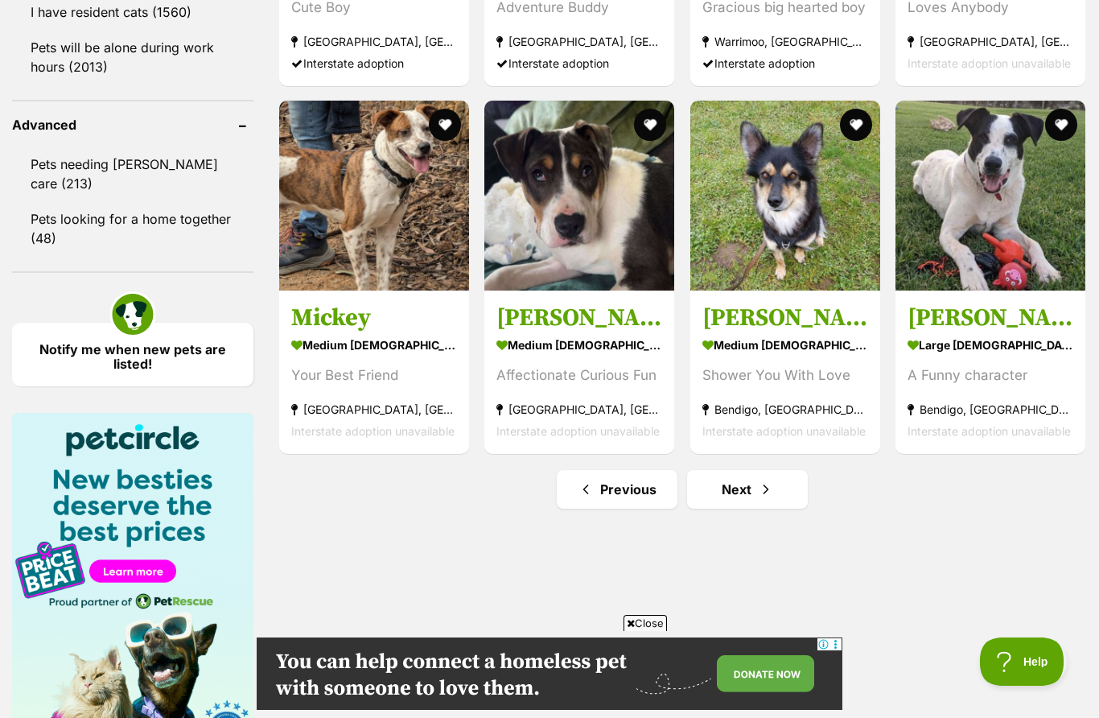
scroll to position [0, 0]
click at [778, 491] on link "Next" at bounding box center [747, 489] width 121 height 39
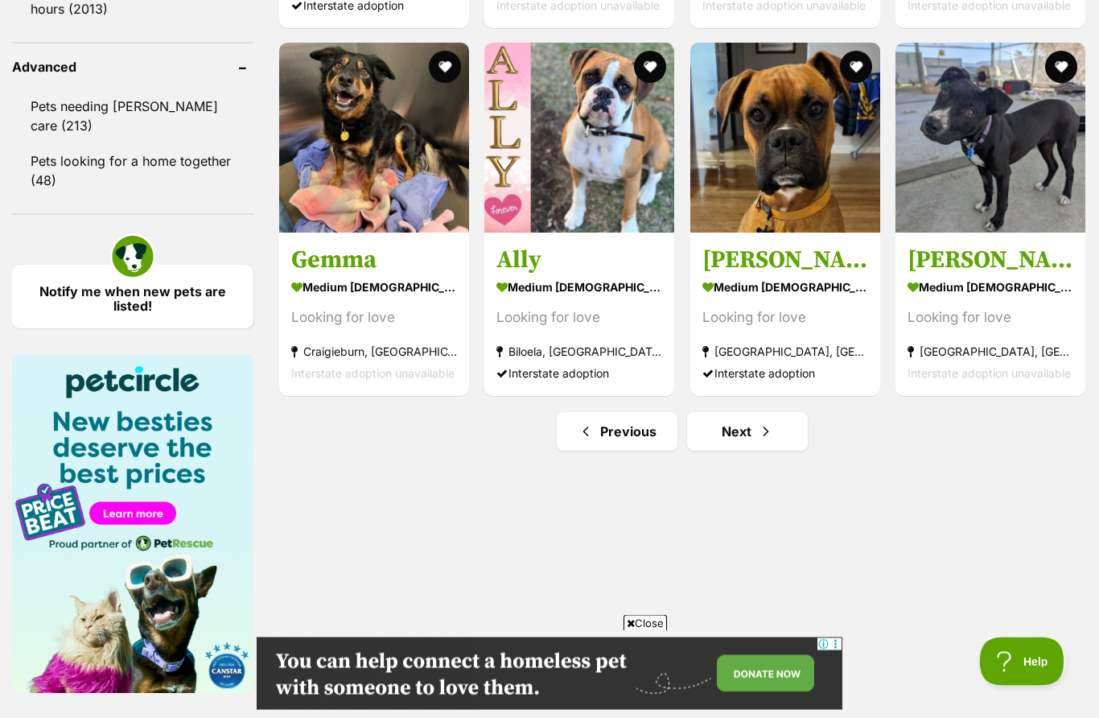
scroll to position [2114, 0]
click at [783, 442] on link "Next" at bounding box center [747, 431] width 121 height 39
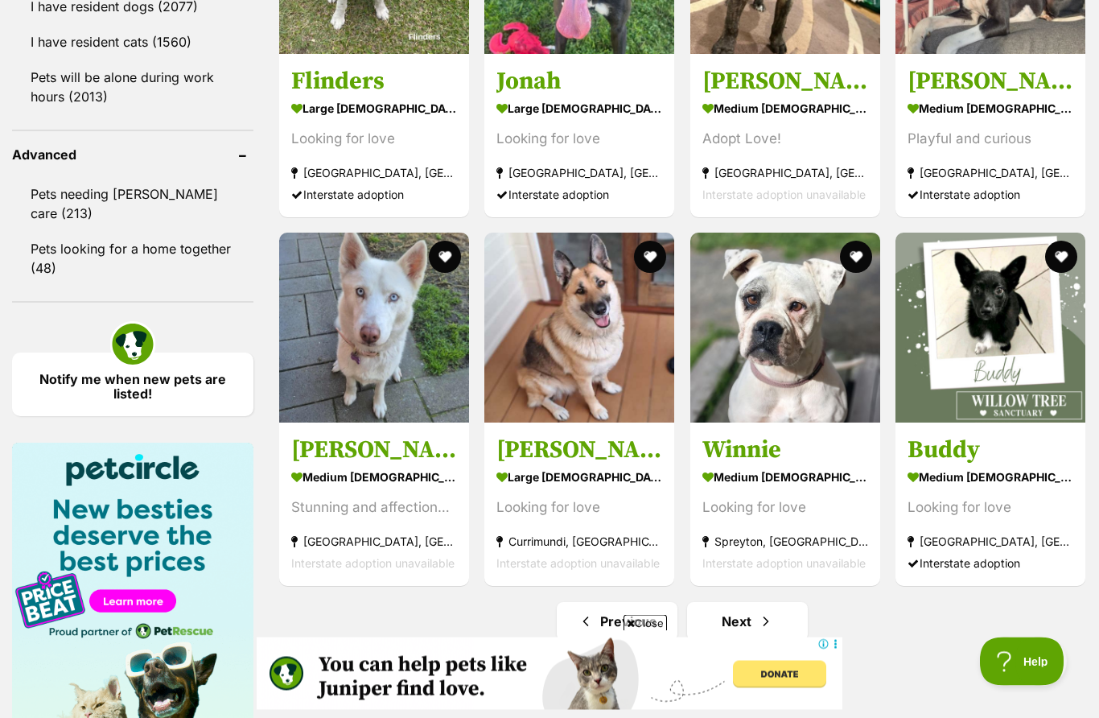
scroll to position [2027, 0]
click at [760, 616] on span "Next page" at bounding box center [766, 620] width 16 height 19
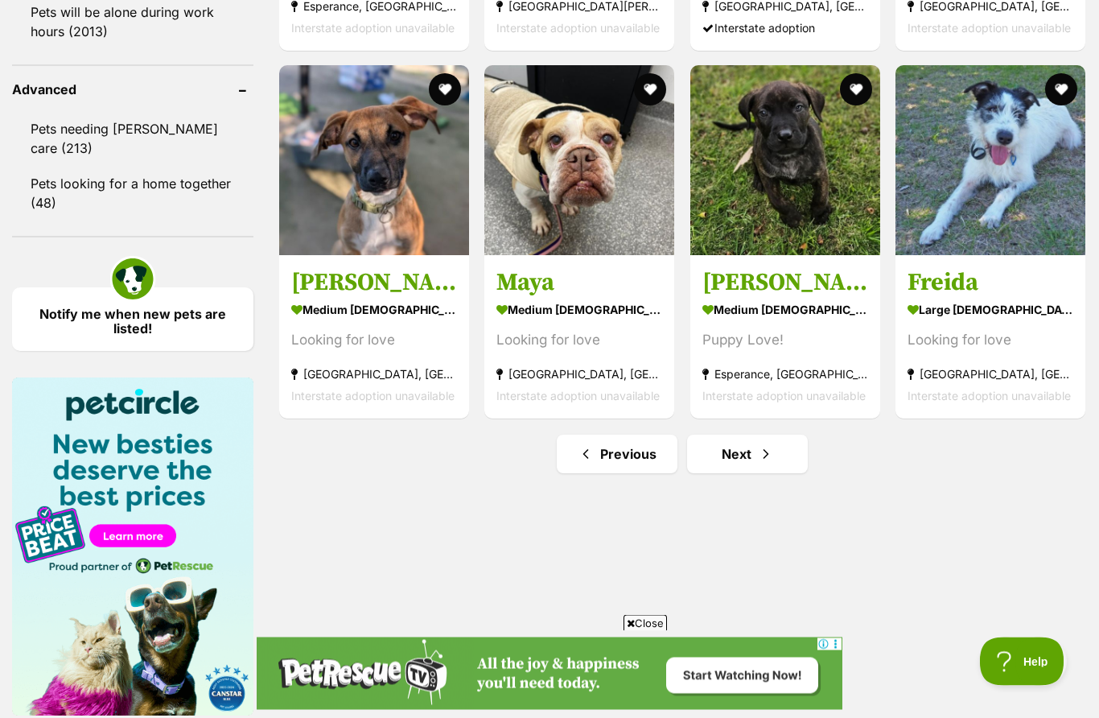
scroll to position [2092, 0]
click at [765, 458] on span "Next page" at bounding box center [766, 453] width 16 height 19
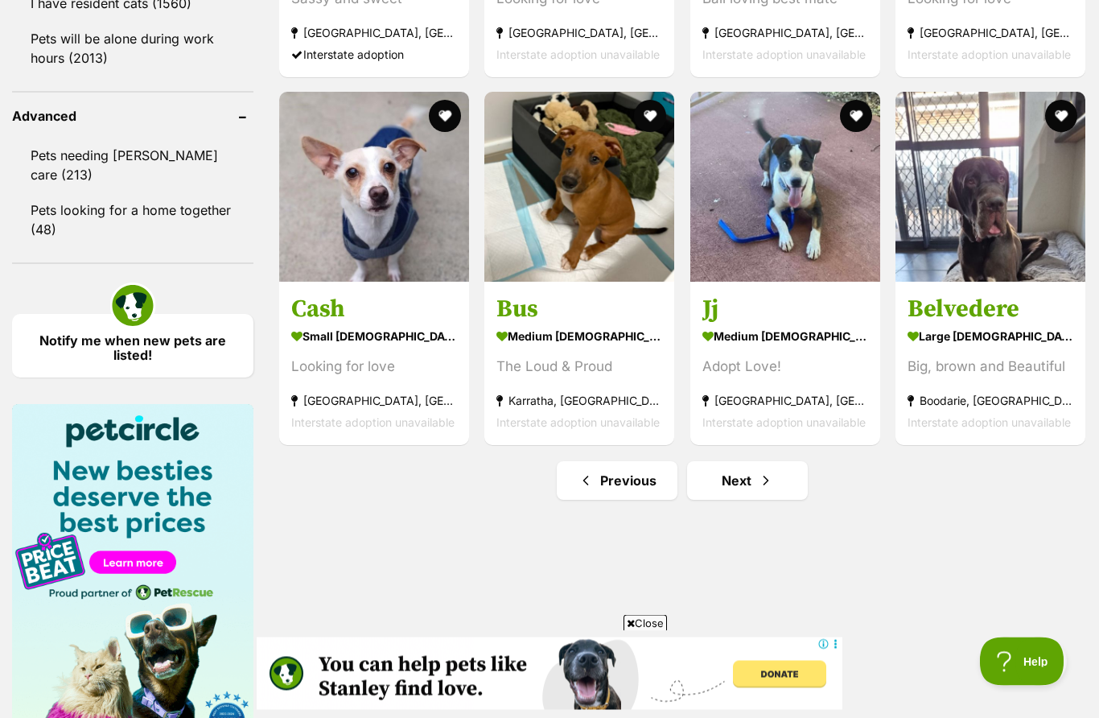
scroll to position [2065, 0]
click at [756, 487] on link "Next" at bounding box center [747, 480] width 121 height 39
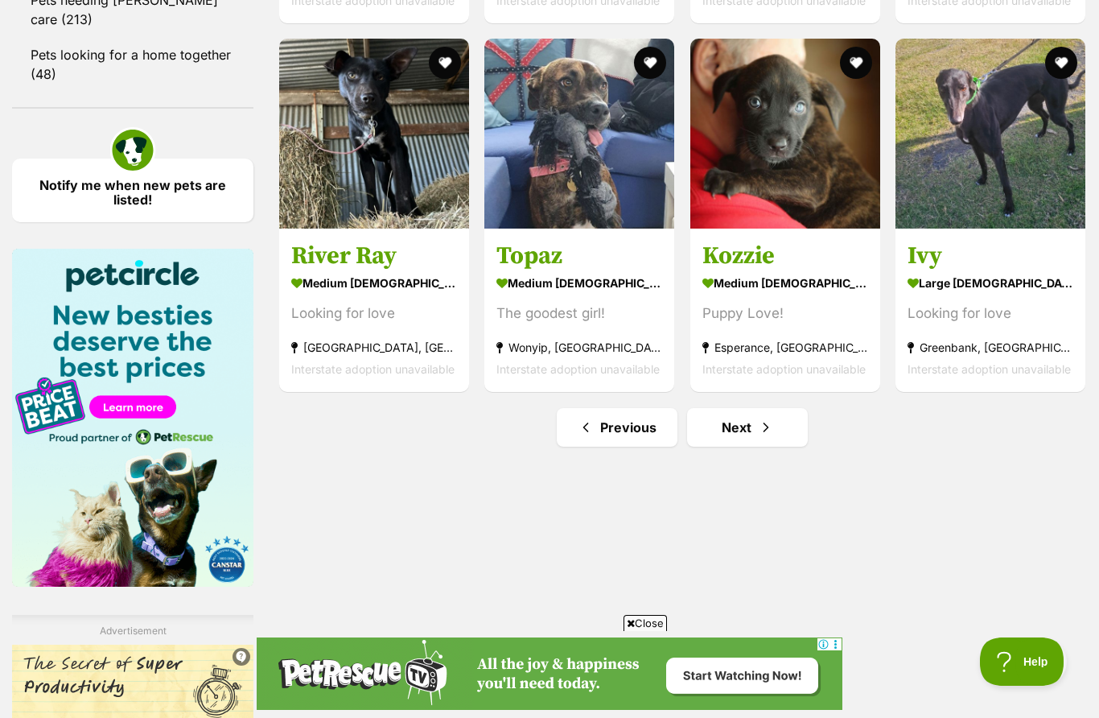
scroll to position [2262, 0]
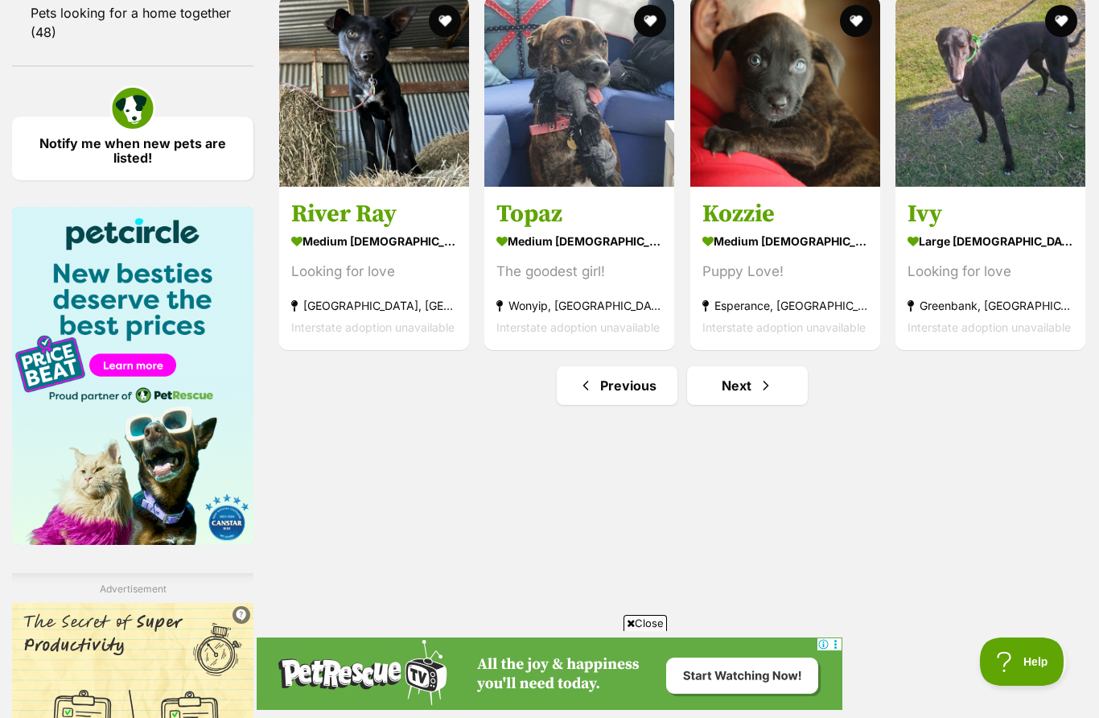
click at [758, 395] on link "Next" at bounding box center [747, 385] width 121 height 39
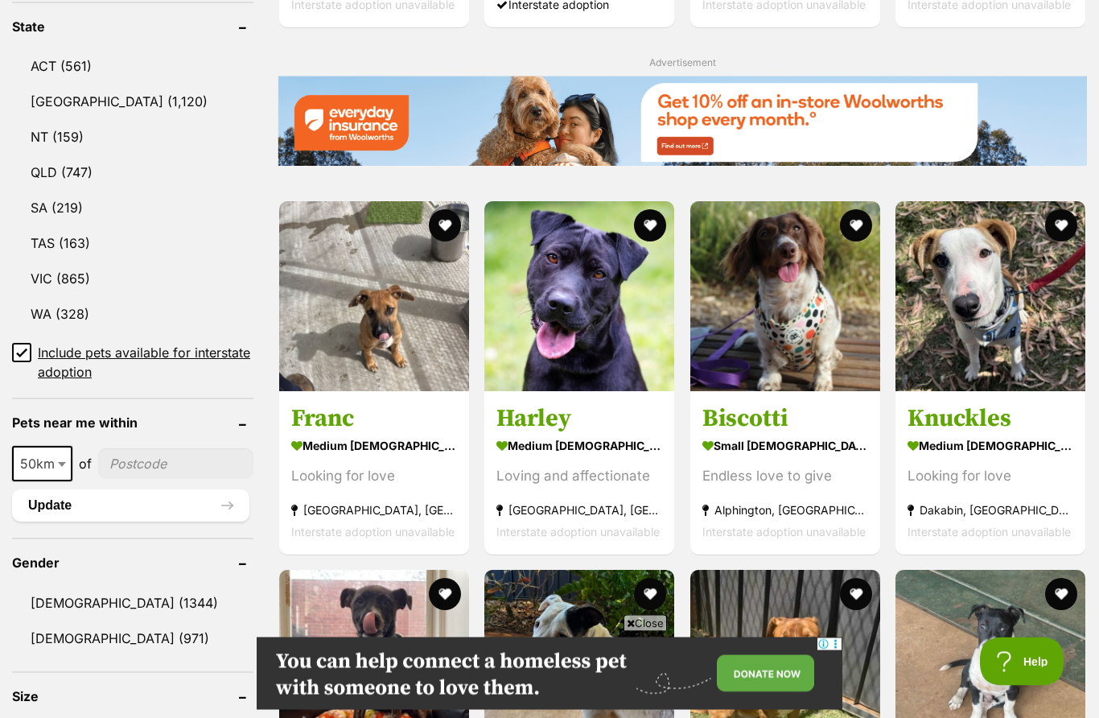
scroll to position [852, 0]
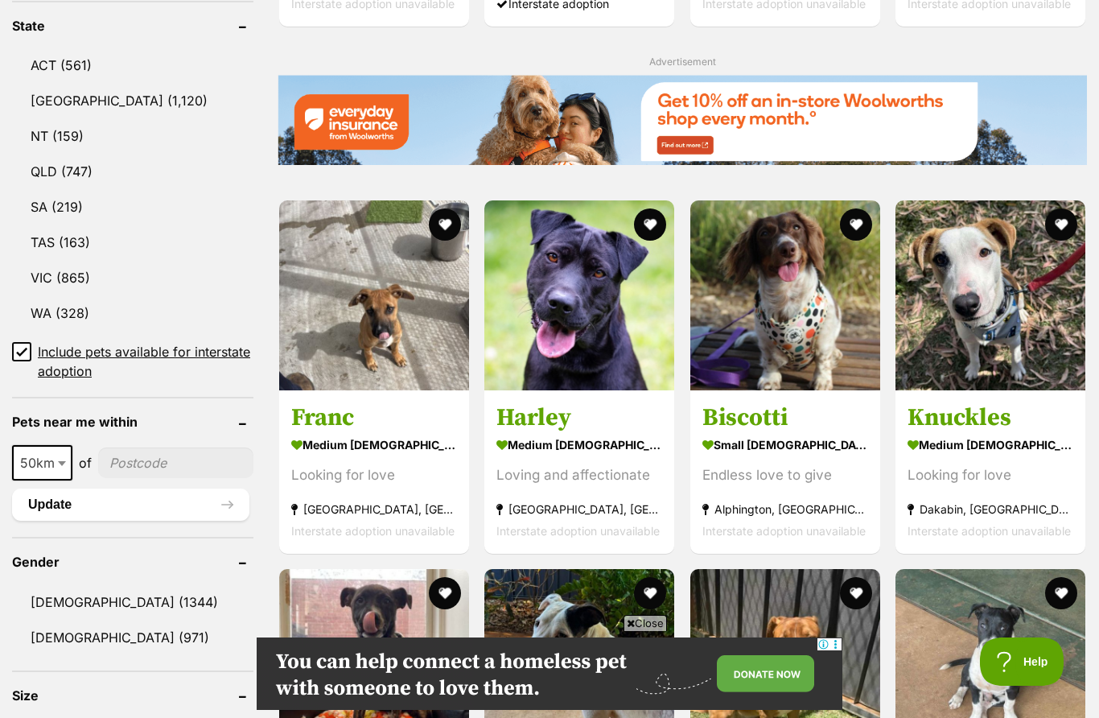
click at [801, 336] on img at bounding box center [785, 295] width 190 height 190
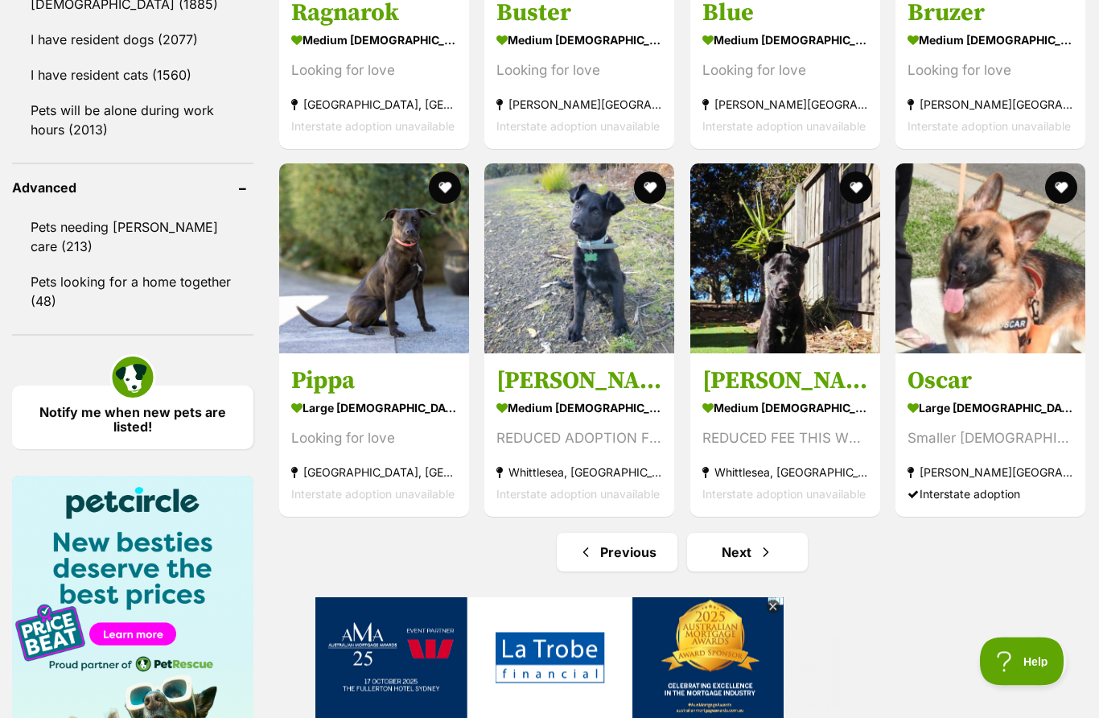
scroll to position [1994, 0]
click at [760, 558] on span "Next page" at bounding box center [766, 551] width 16 height 19
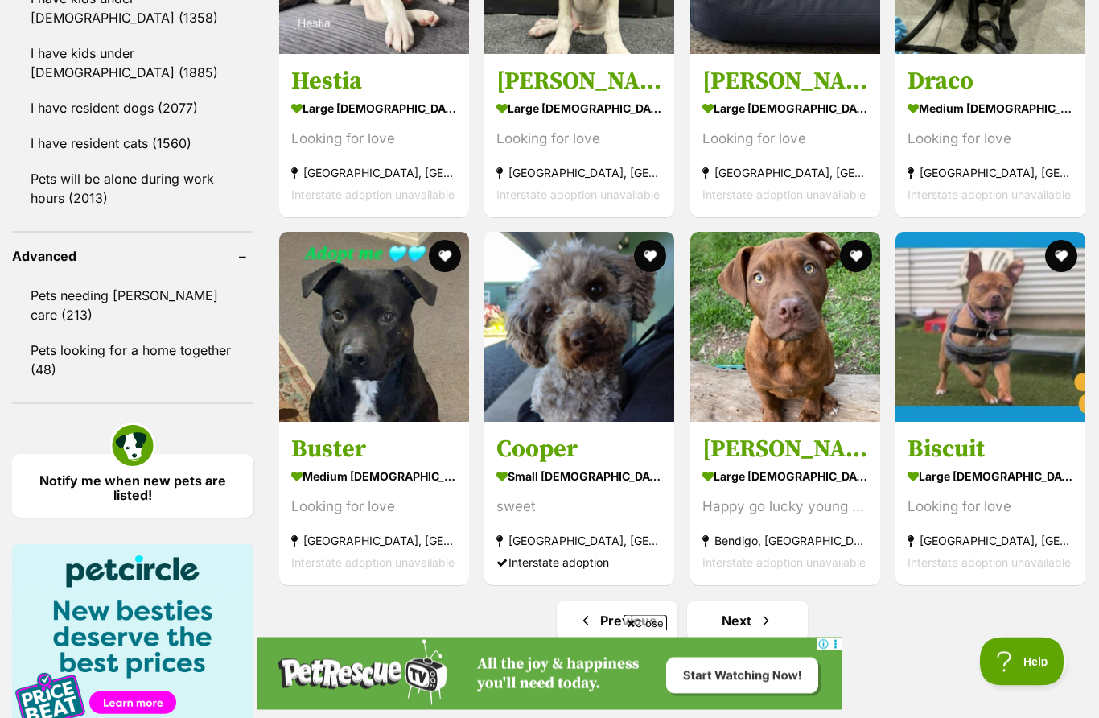
scroll to position [1926, 0]
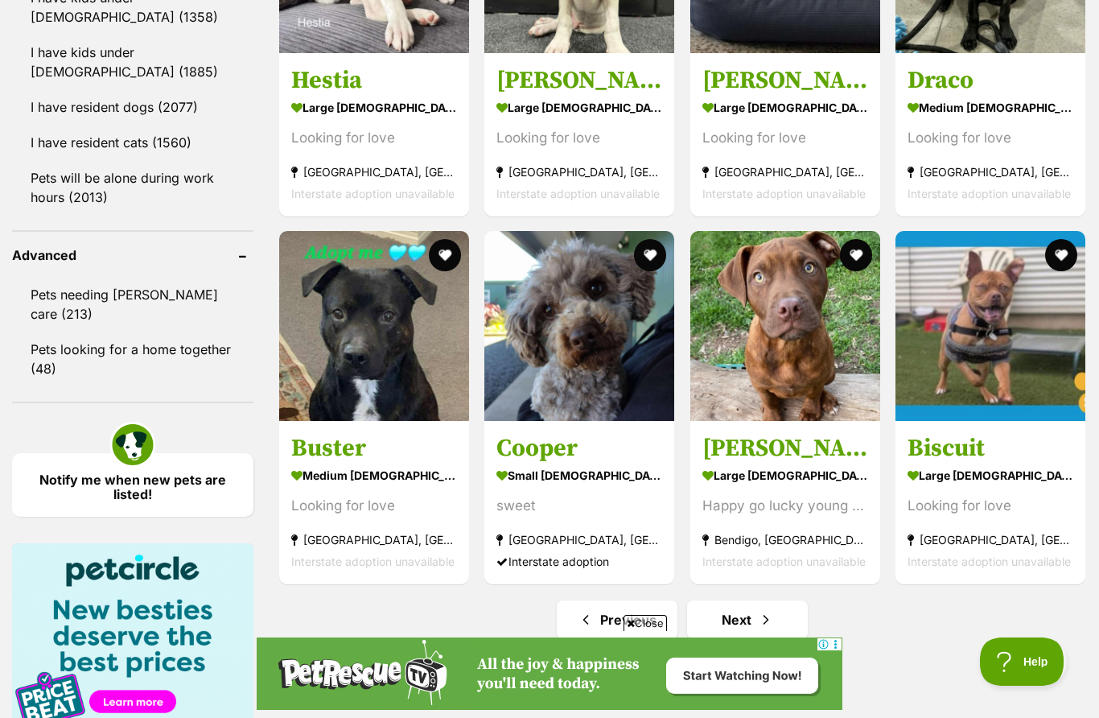
click at [772, 632] on link "Next" at bounding box center [747, 619] width 121 height 39
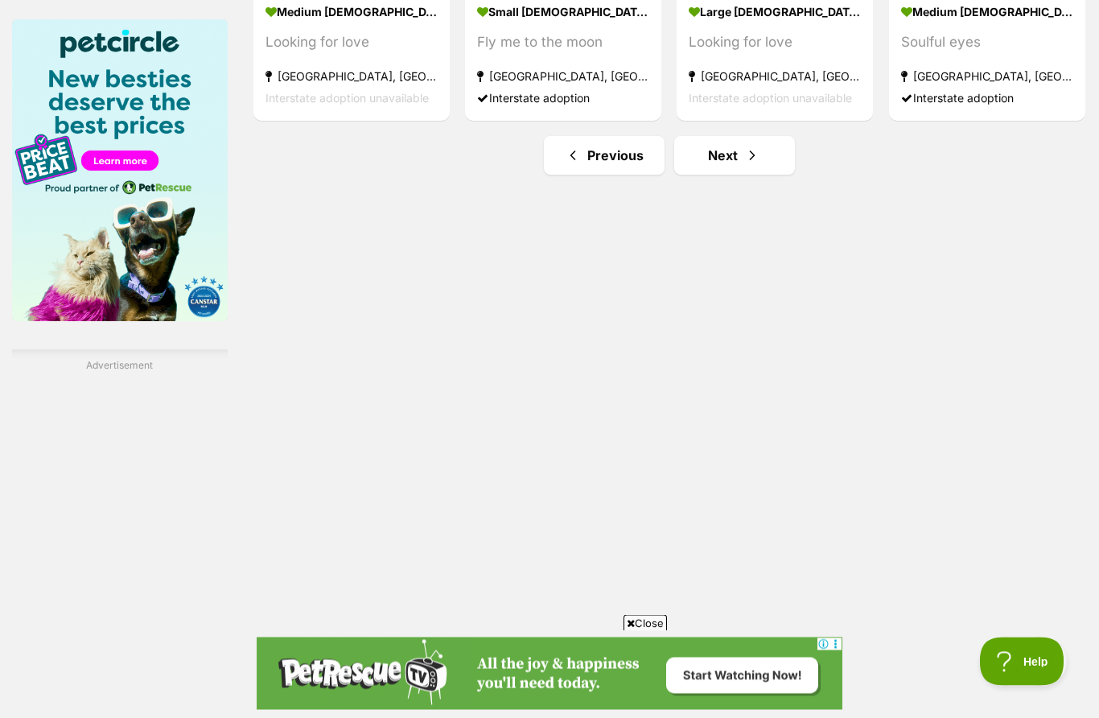
scroll to position [2527, 0]
click at [714, 175] on link "Next" at bounding box center [734, 155] width 121 height 39
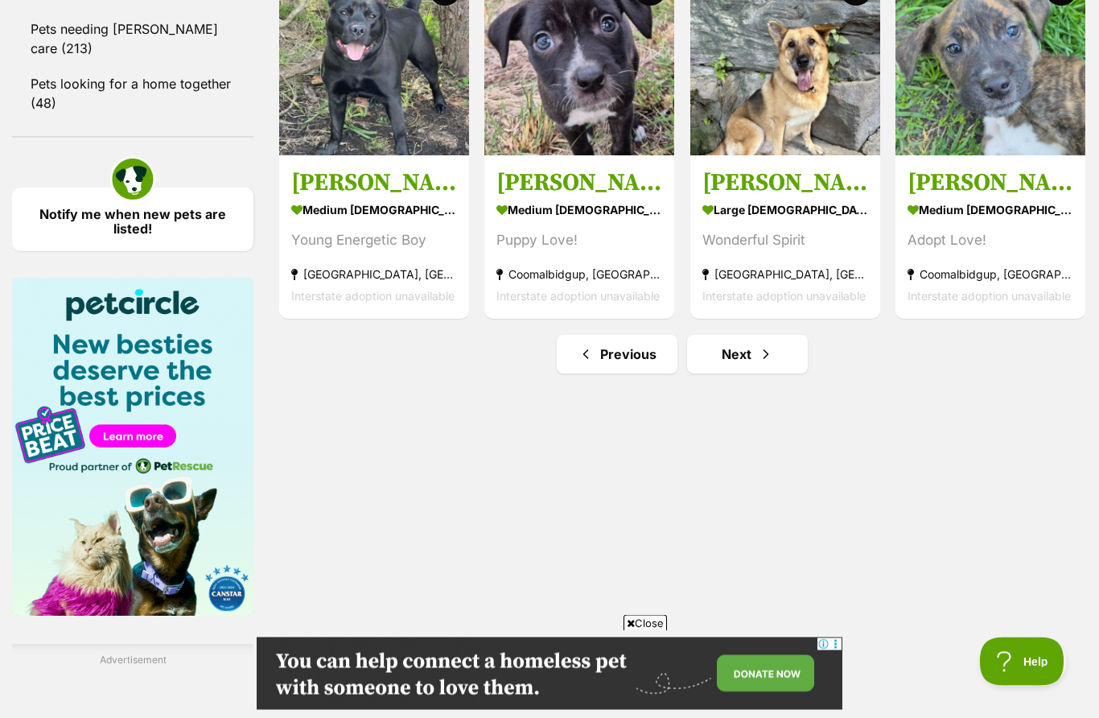
scroll to position [2192, 0]
click at [766, 356] on span "Next page" at bounding box center [766, 353] width 16 height 19
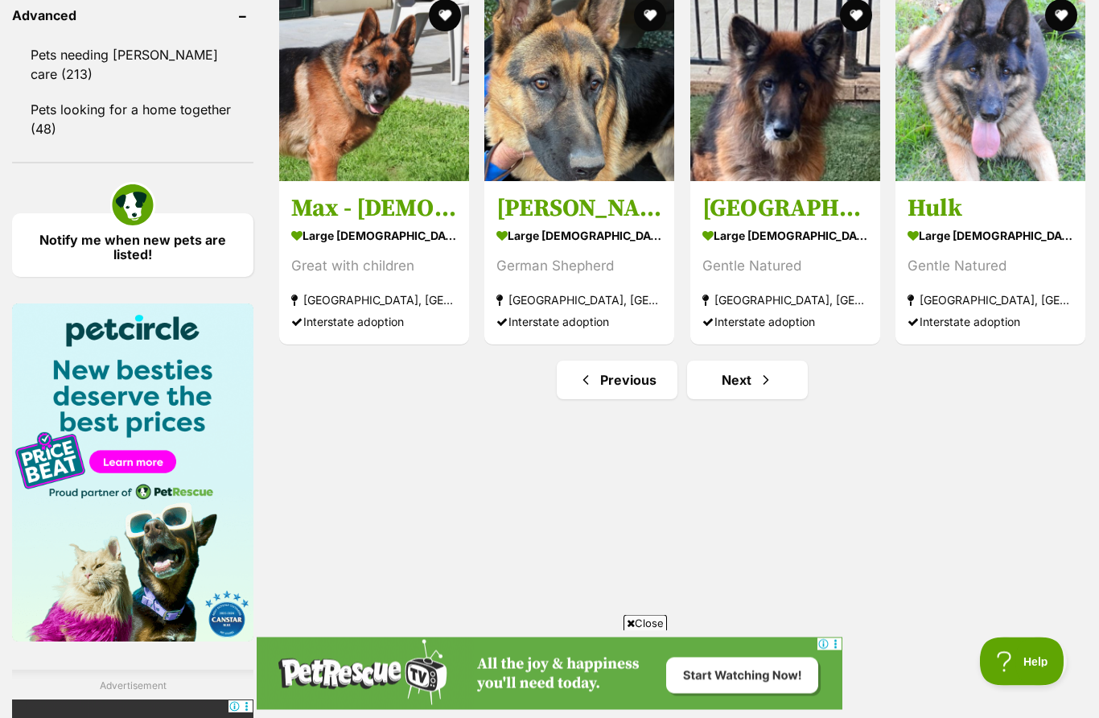
scroll to position [2166, 0]
click at [769, 383] on span "Next page" at bounding box center [766, 379] width 16 height 19
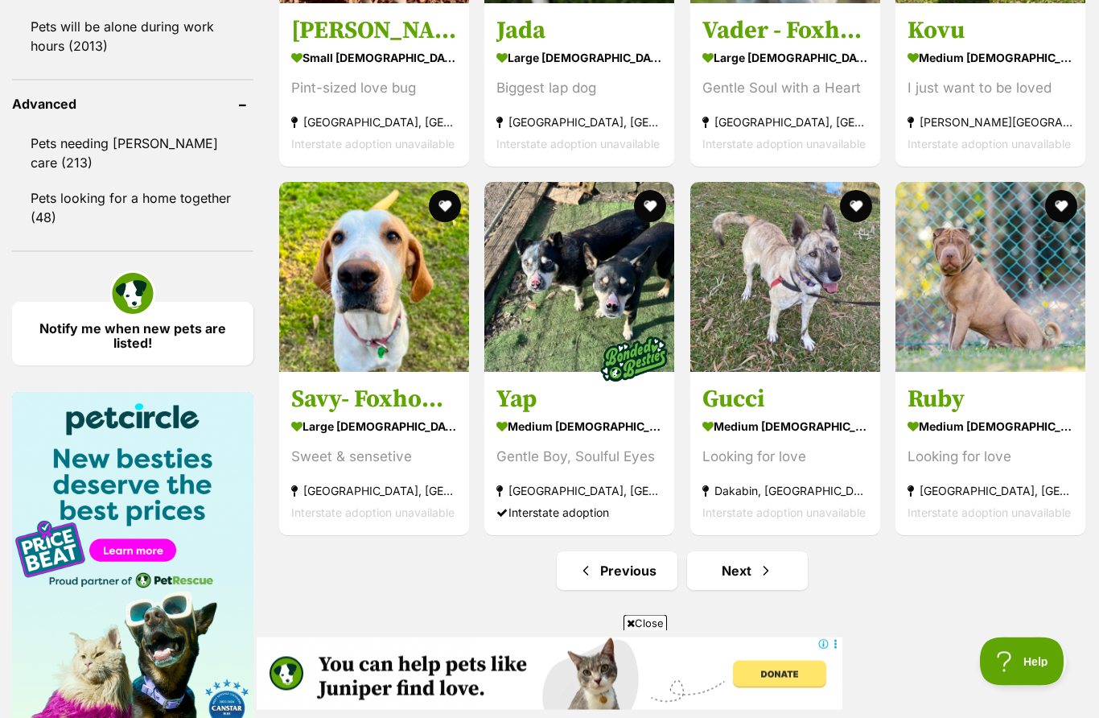
scroll to position [2078, 0]
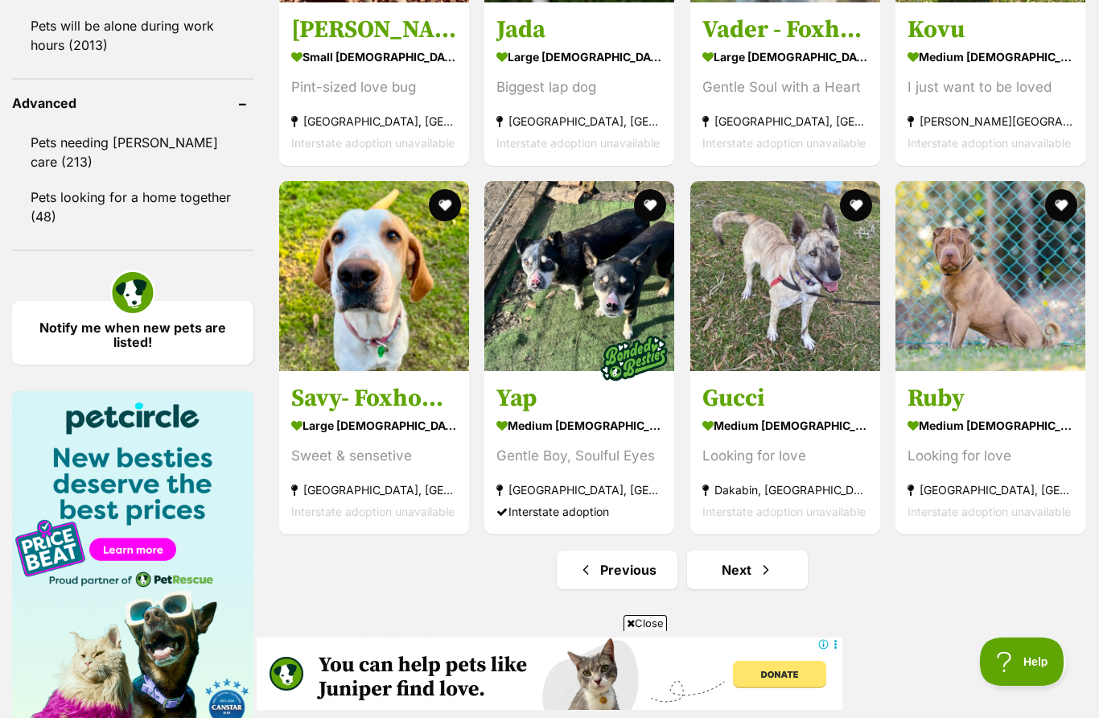
click at [772, 578] on span "Next page" at bounding box center [766, 569] width 16 height 19
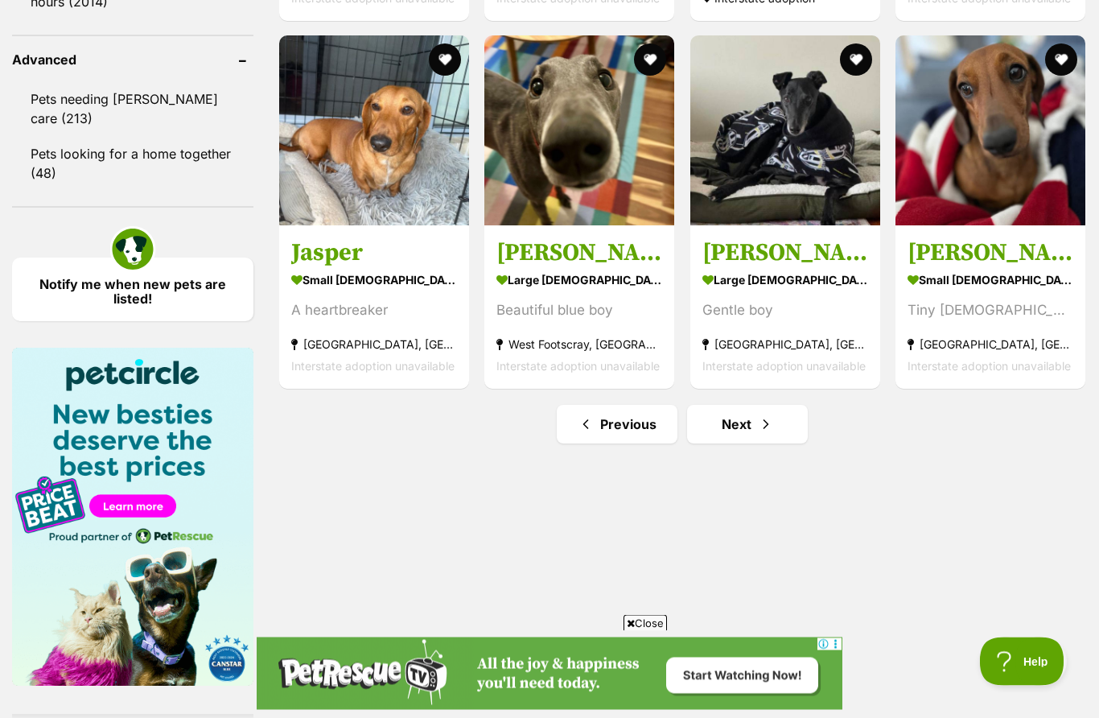
scroll to position [2122, 0]
click at [761, 435] on link "Next" at bounding box center [747, 424] width 121 height 39
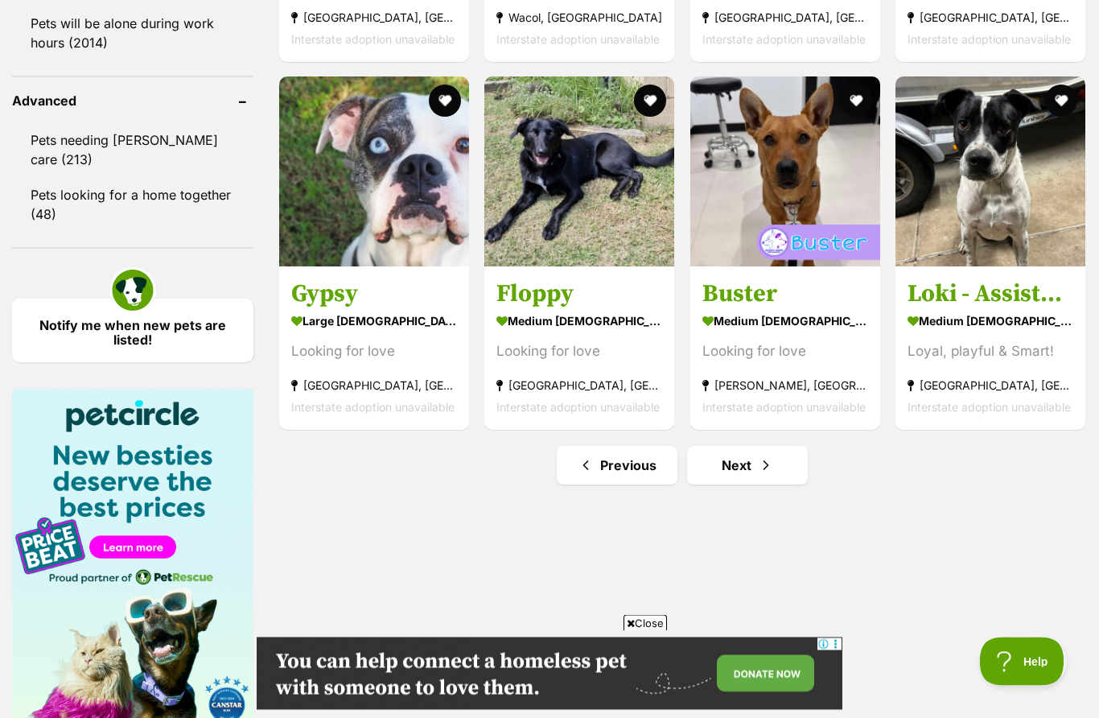
scroll to position [2081, 0]
click at [764, 484] on link "Next" at bounding box center [747, 465] width 121 height 39
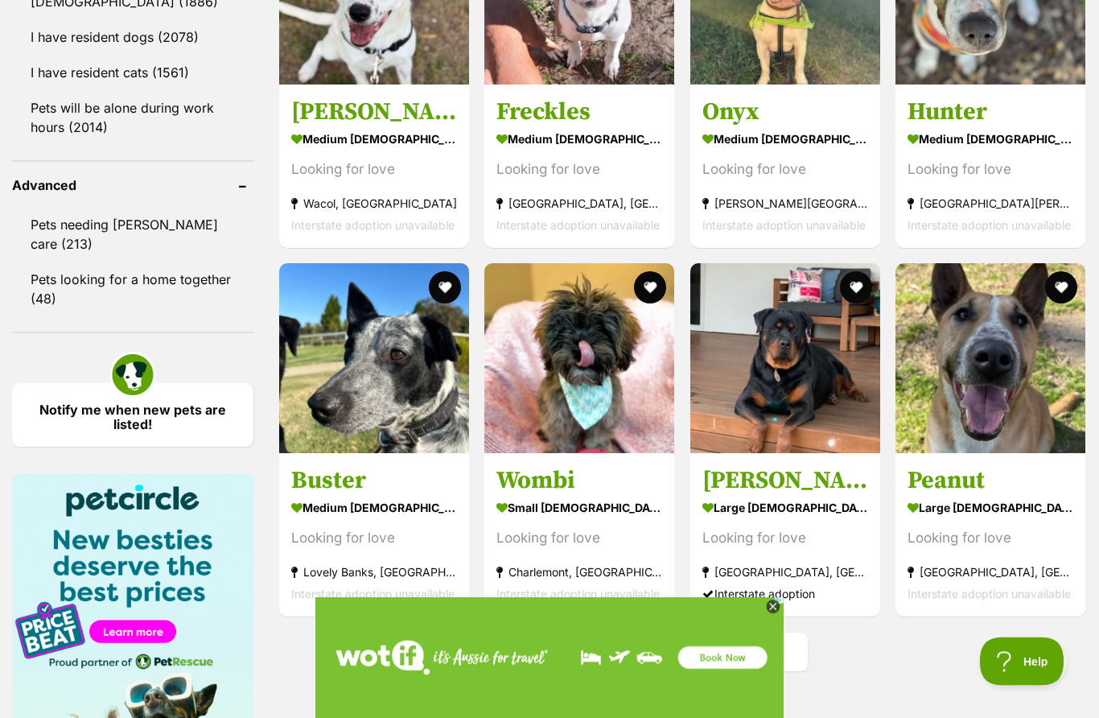
scroll to position [1996, 0]
click at [592, 382] on img at bounding box center [579, 358] width 190 height 190
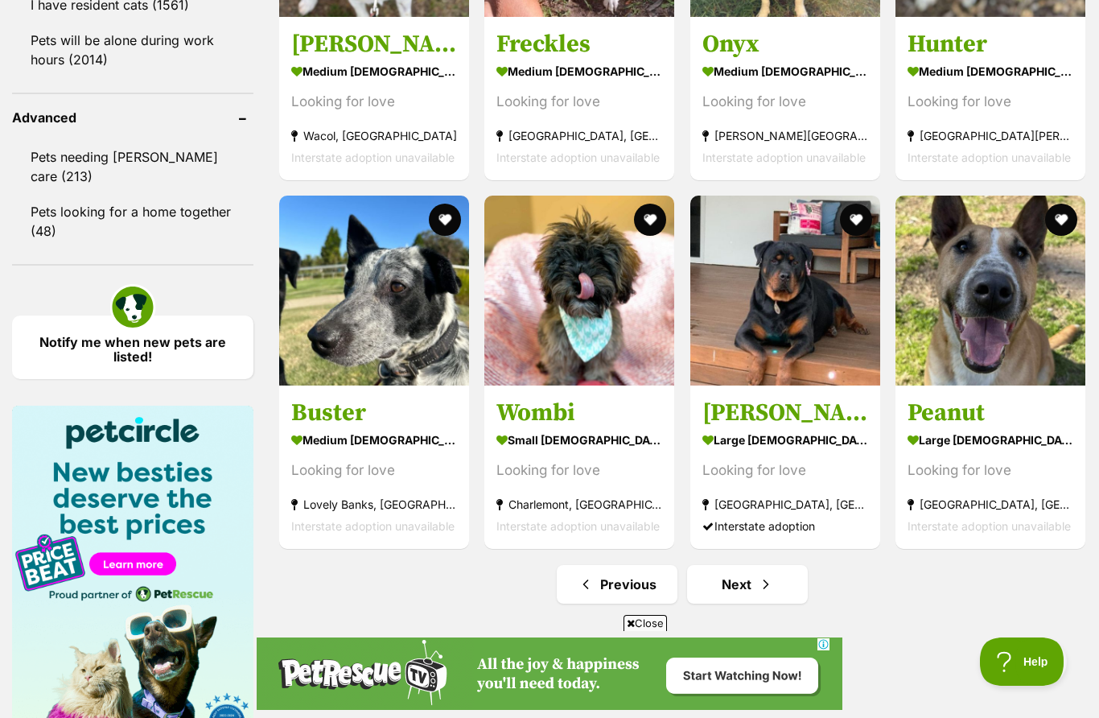
scroll to position [0, 0]
click at [770, 586] on span "Next page" at bounding box center [766, 583] width 16 height 19
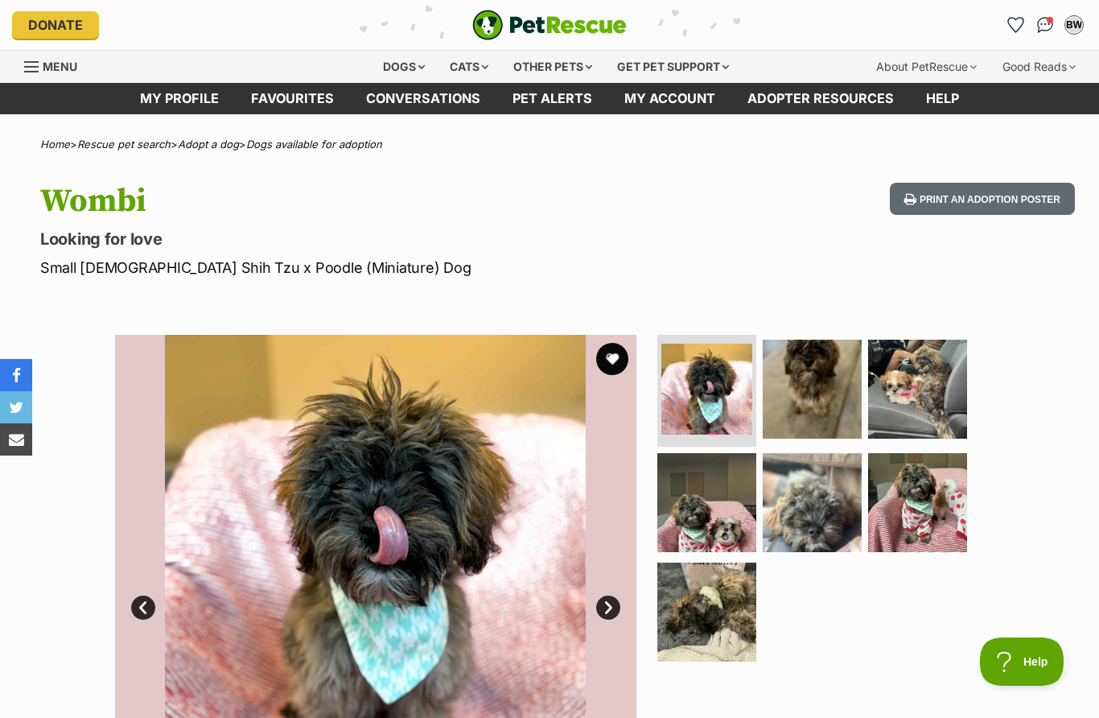
click at [829, 389] on img at bounding box center [812, 389] width 99 height 99
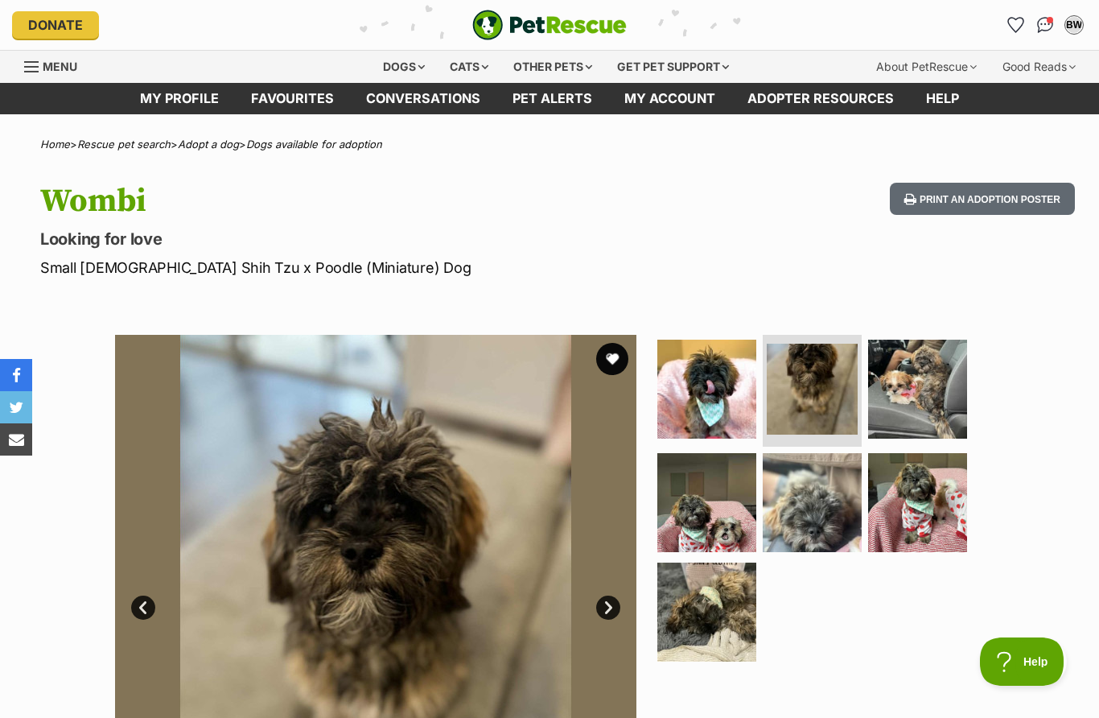
click at [924, 386] on img at bounding box center [917, 389] width 99 height 99
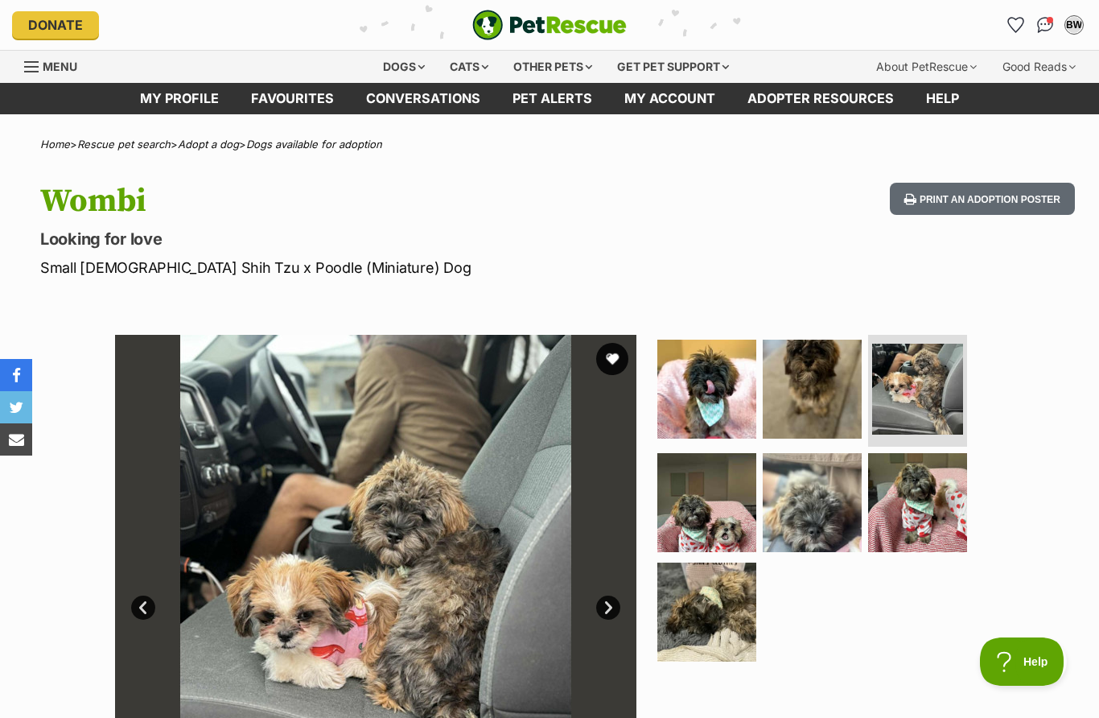
click at [936, 508] on img at bounding box center [917, 502] width 99 height 99
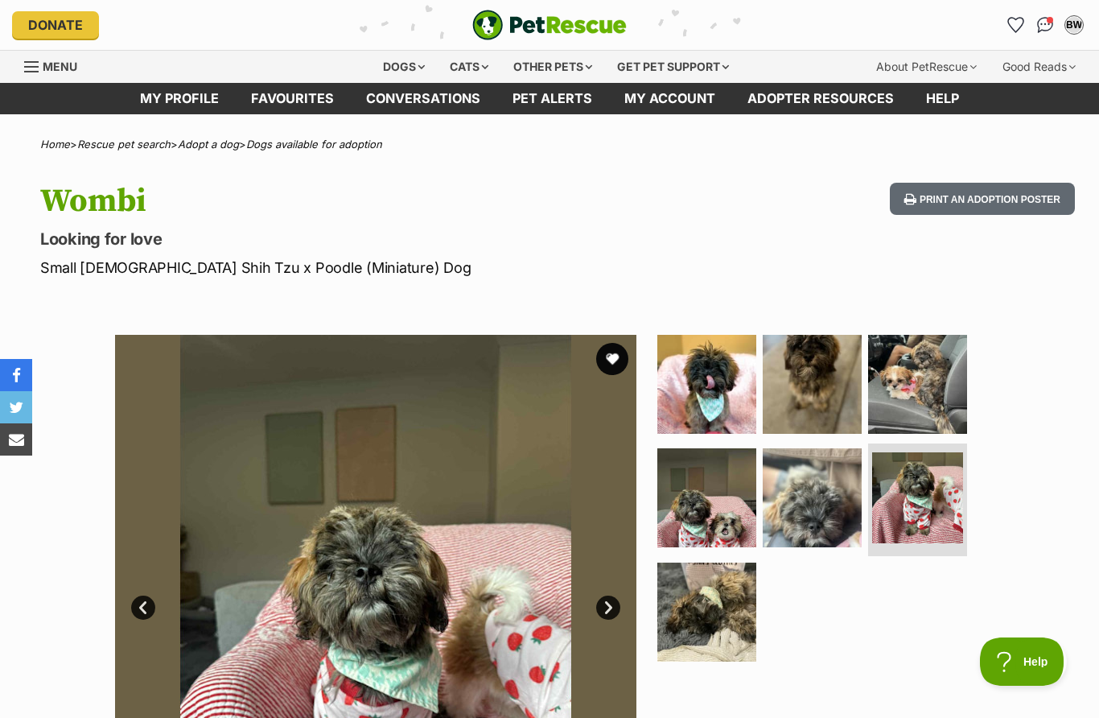
click at [826, 509] on img at bounding box center [812, 497] width 99 height 99
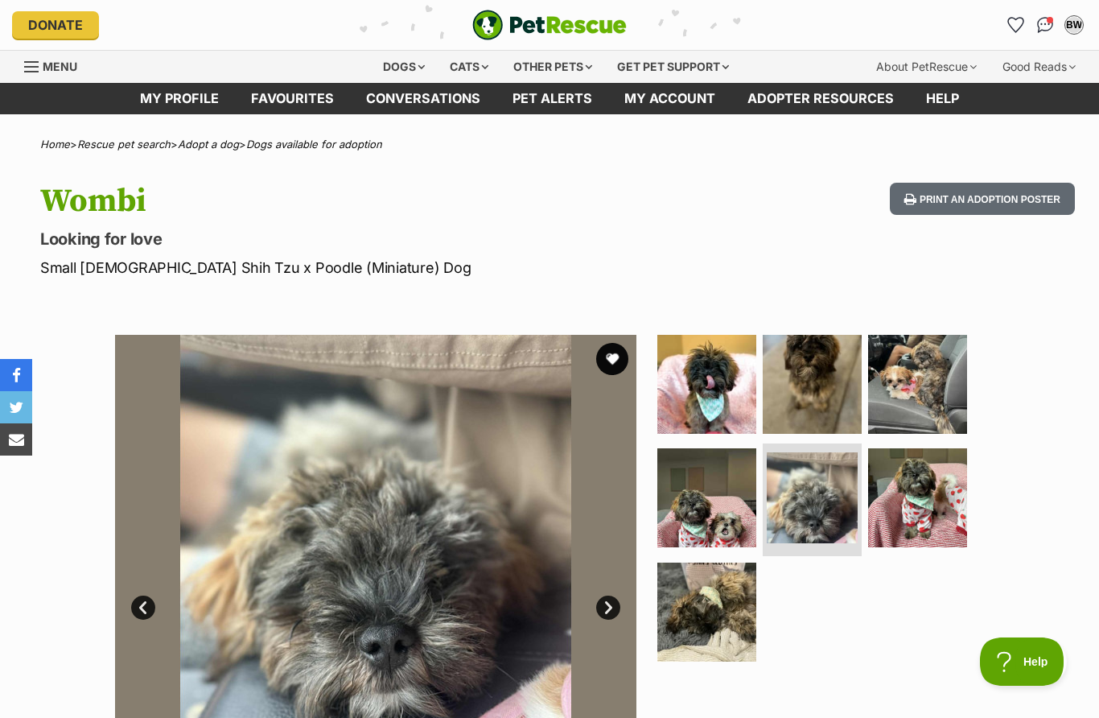
click at [720, 508] on img at bounding box center [706, 497] width 99 height 99
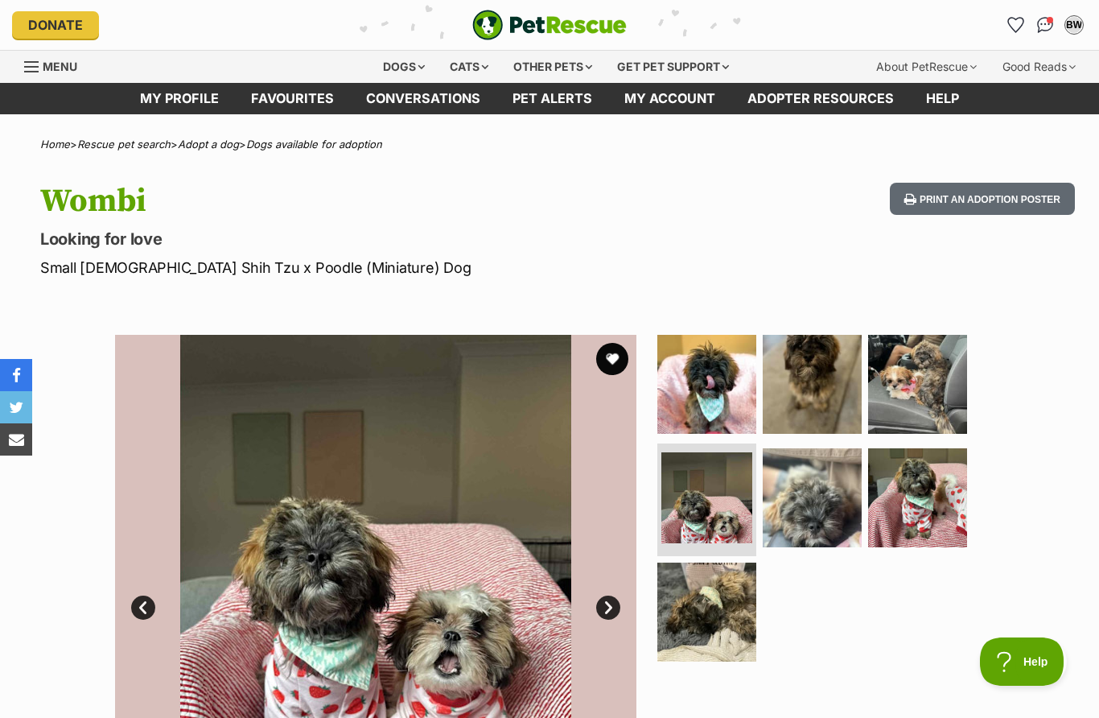
click at [721, 623] on img at bounding box center [706, 611] width 99 height 99
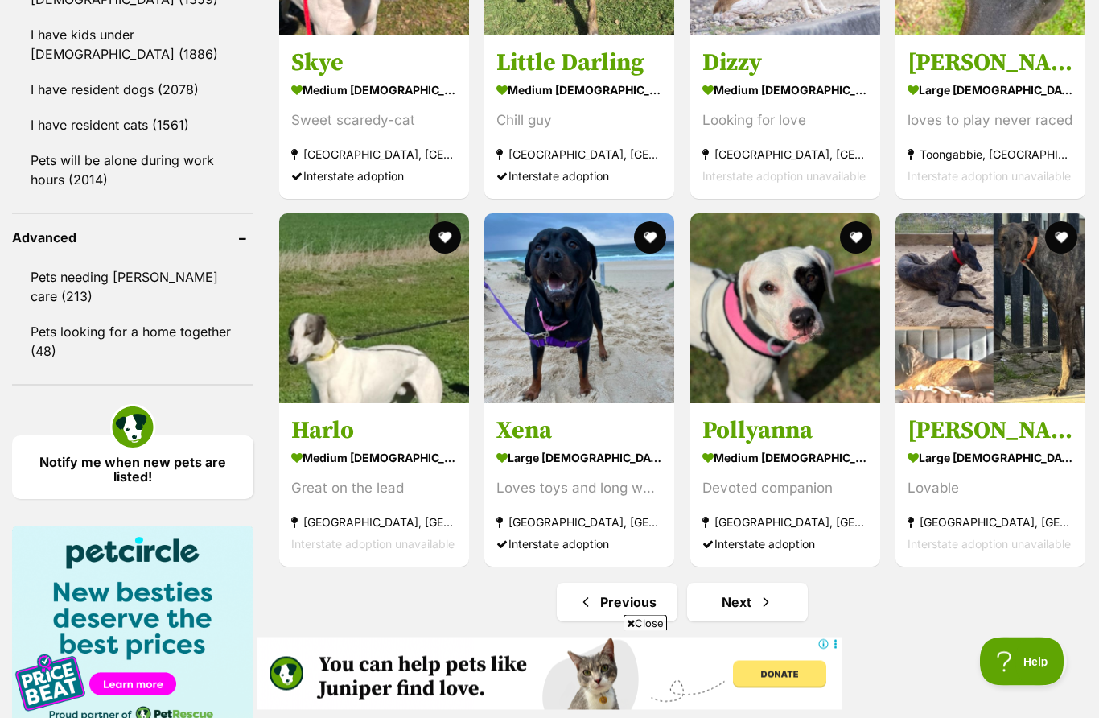
scroll to position [1944, 0]
click at [773, 611] on span "Next page" at bounding box center [766, 601] width 16 height 19
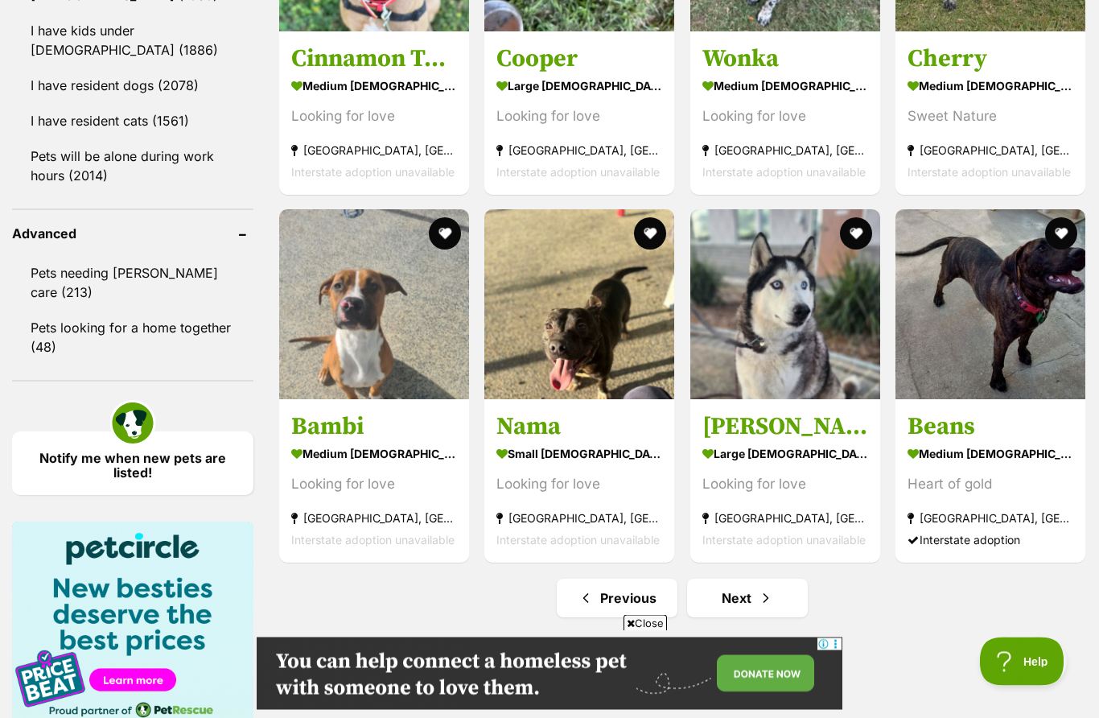
scroll to position [1948, 0]
click at [759, 600] on span "Next page" at bounding box center [766, 597] width 16 height 19
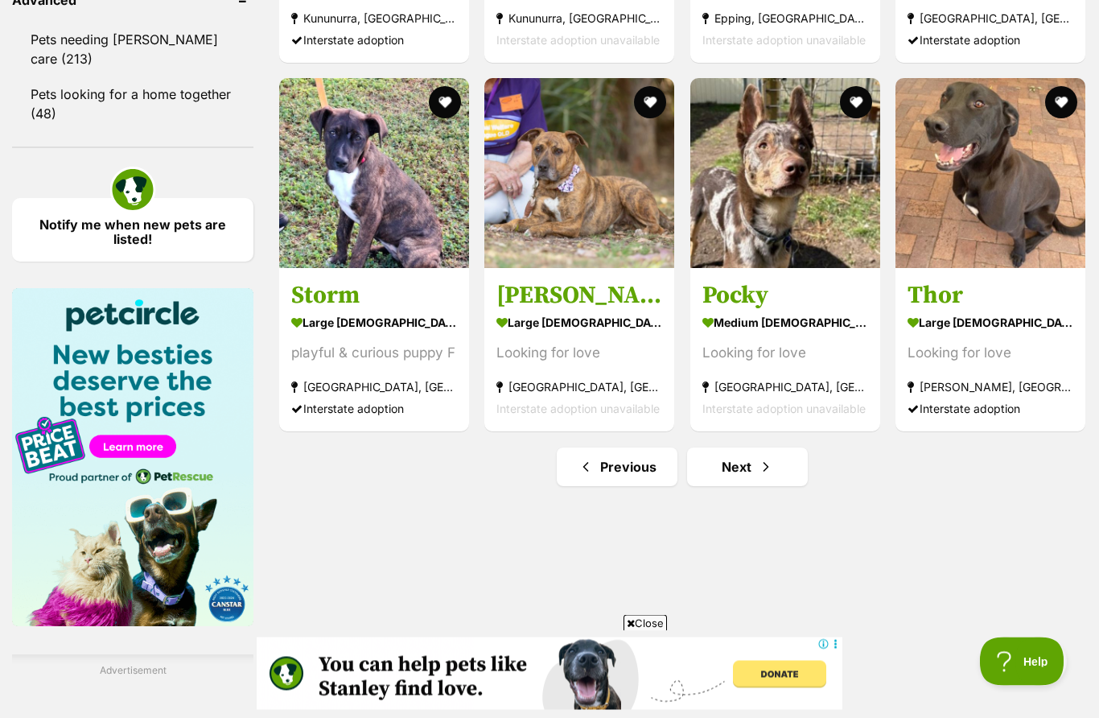
scroll to position [2181, 0]
click at [761, 476] on span "Next page" at bounding box center [766, 466] width 16 height 19
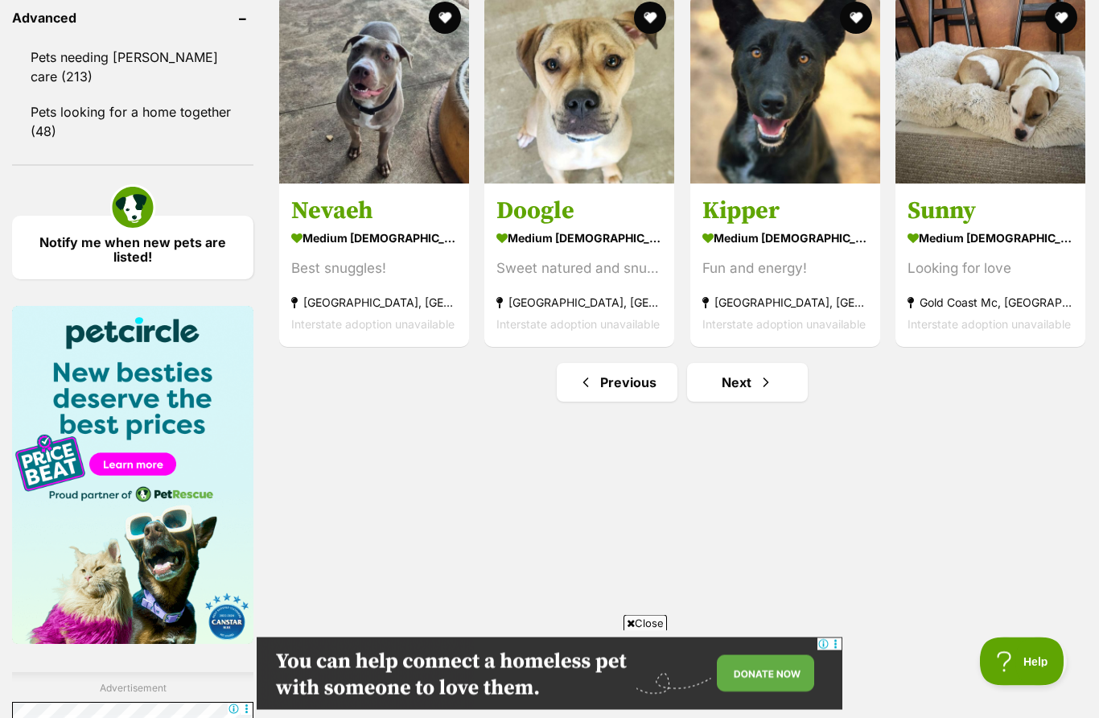
scroll to position [2164, 0]
click at [758, 395] on link "Next" at bounding box center [747, 381] width 121 height 39
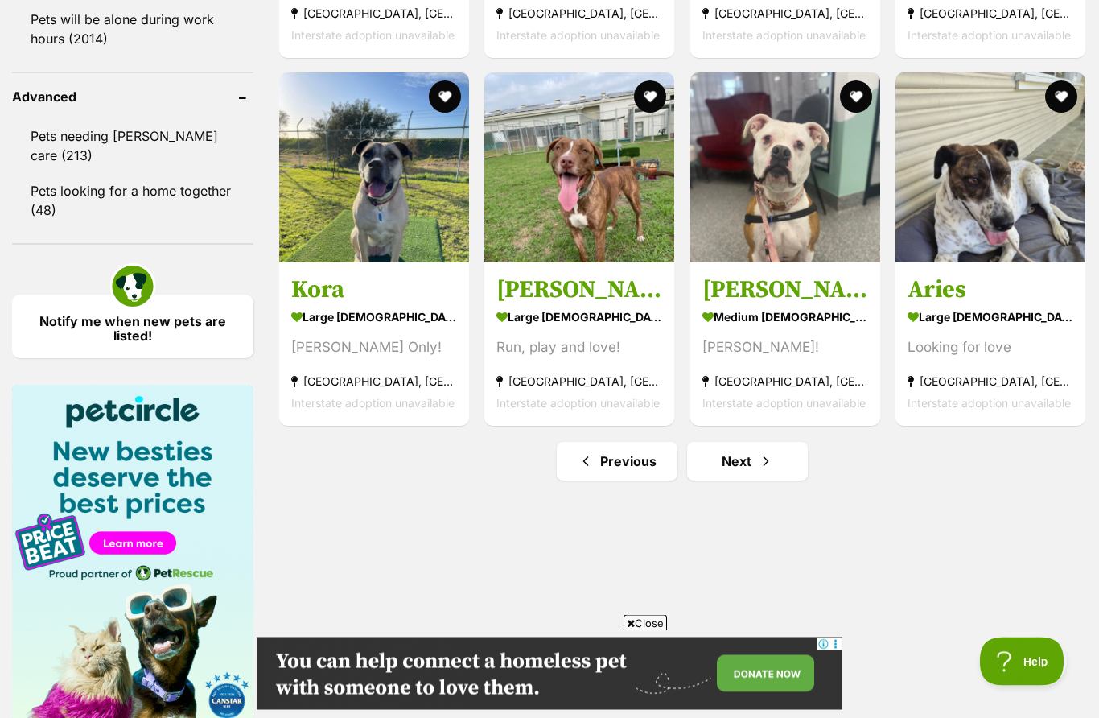
scroll to position [2085, 0]
click at [762, 467] on span "Next page" at bounding box center [766, 460] width 16 height 19
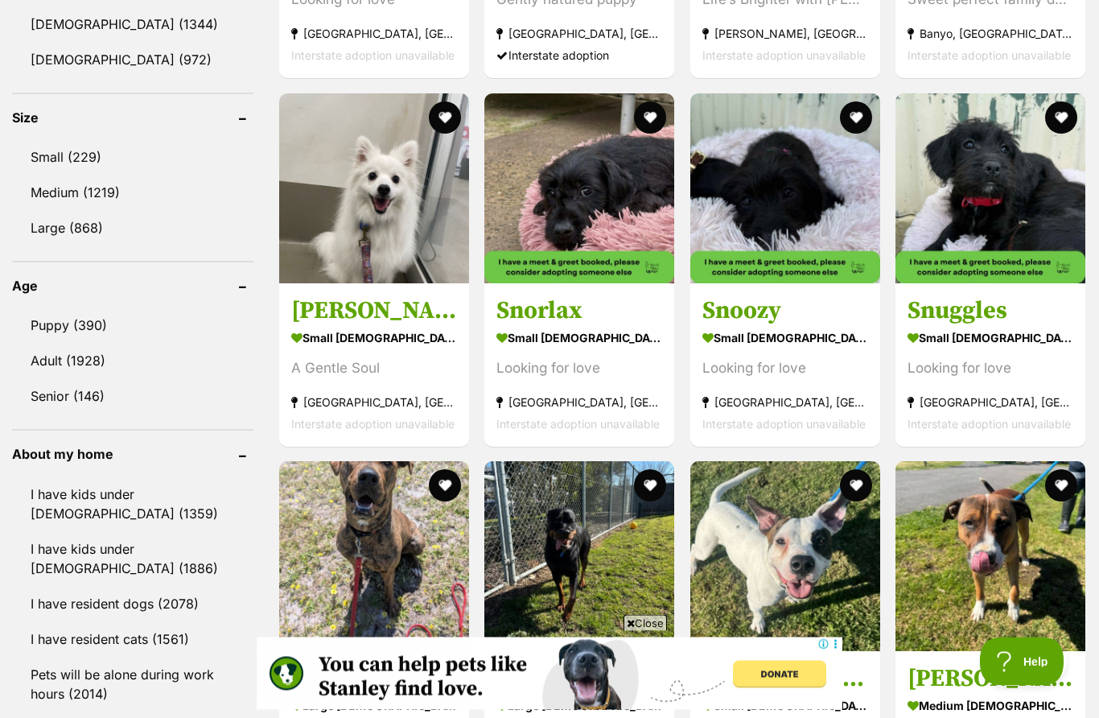
scroll to position [1431, 0]
click at [402, 220] on img at bounding box center [374, 188] width 190 height 190
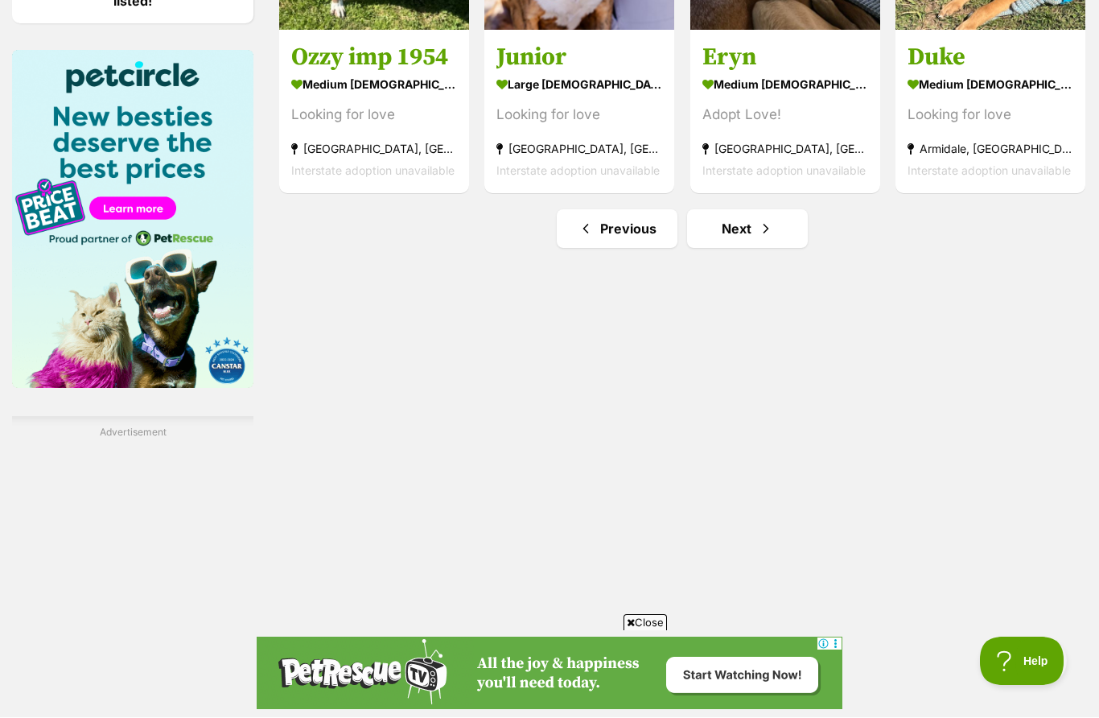
scroll to position [2419, 0]
click at [752, 234] on link "Next" at bounding box center [747, 228] width 121 height 39
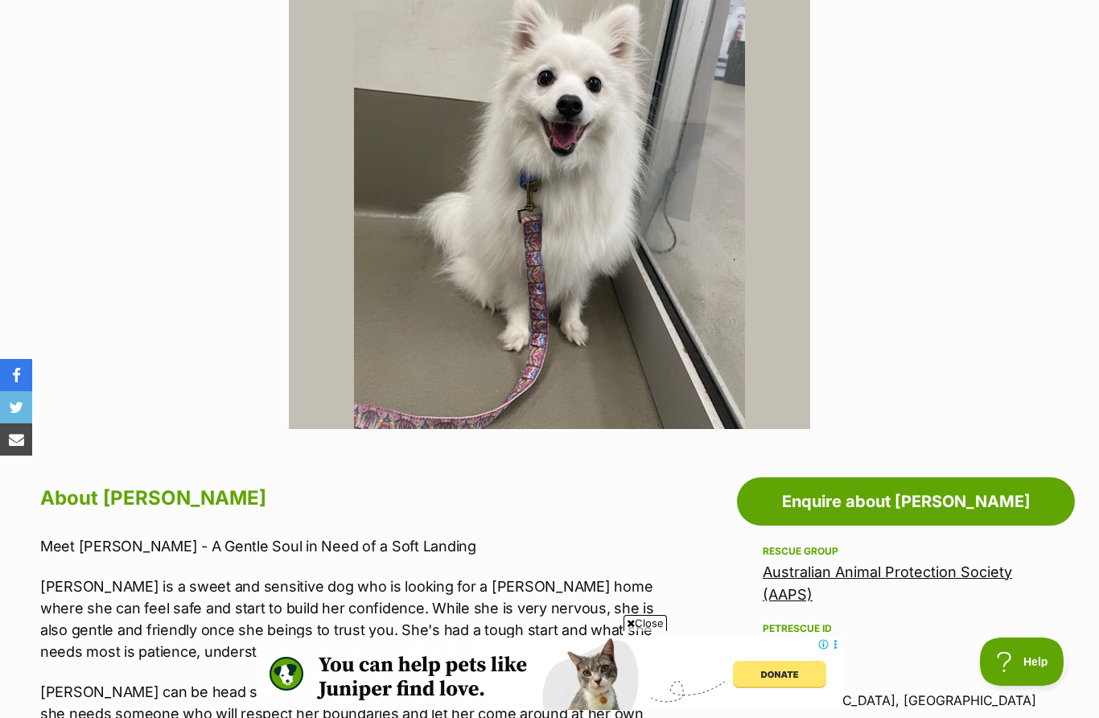
scroll to position [425, 0]
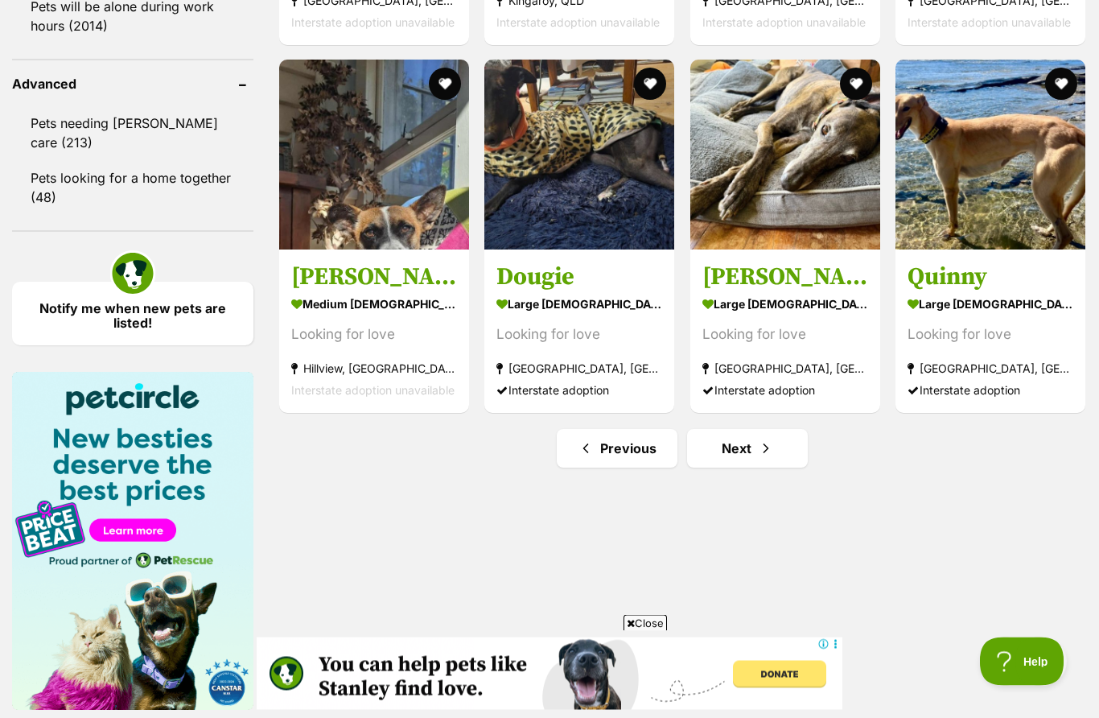
scroll to position [2098, 0]
click at [764, 460] on link "Next" at bounding box center [747, 448] width 121 height 39
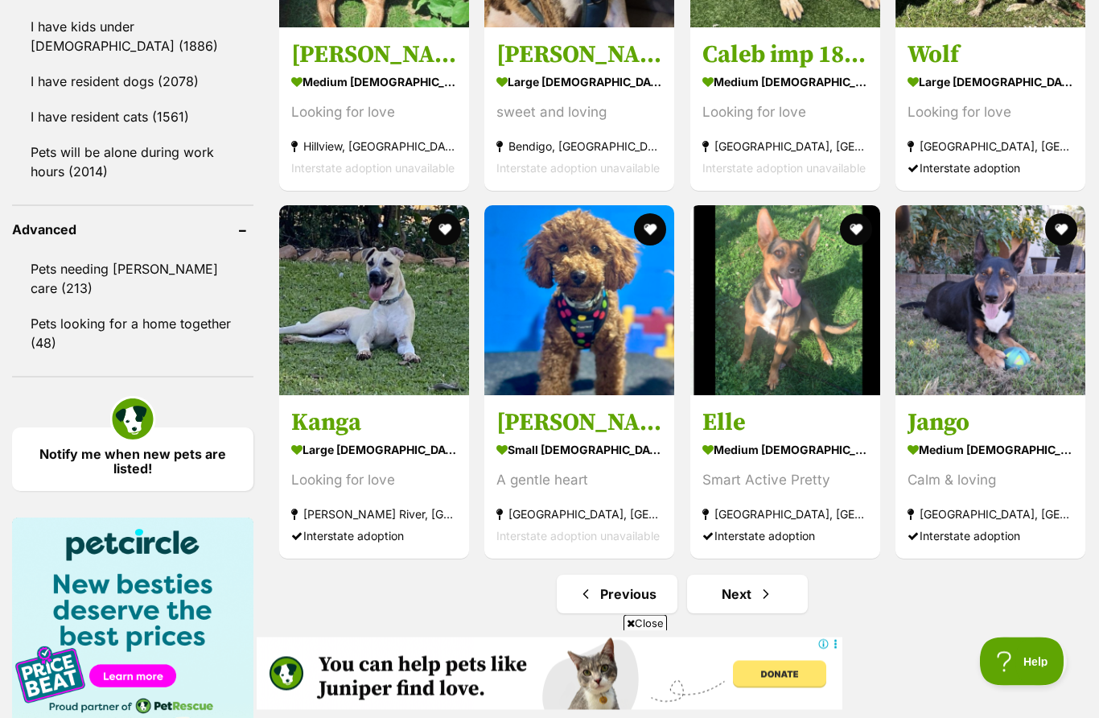
scroll to position [1952, 0]
click at [760, 599] on span "Next page" at bounding box center [766, 593] width 16 height 19
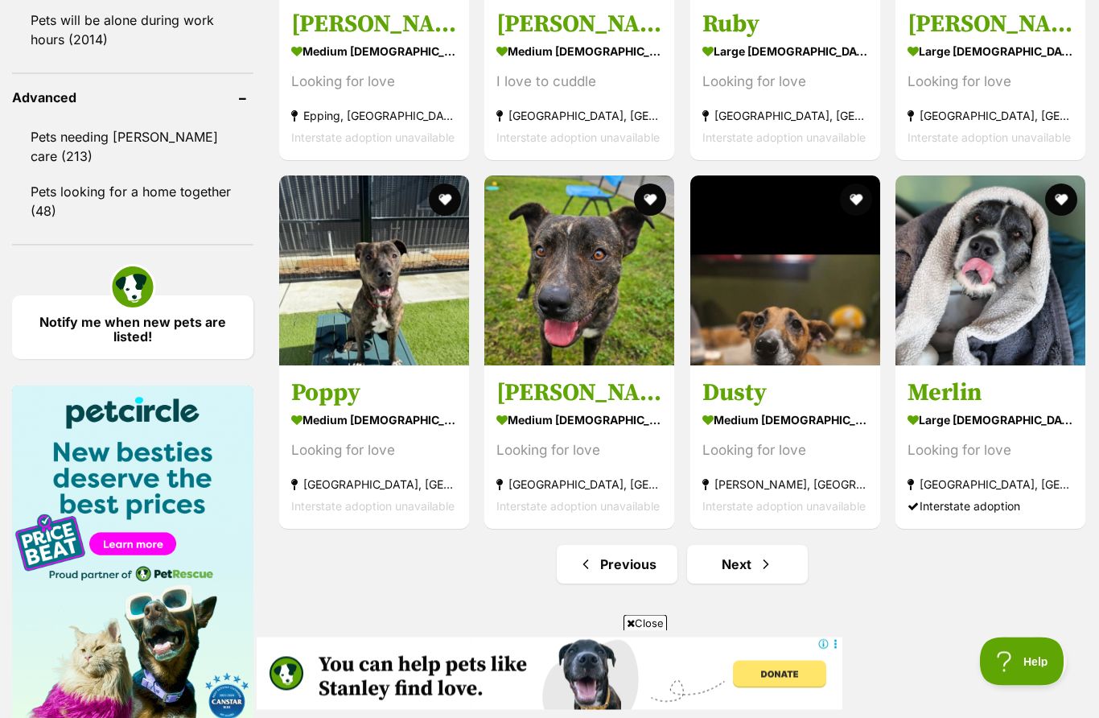
scroll to position [2085, 0]
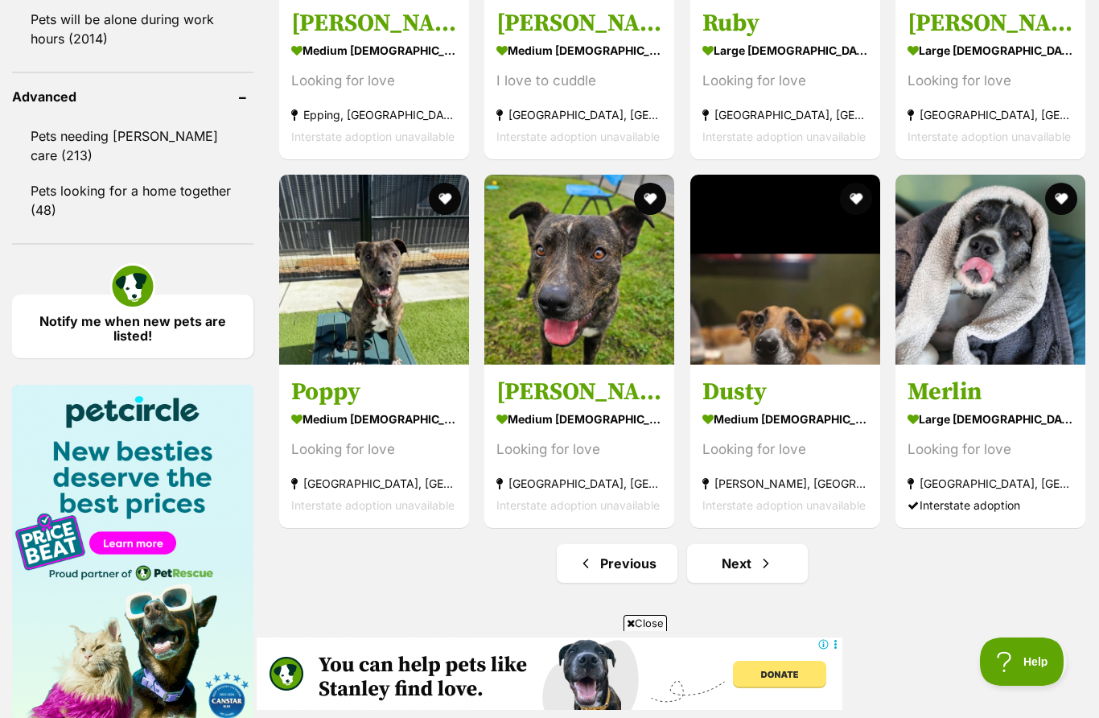
click at [776, 574] on link "Next" at bounding box center [747, 563] width 121 height 39
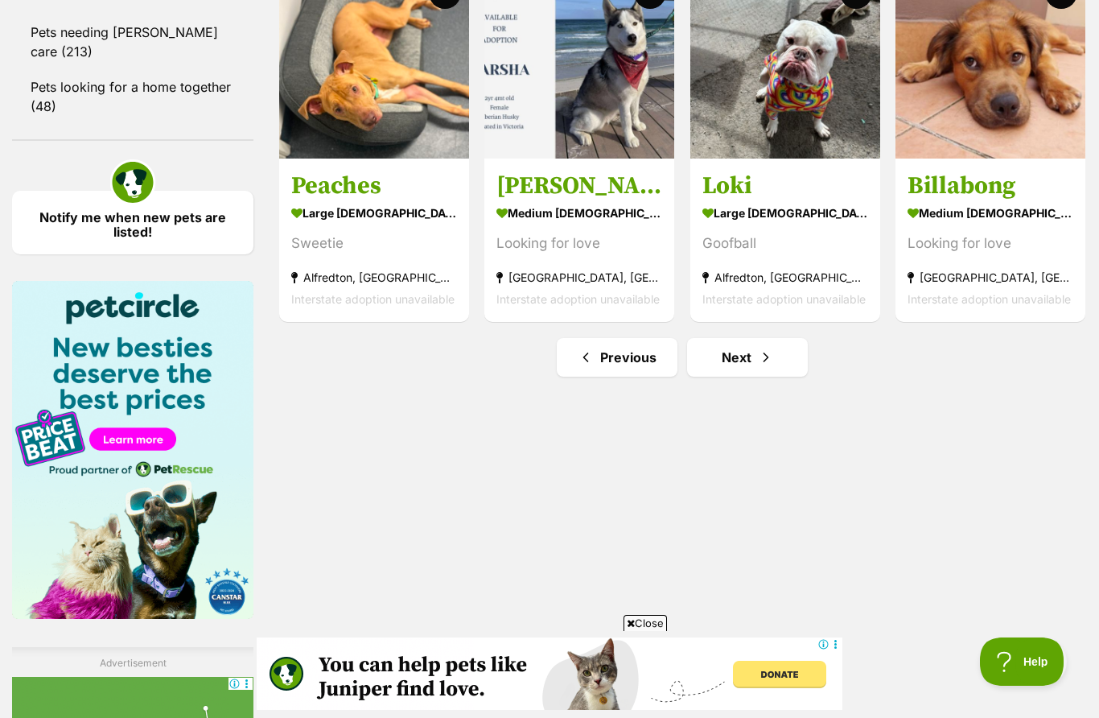
click at [767, 367] on link "Next" at bounding box center [747, 357] width 121 height 39
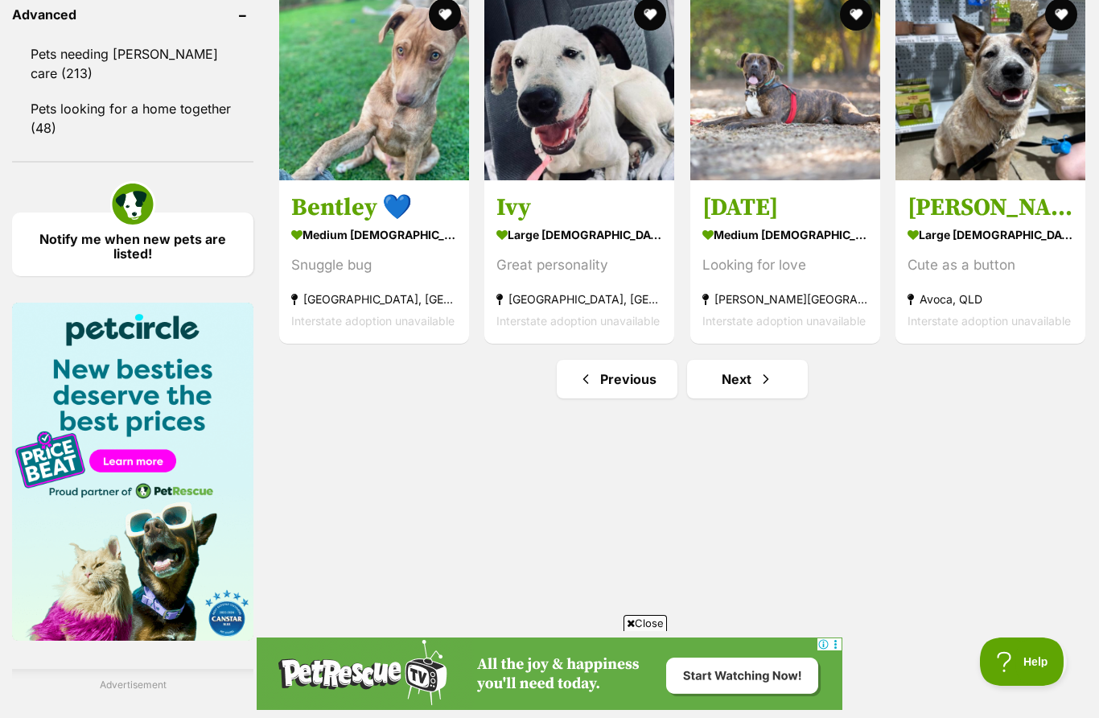
scroll to position [2171, 0]
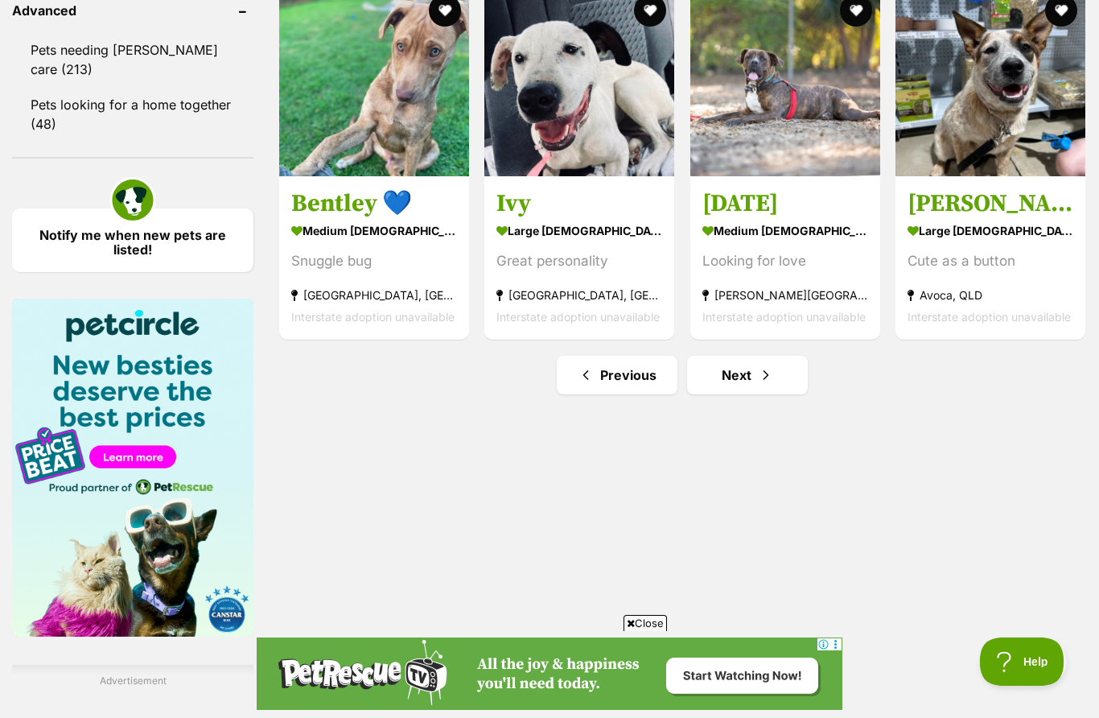
click at [776, 394] on link "Next" at bounding box center [747, 375] width 121 height 39
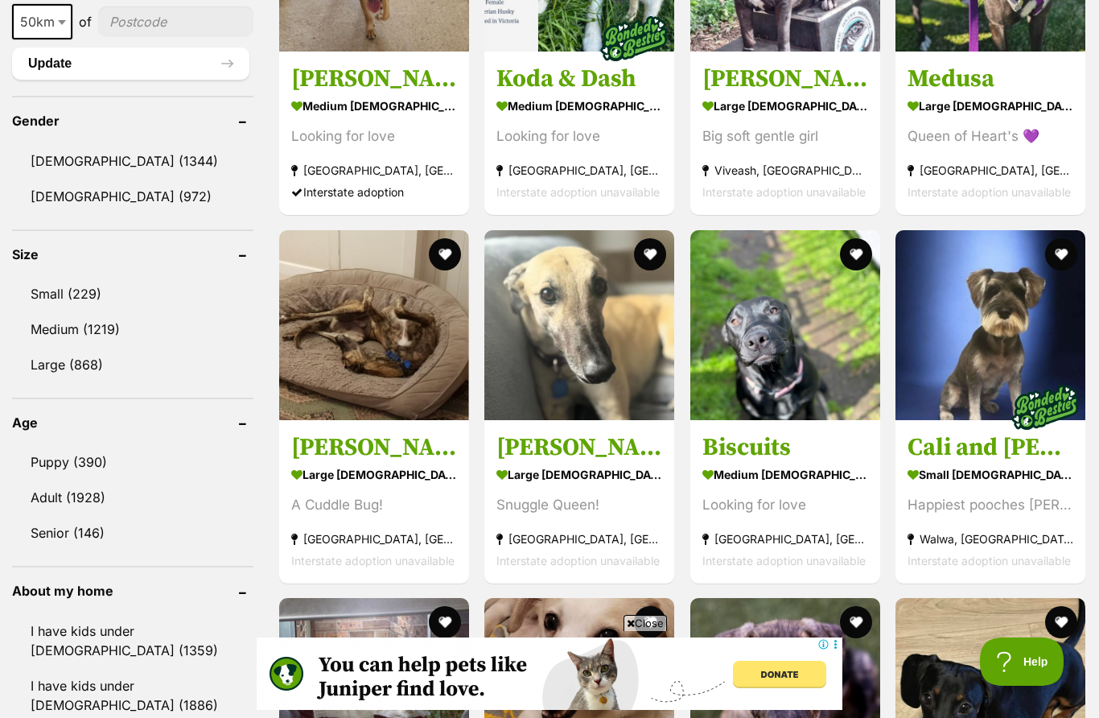
click at [1010, 386] on img at bounding box center [1045, 406] width 80 height 80
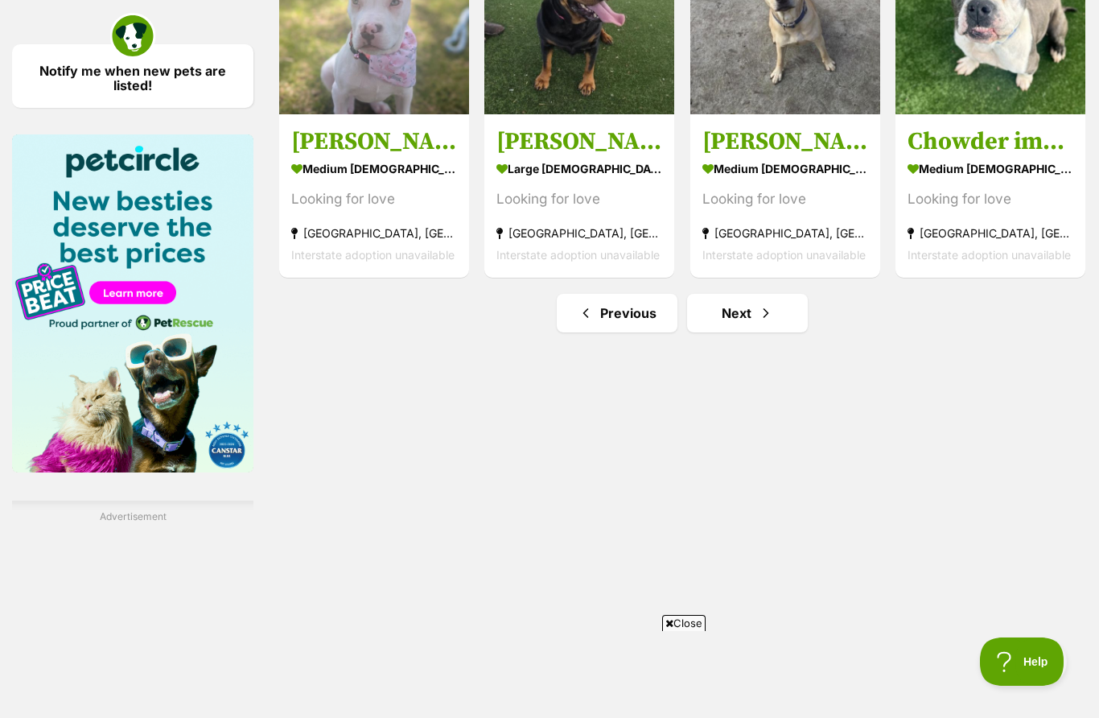
scroll to position [2343, 0]
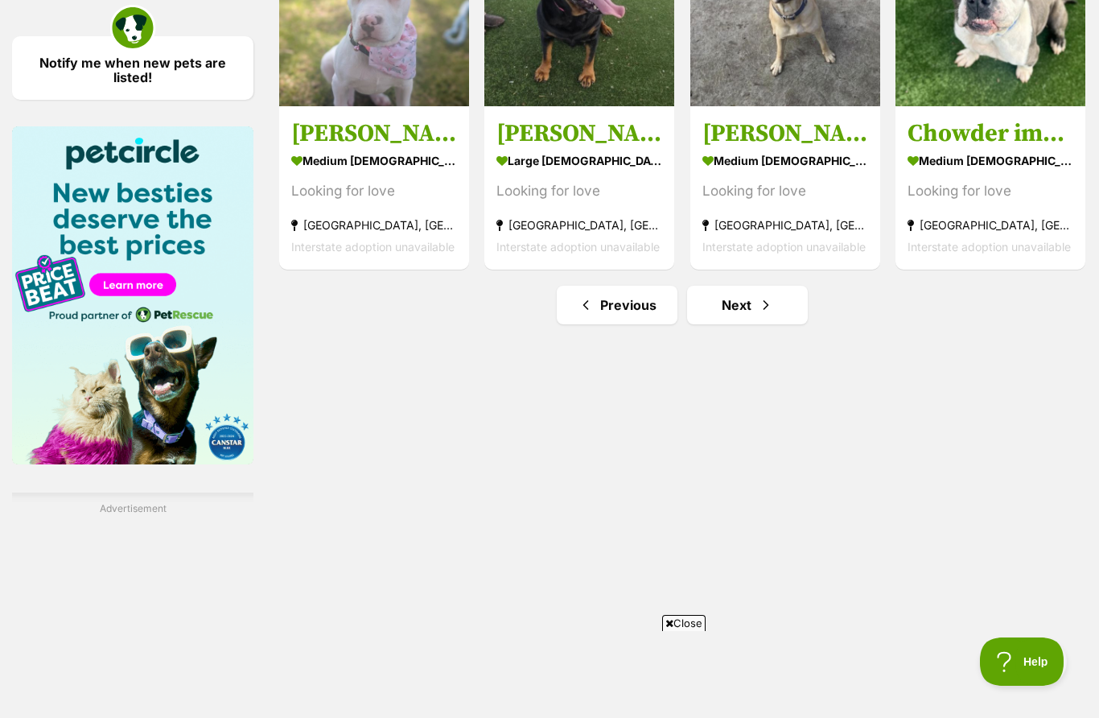
click at [756, 308] on link "Next" at bounding box center [747, 305] width 121 height 39
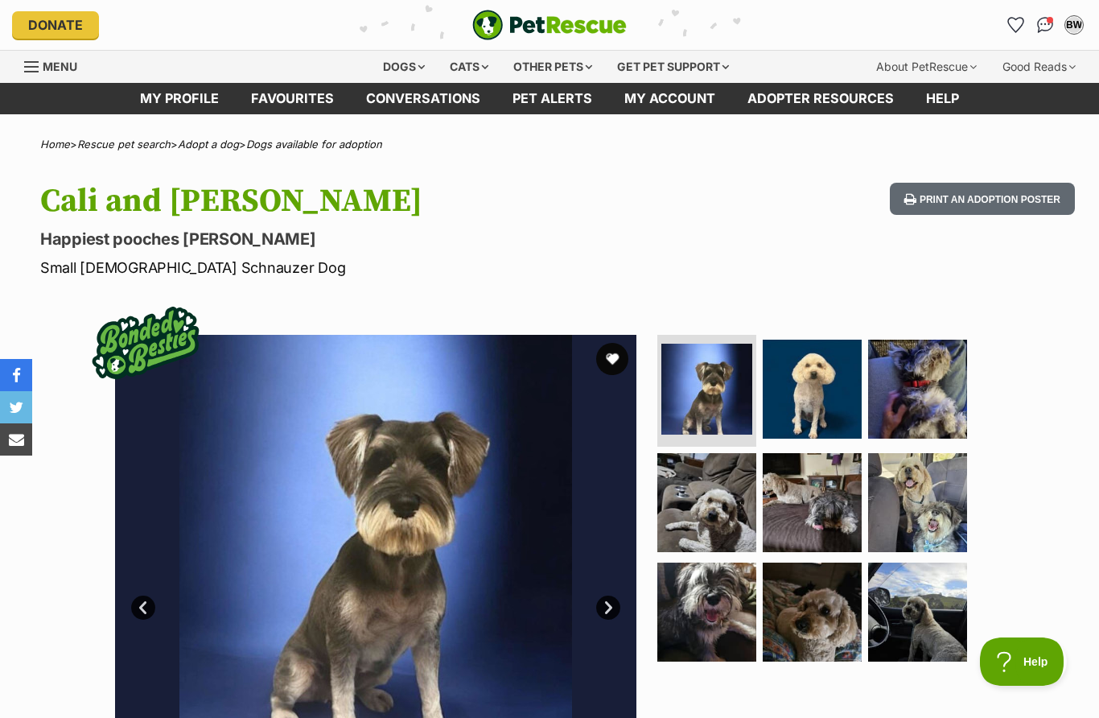
click at [821, 398] on img at bounding box center [812, 389] width 99 height 99
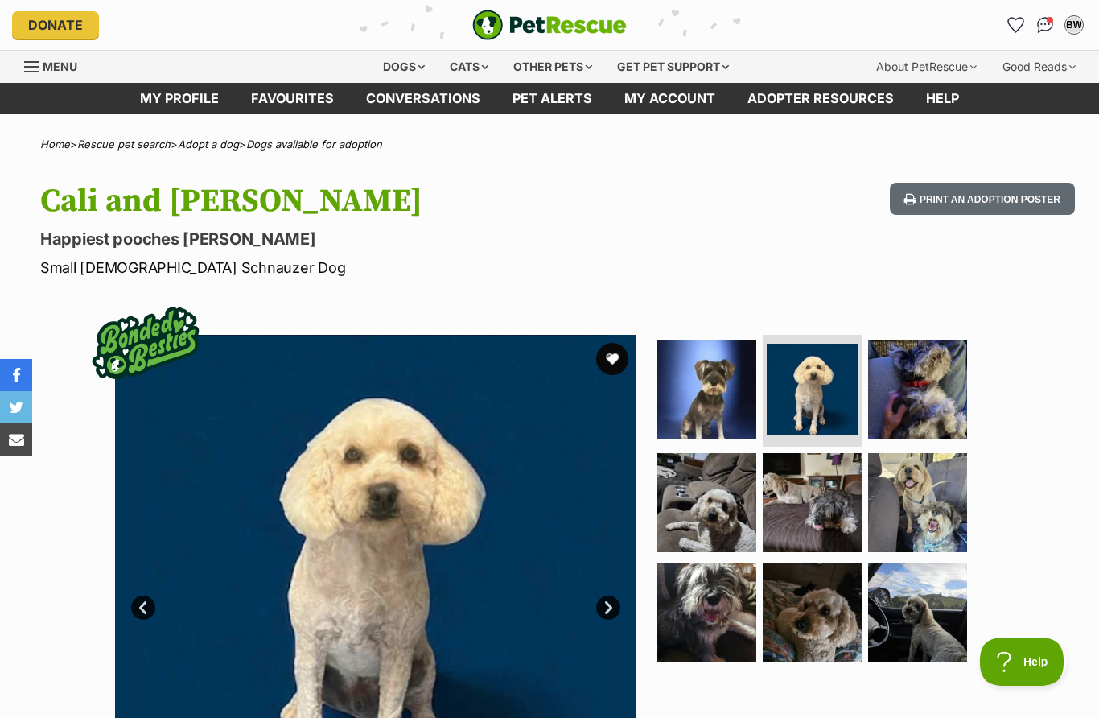
click at [928, 396] on img at bounding box center [917, 389] width 99 height 99
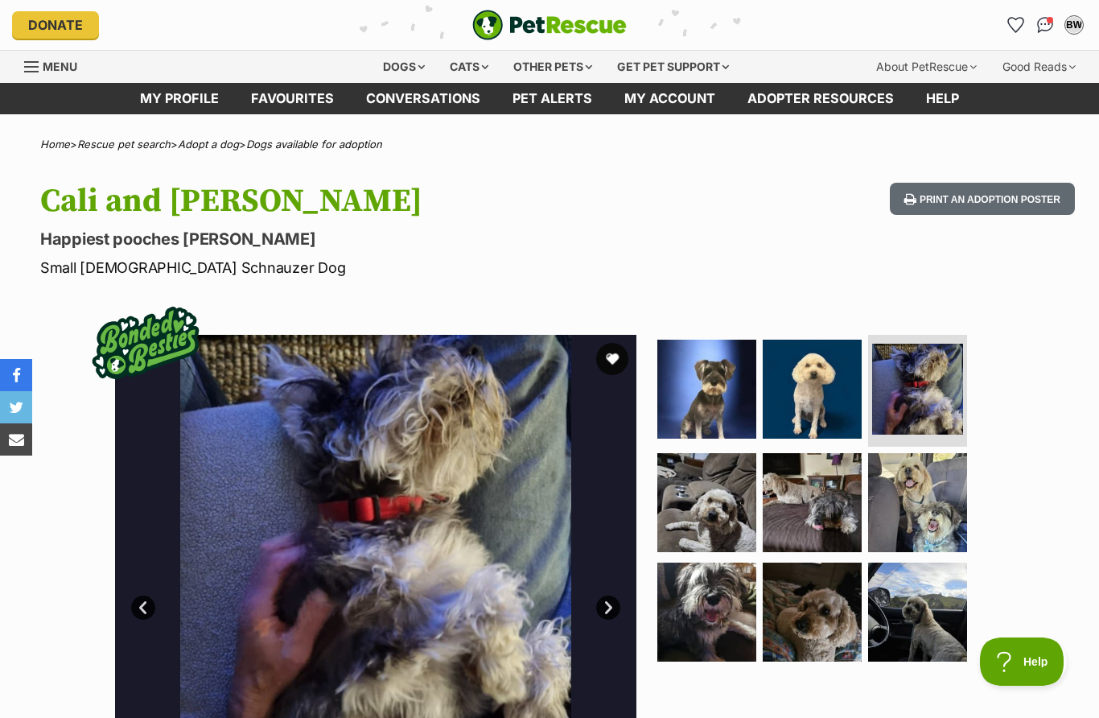
click at [711, 518] on img at bounding box center [706, 502] width 99 height 99
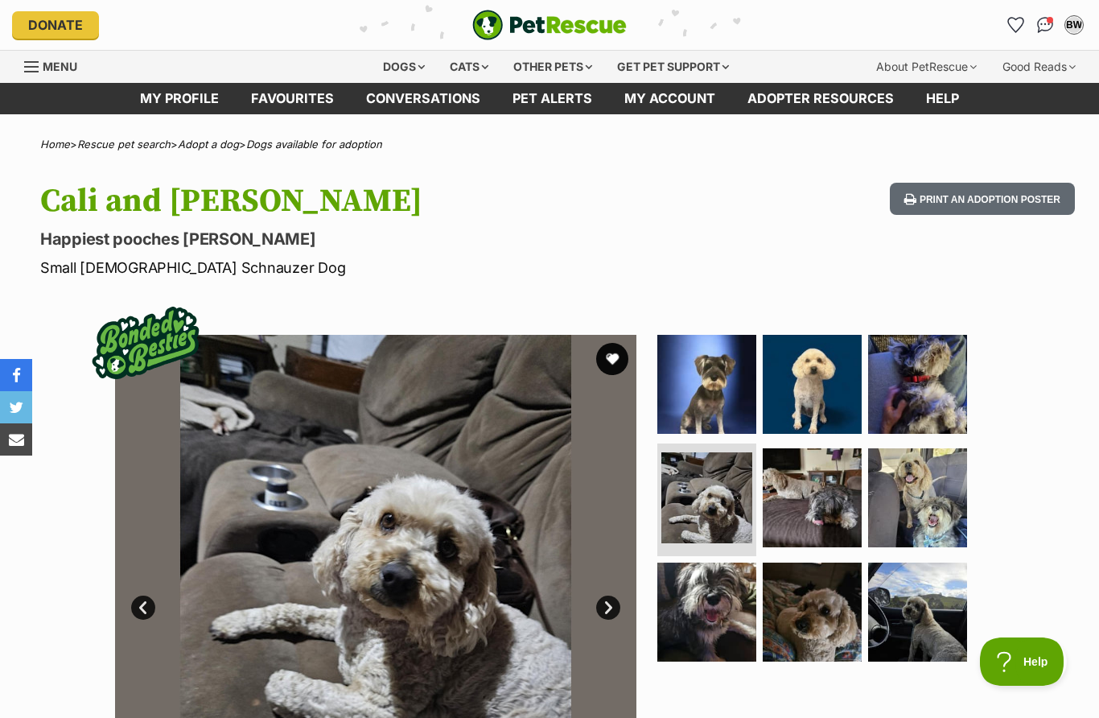
click at [814, 514] on img at bounding box center [812, 497] width 99 height 99
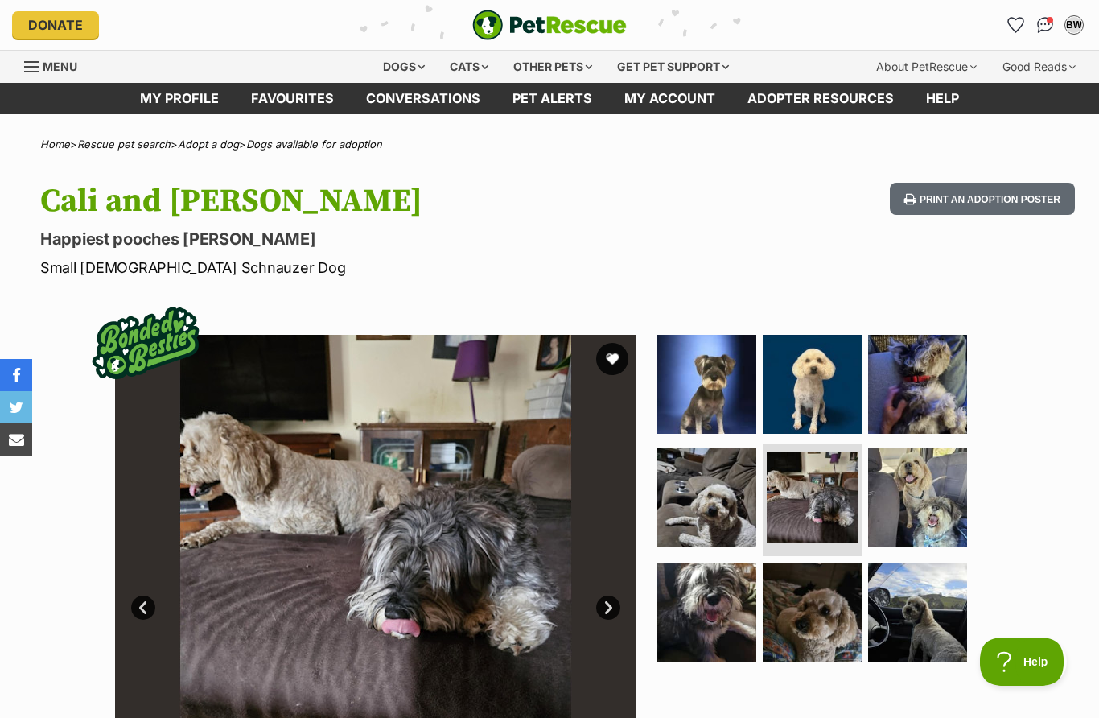
click at [928, 510] on img at bounding box center [917, 497] width 99 height 99
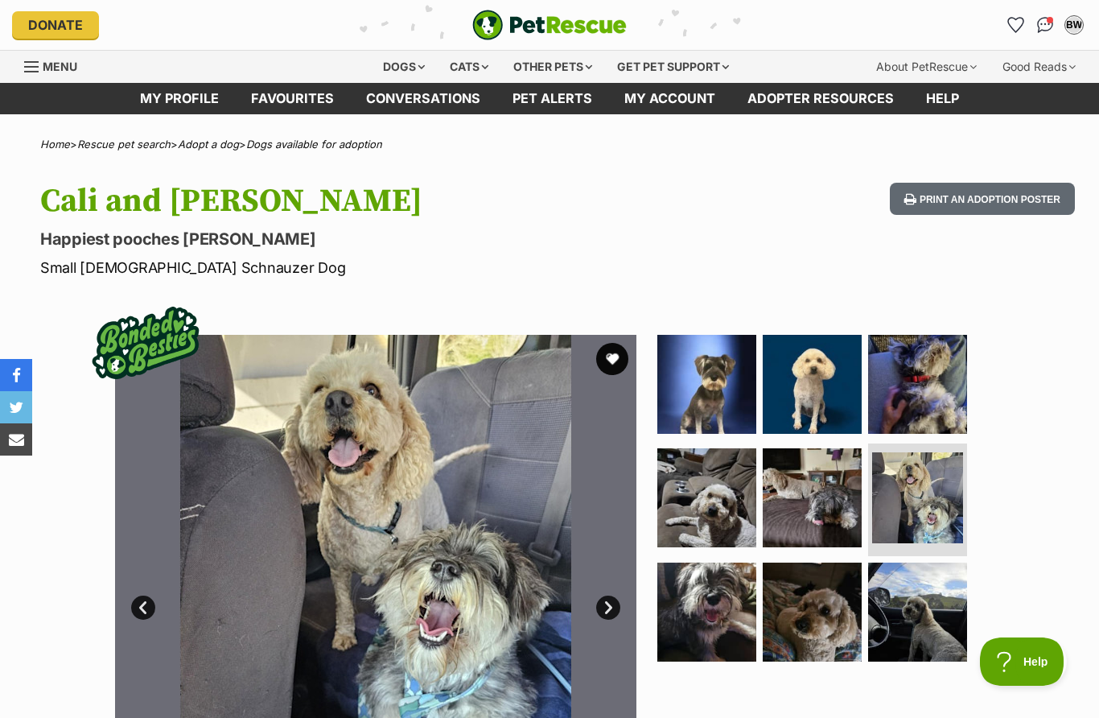
click at [727, 619] on img at bounding box center [706, 611] width 99 height 99
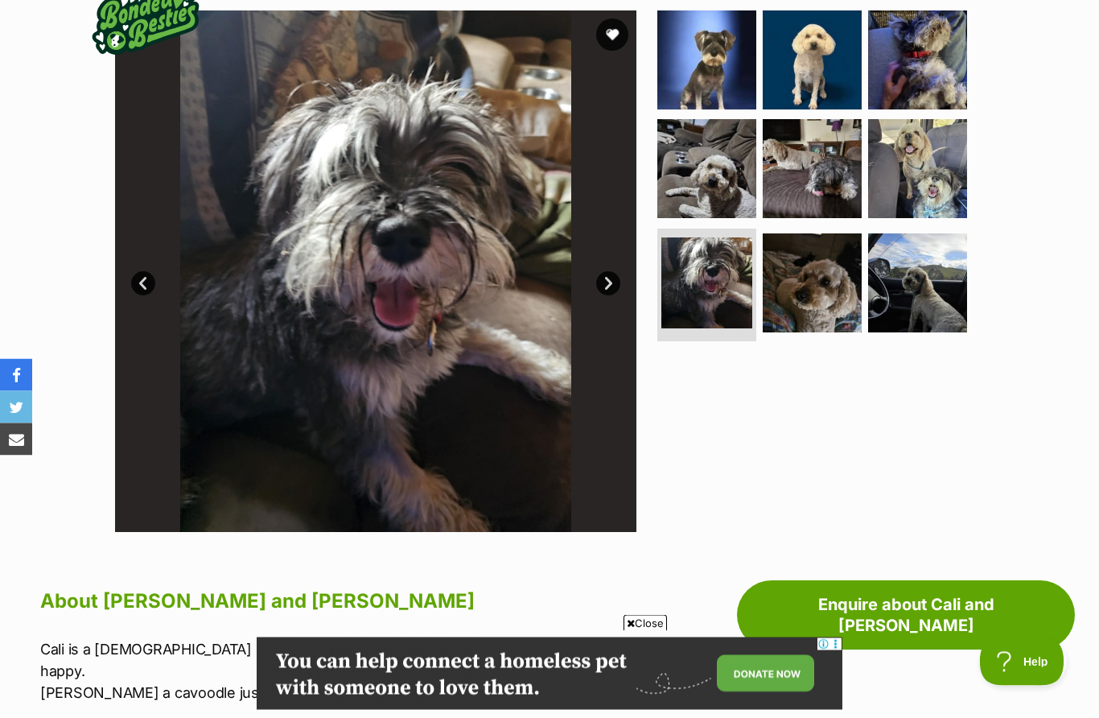
scroll to position [278, 0]
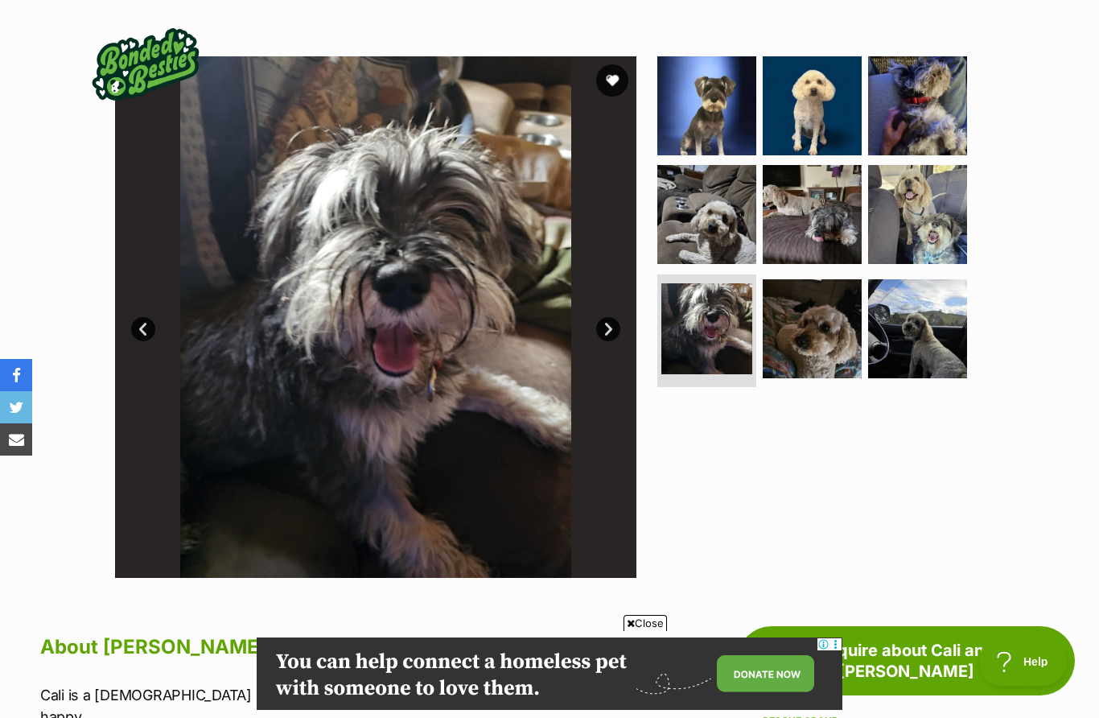
click at [932, 331] on img at bounding box center [917, 328] width 99 height 99
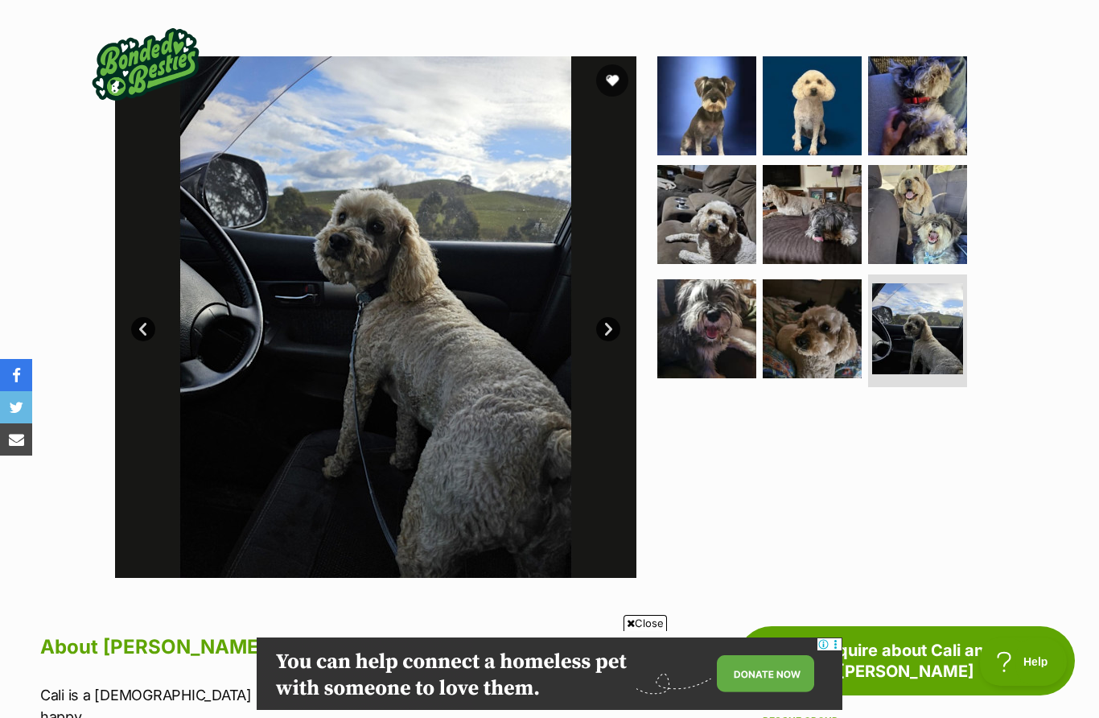
click at [826, 348] on img at bounding box center [812, 328] width 99 height 99
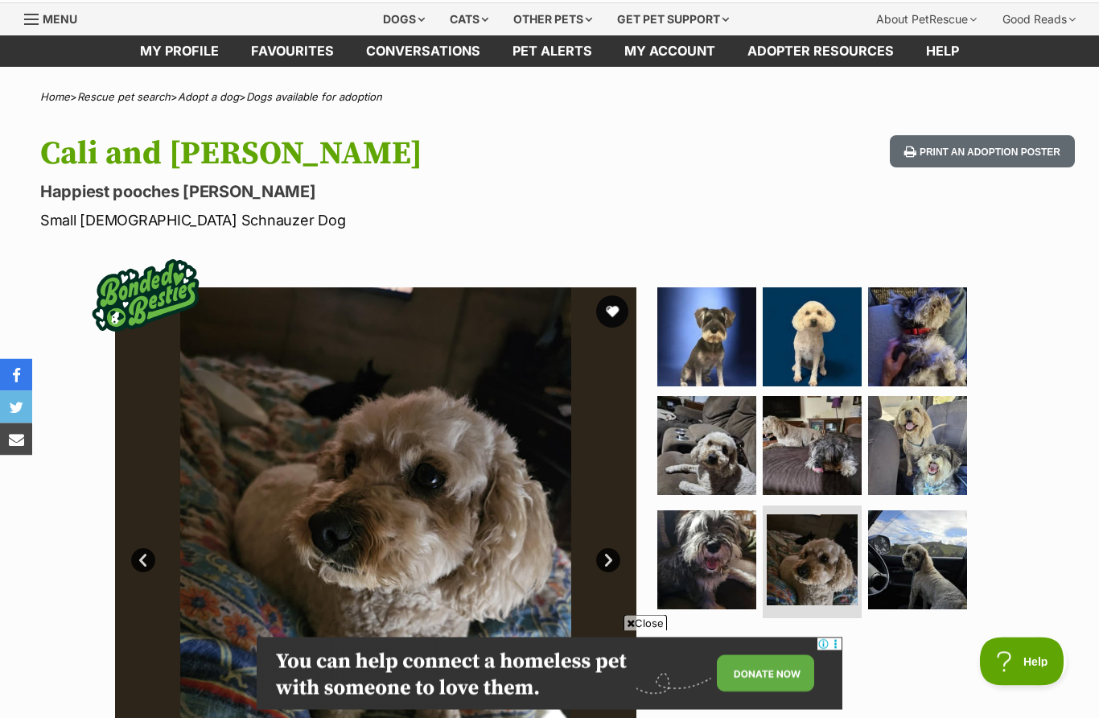
scroll to position [0, 0]
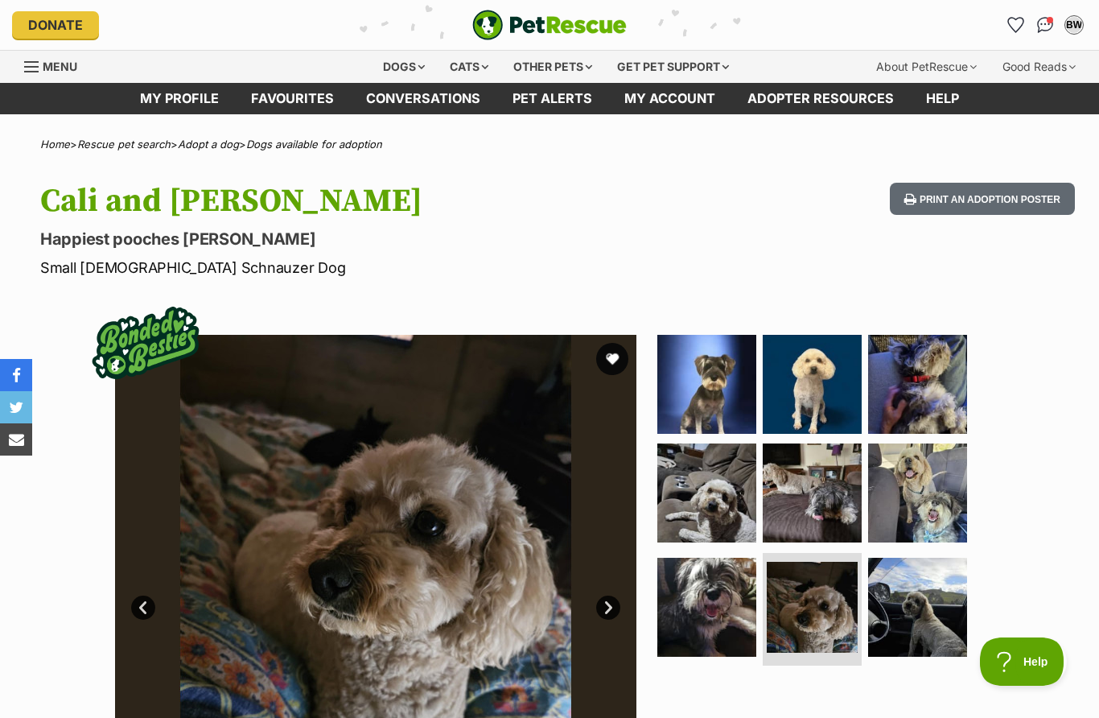
click at [1065, 582] on div "Available 8 of 9 images 8 of 9 images 8 of 9 images 8 of 9 images 8 of 9 images…" at bounding box center [549, 583] width 1099 height 545
click at [720, 505] on img at bounding box center [706, 492] width 99 height 99
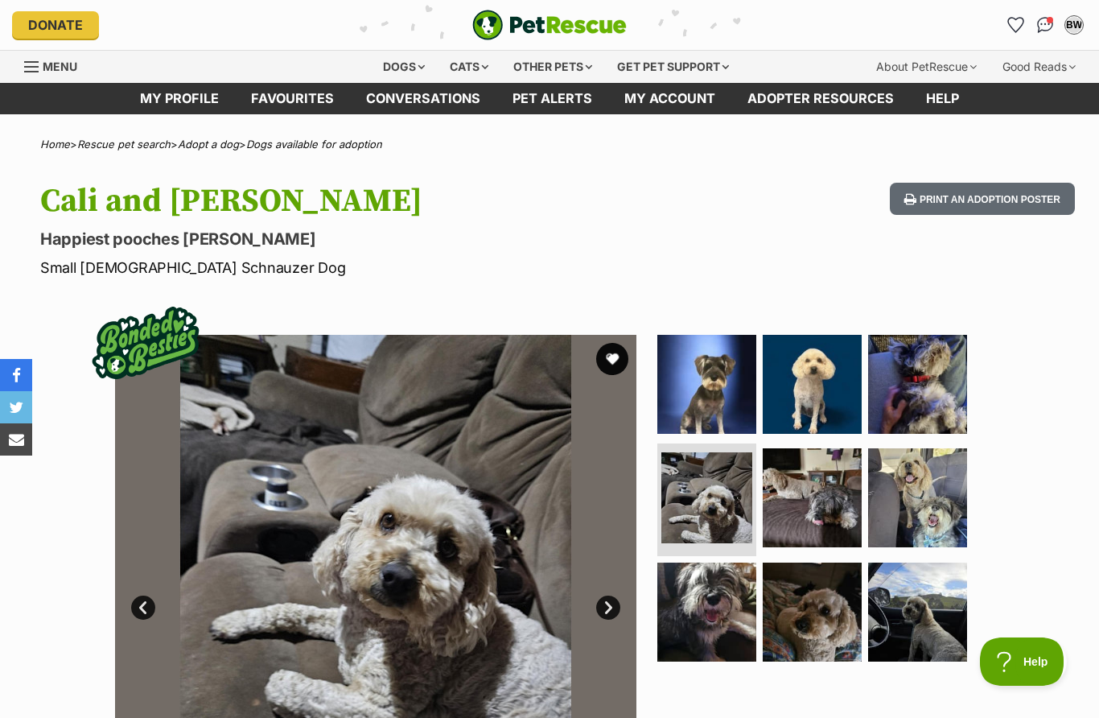
click at [817, 496] on img at bounding box center [812, 497] width 99 height 99
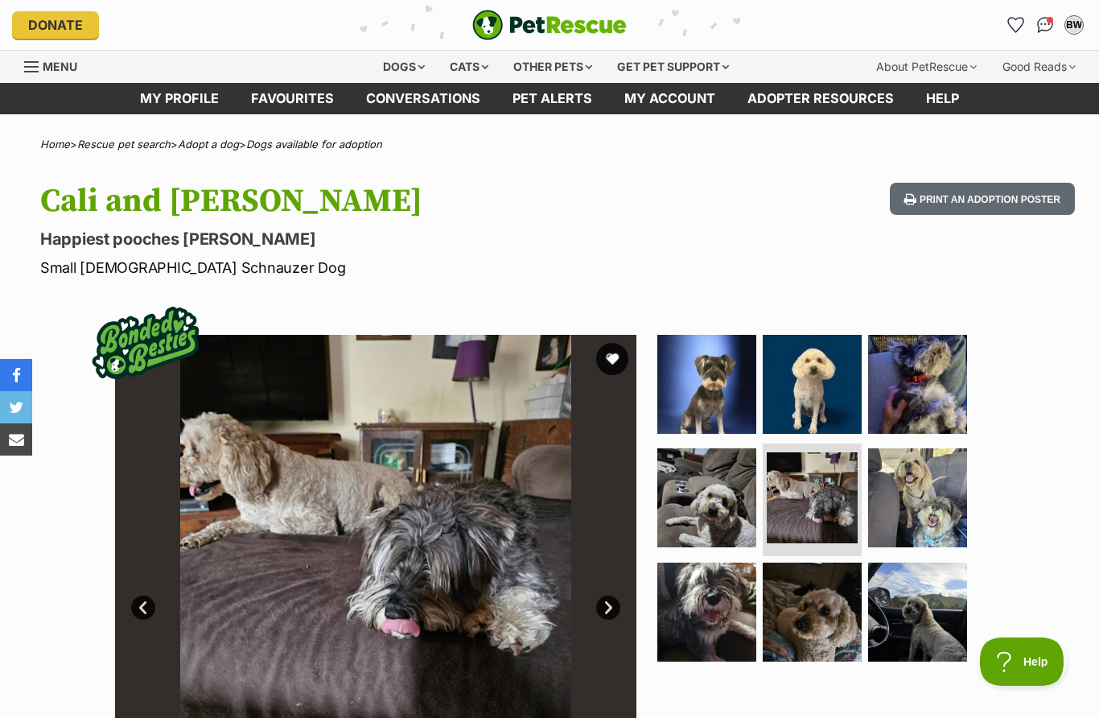
click at [927, 501] on img at bounding box center [917, 497] width 99 height 99
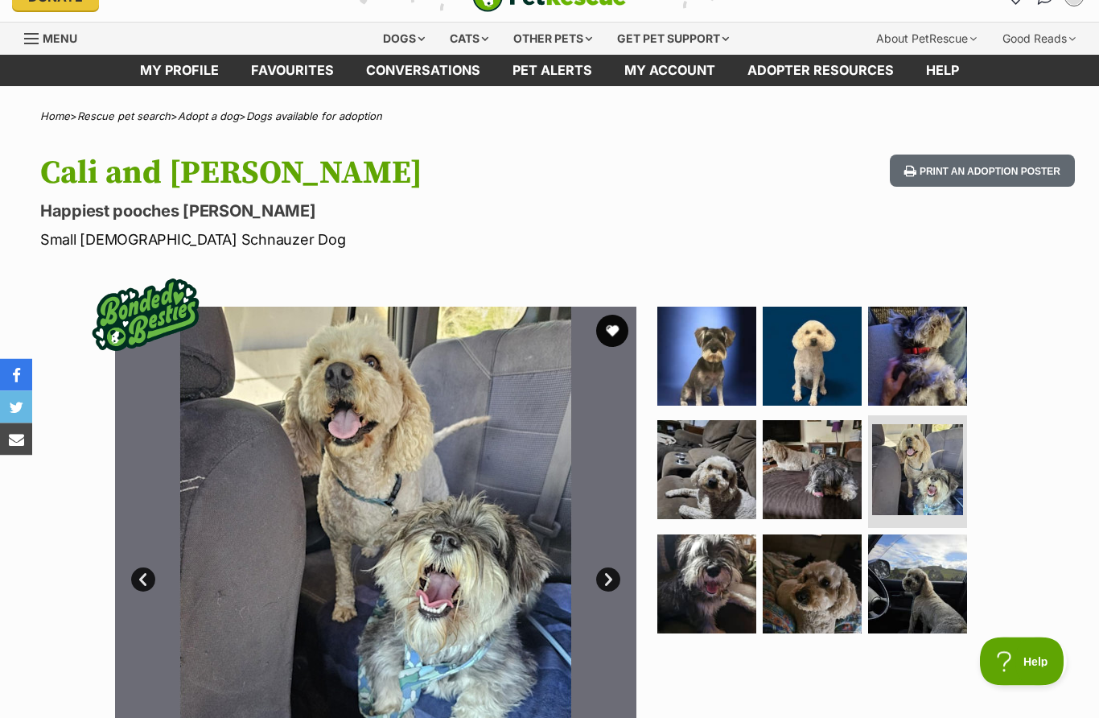
scroll to position [28, 0]
click at [939, 478] on img at bounding box center [917, 469] width 91 height 91
click at [821, 474] on img at bounding box center [812, 469] width 99 height 99
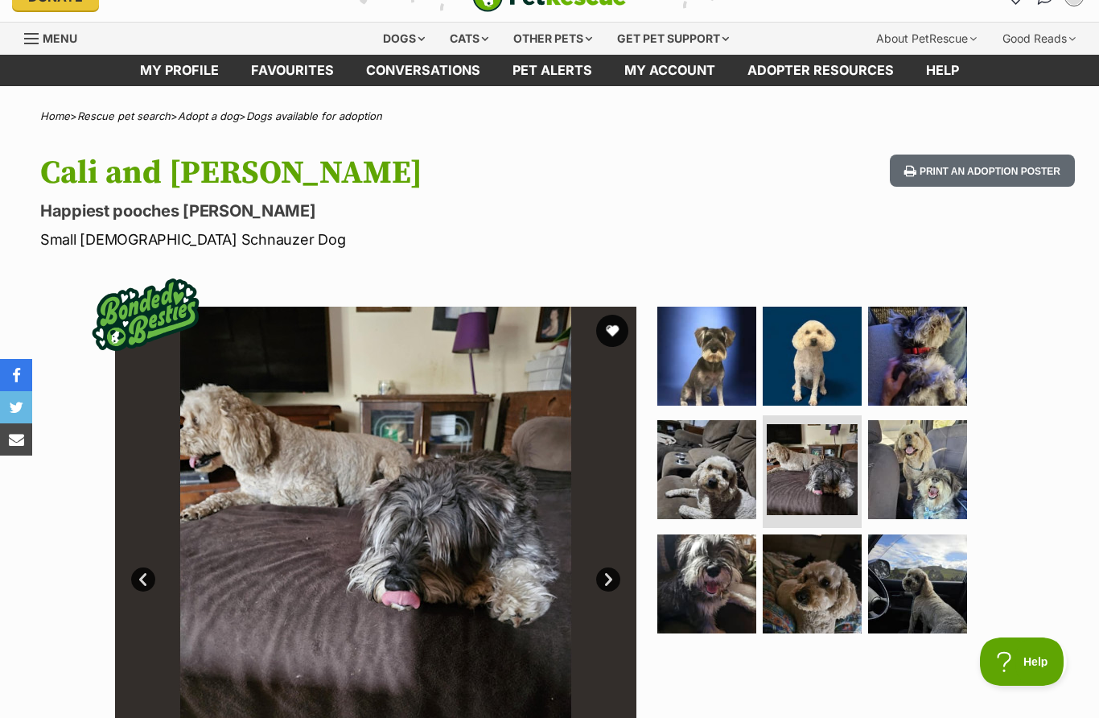
click at [719, 591] on img at bounding box center [706, 583] width 99 height 99
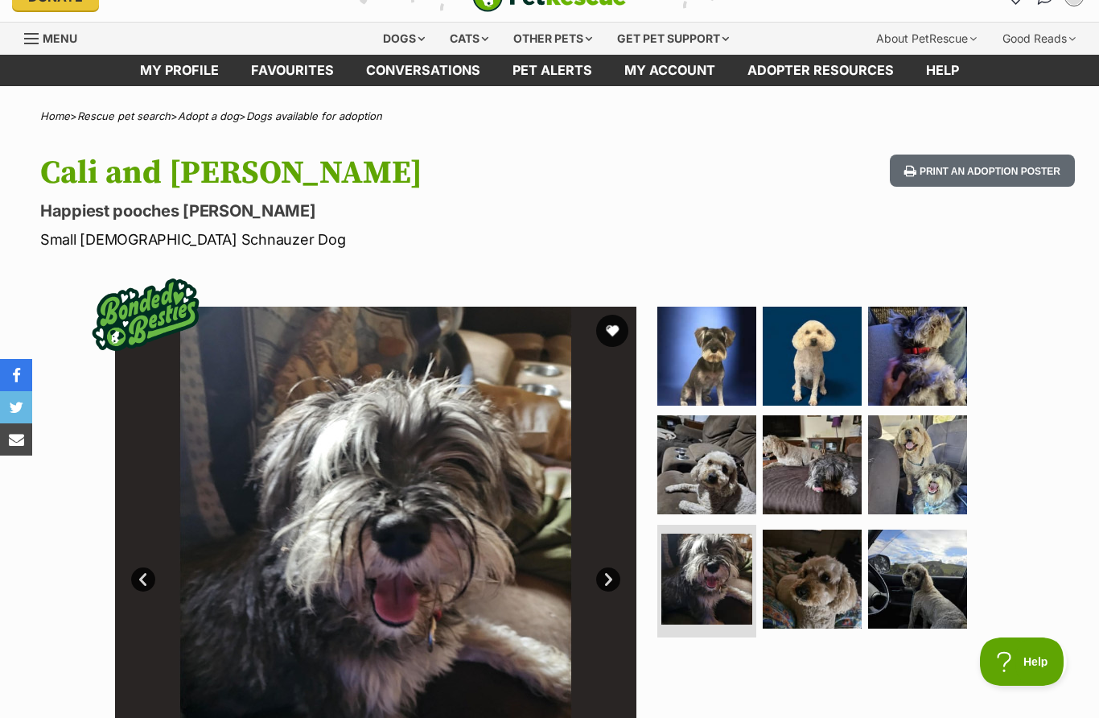
click at [832, 589] on img at bounding box center [812, 578] width 99 height 99
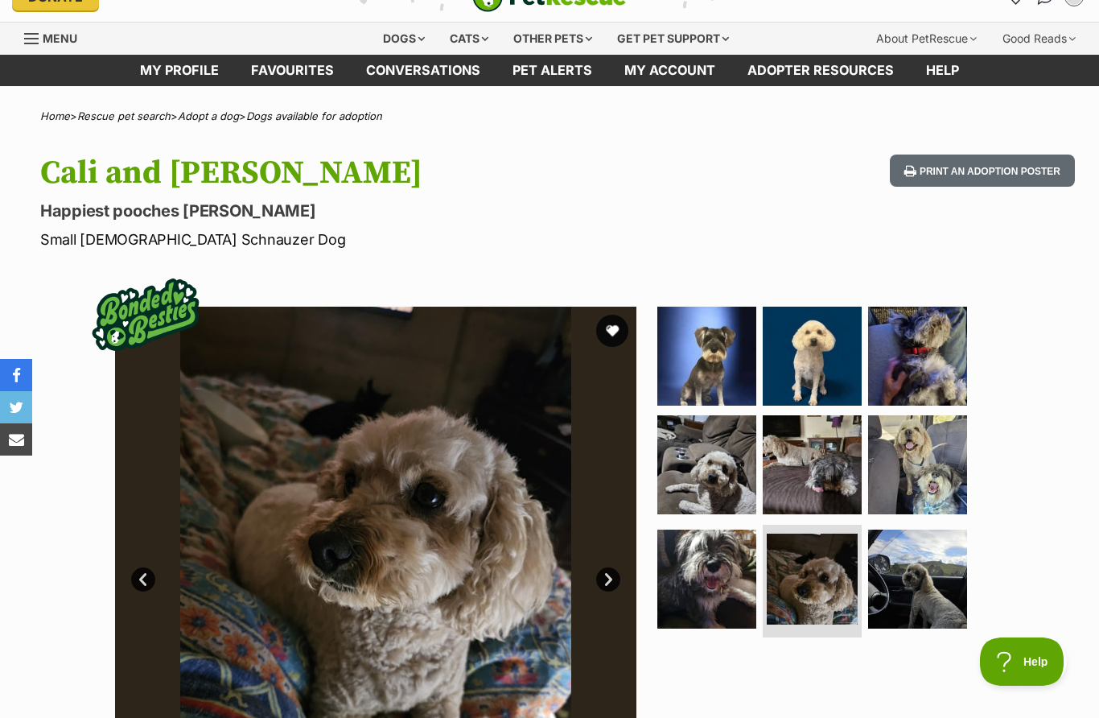
scroll to position [0, 0]
click at [728, 364] on img at bounding box center [706, 356] width 99 height 99
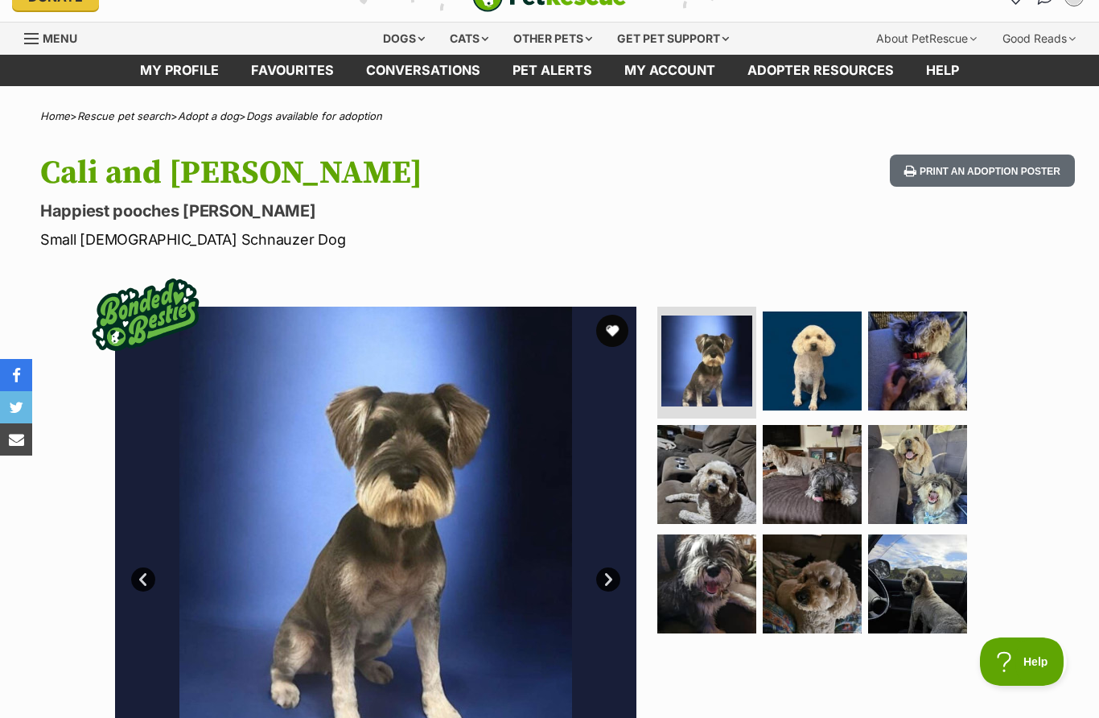
click at [731, 594] on img at bounding box center [706, 583] width 99 height 99
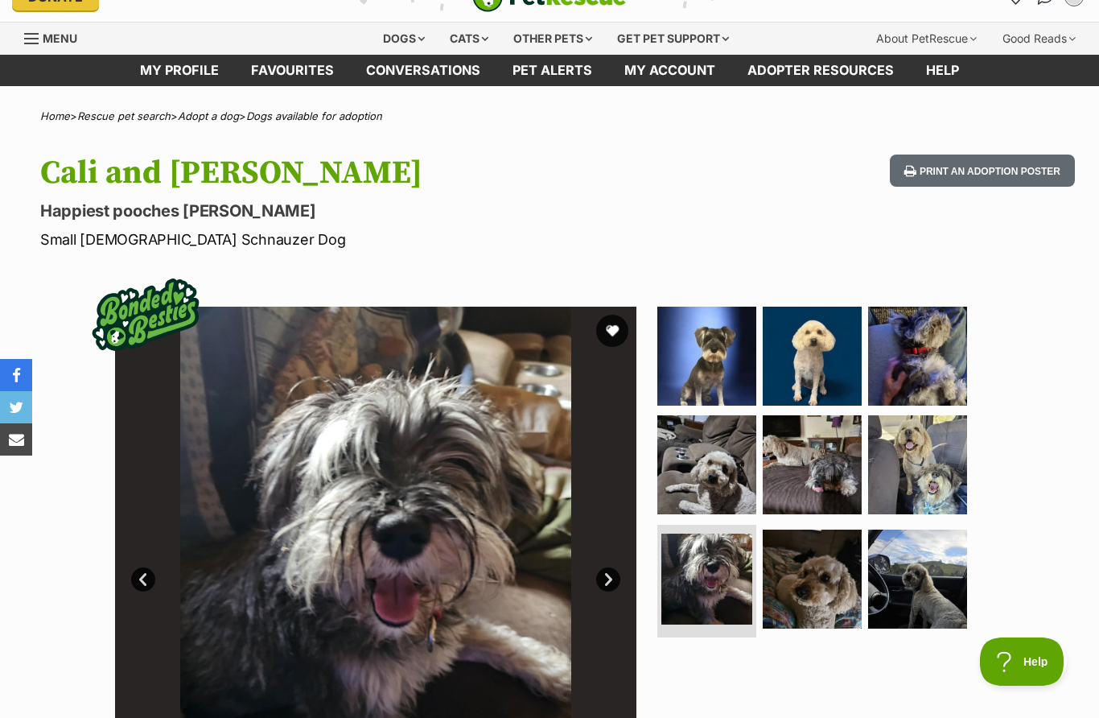
click at [923, 484] on img at bounding box center [917, 464] width 99 height 99
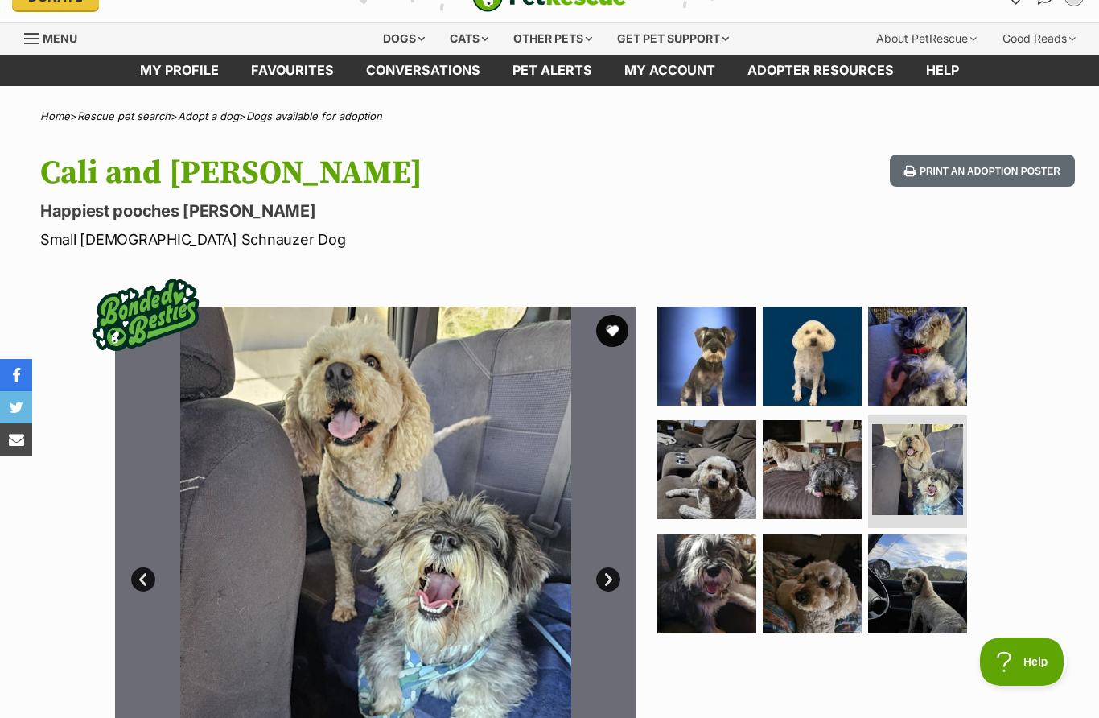
click at [923, 591] on img at bounding box center [917, 583] width 99 height 99
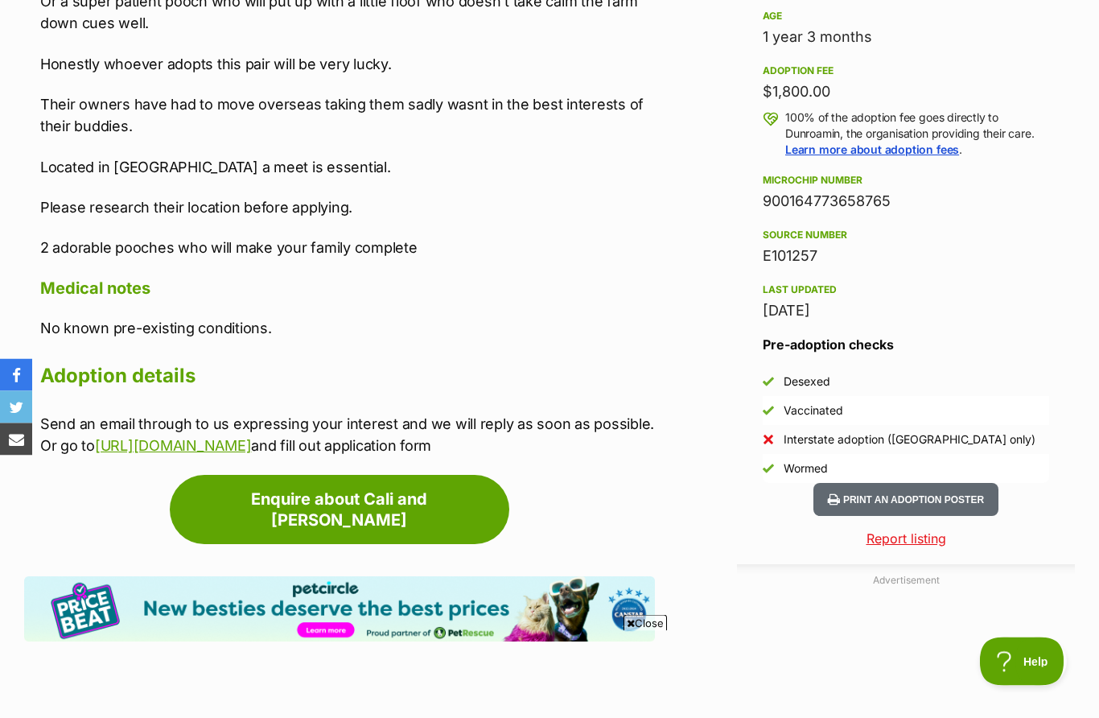
scroll to position [1139, 0]
click at [414, 483] on link "Enquire about Cali and Theo" at bounding box center [340, 509] width 340 height 69
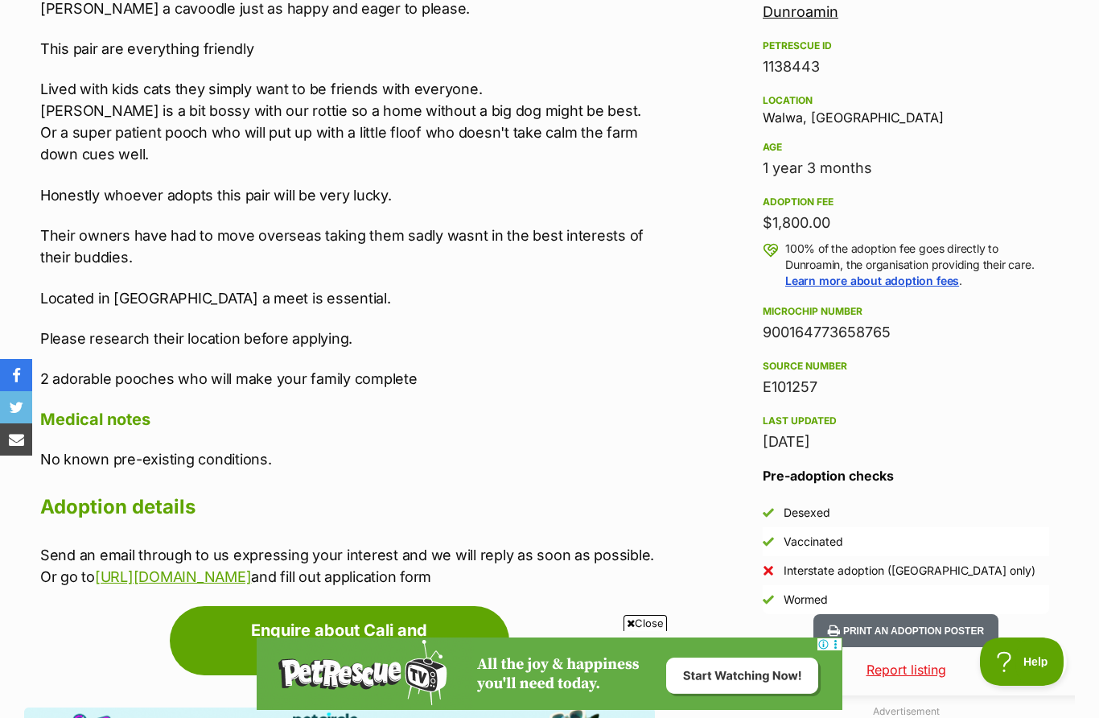
scroll to position [1007, 0]
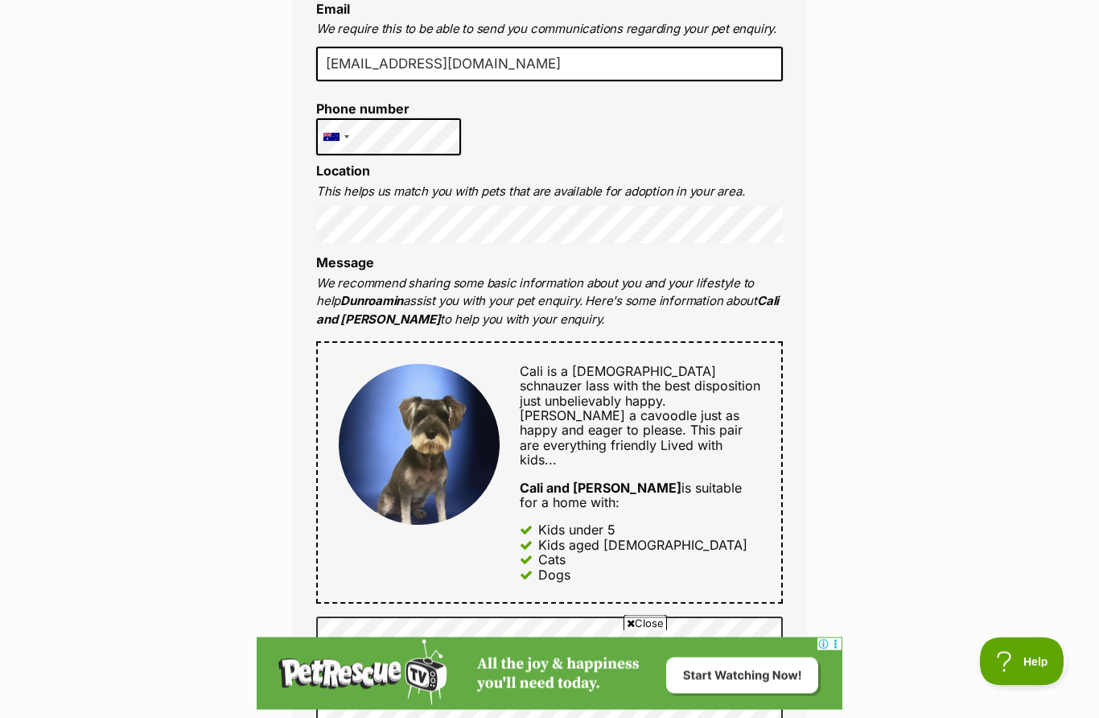
scroll to position [587, 0]
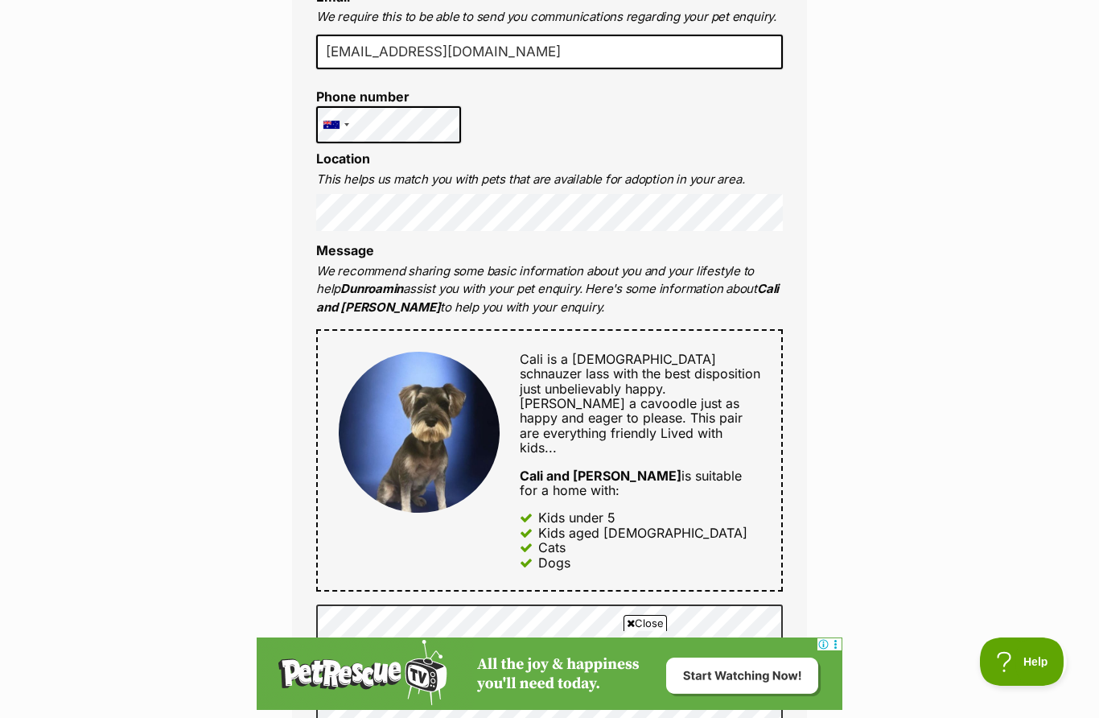
click at [1068, 413] on div "Enquire about Cali and Theo 02 60371444 Send an enquiry via the form below or p…" at bounding box center [549, 511] width 1099 height 1903
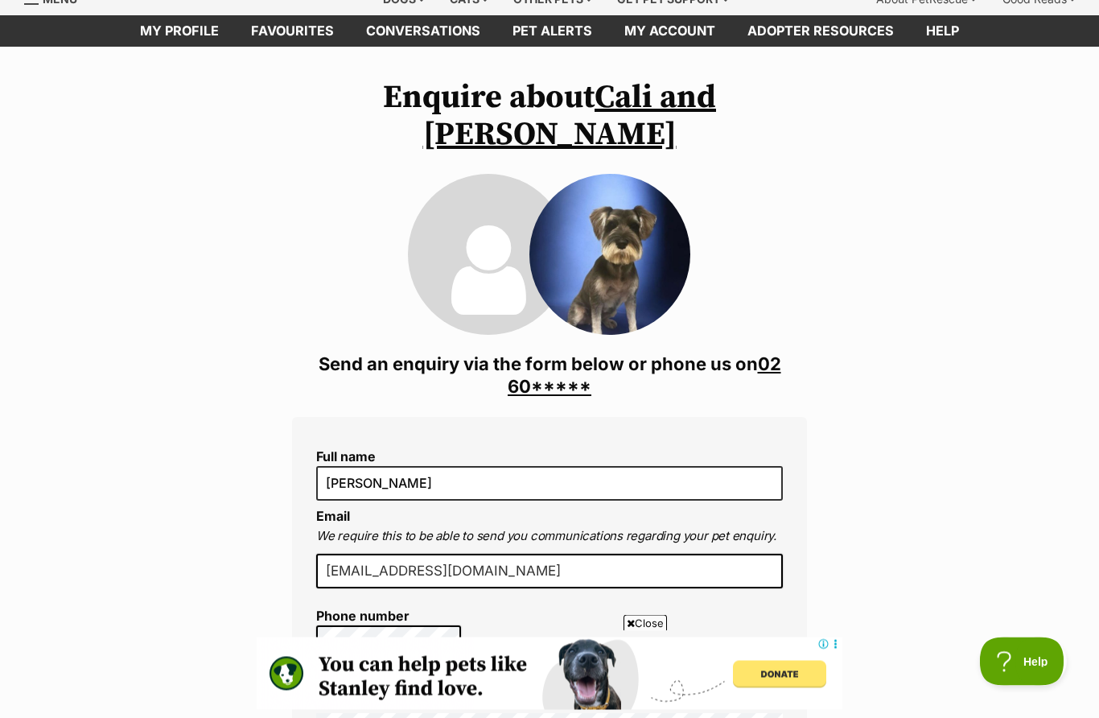
scroll to position [64, 0]
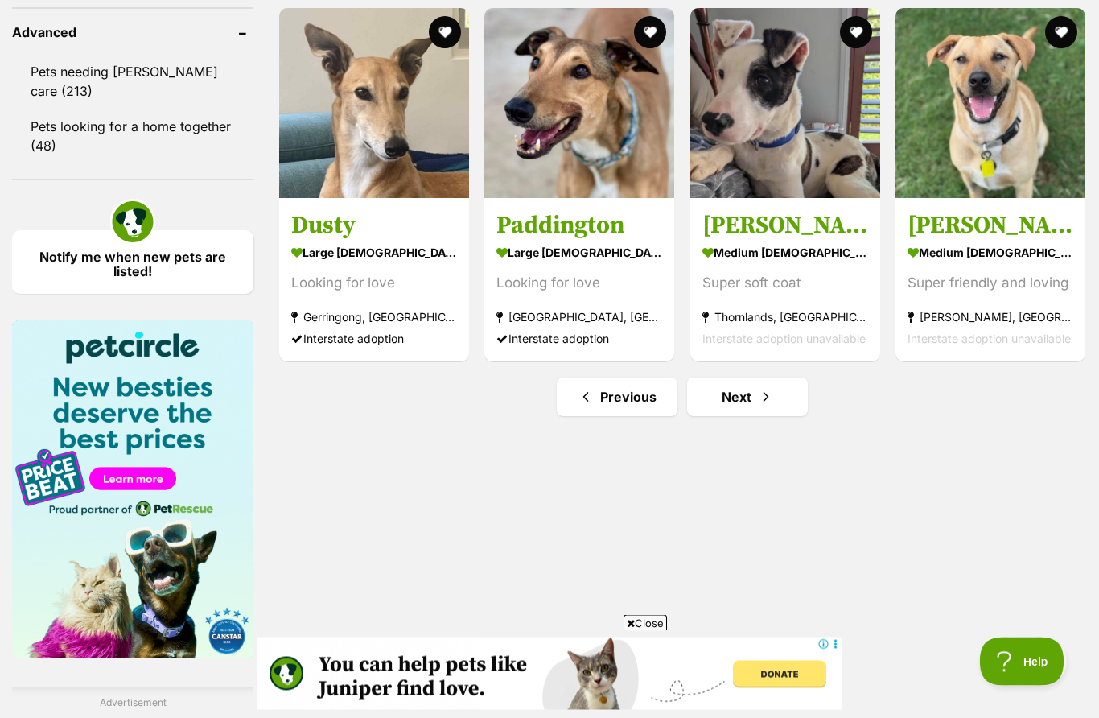
scroll to position [2149, 0]
click at [764, 405] on span "Next page" at bounding box center [766, 396] width 16 height 19
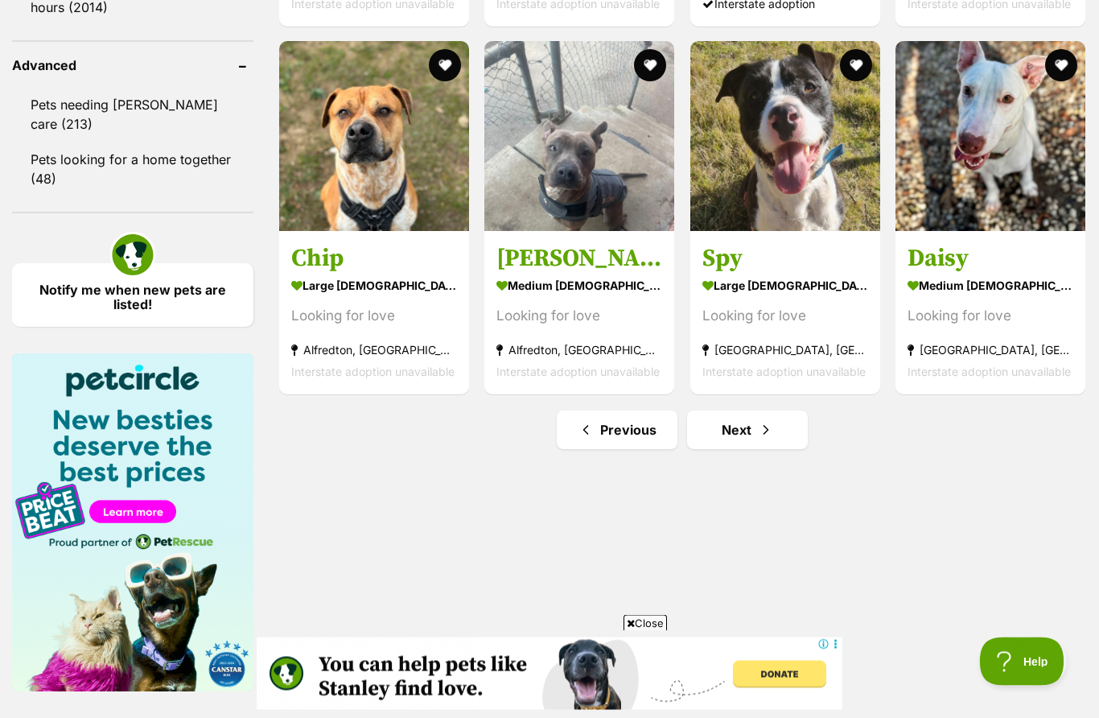
scroll to position [2116, 0]
click at [751, 439] on link "Next" at bounding box center [747, 429] width 121 height 39
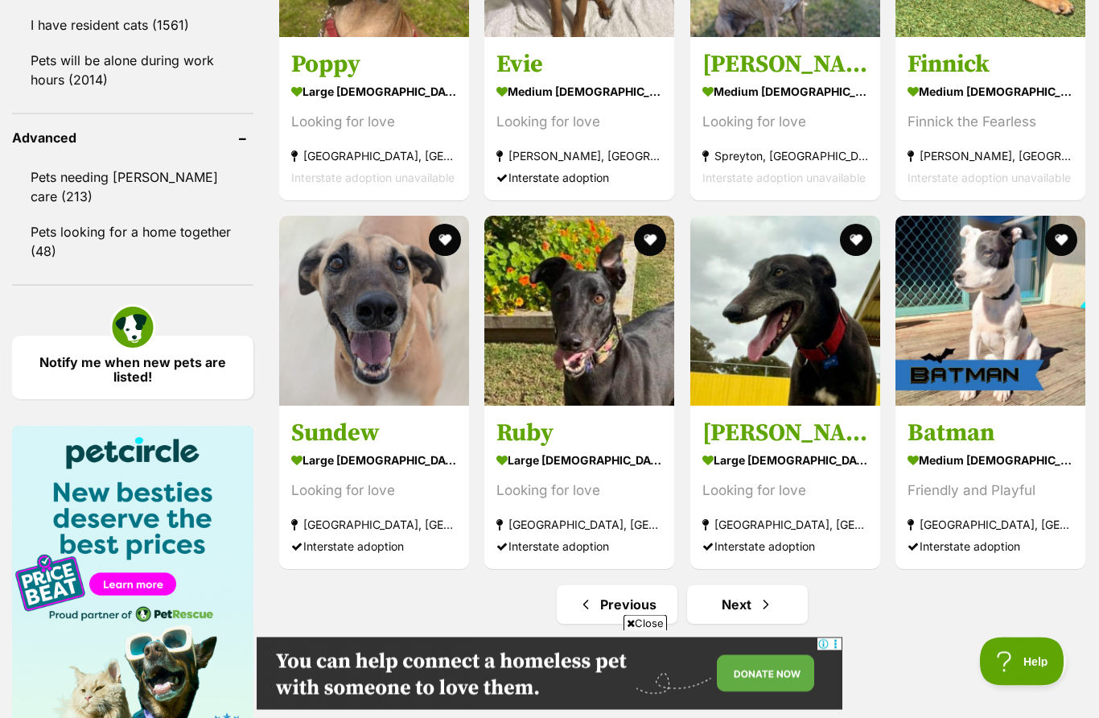
scroll to position [2044, 0]
click at [773, 610] on span "Next page" at bounding box center [766, 604] width 16 height 19
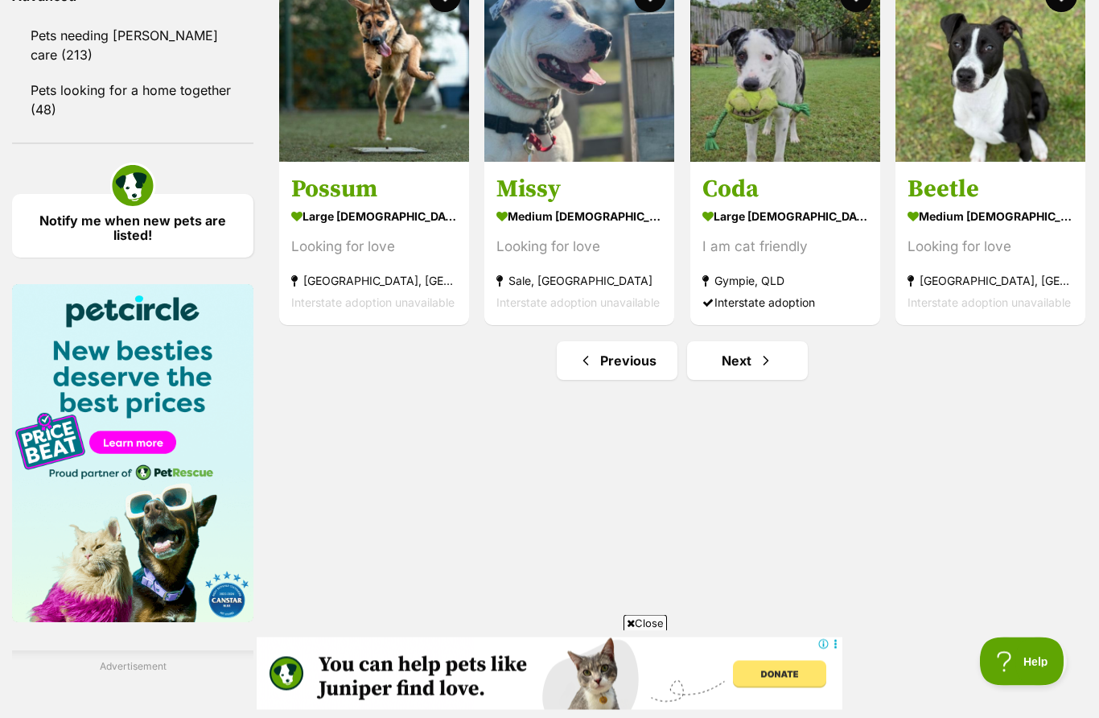
scroll to position [2185, 0]
click at [755, 369] on link "Next" at bounding box center [747, 360] width 121 height 39
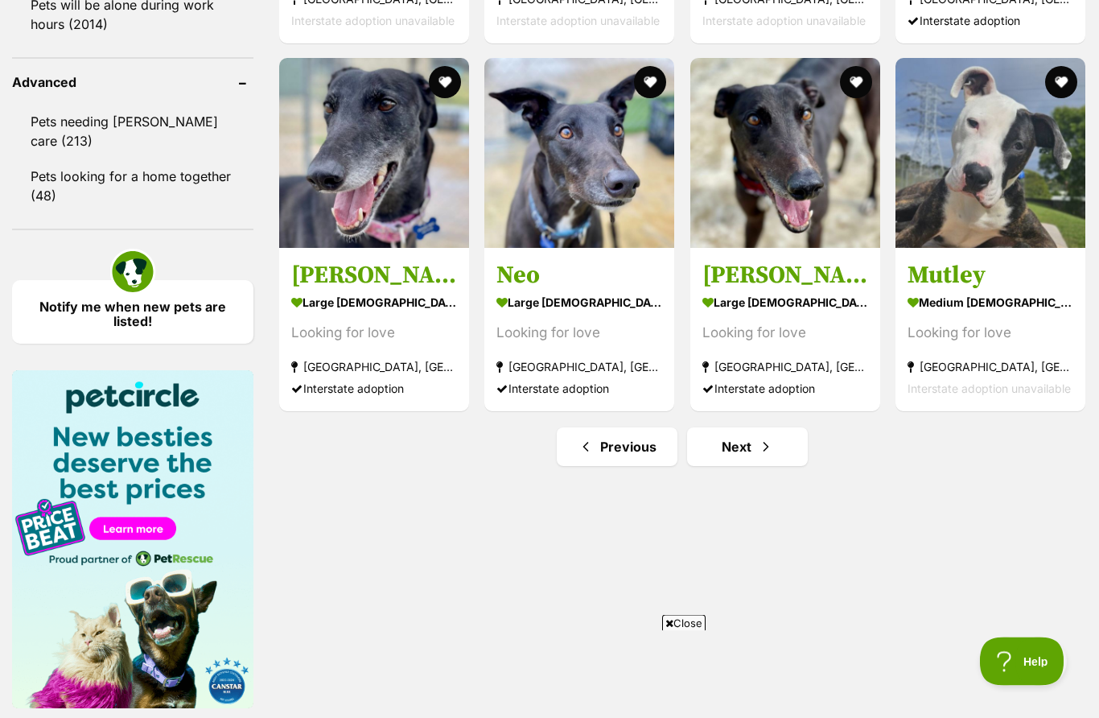
scroll to position [2099, 0]
click at [768, 444] on span "Next page" at bounding box center [766, 446] width 16 height 19
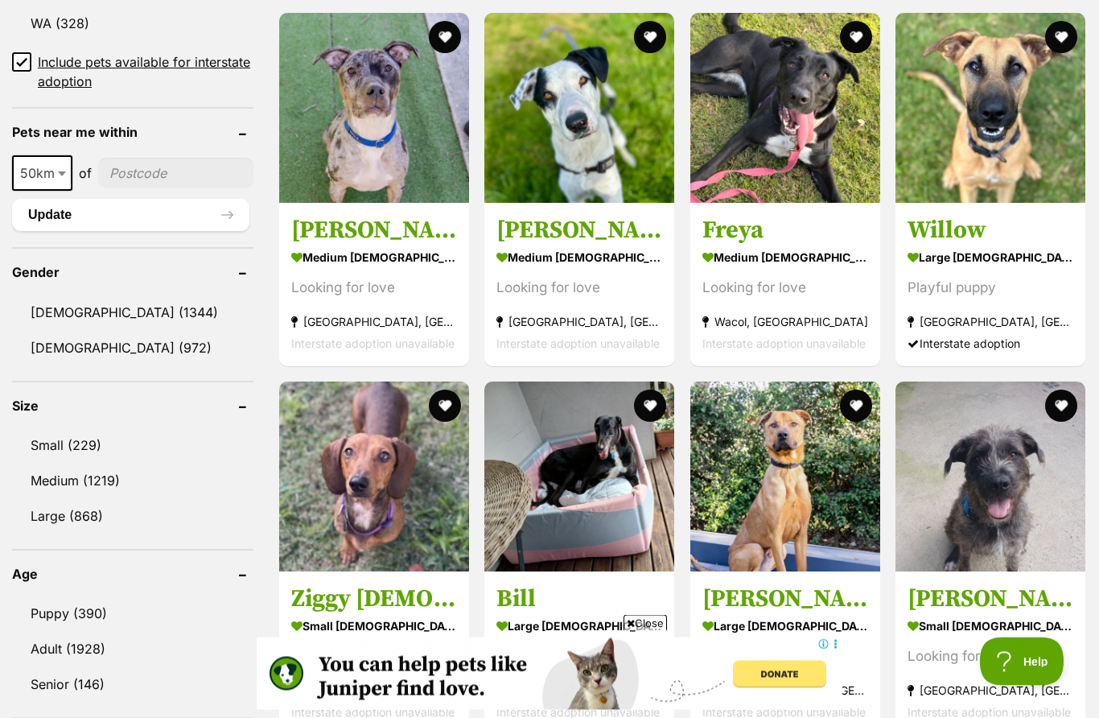
scroll to position [1142, 0]
click at [984, 517] on img at bounding box center [990, 476] width 190 height 190
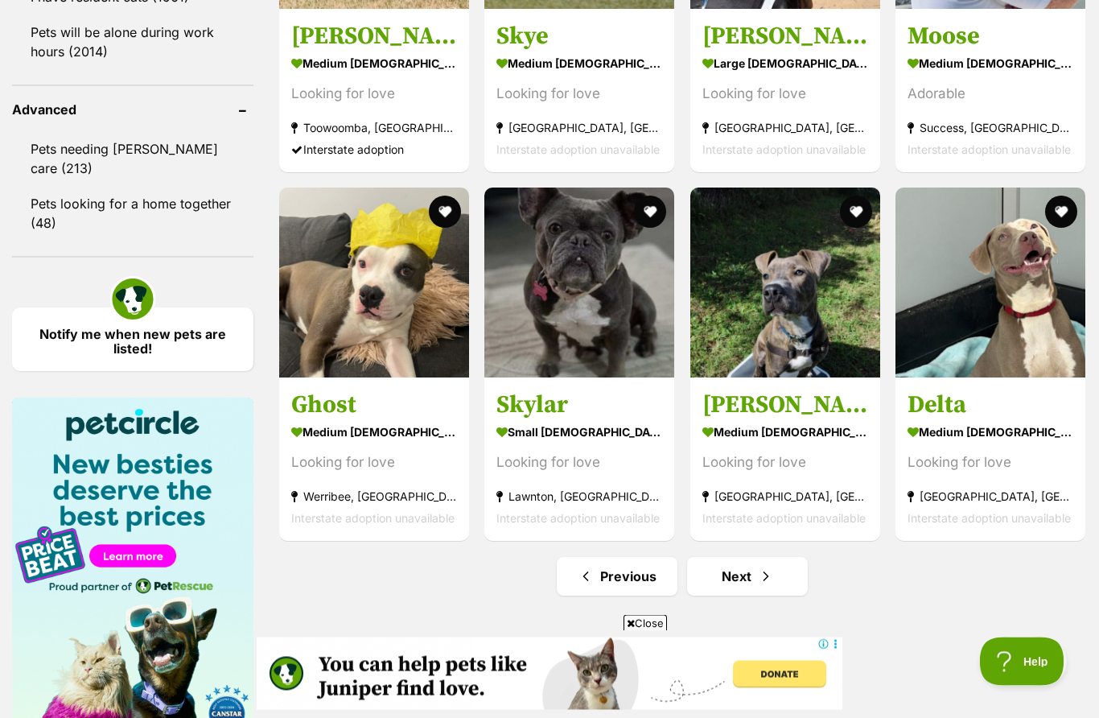
scroll to position [2073, 0]
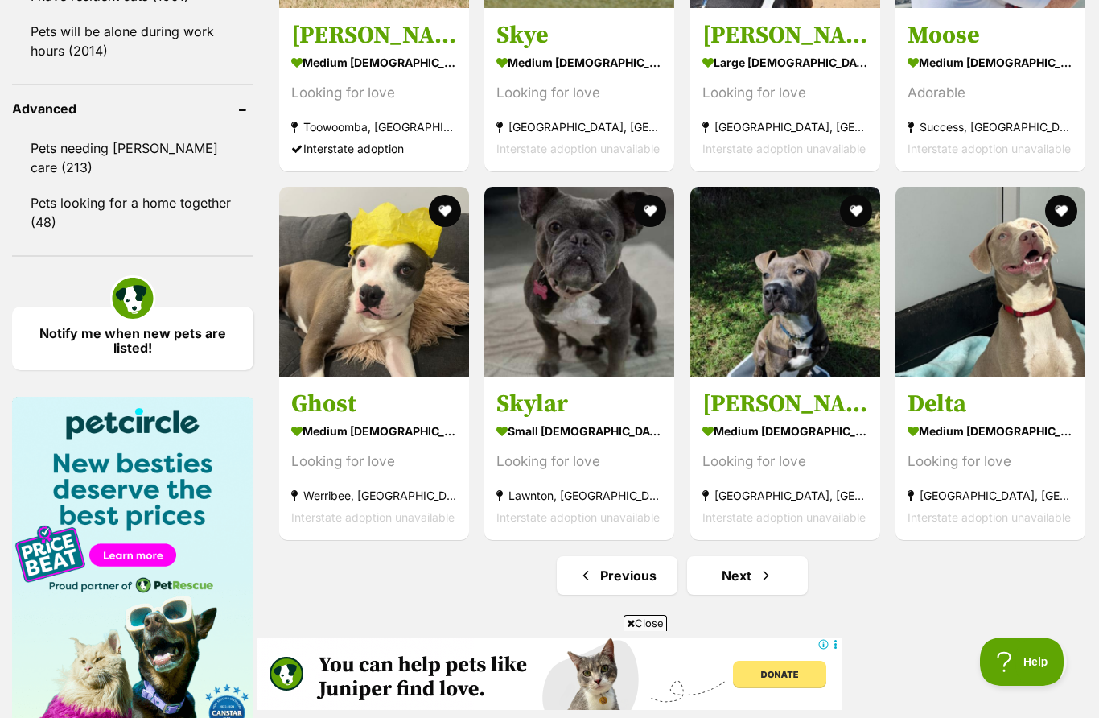
click at [768, 564] on link "Next" at bounding box center [747, 575] width 121 height 39
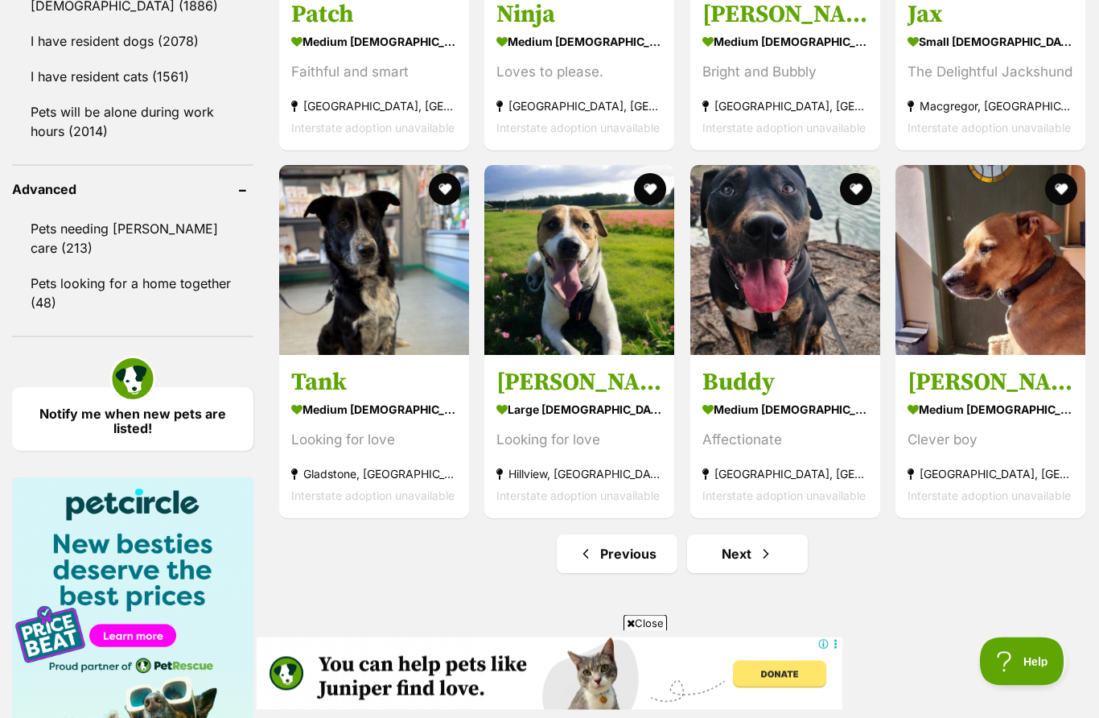
scroll to position [1993, 0]
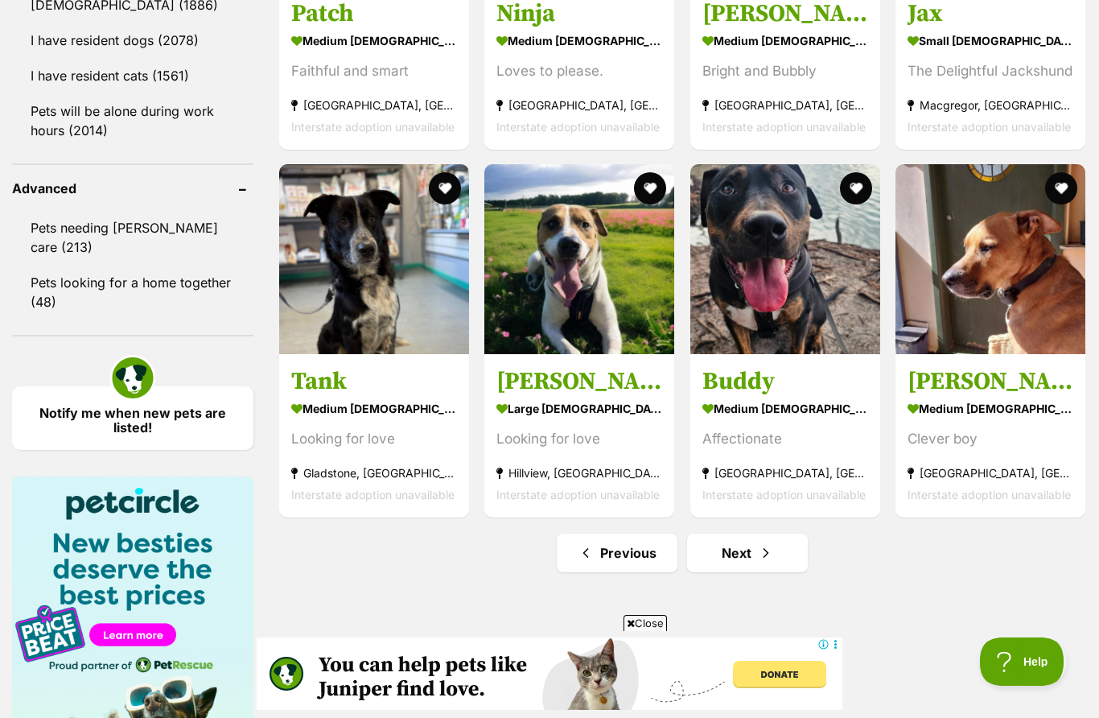
click at [762, 557] on span "Next page" at bounding box center [766, 552] width 16 height 19
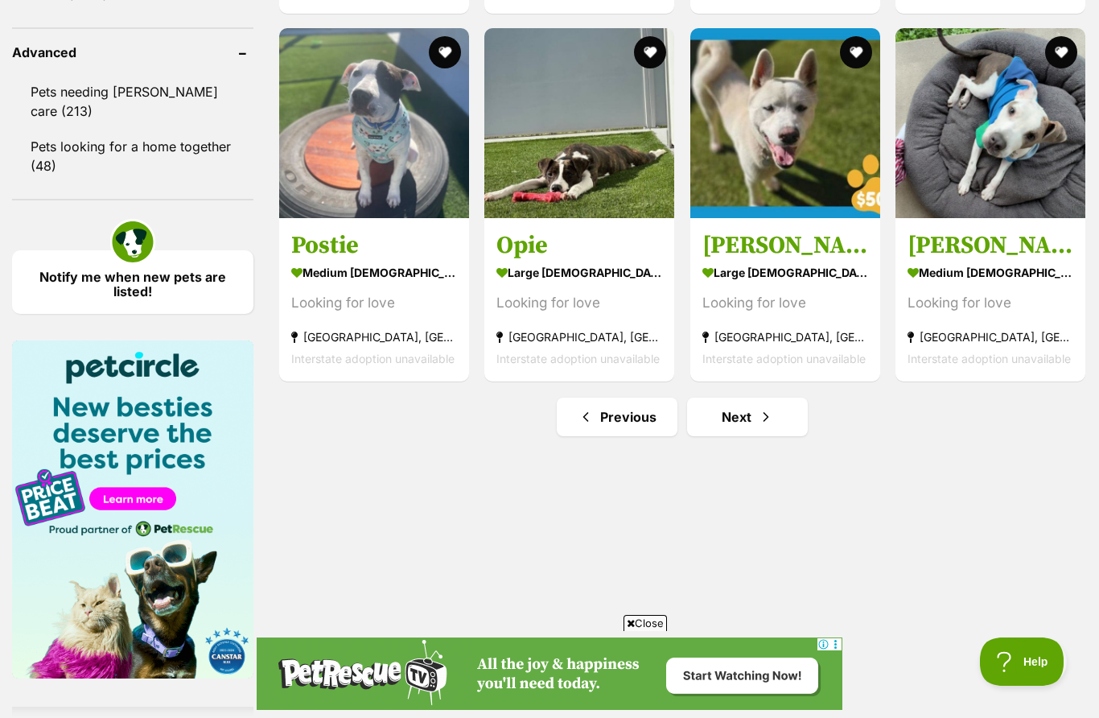
scroll to position [2126, 0]
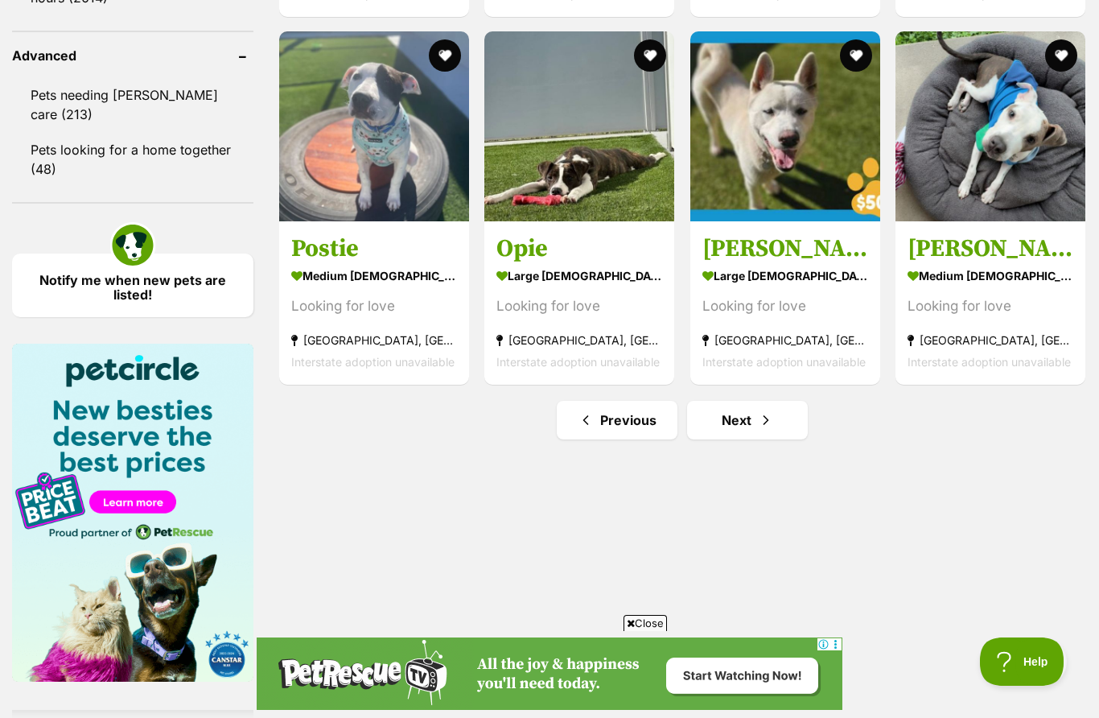
click at [750, 427] on link "Next" at bounding box center [747, 420] width 121 height 39
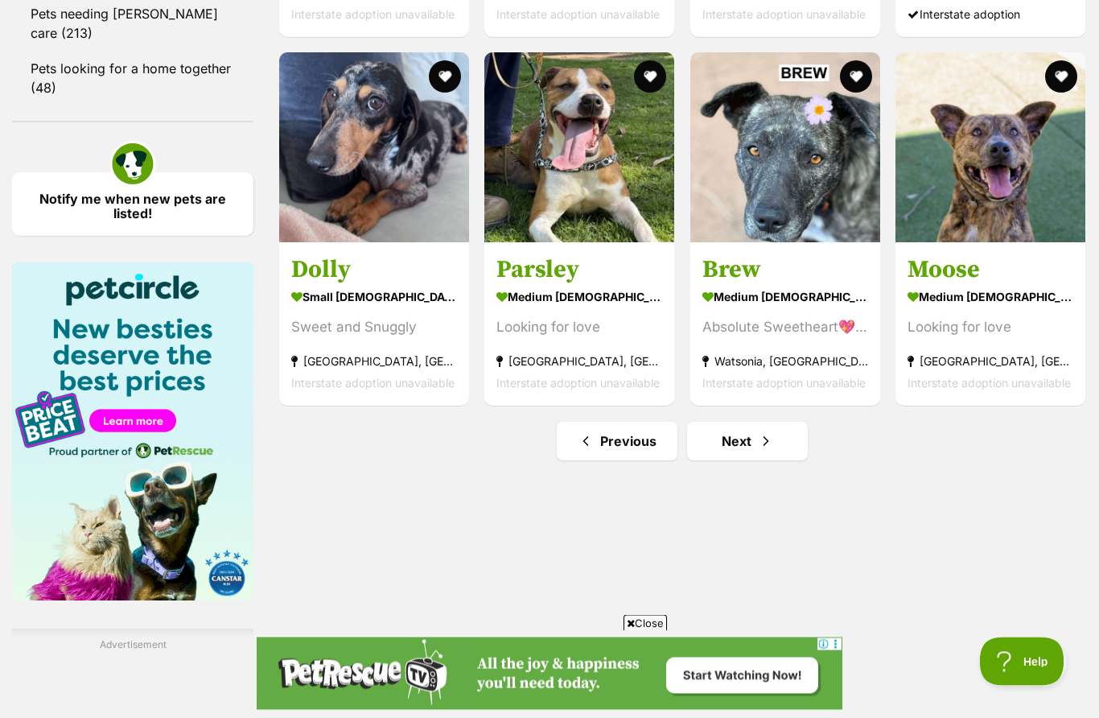
scroll to position [2207, 0]
click at [755, 442] on link "Next" at bounding box center [747, 441] width 121 height 39
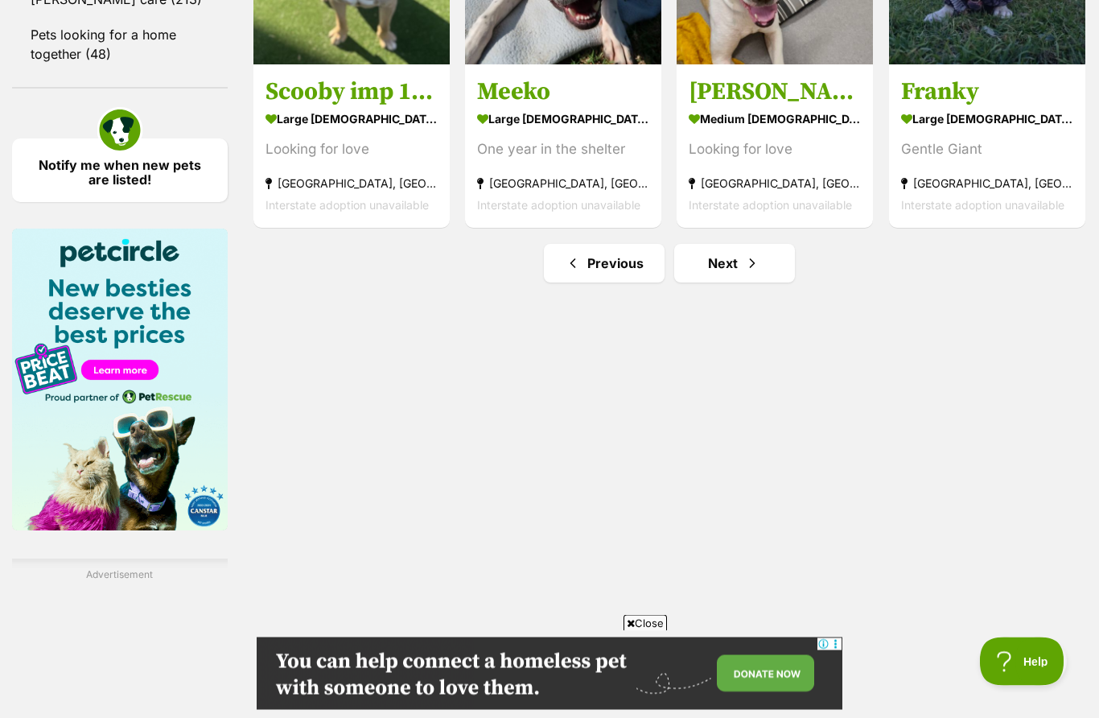
scroll to position [2325, 0]
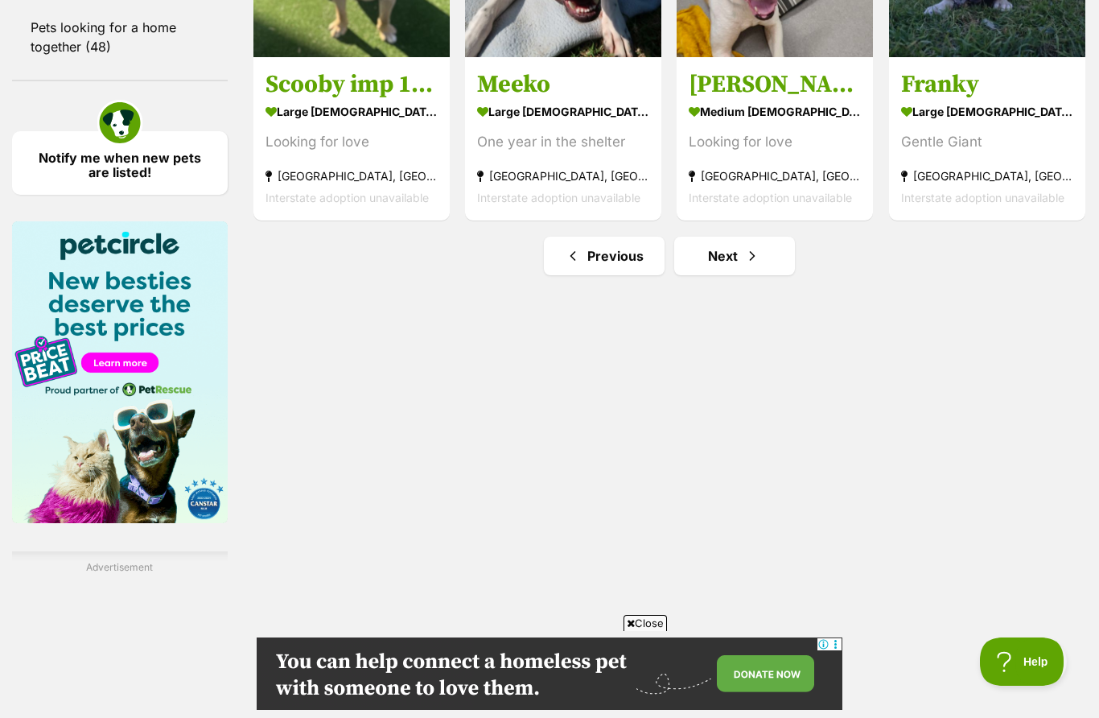
click at [723, 275] on link "Next" at bounding box center [734, 256] width 121 height 39
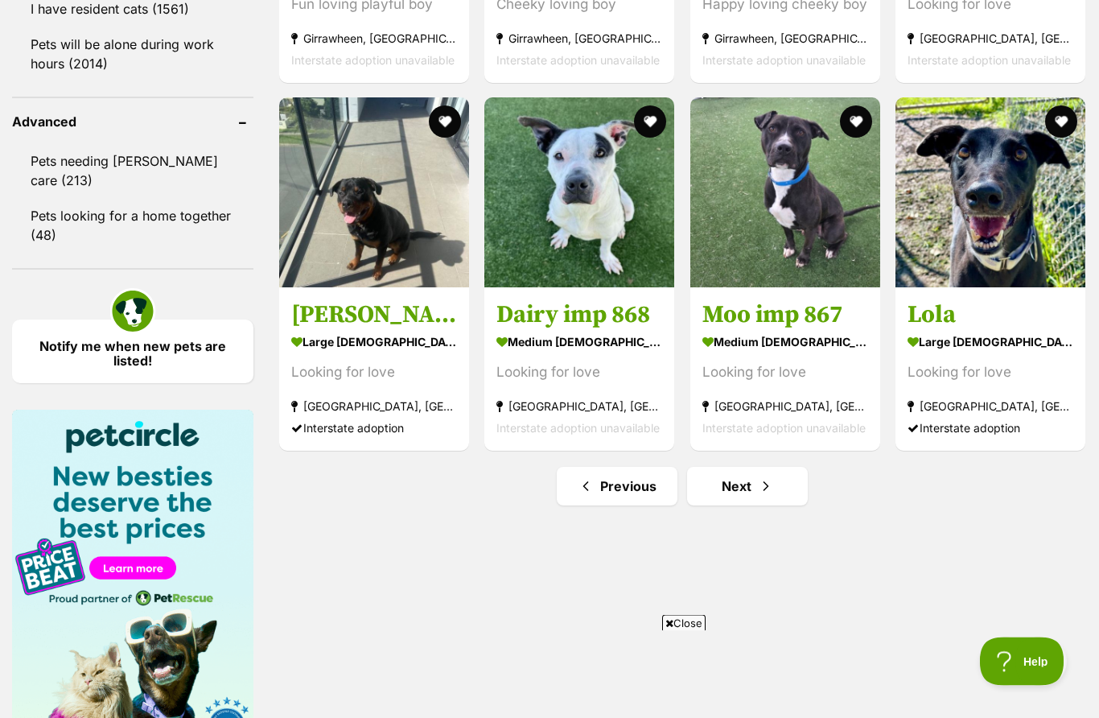
scroll to position [2060, 0]
click at [780, 487] on link "Next" at bounding box center [747, 486] width 121 height 39
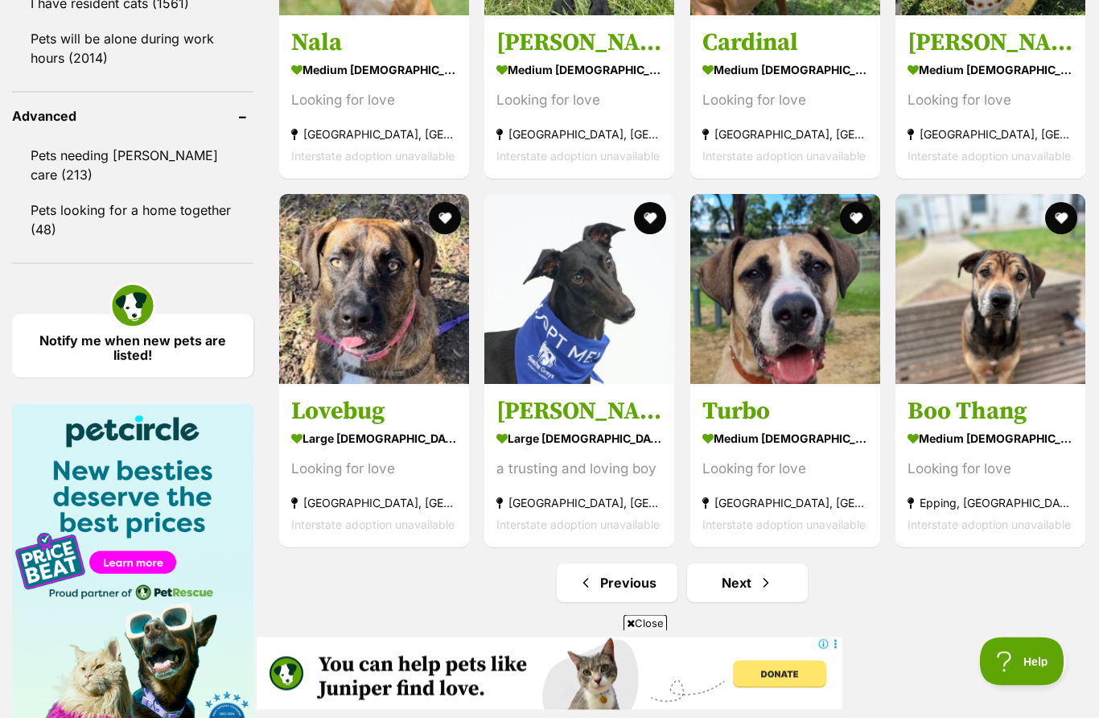
scroll to position [2065, 0]
click at [754, 587] on link "Next" at bounding box center [747, 582] width 121 height 39
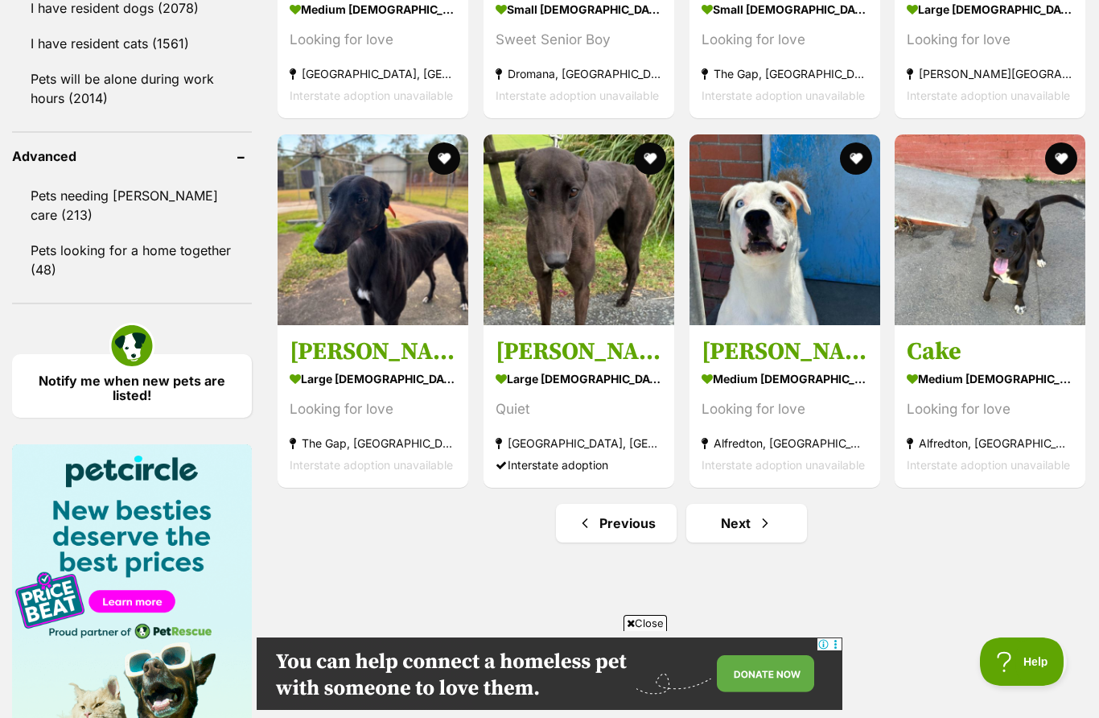
scroll to position [2051, 0]
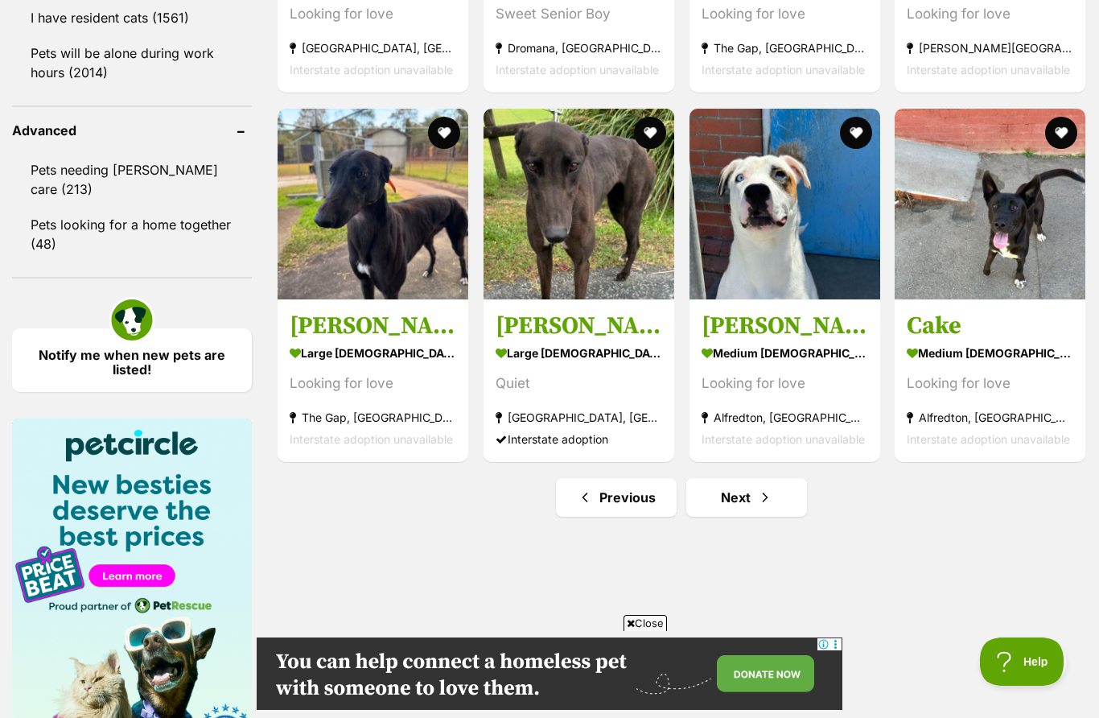
click at [768, 506] on span "Next page" at bounding box center [765, 497] width 16 height 19
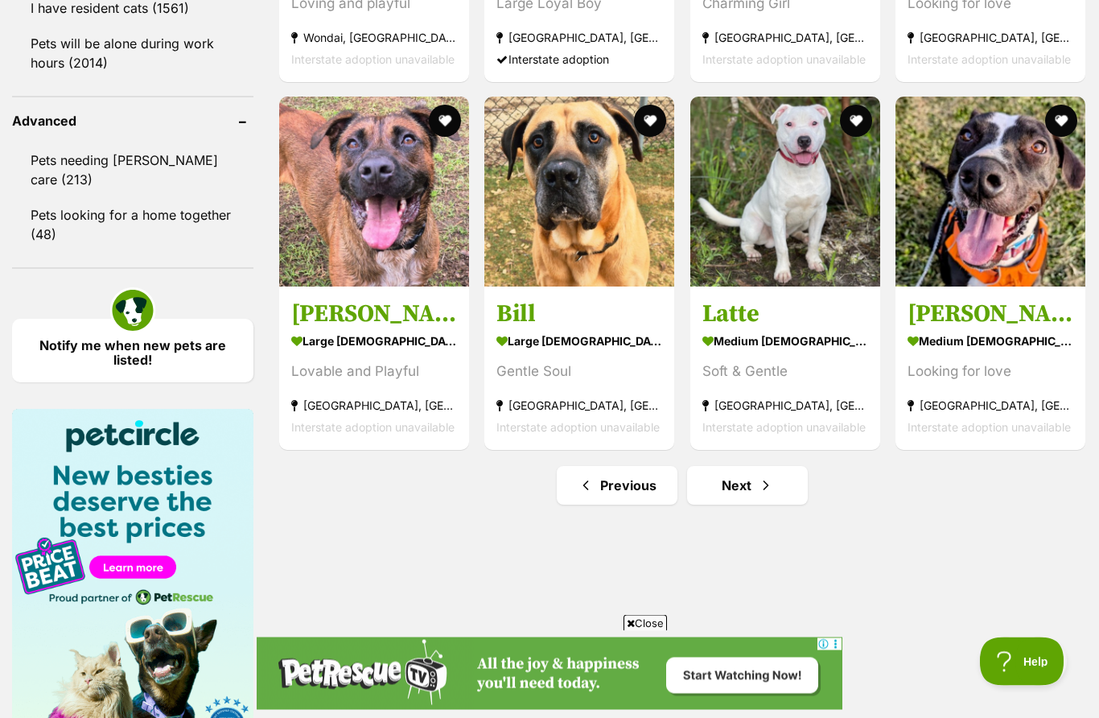
scroll to position [2061, 0]
click at [754, 494] on link "Next" at bounding box center [747, 485] width 121 height 39
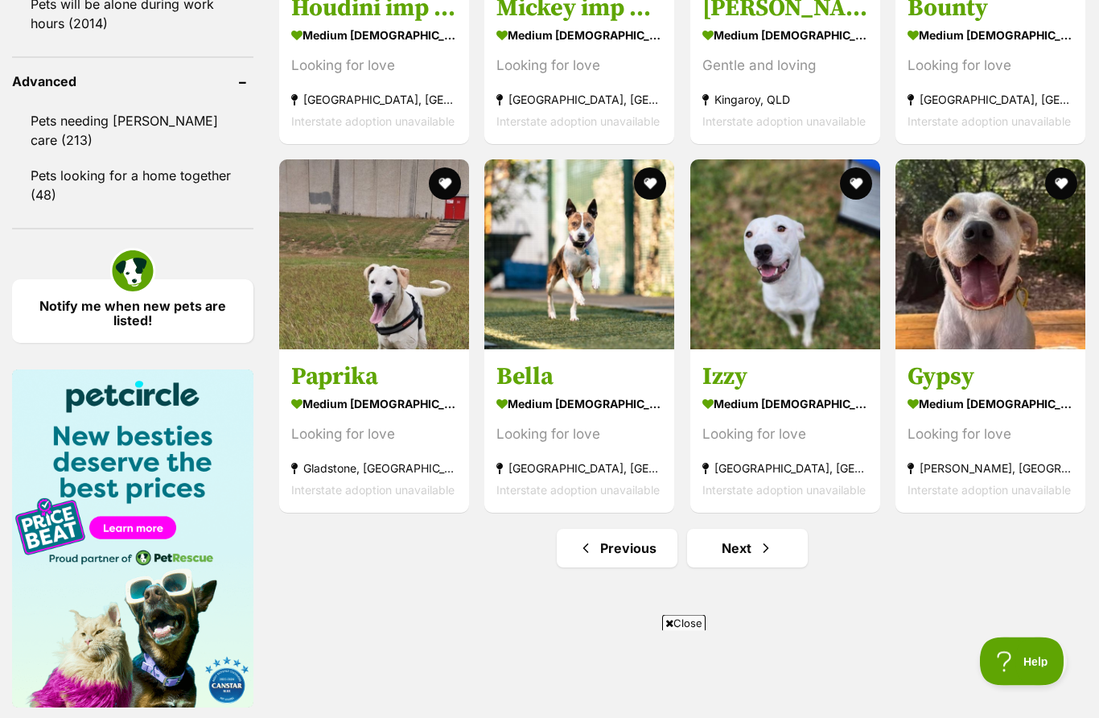
scroll to position [2101, 0]
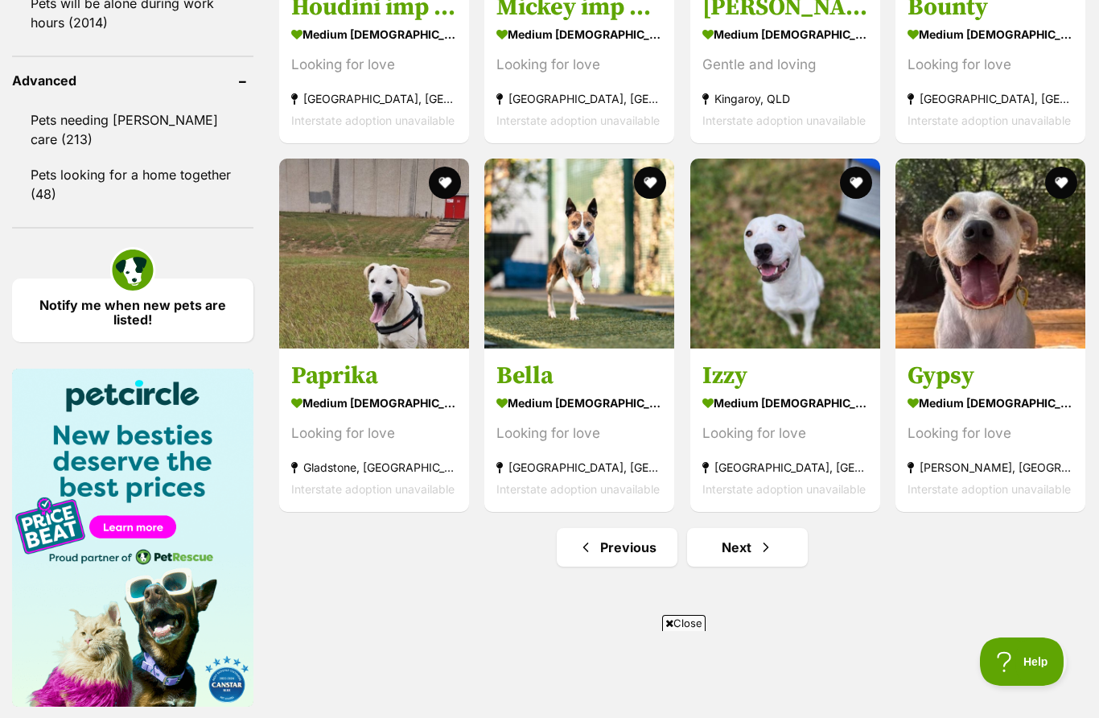
click at [768, 545] on span "Next page" at bounding box center [766, 546] width 16 height 19
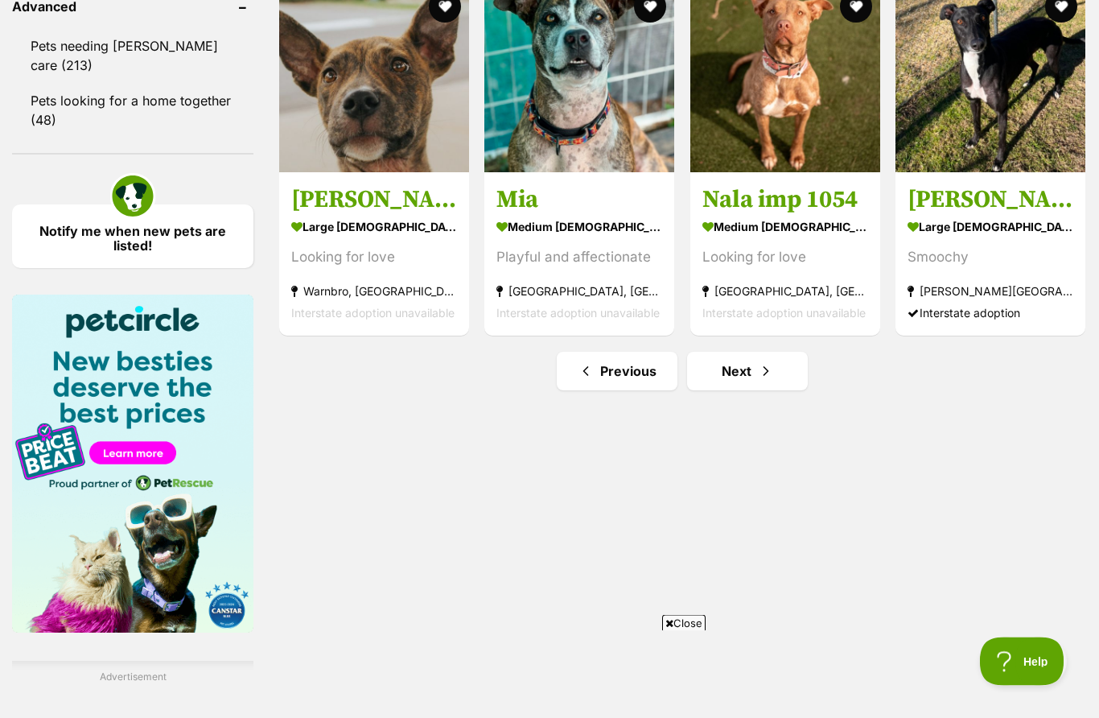
scroll to position [2192, 0]
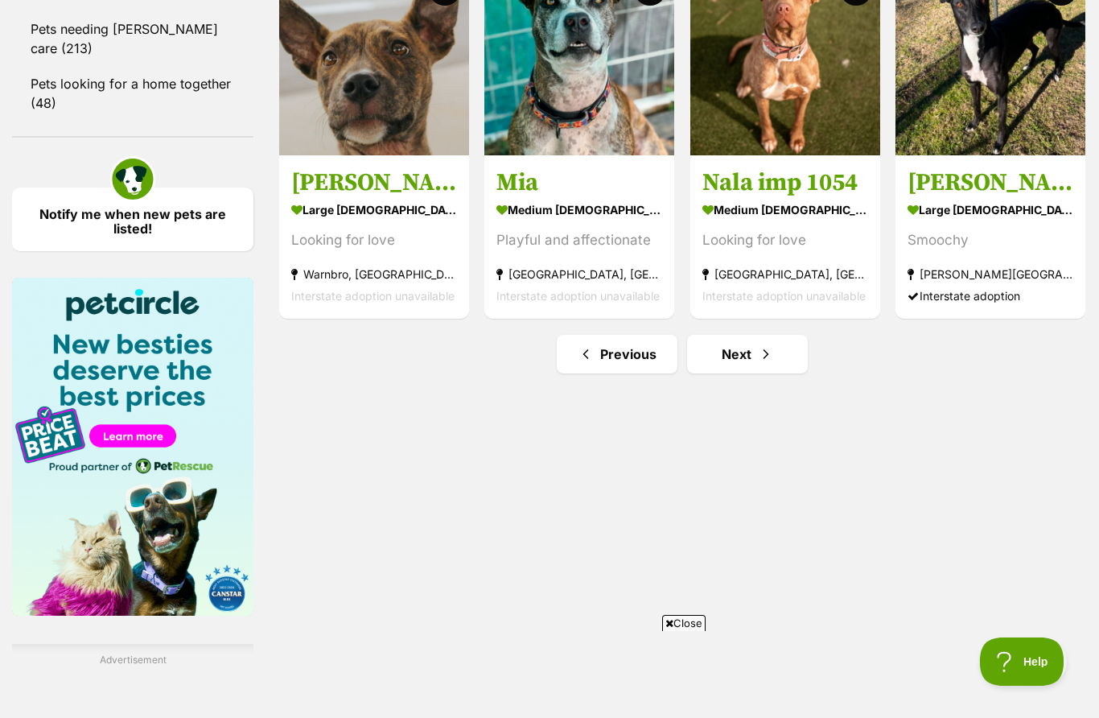
click at [758, 359] on span "Next page" at bounding box center [766, 353] width 16 height 19
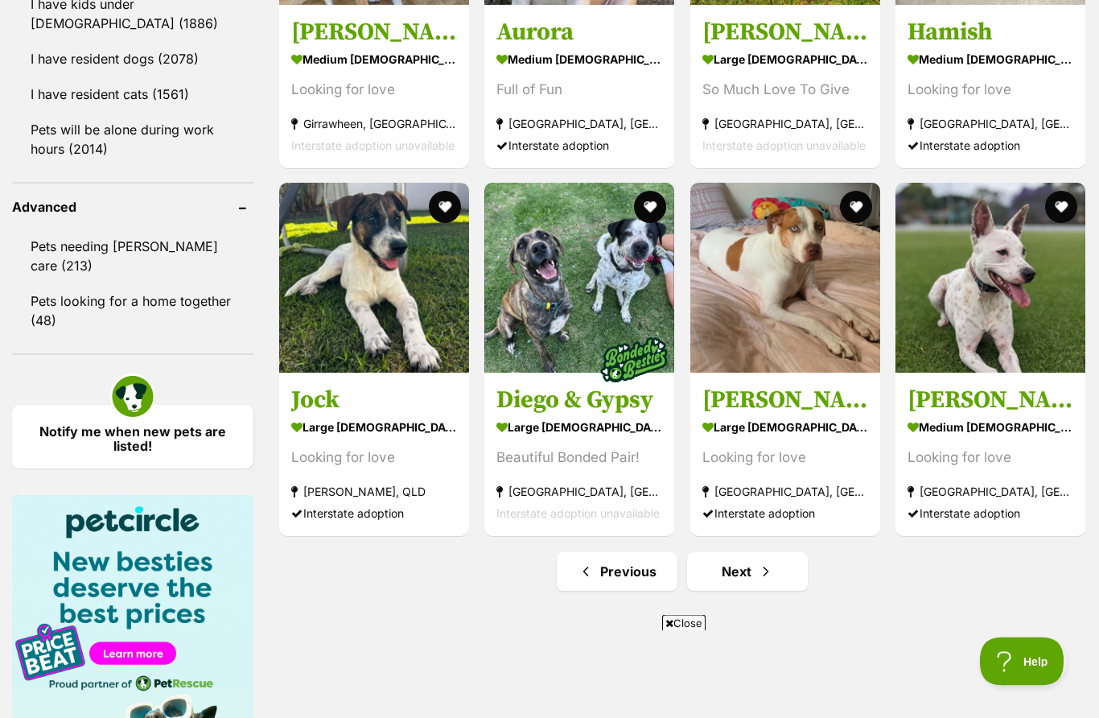
scroll to position [1974, 0]
click at [759, 574] on span "Next page" at bounding box center [766, 571] width 16 height 19
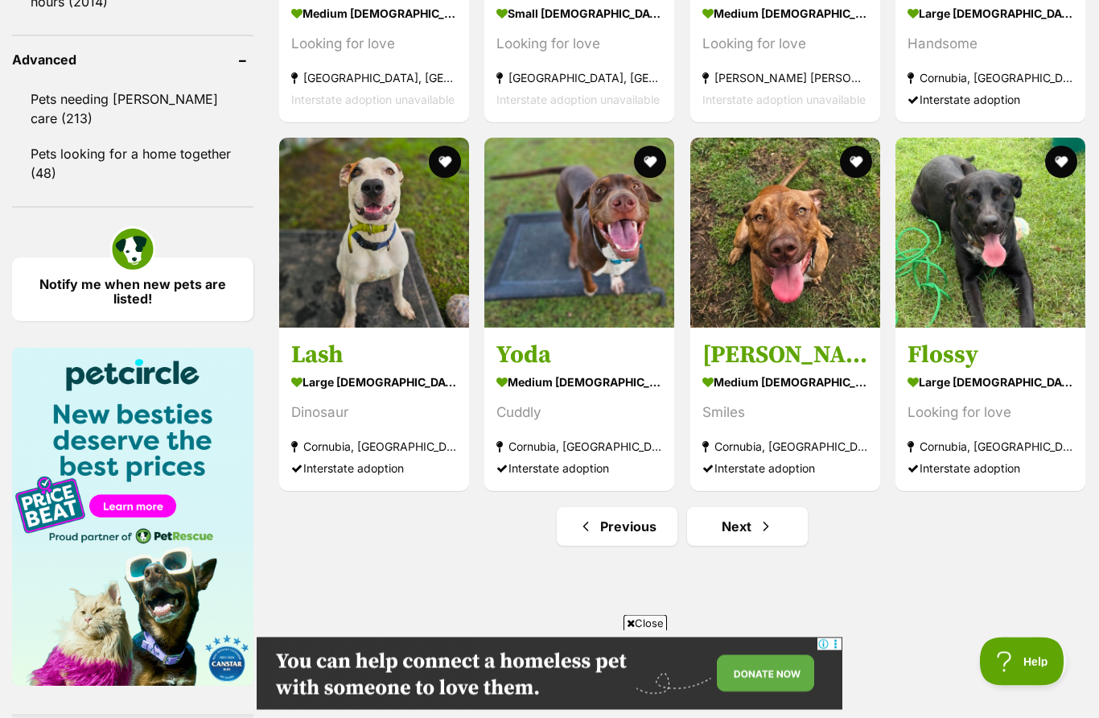
scroll to position [2122, 0]
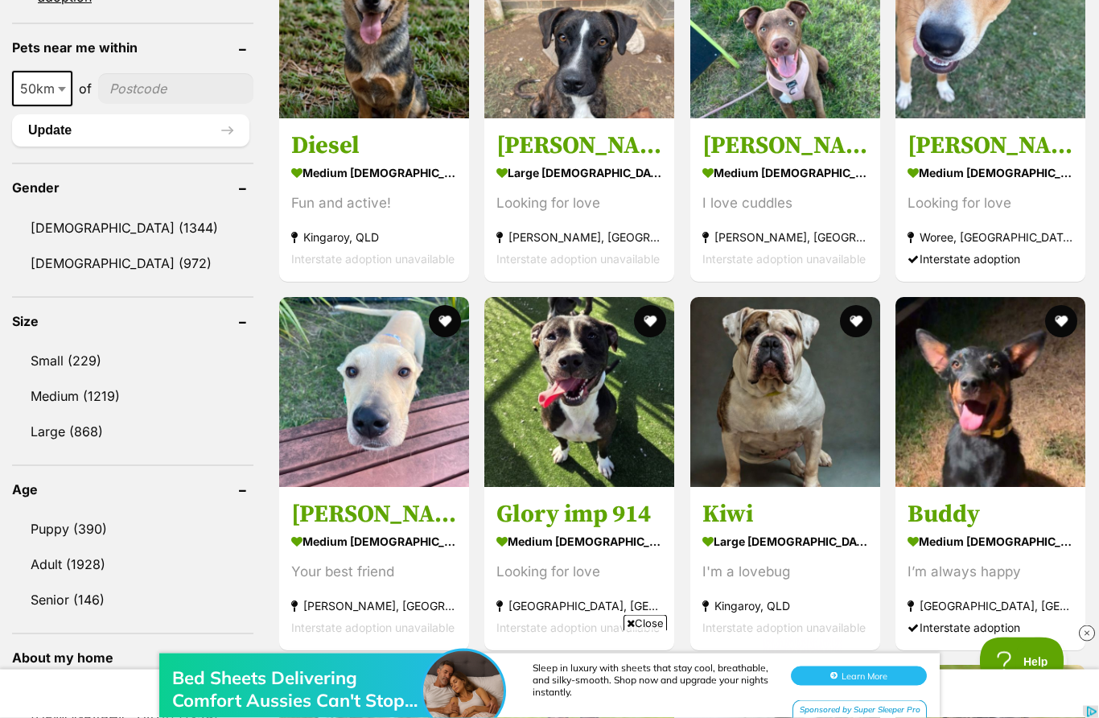
scroll to position [1226, 0]
